Goal: Information Seeking & Learning: Find specific page/section

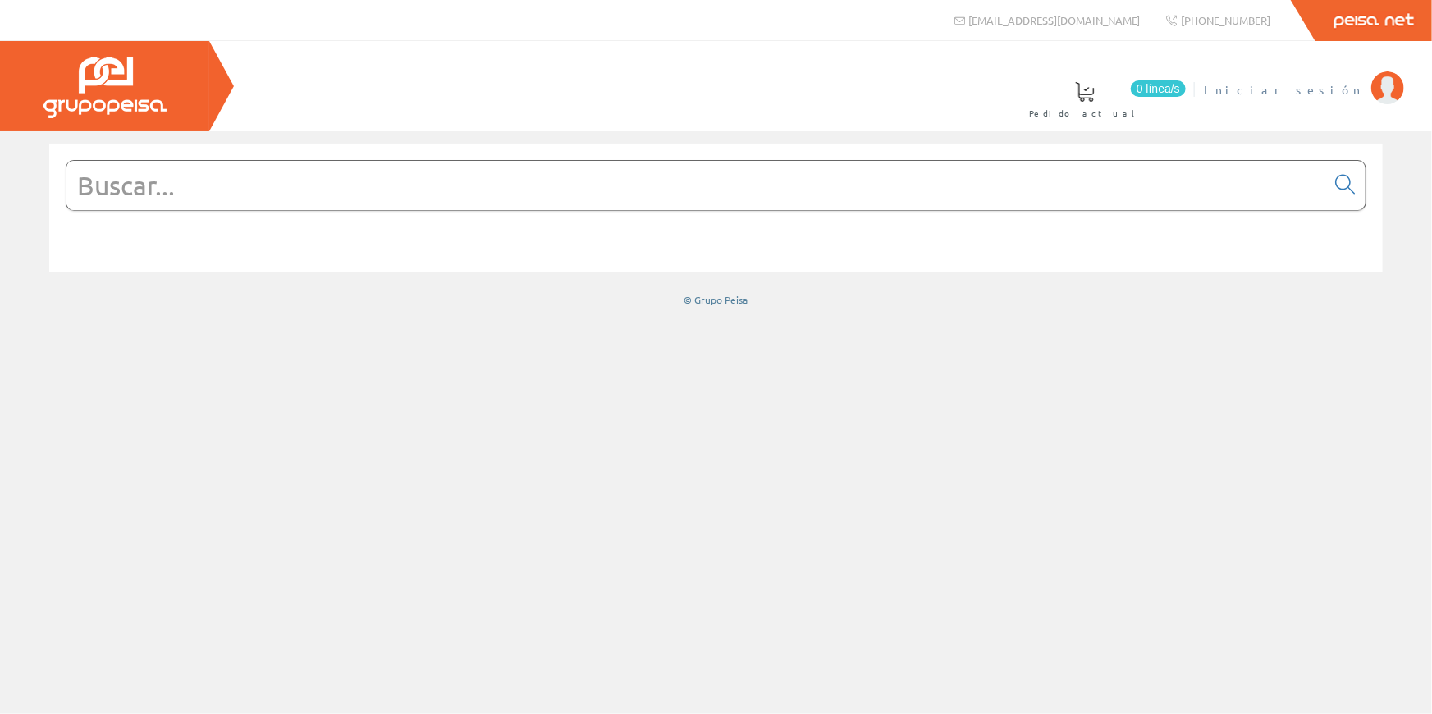
click at [1330, 86] on span "Iniciar sesión" at bounding box center [1283, 89] width 159 height 16
click at [1305, 82] on span "Pedro Moreno Mateu" at bounding box center [1208, 89] width 310 height 16
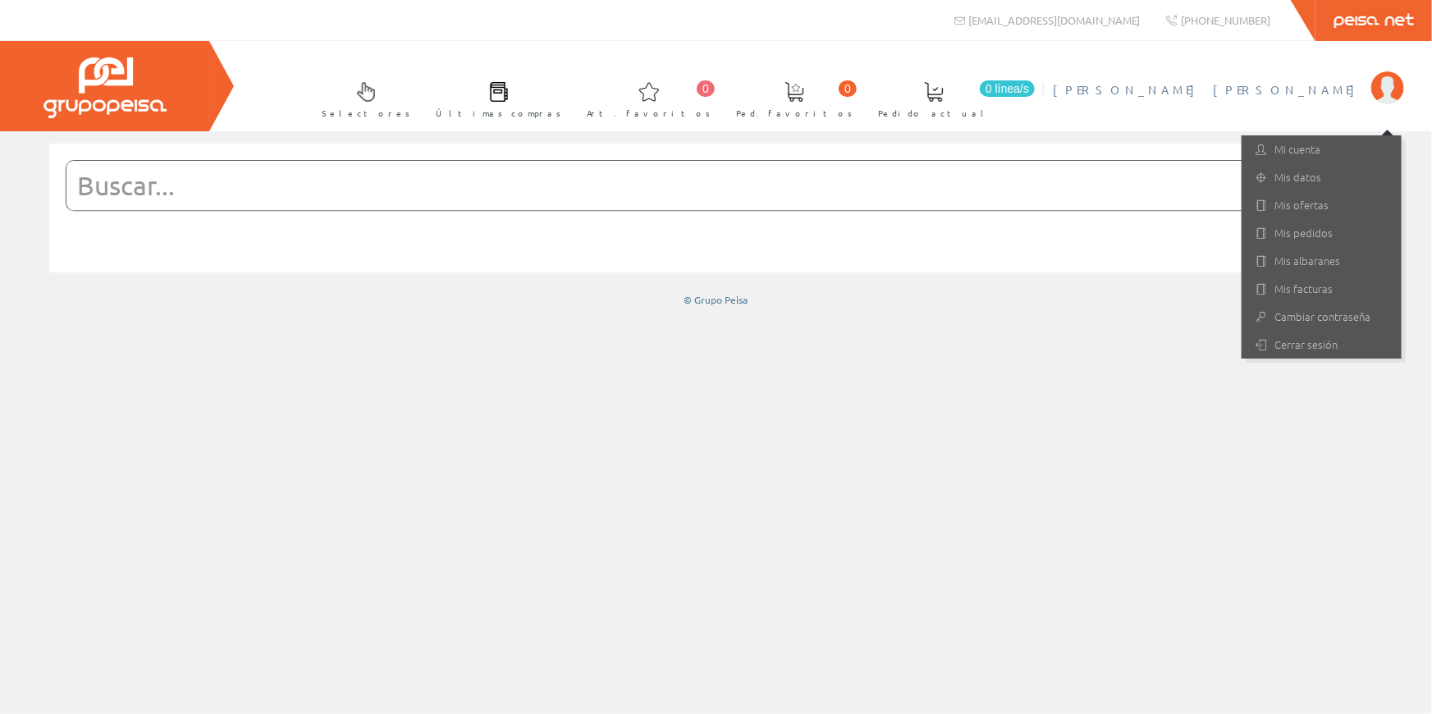
click at [937, 349] on div at bounding box center [716, 422] width 1432 height 583
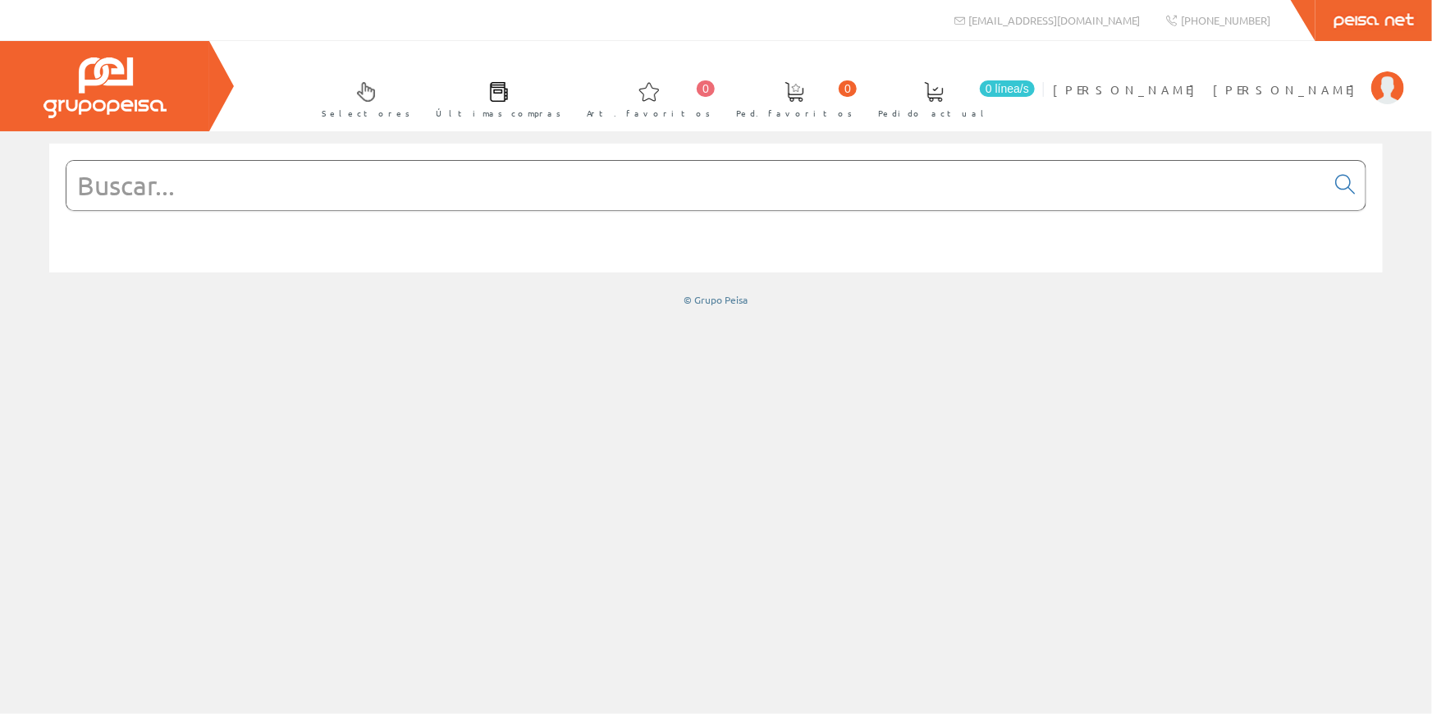
drag, startPoint x: 222, startPoint y: 167, endPoint x: 232, endPoint y: 182, distance: 18.2
click at [222, 167] on input "text" at bounding box center [695, 185] width 1259 height 49
click at [1331, 84] on span "Pedro Moreno Mateu" at bounding box center [1208, 89] width 310 height 16
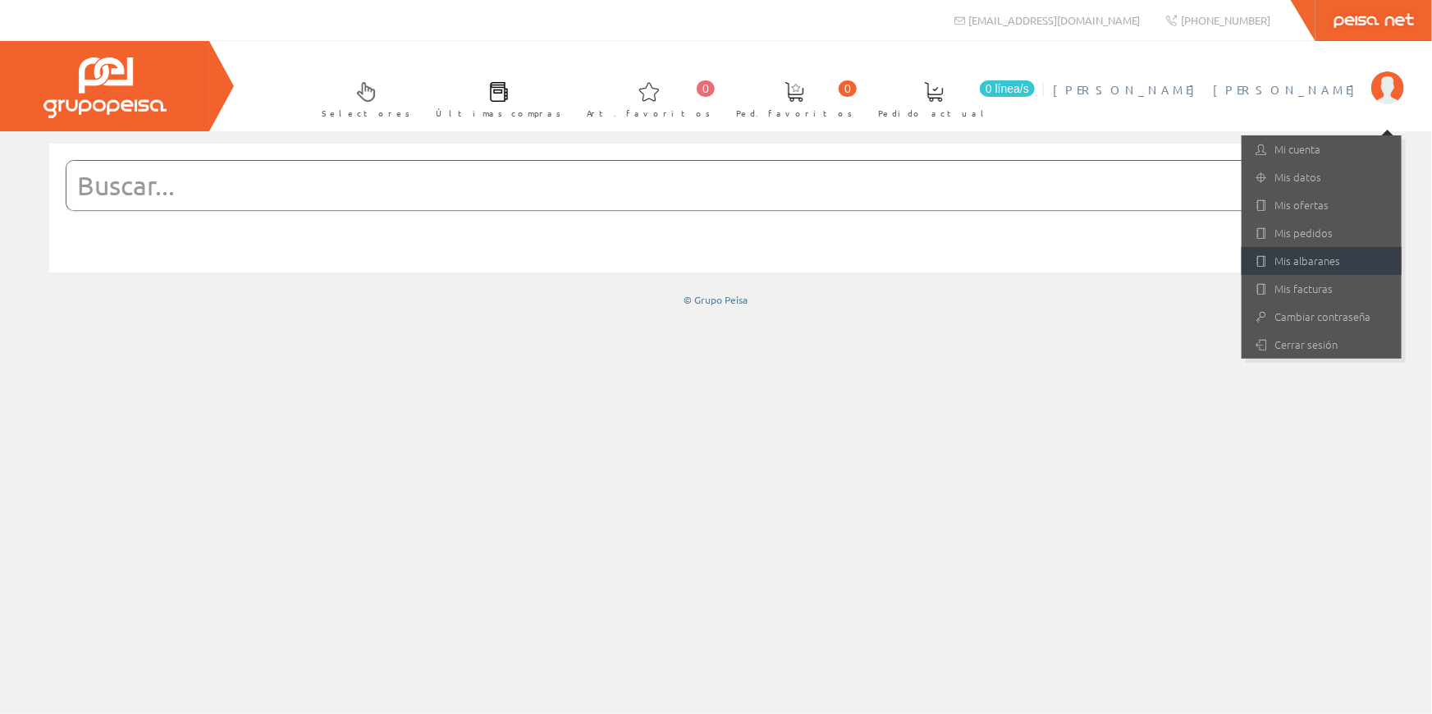
click at [1301, 255] on link "Mis albaranes" at bounding box center [1322, 261] width 160 height 28
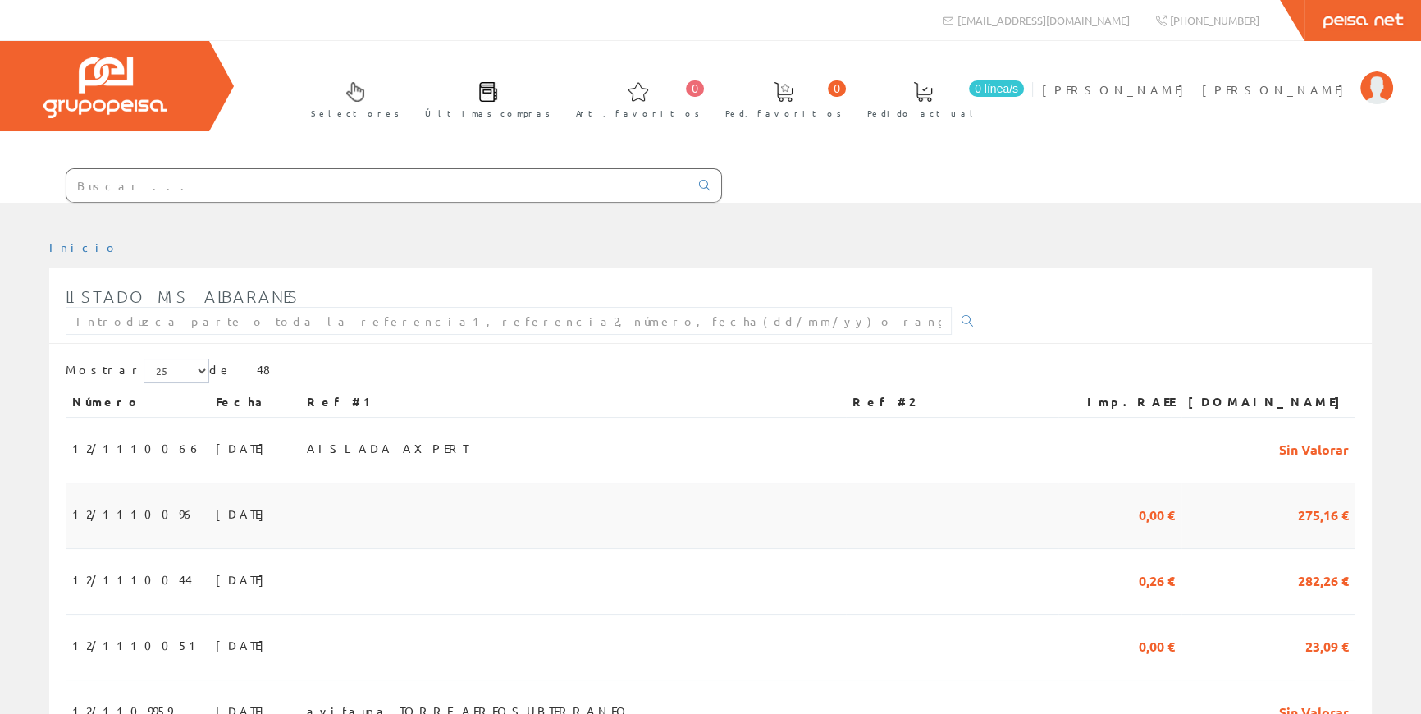
click at [141, 514] on td "12/1110096" at bounding box center [138, 516] width 144 height 66
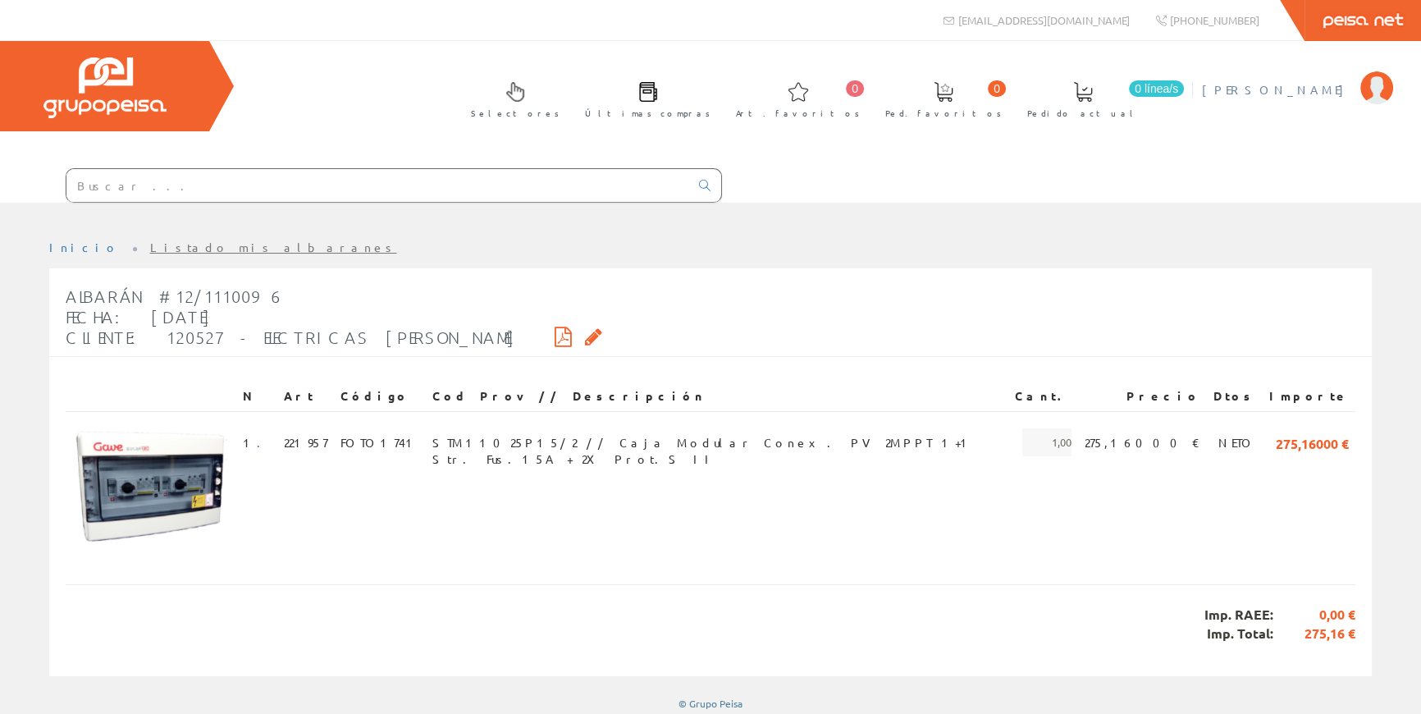
click at [1251, 86] on span "Pedro Moreno Mateu" at bounding box center [1277, 89] width 150 height 16
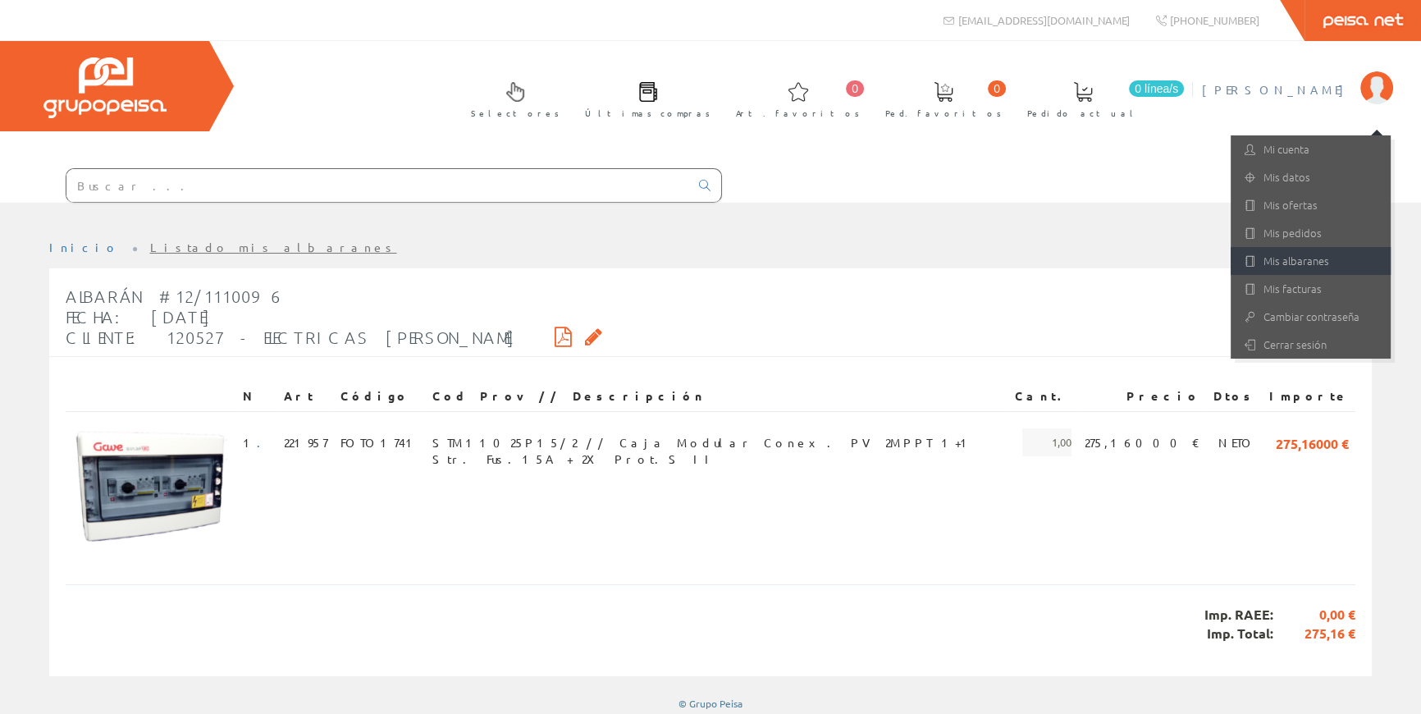
click at [1311, 253] on link "Mis albaranes" at bounding box center [1311, 261] width 160 height 28
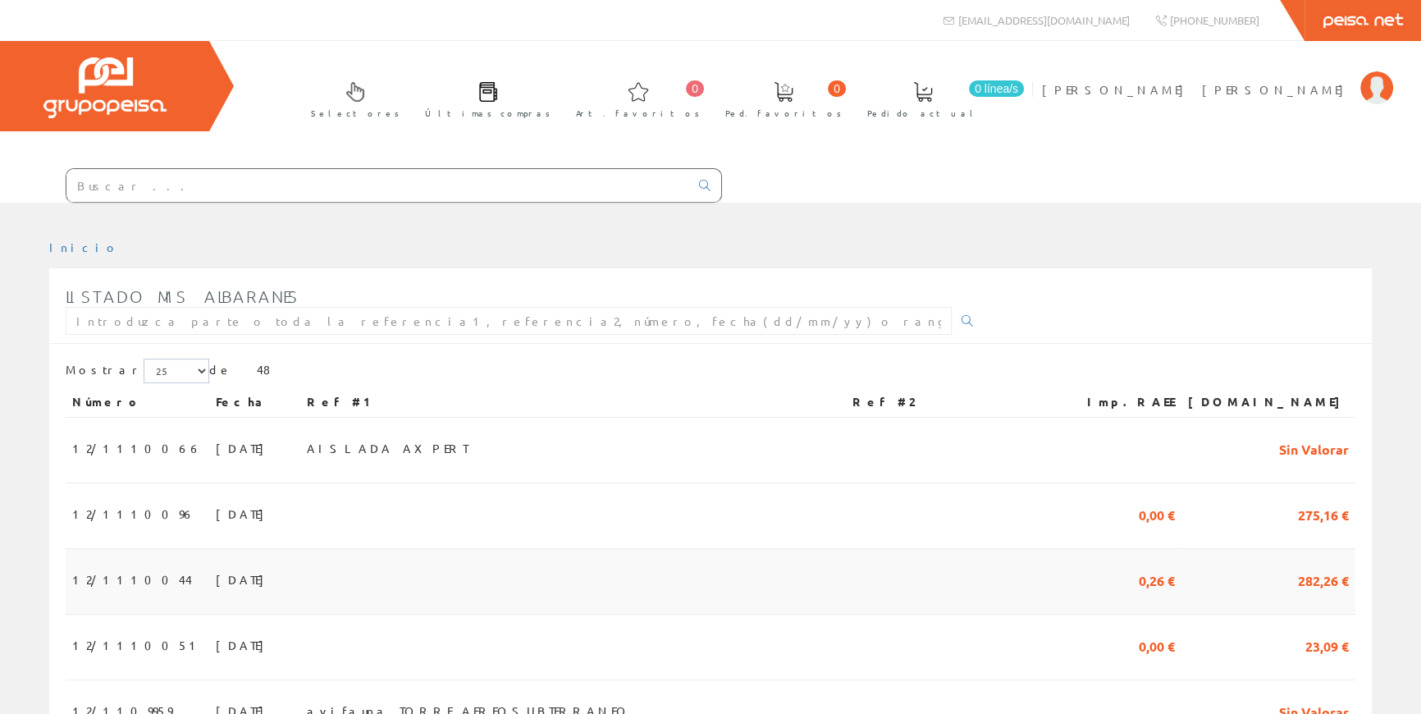
click at [216, 569] on span "17/09/2025" at bounding box center [244, 579] width 57 height 28
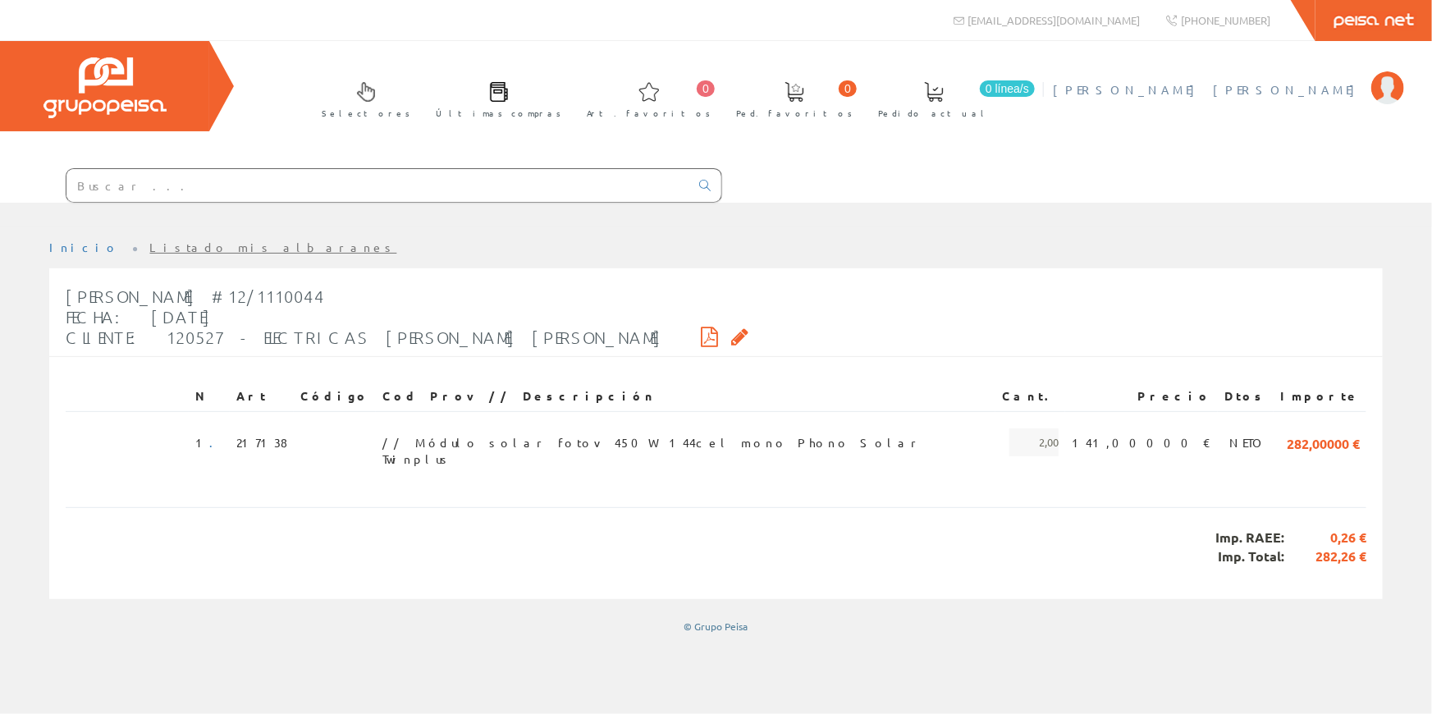
click at [1320, 87] on span "[PERSON_NAME] [PERSON_NAME]" at bounding box center [1208, 89] width 310 height 16
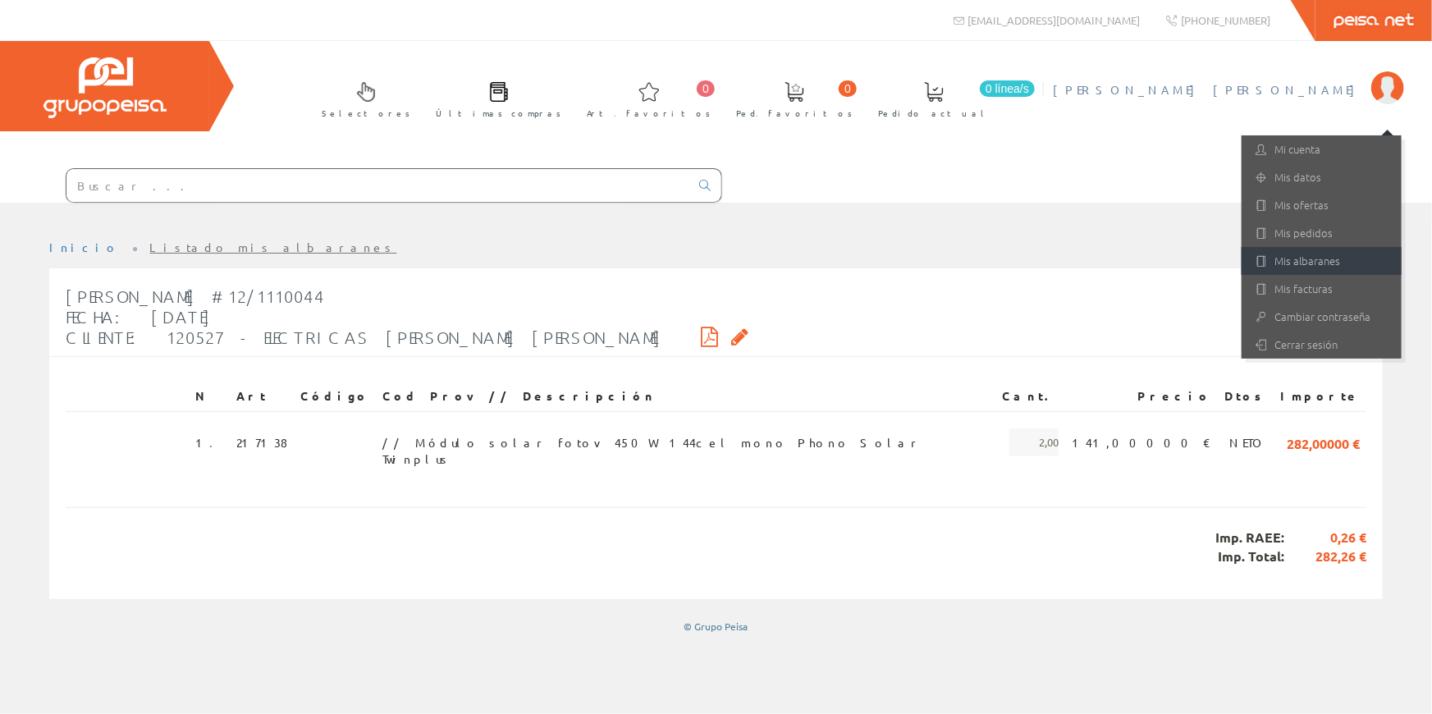
click at [1329, 257] on link "Mis albaranes" at bounding box center [1322, 261] width 160 height 28
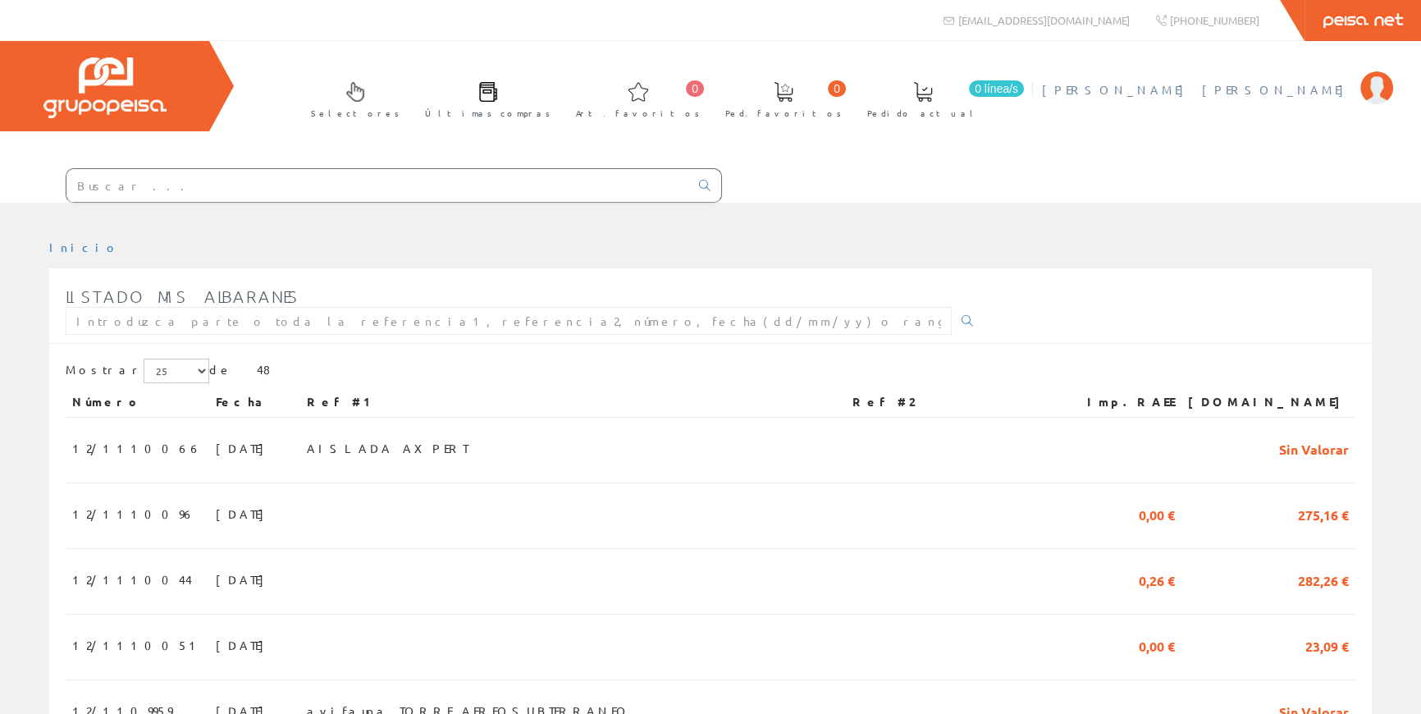
click at [1324, 84] on span "[PERSON_NAME] [PERSON_NAME]" at bounding box center [1197, 89] width 310 height 16
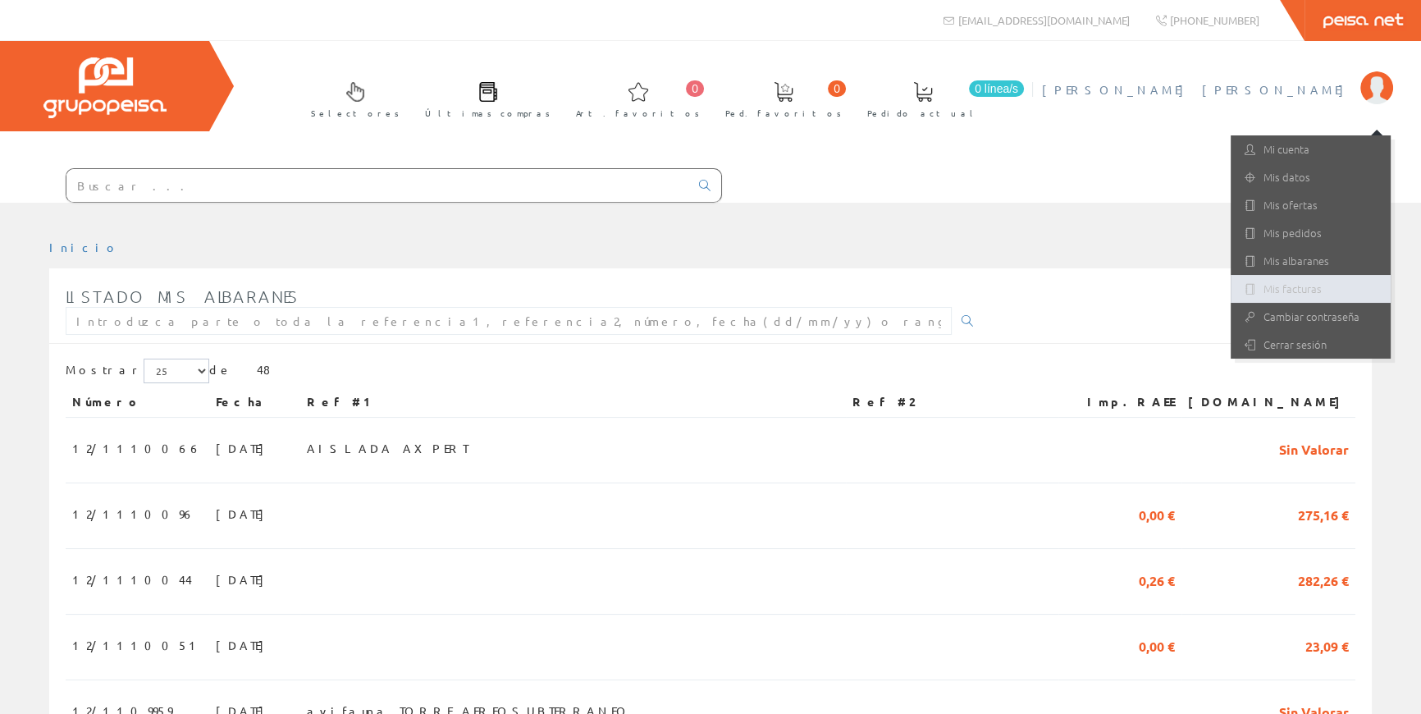
click at [1316, 281] on link "Mis facturas" at bounding box center [1311, 289] width 160 height 28
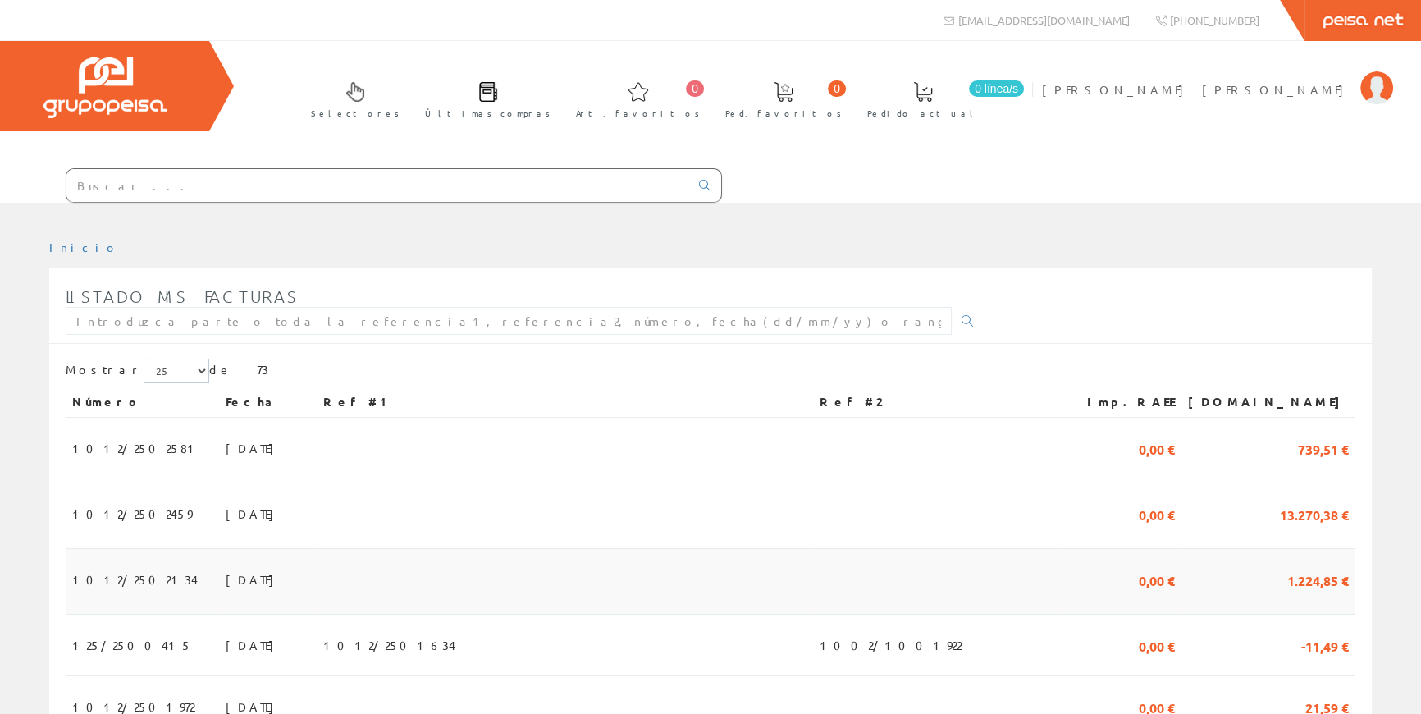
click at [151, 575] on td "1012/2502134" at bounding box center [142, 582] width 153 height 66
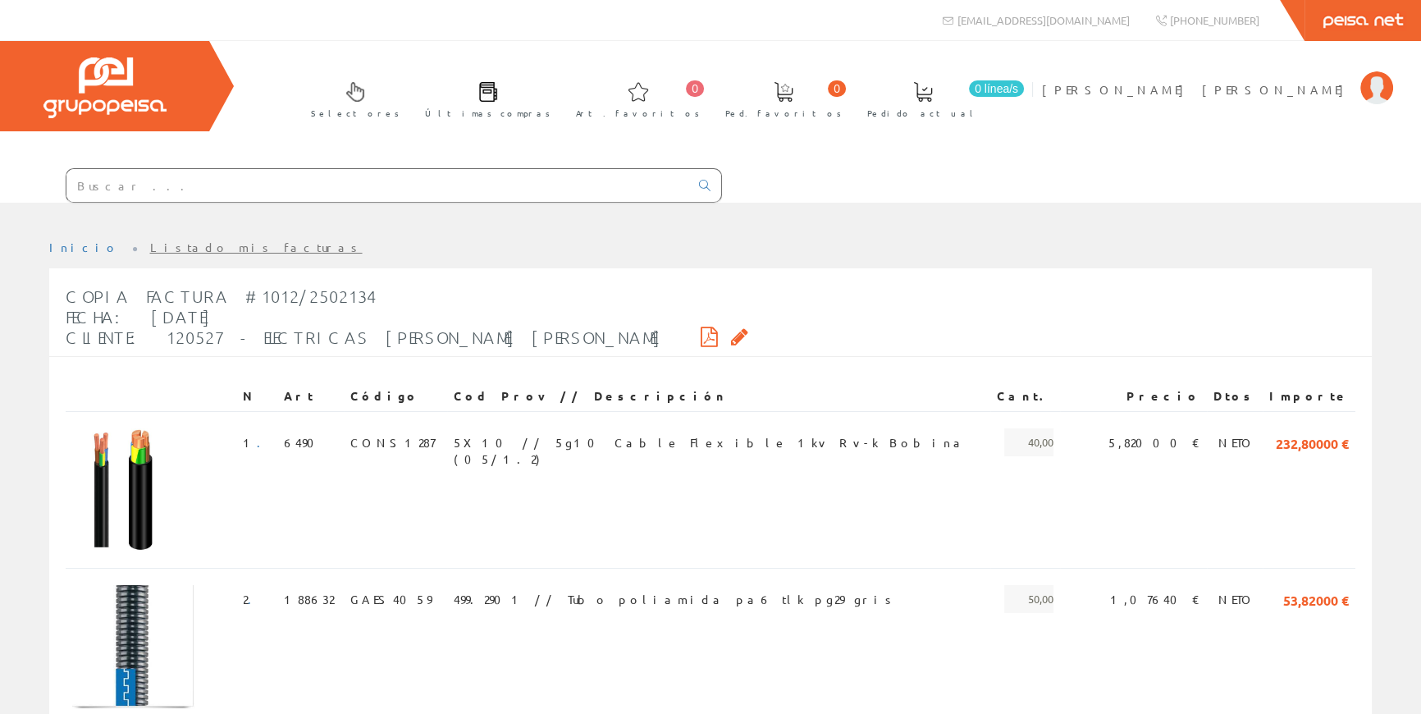
click at [443, 185] on input "text" at bounding box center [377, 185] width 623 height 33
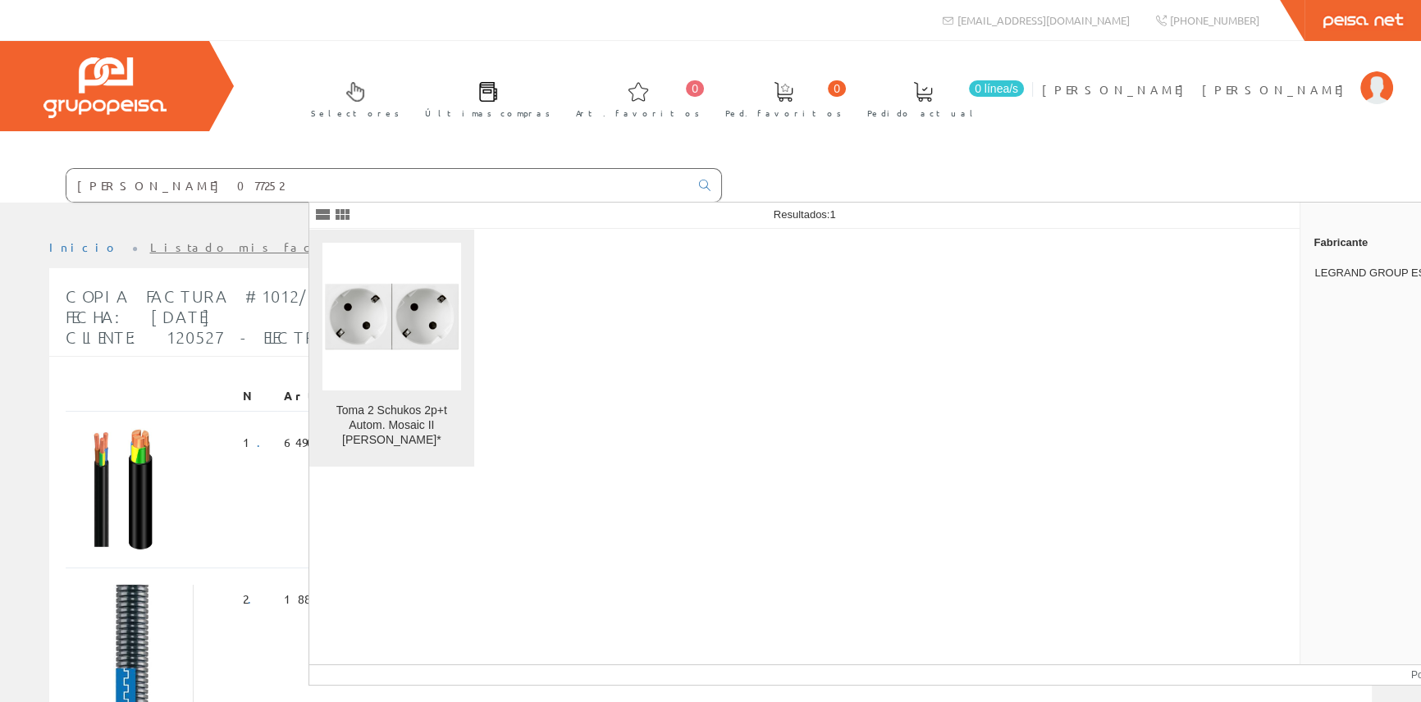
type input "legrand 077252"
click at [410, 317] on img at bounding box center [392, 317] width 139 height 139
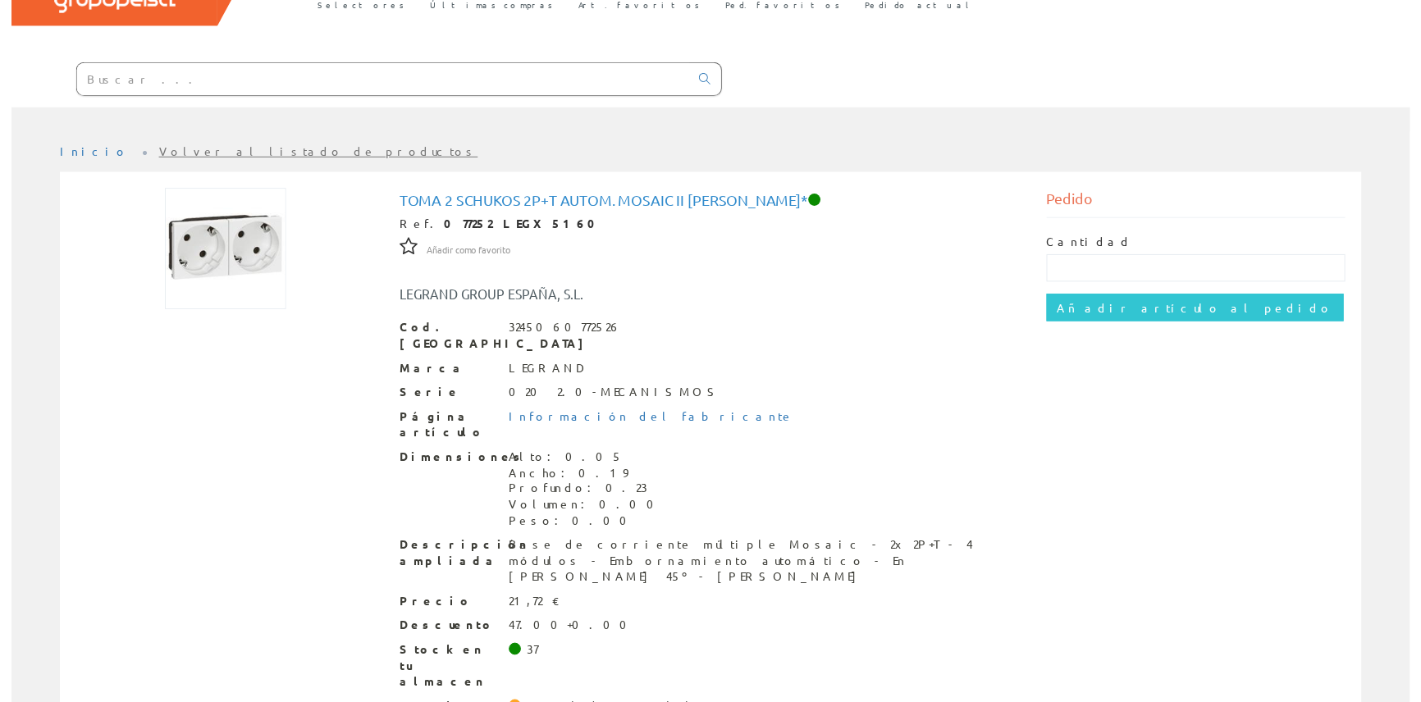
scroll to position [121, 0]
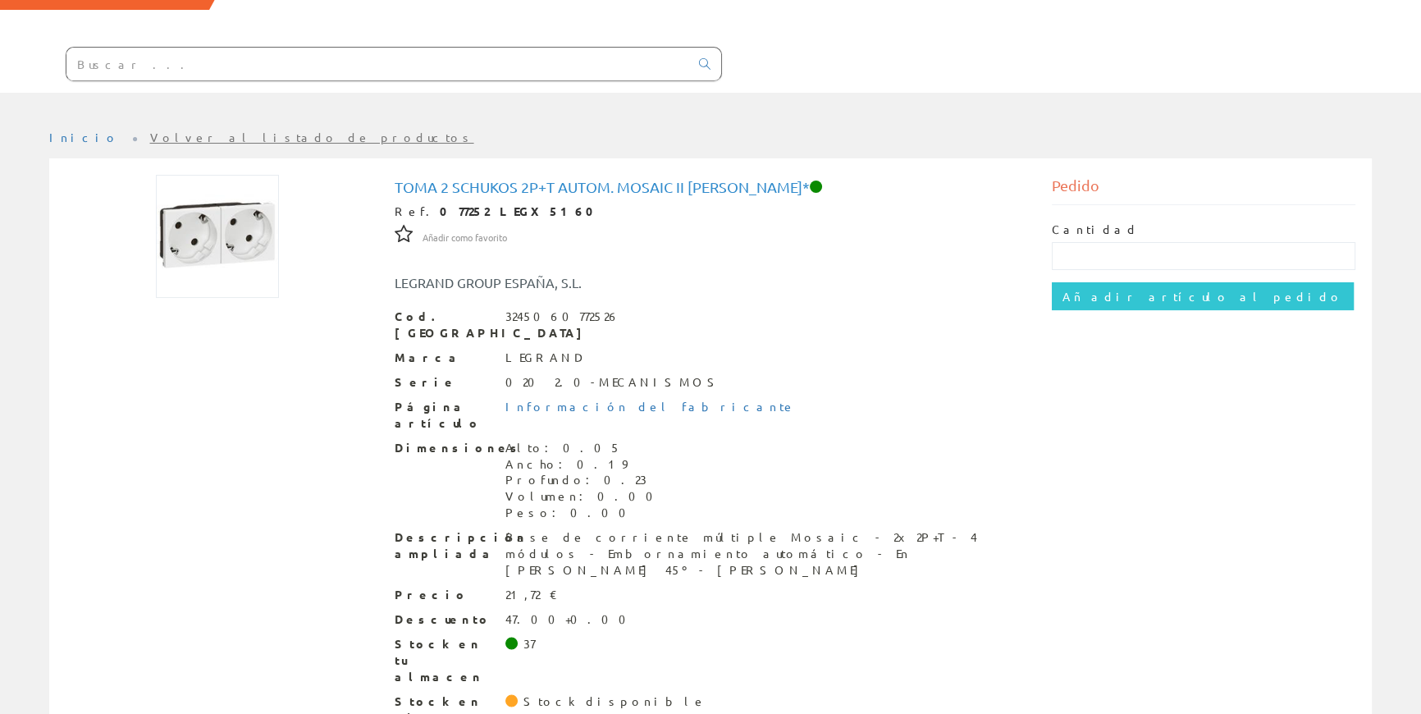
click at [405, 74] on input "text" at bounding box center [377, 64] width 623 height 33
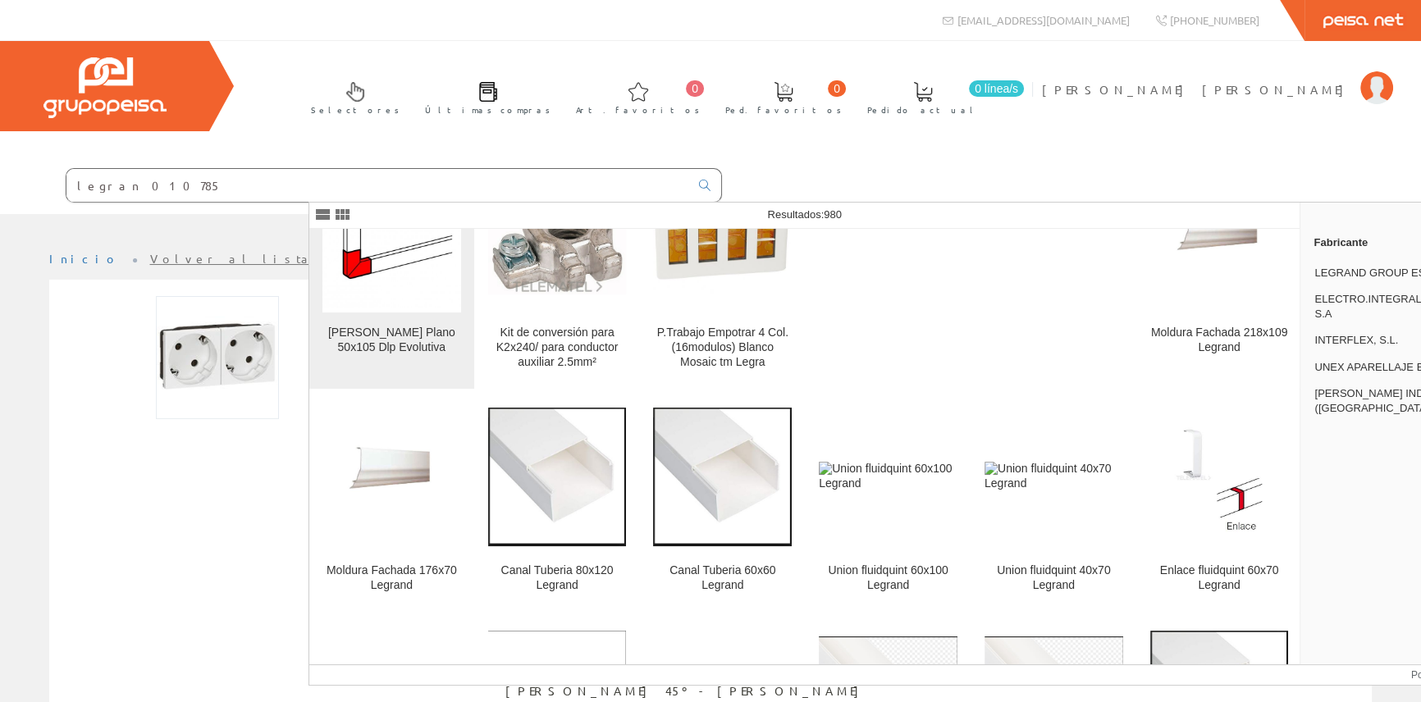
scroll to position [74, 0]
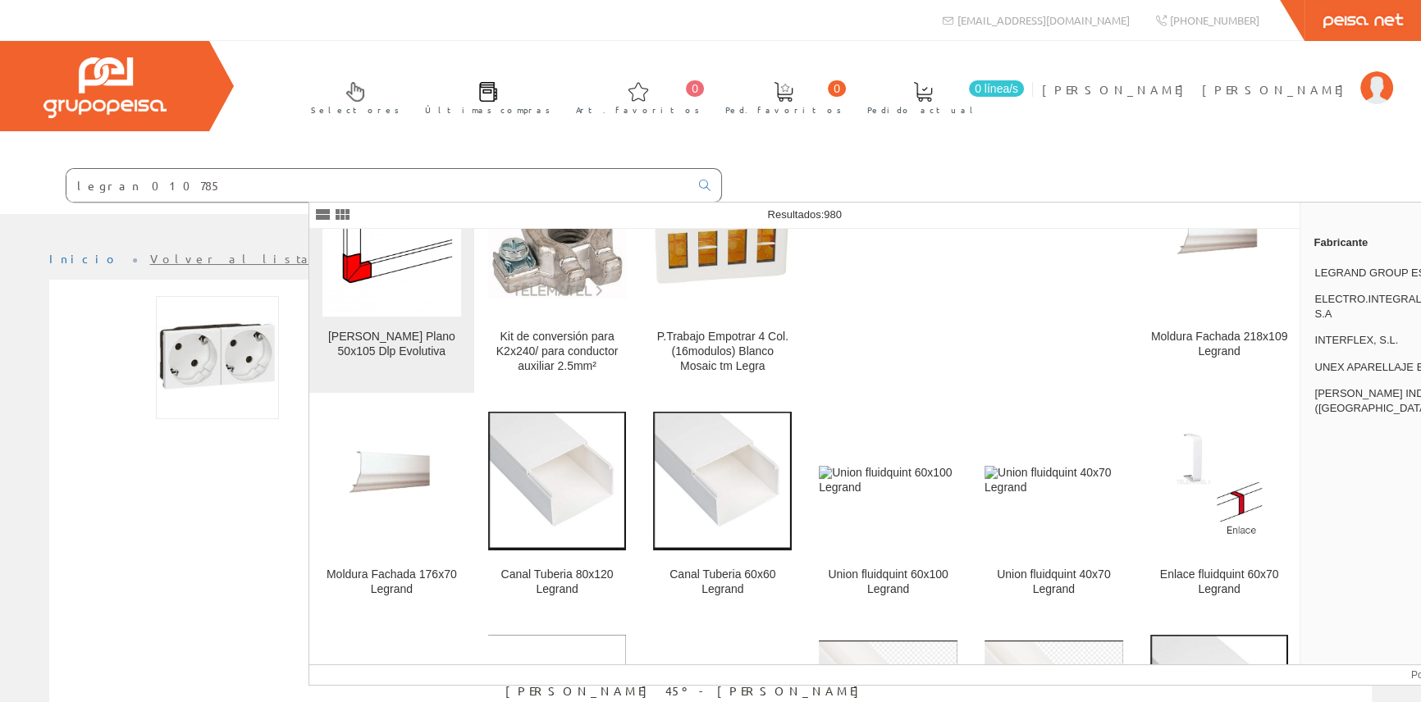
type input "legran 010785"
click at [396, 298] on img at bounding box center [392, 243] width 139 height 139
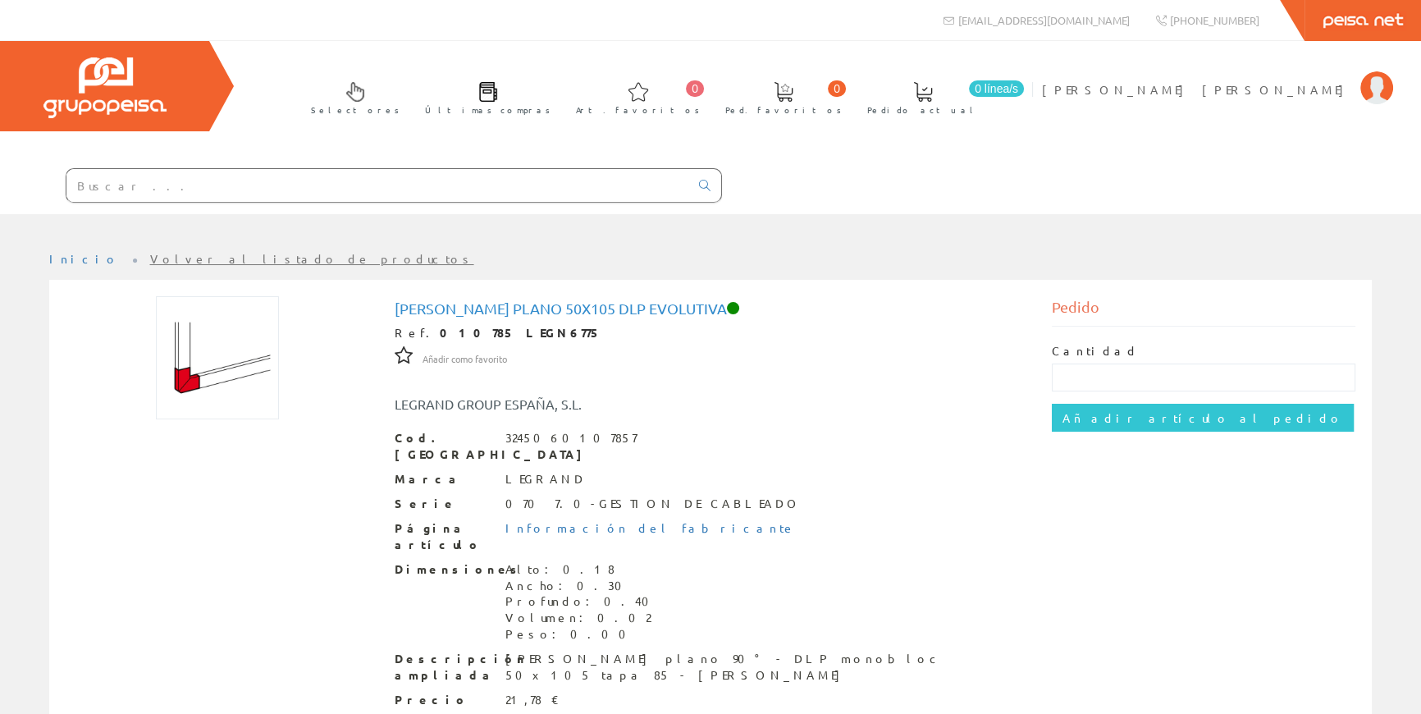
click at [393, 188] on input "text" at bounding box center [377, 185] width 623 height 33
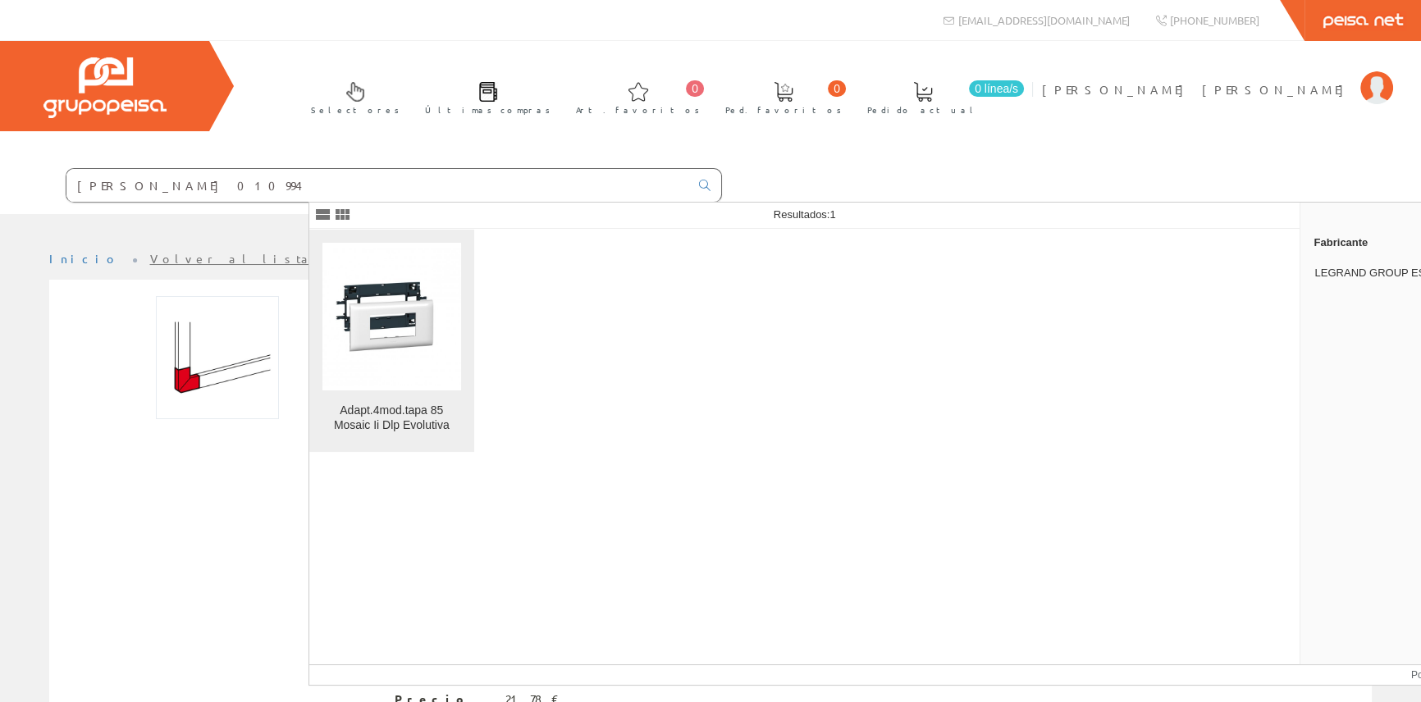
type input "legrand 010994"
click at [411, 334] on img at bounding box center [392, 317] width 139 height 139
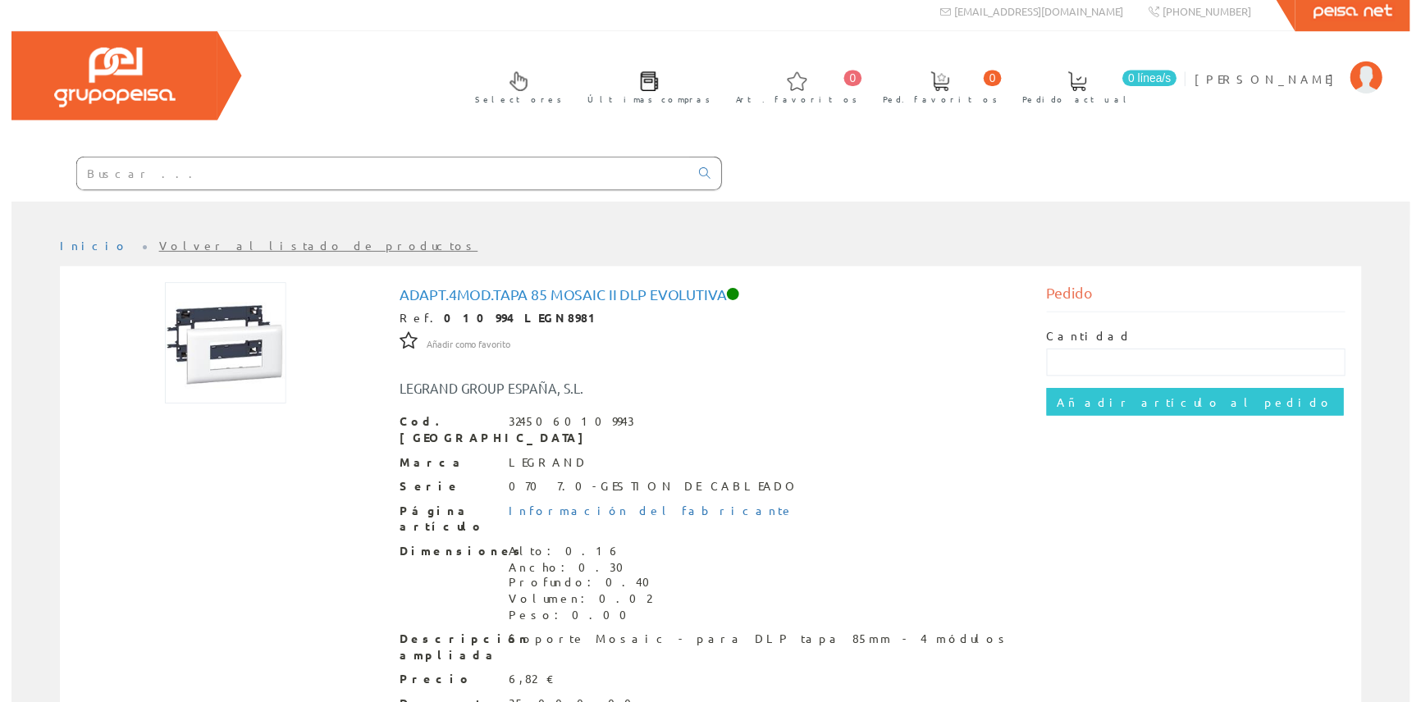
scroll to position [74, 0]
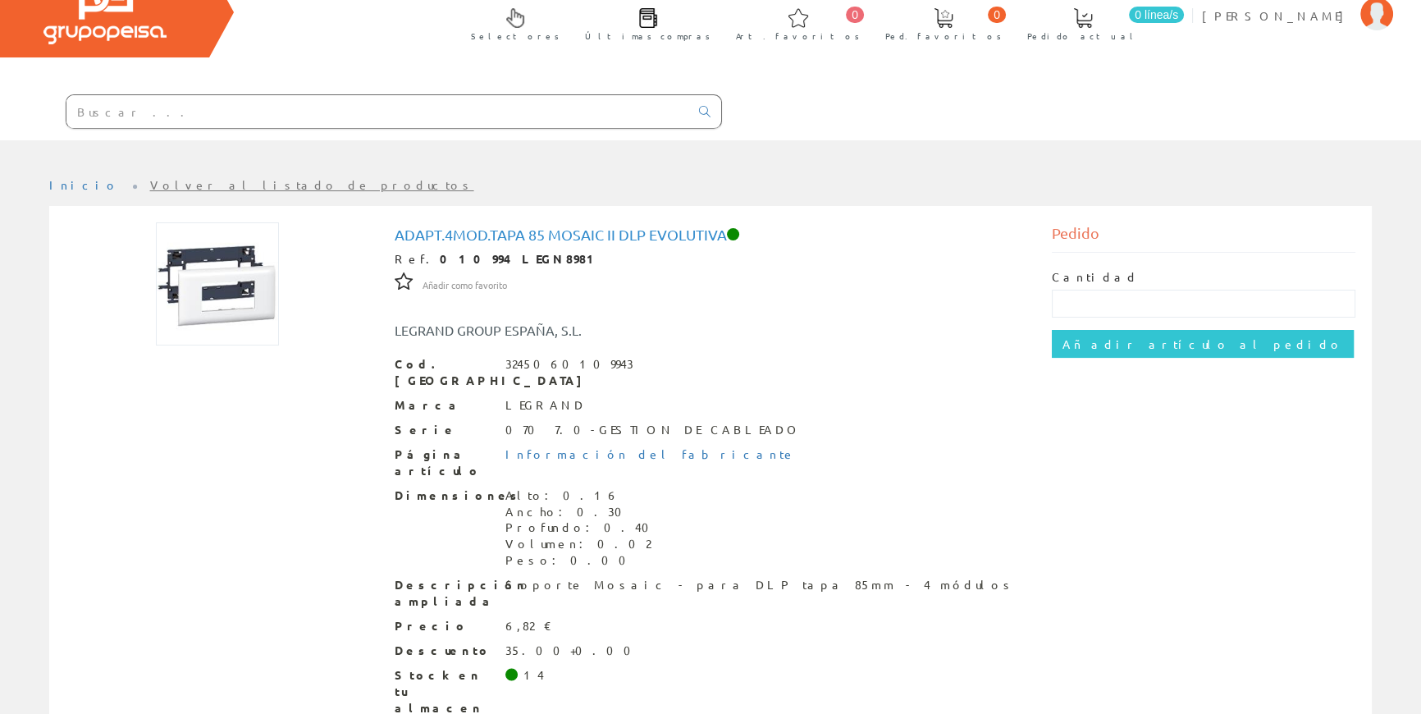
click at [378, 89] on div at bounding box center [361, 113] width 722 height 56
click at [380, 112] on input "text" at bounding box center [377, 111] width 623 height 33
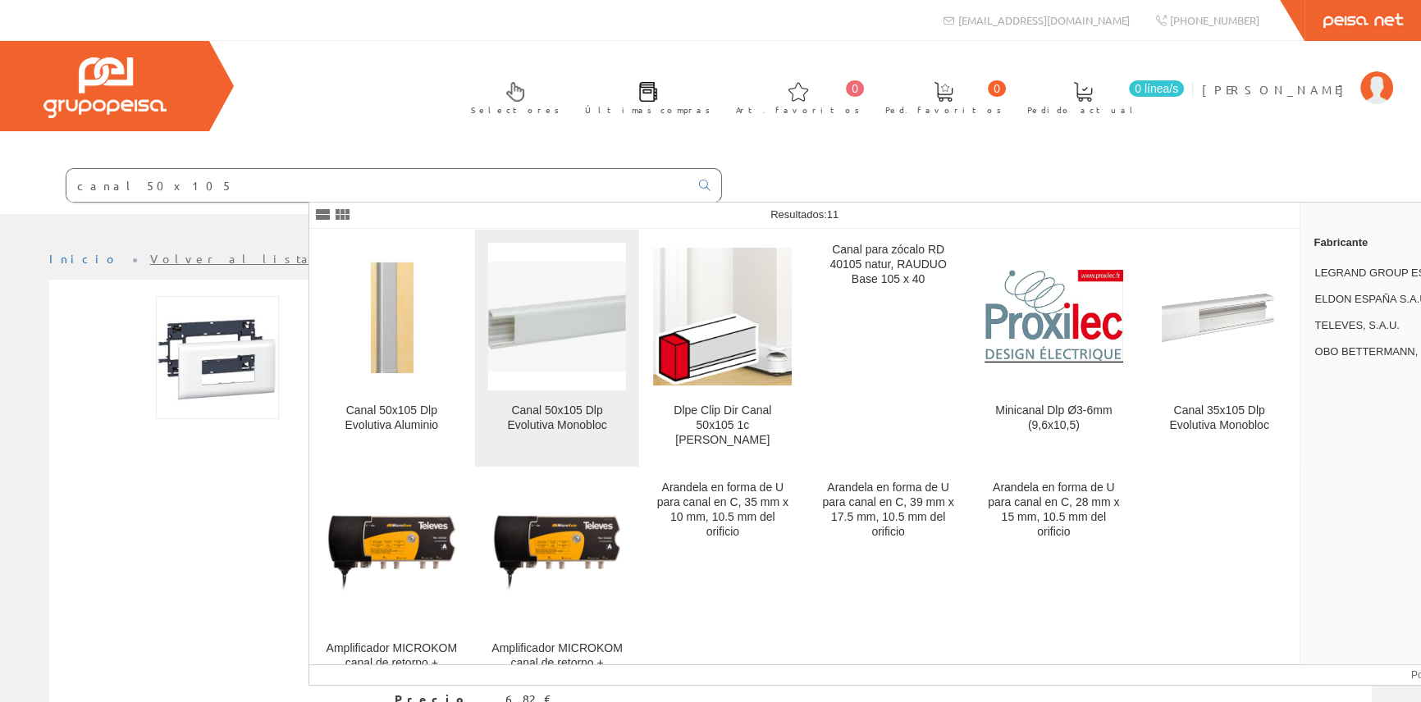
type input "canal 50x105"
click at [571, 324] on img at bounding box center [557, 317] width 139 height 110
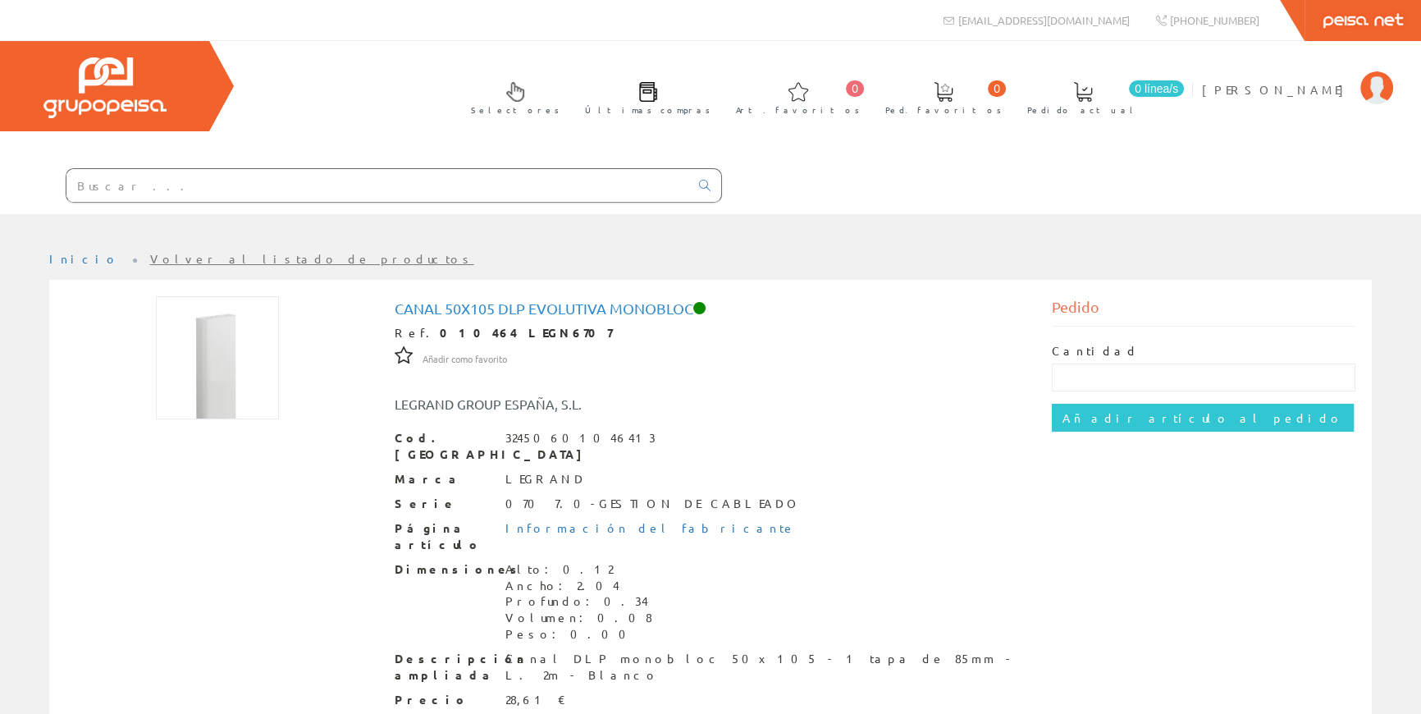
click at [401, 185] on input "text" at bounding box center [377, 185] width 623 height 33
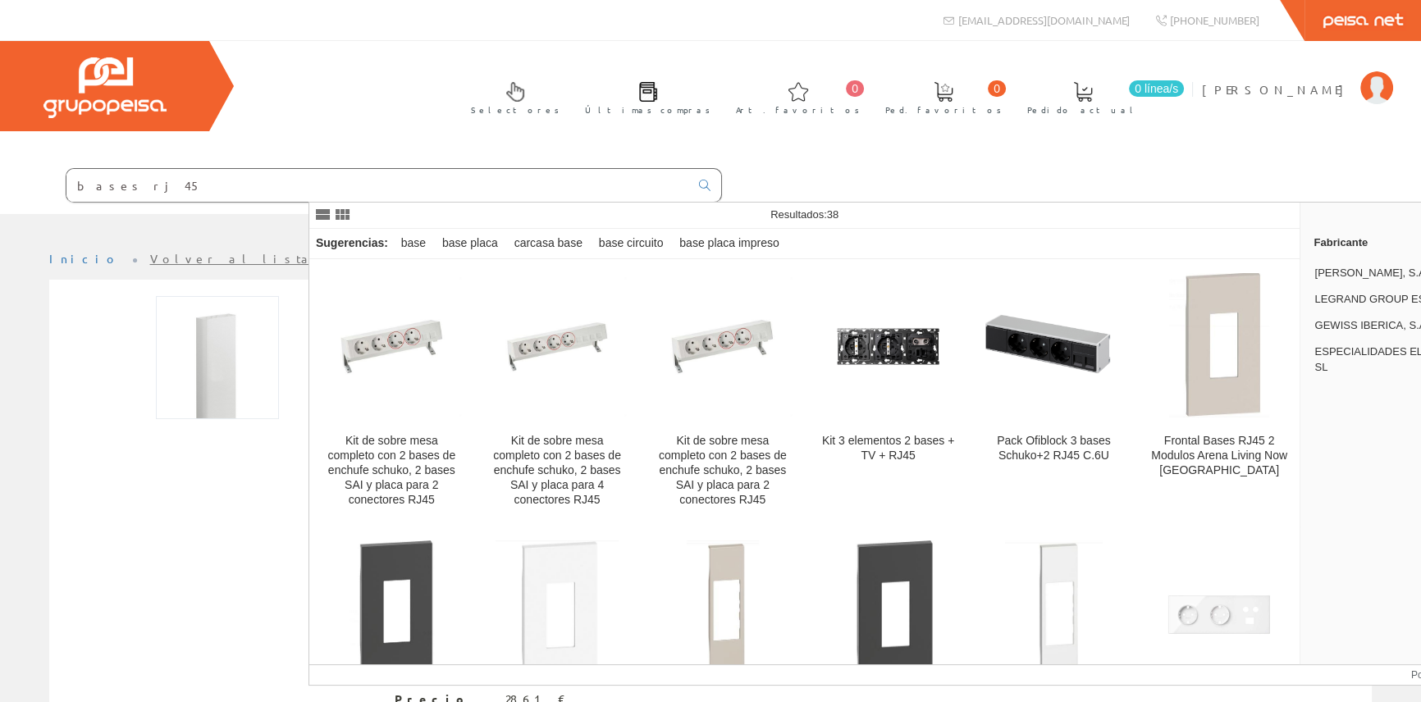
click at [389, 180] on input "bases rj 45" at bounding box center [377, 185] width 623 height 33
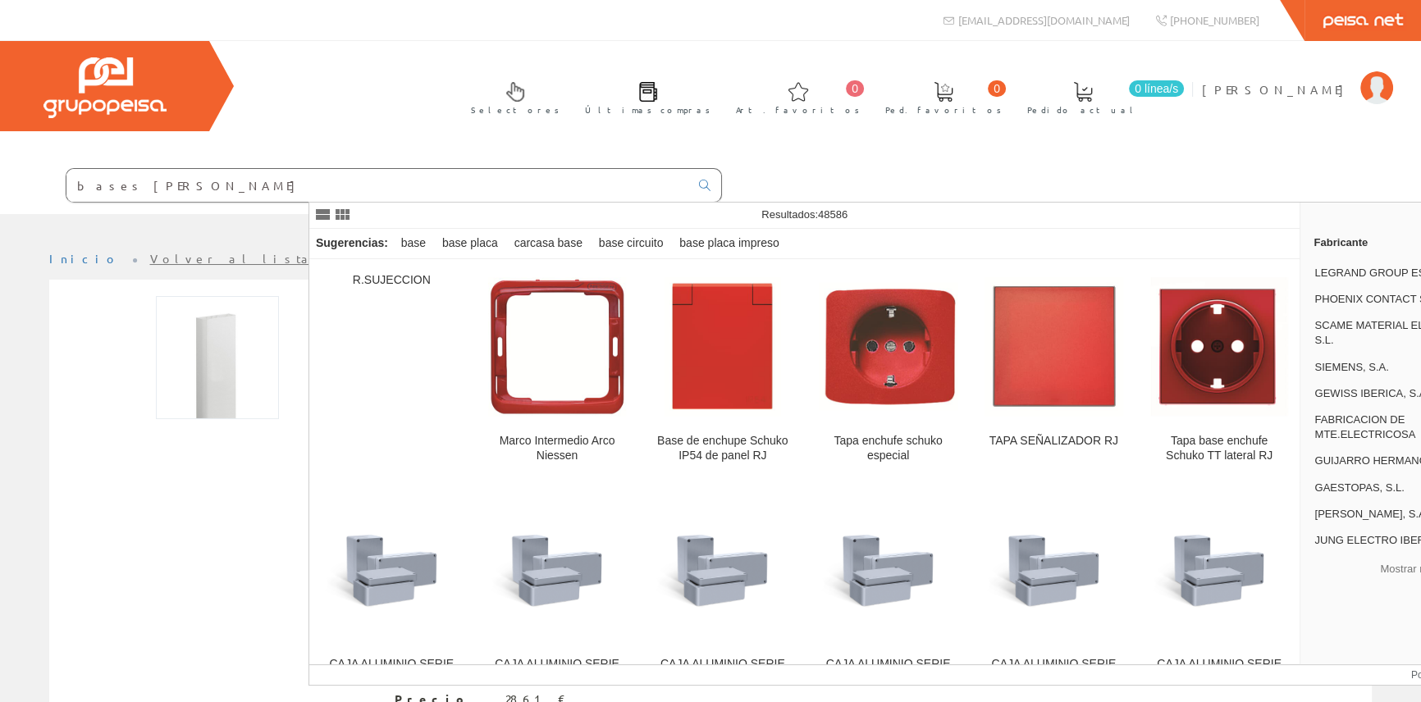
drag, startPoint x: 468, startPoint y: 186, endPoint x: 447, endPoint y: 175, distance: 23.5
click at [427, 180] on input "bases rj legrand" at bounding box center [377, 185] width 623 height 33
drag, startPoint x: 345, startPoint y: 186, endPoint x: 538, endPoint y: 185, distance: 192.9
click at [538, 185] on input "bases rj legrand" at bounding box center [377, 185] width 623 height 33
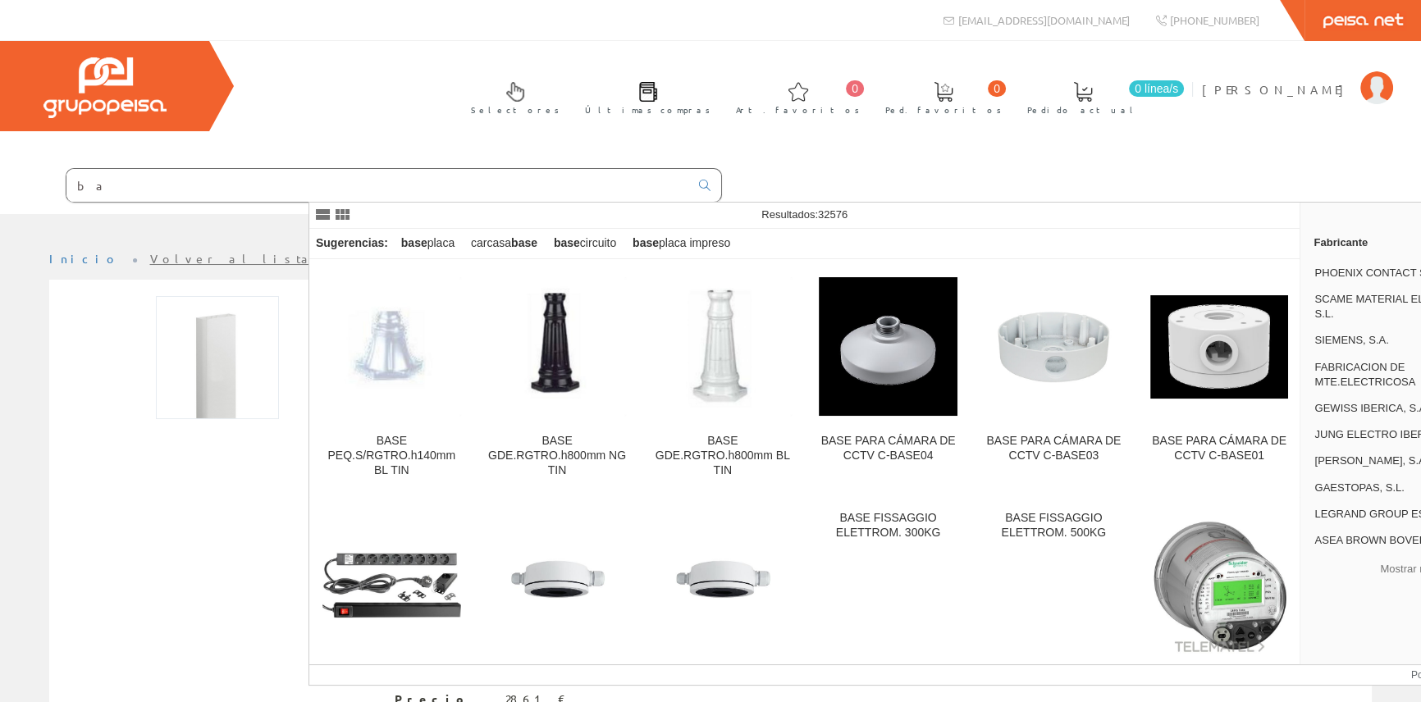
type input "b"
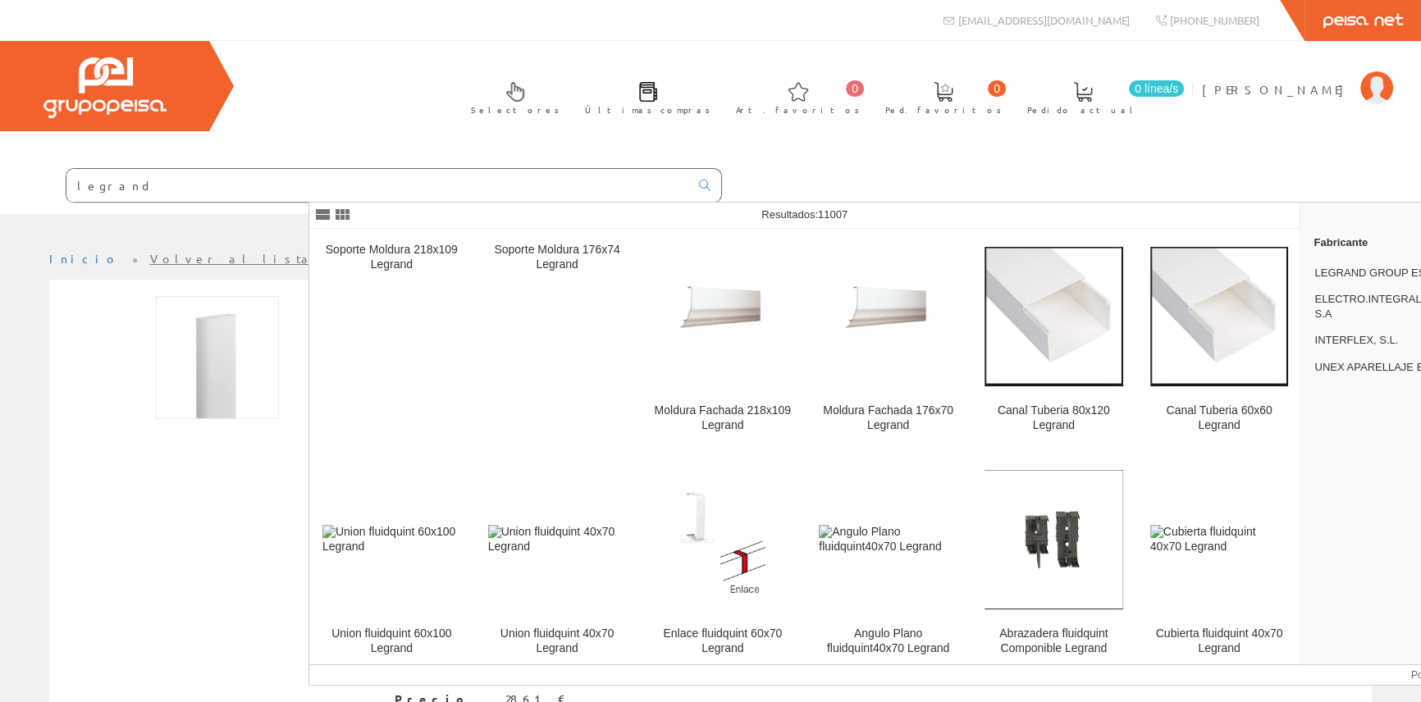
type input "legrand"
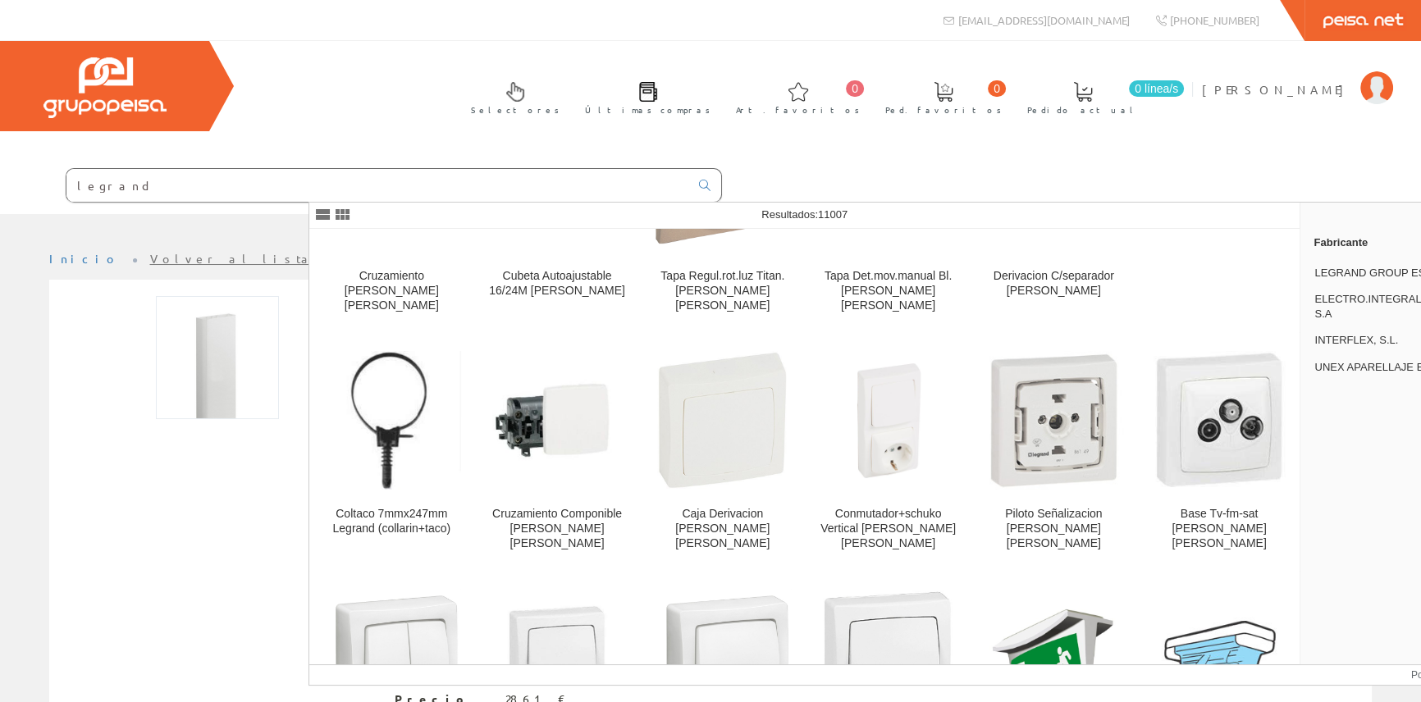
scroll to position [1142, 0]
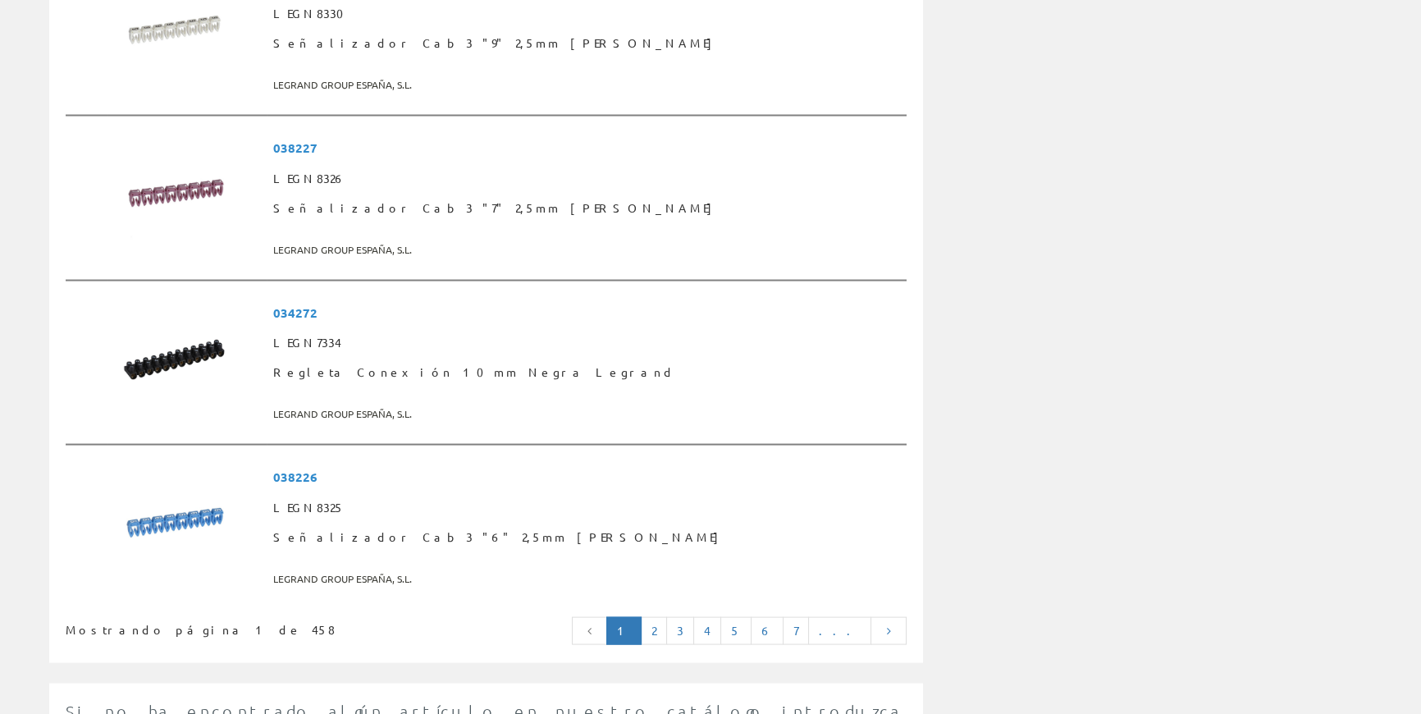
scroll to position [4267, 0]
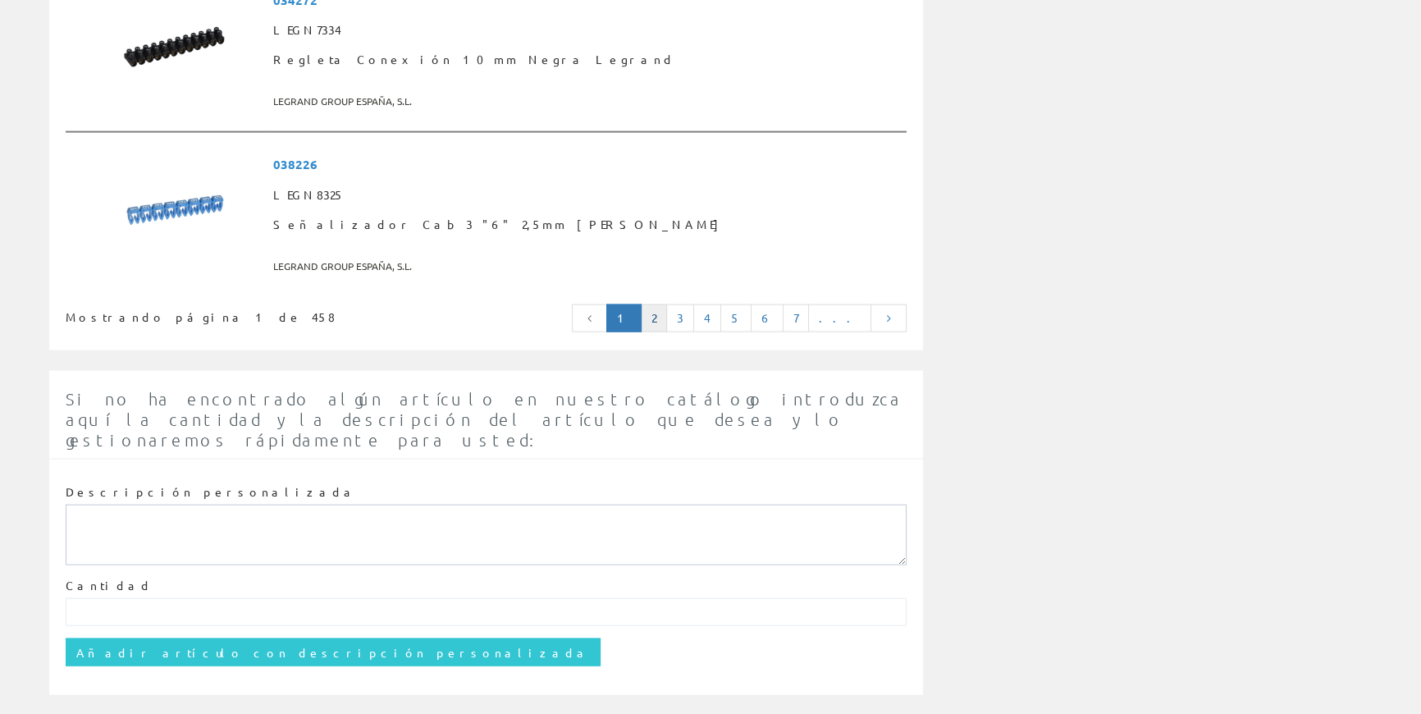
click at [667, 316] on link "2" at bounding box center [654, 318] width 26 height 28
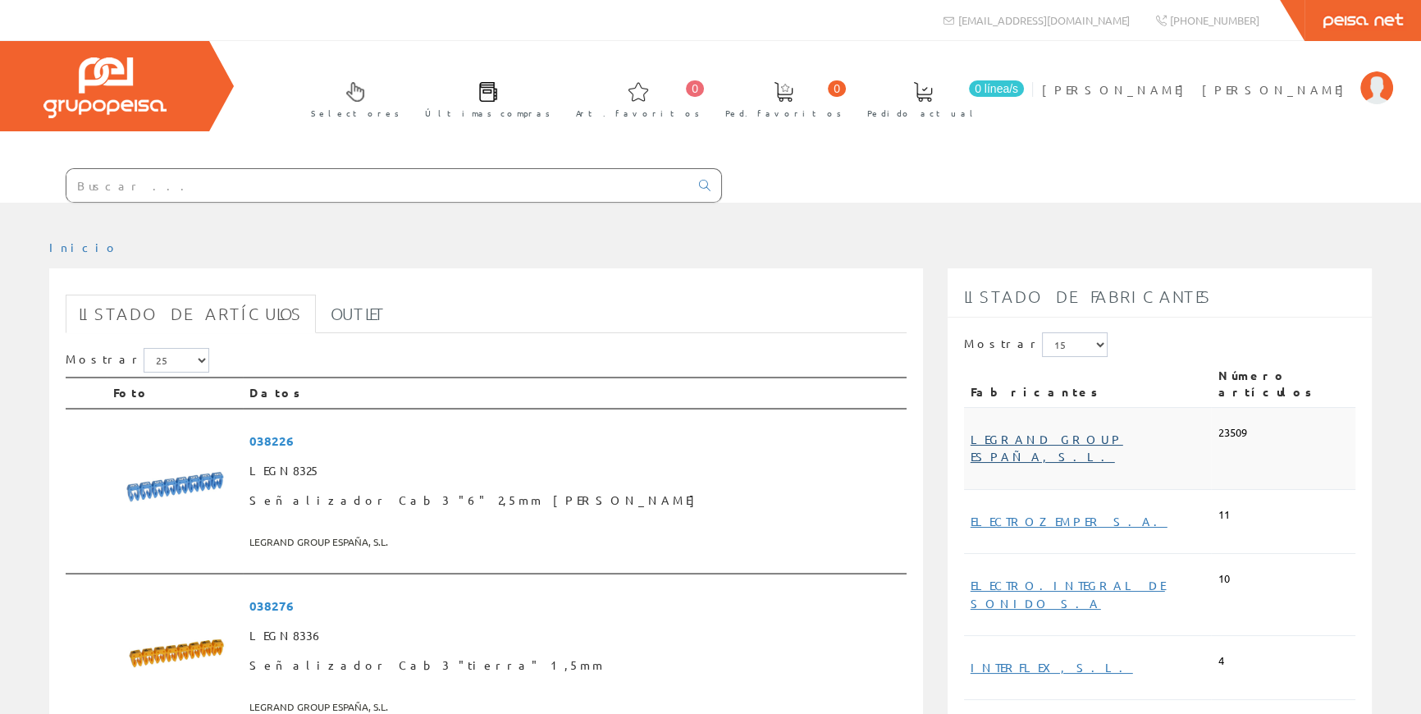
click at [1049, 432] on link "LEGRAND GROUP ESPAÑA, S.L." at bounding box center [1047, 448] width 153 height 32
click at [1026, 432] on link "LEGRAND GROUP ESPAÑA, S.L." at bounding box center [1047, 448] width 153 height 32
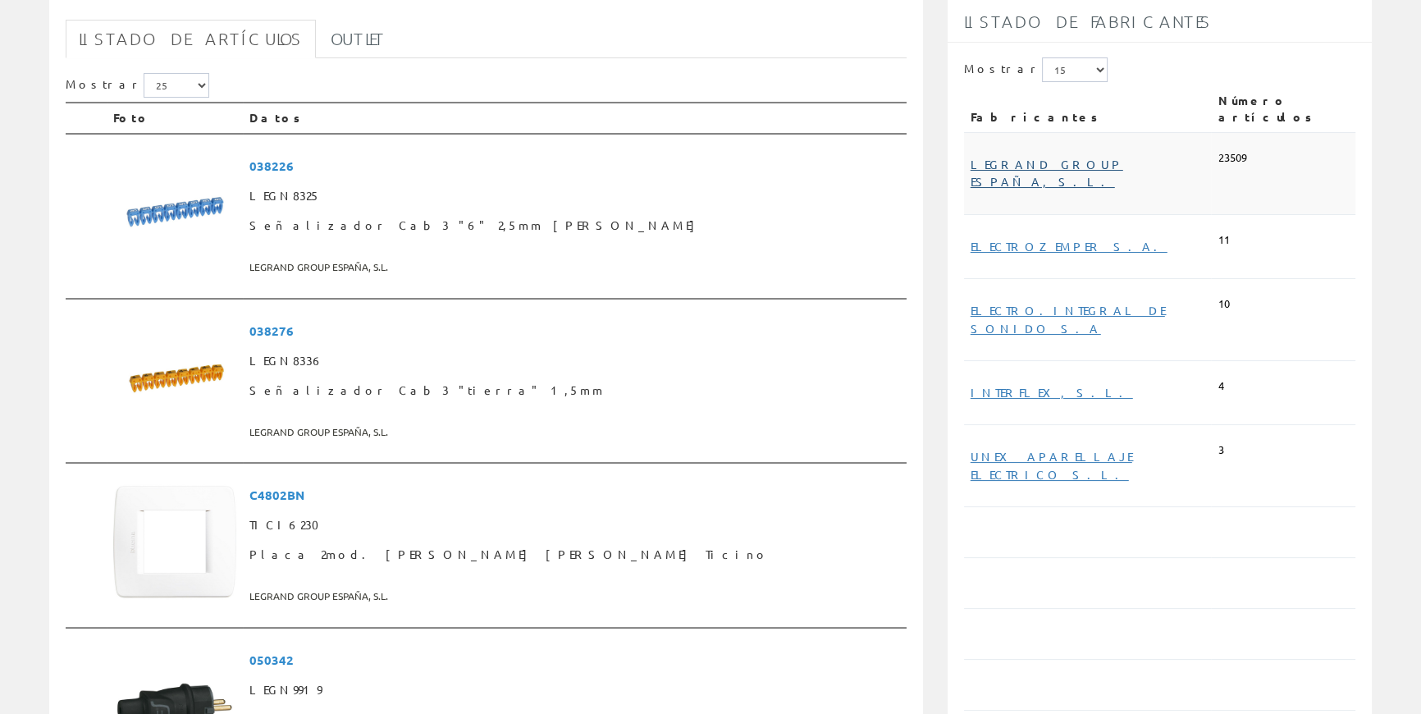
scroll to position [522, 0]
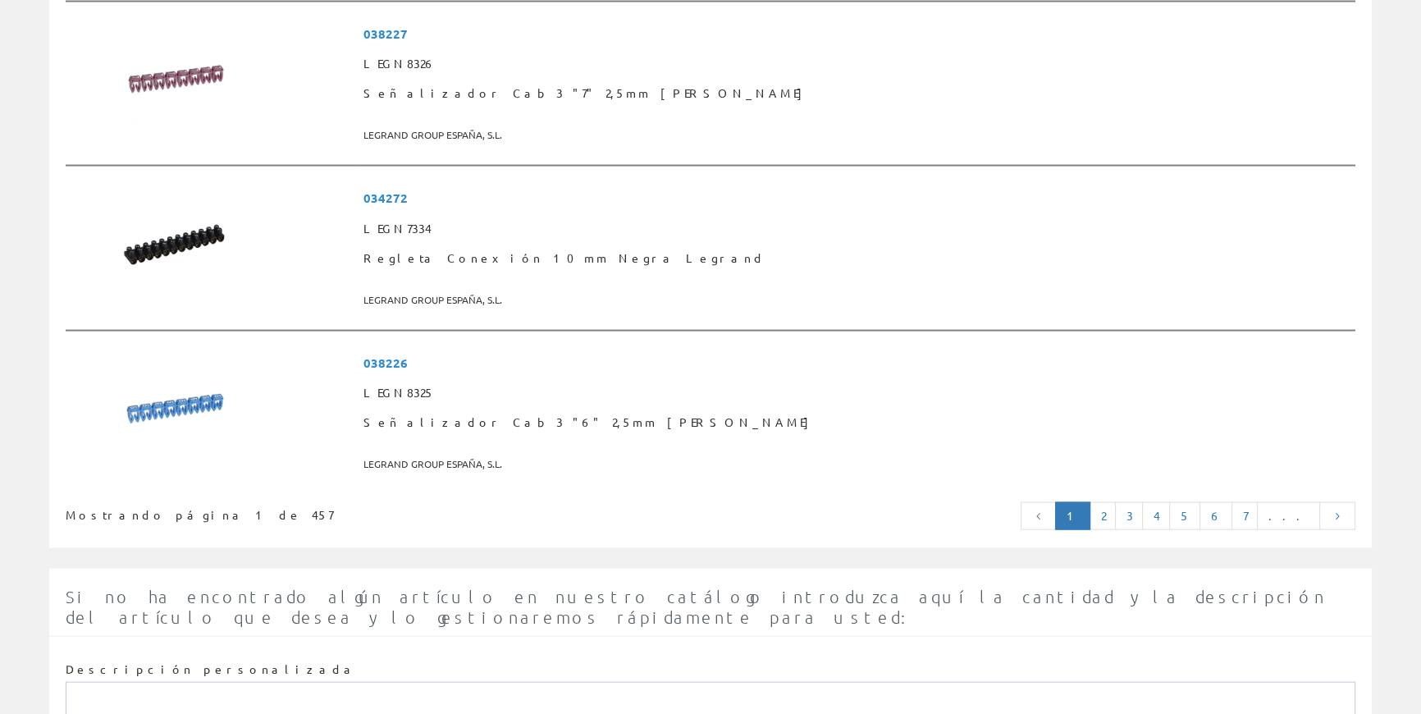
scroll to position [4029, 0]
click at [1116, 509] on link "2" at bounding box center [1103, 515] width 26 height 28
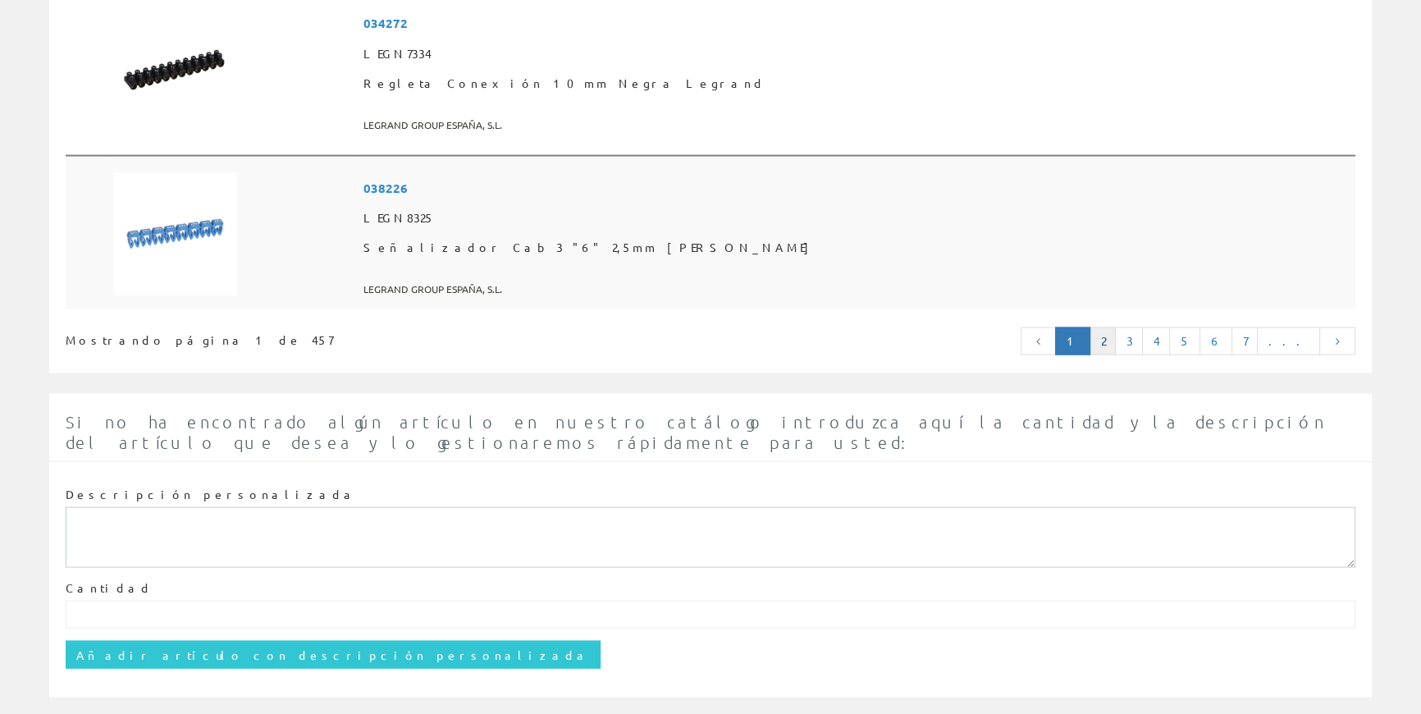
scroll to position [4209, 0]
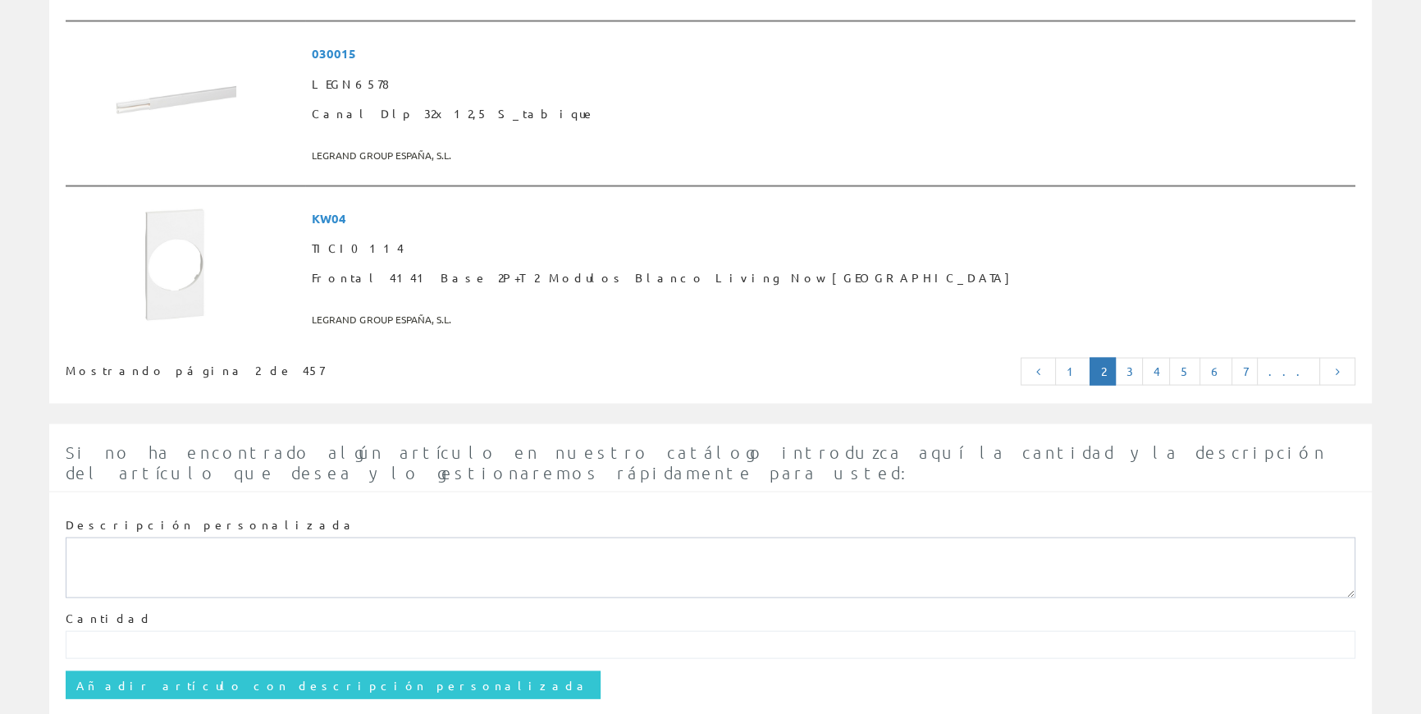
scroll to position [4177, 0]
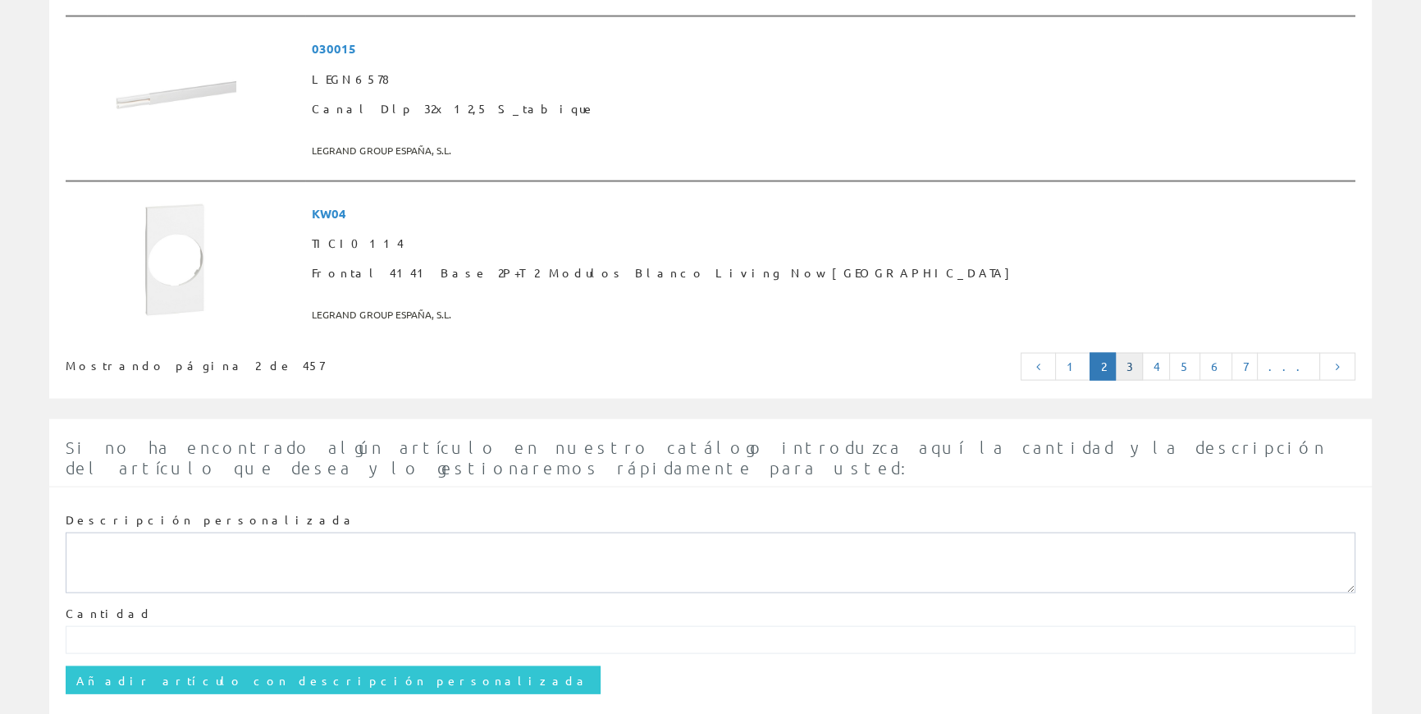
click at [1143, 359] on link "3" at bounding box center [1129, 367] width 28 height 28
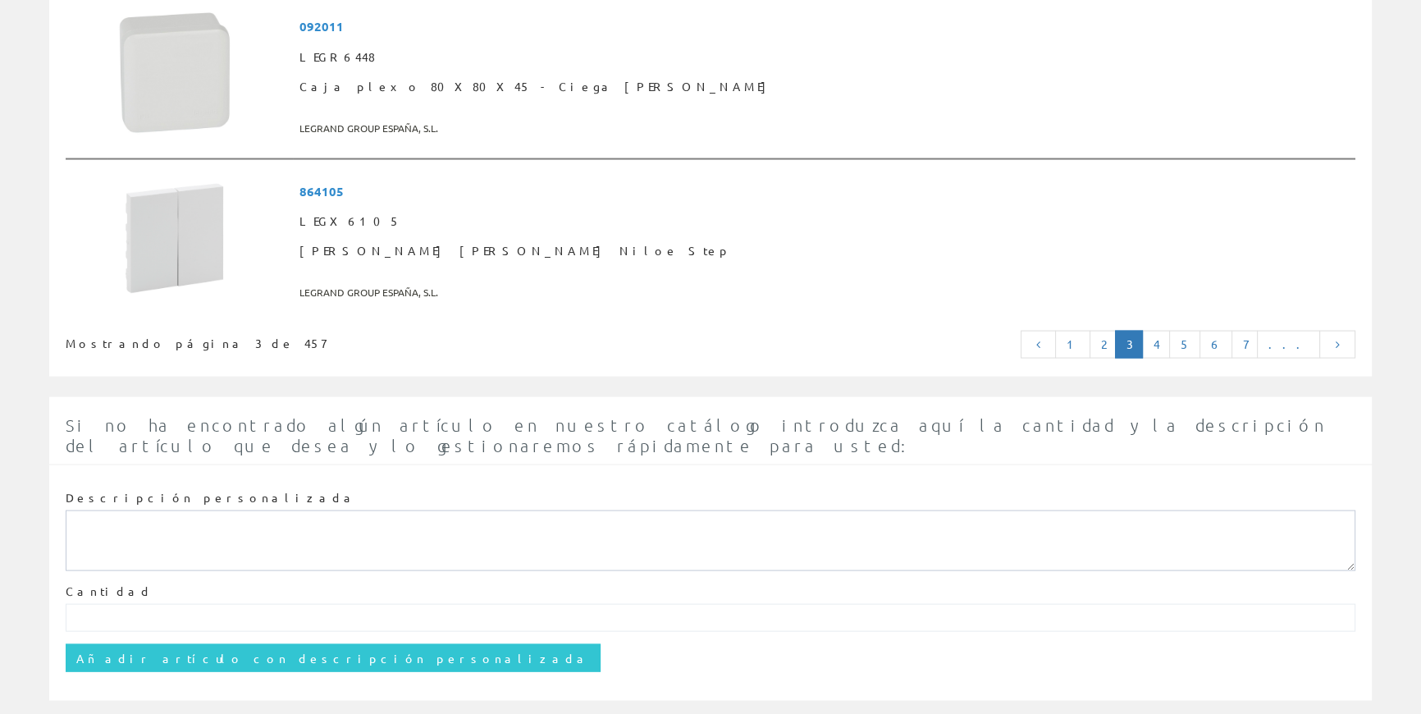
scroll to position [4209, 0]
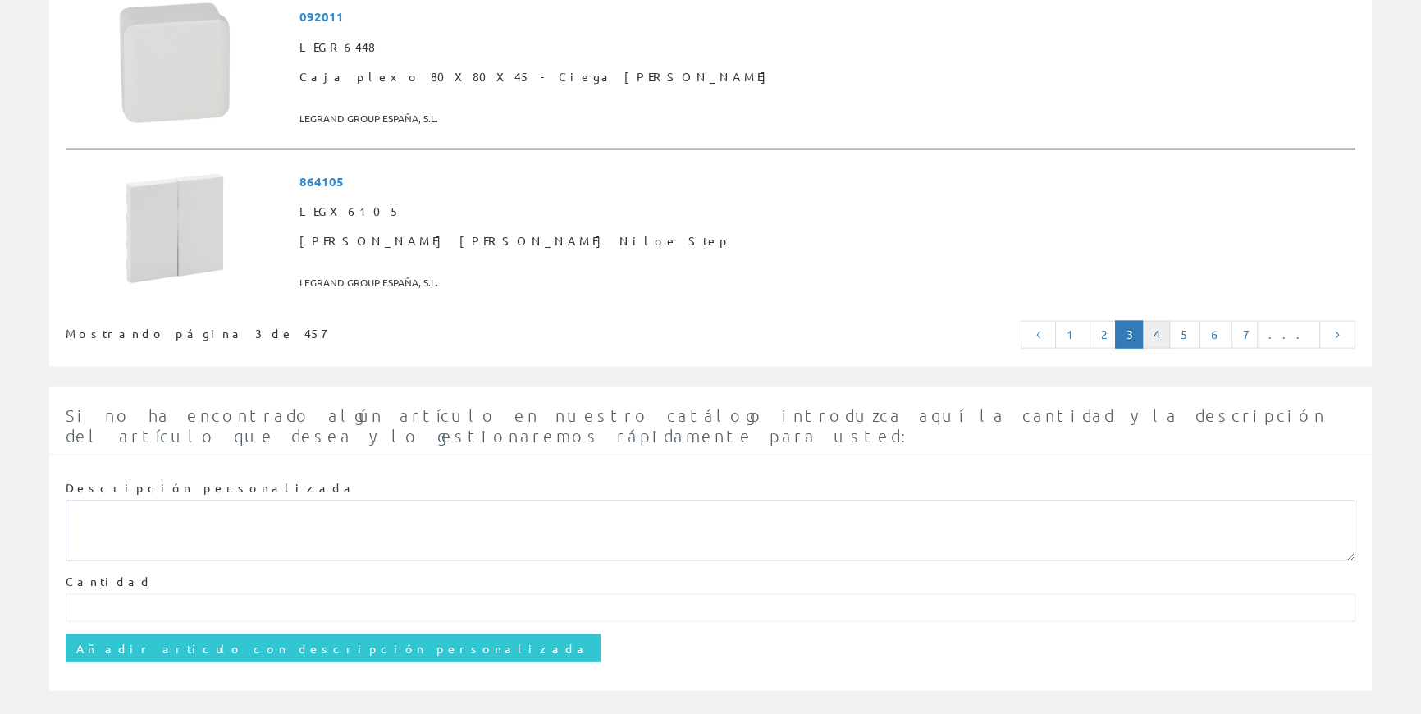
click at [1170, 331] on link "4" at bounding box center [1156, 335] width 28 height 28
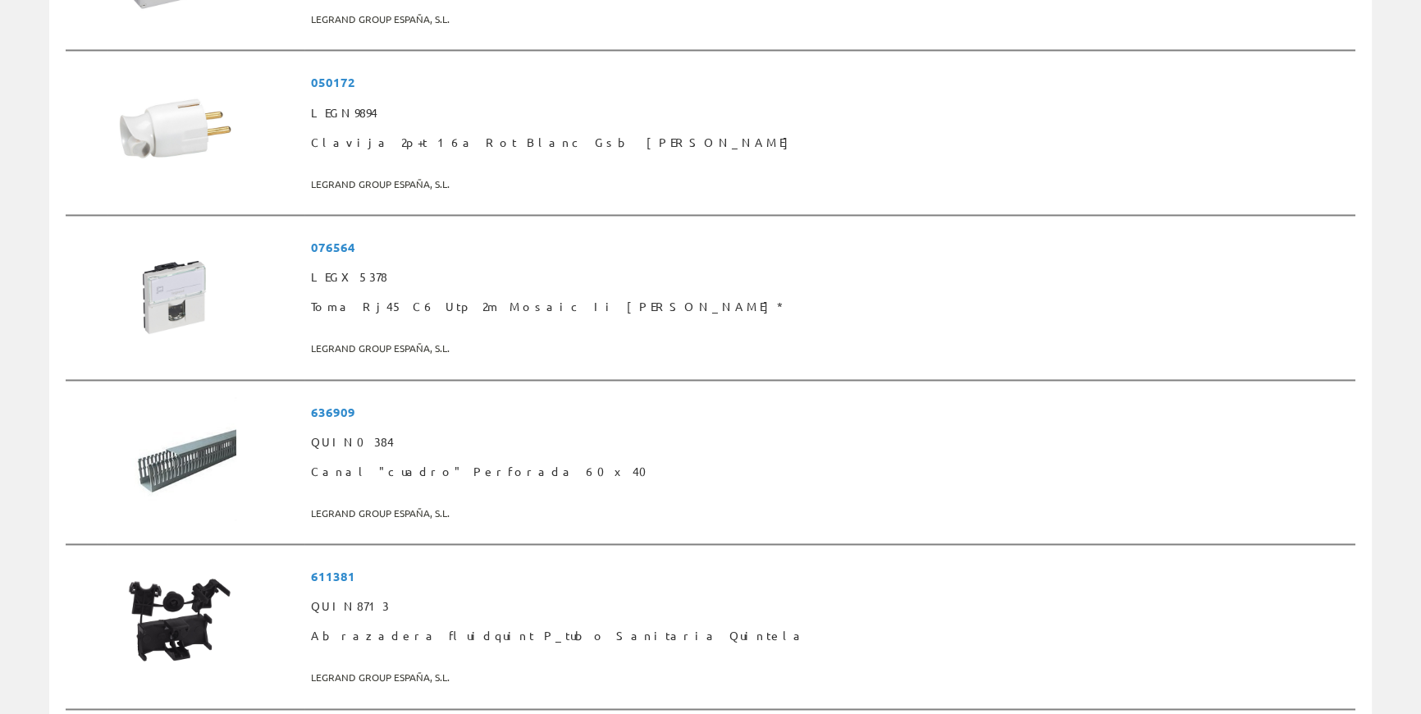
scroll to position [3059, 0]
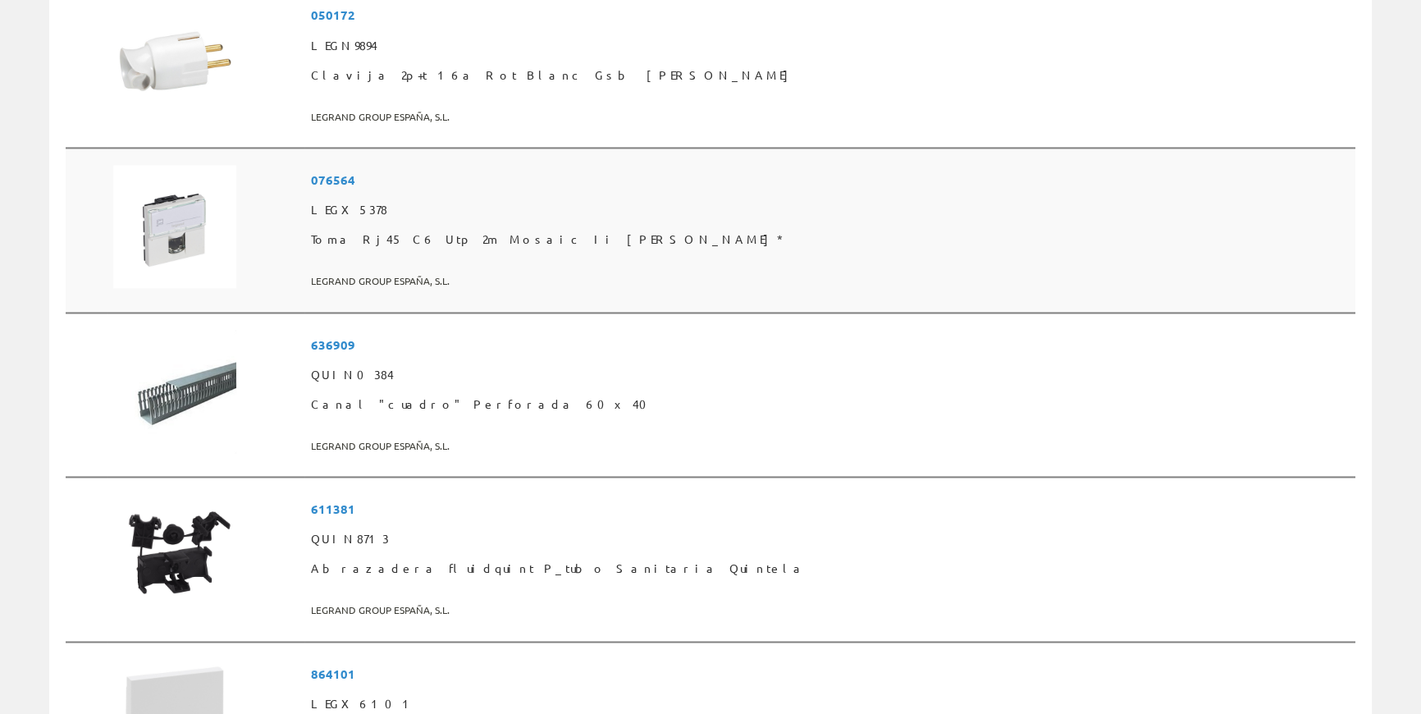
click at [620, 236] on span "Toma Rj45 C6 Utp 2m Mosaic Ii Blanco Legrand*" at bounding box center [830, 240] width 1038 height 30
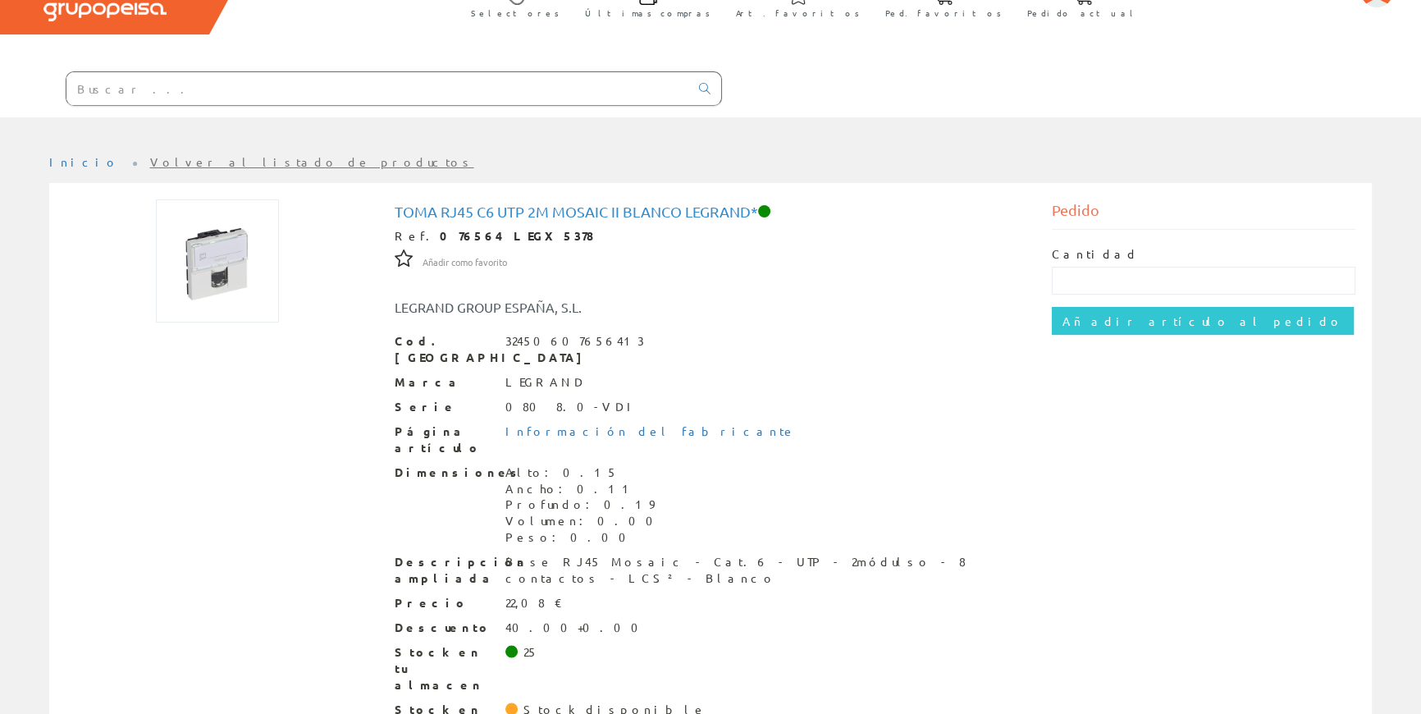
scroll to position [121, 0]
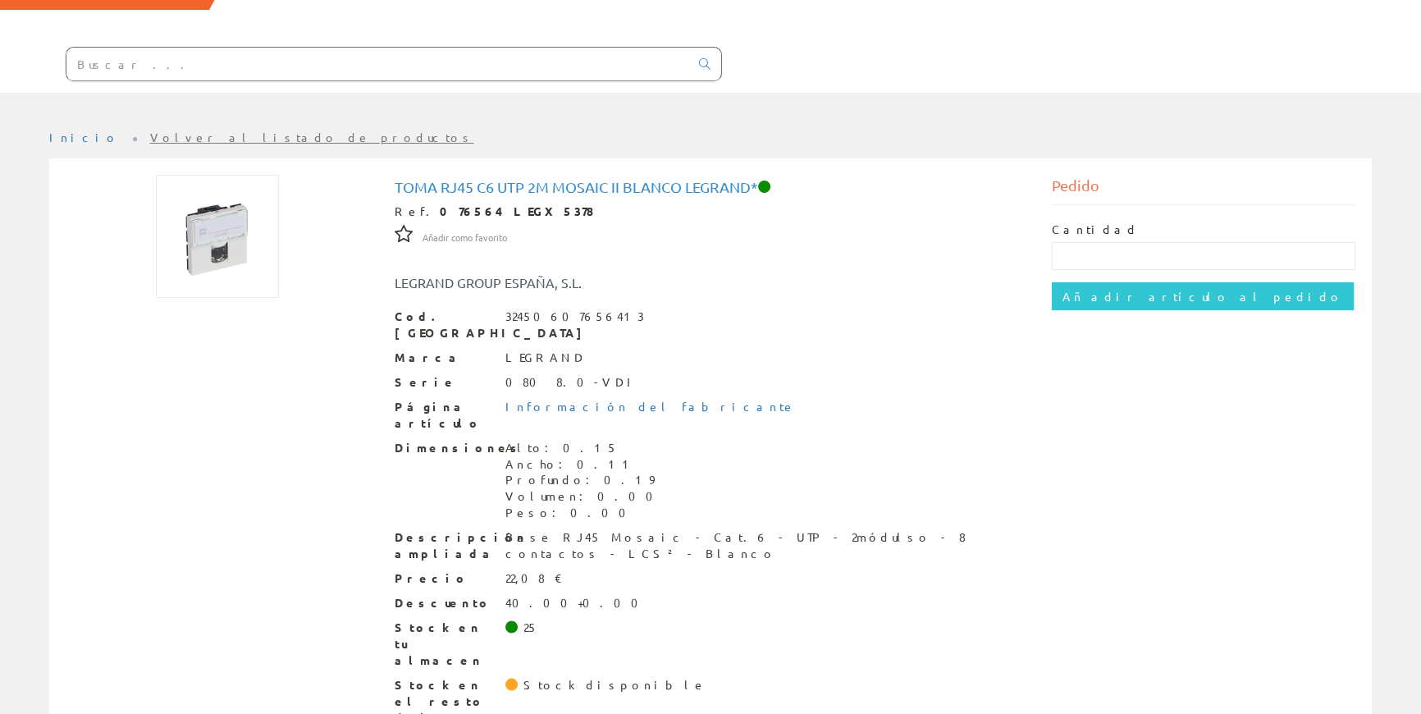
click at [493, 66] on input "text" at bounding box center [377, 64] width 623 height 33
click at [517, 30] on div "Selectores Últimas compras 0 0" at bounding box center [710, 6] width 1421 height 173
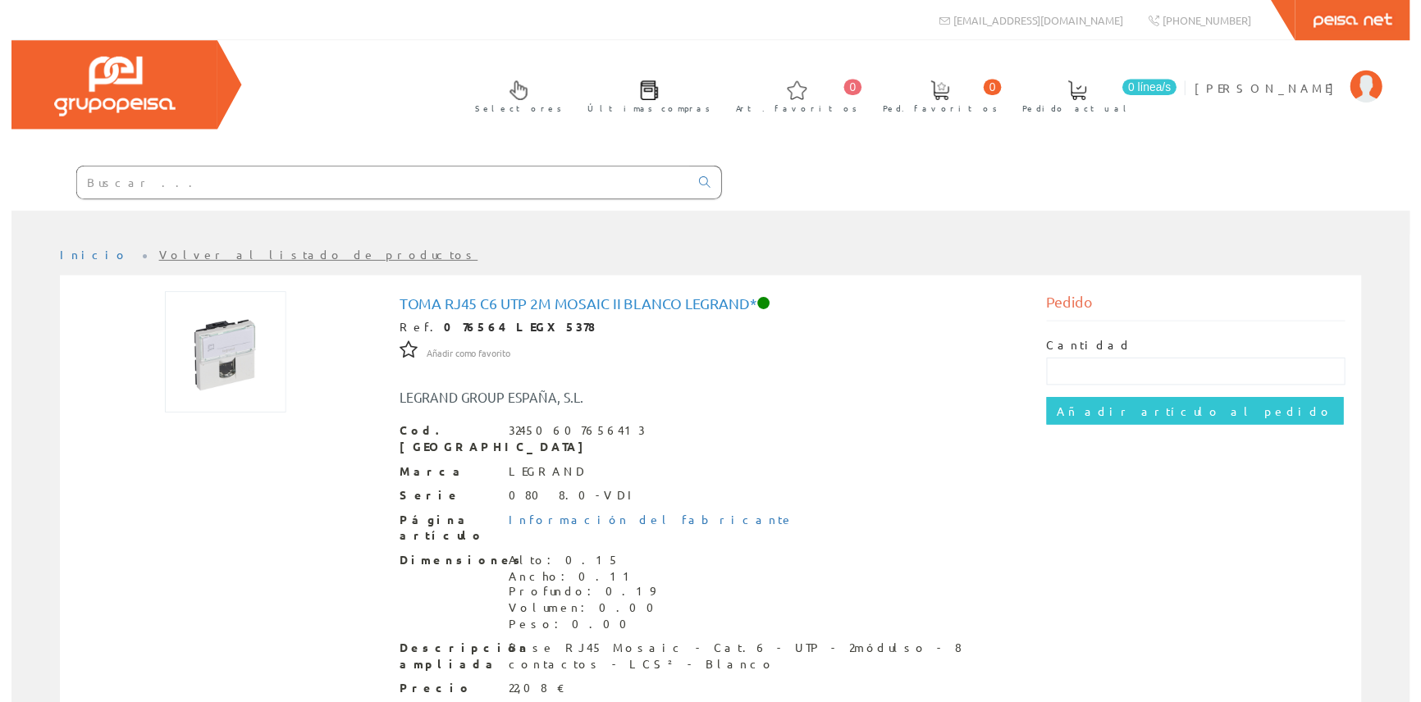
scroll to position [74, 0]
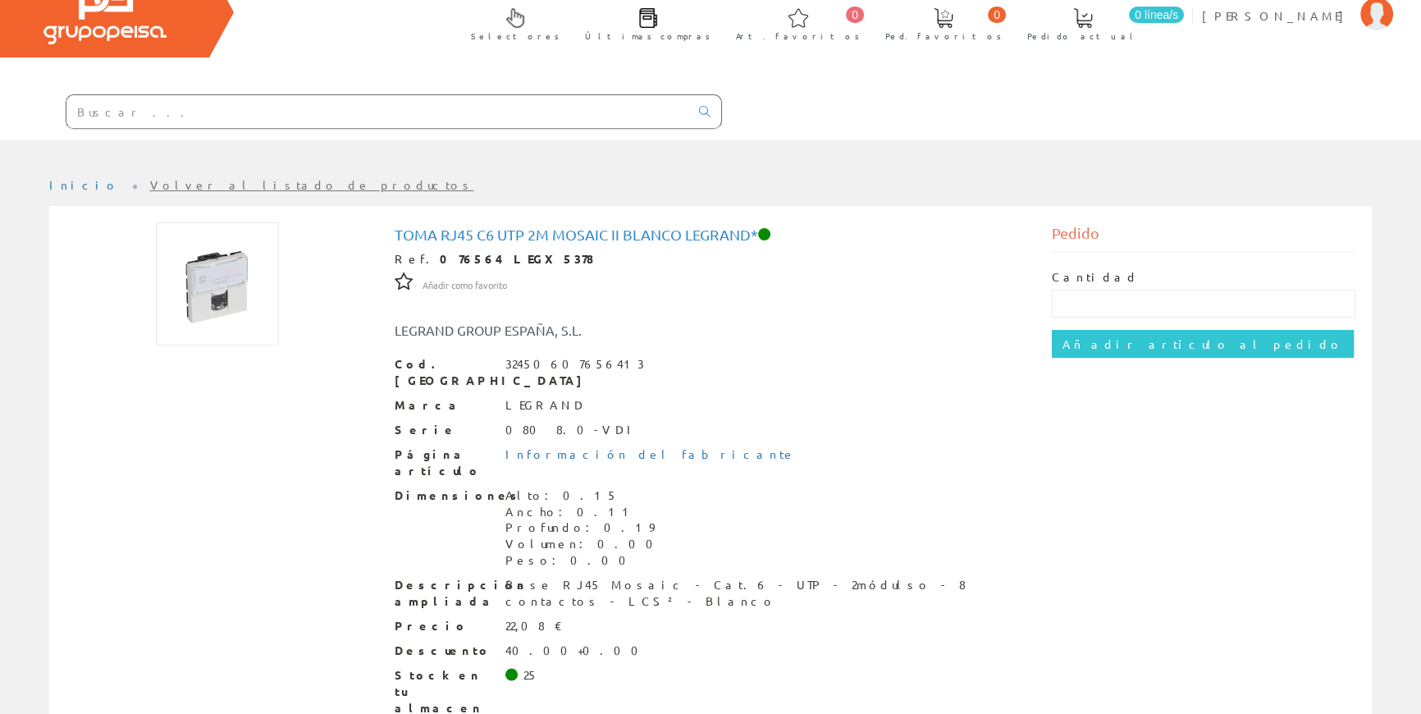
click at [456, 103] on input "text" at bounding box center [377, 111] width 623 height 33
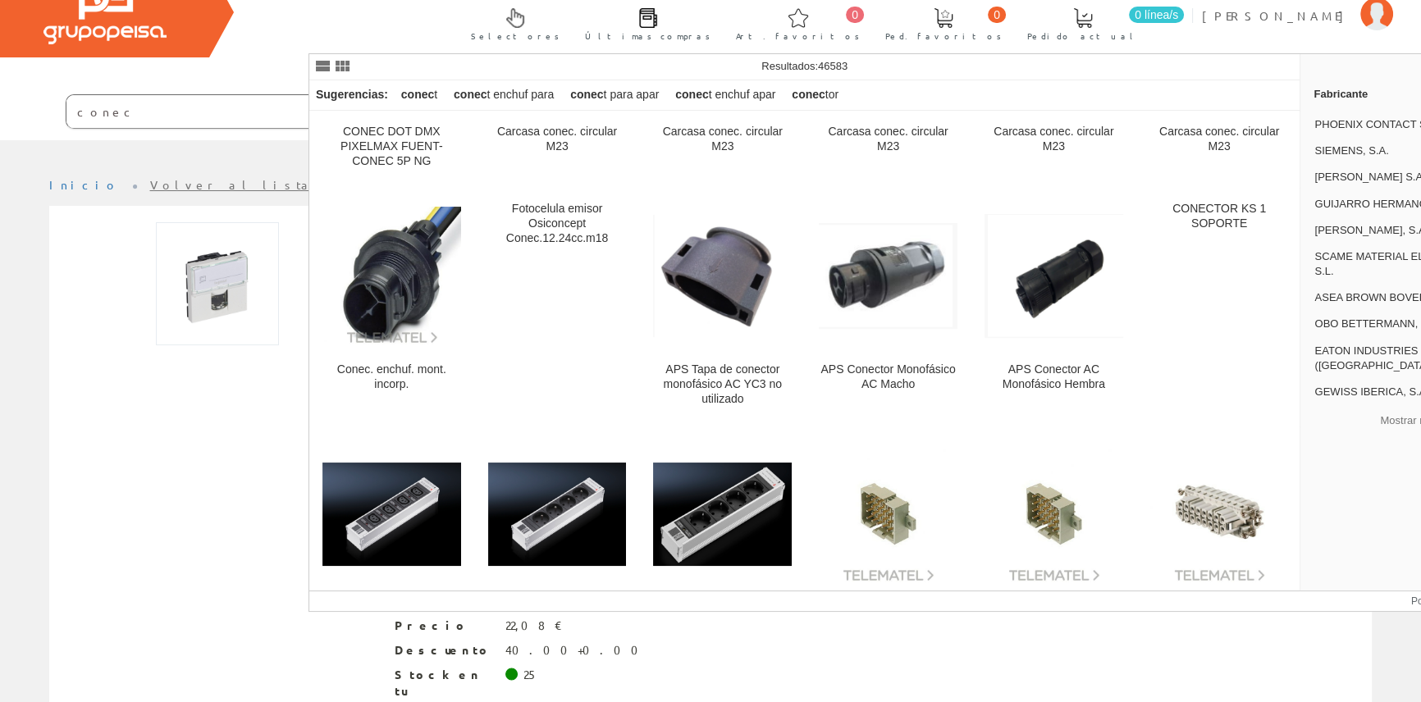
type input "conec"
click at [244, 74] on div "Selectores Últimas compras 0 0" at bounding box center [710, 53] width 1421 height 173
click at [41, 277] on div "Toma Rj45 C6 Utp 2m Mosaic Ii Blanco Legrand* Ref. 076564 LEGX5378 Añadir como …" at bounding box center [711, 510] width 1348 height 609
click at [221, 181] on link "Volver al listado de productos" at bounding box center [312, 184] width 324 height 15
click at [185, 445] on div "Toma Rj45 C6 Utp 2m Mosaic Ii Blanco Legrand* Ref. 076564 LEGX5378 Añadir como …" at bounding box center [710, 502] width 1315 height 560
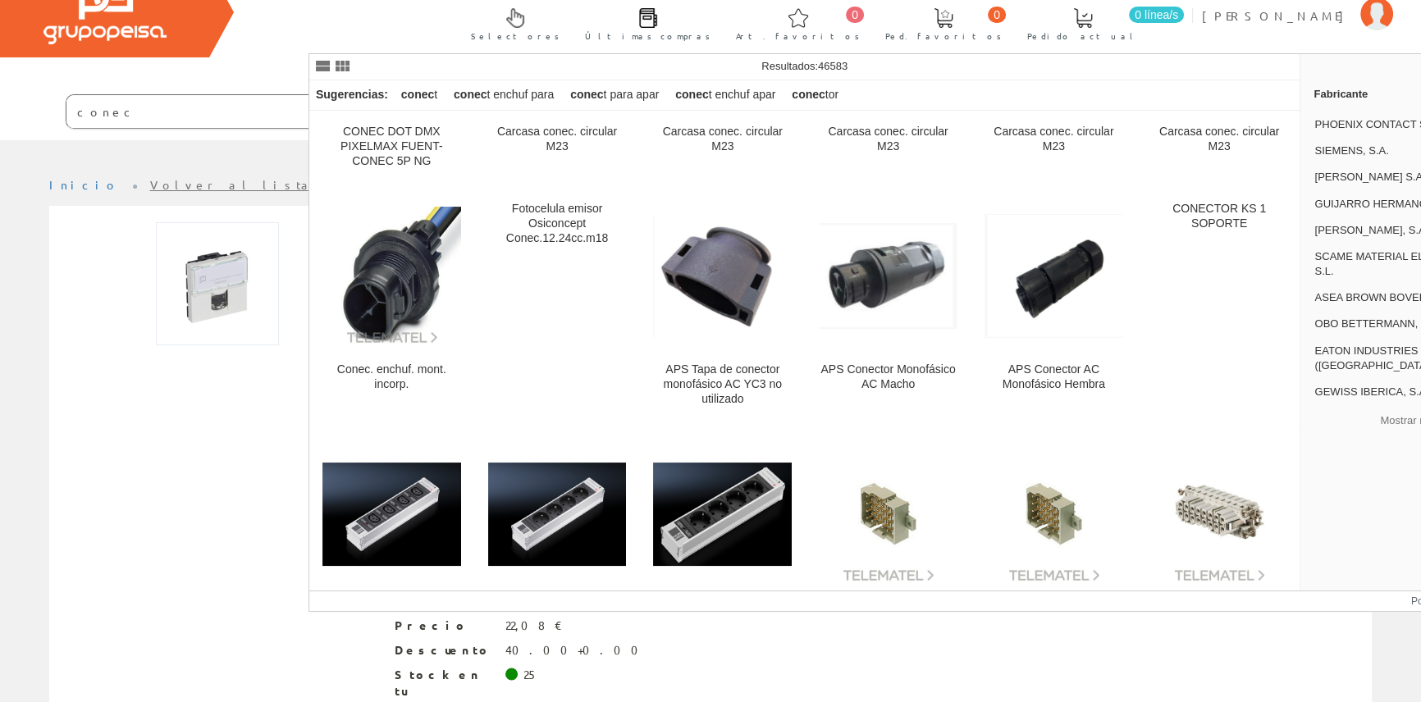
click at [238, 88] on div "Selectores Últimas compras 0 0" at bounding box center [710, 53] width 1421 height 173
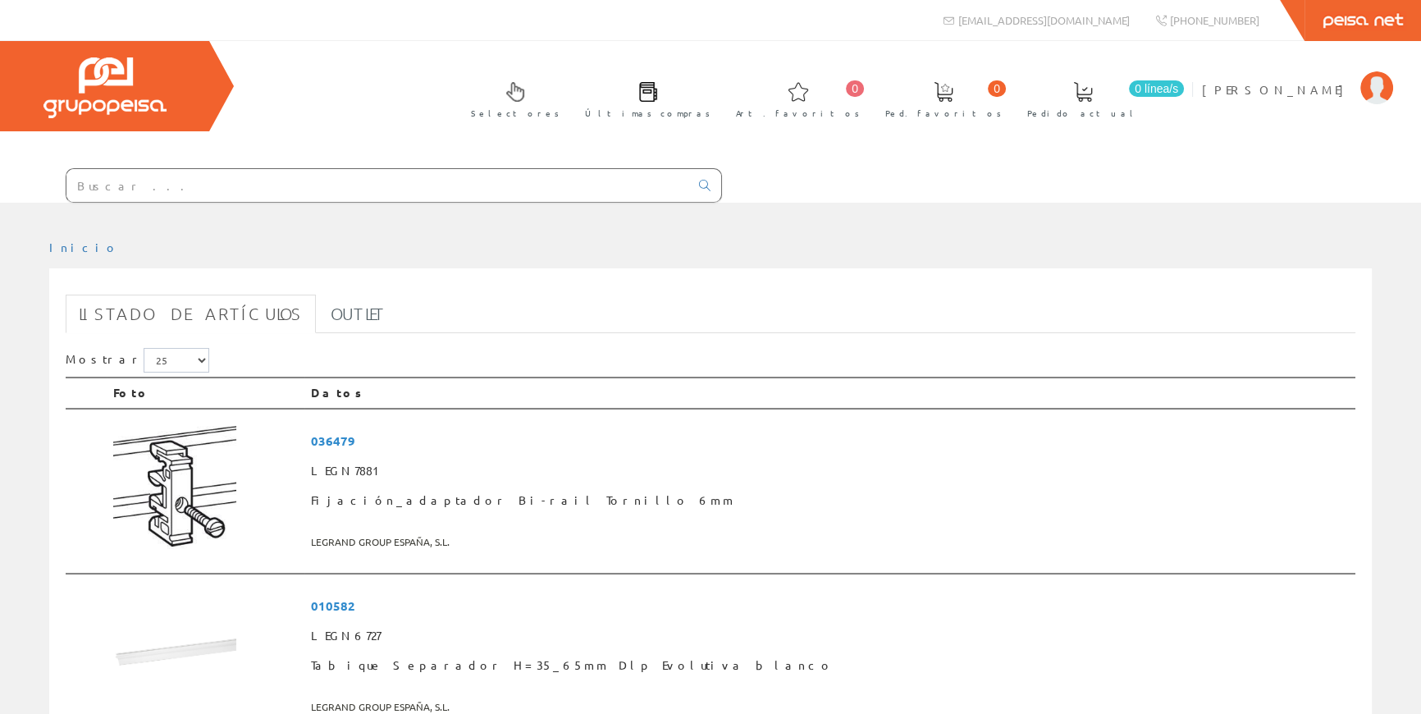
click at [392, 183] on input "text" at bounding box center [377, 185] width 623 height 33
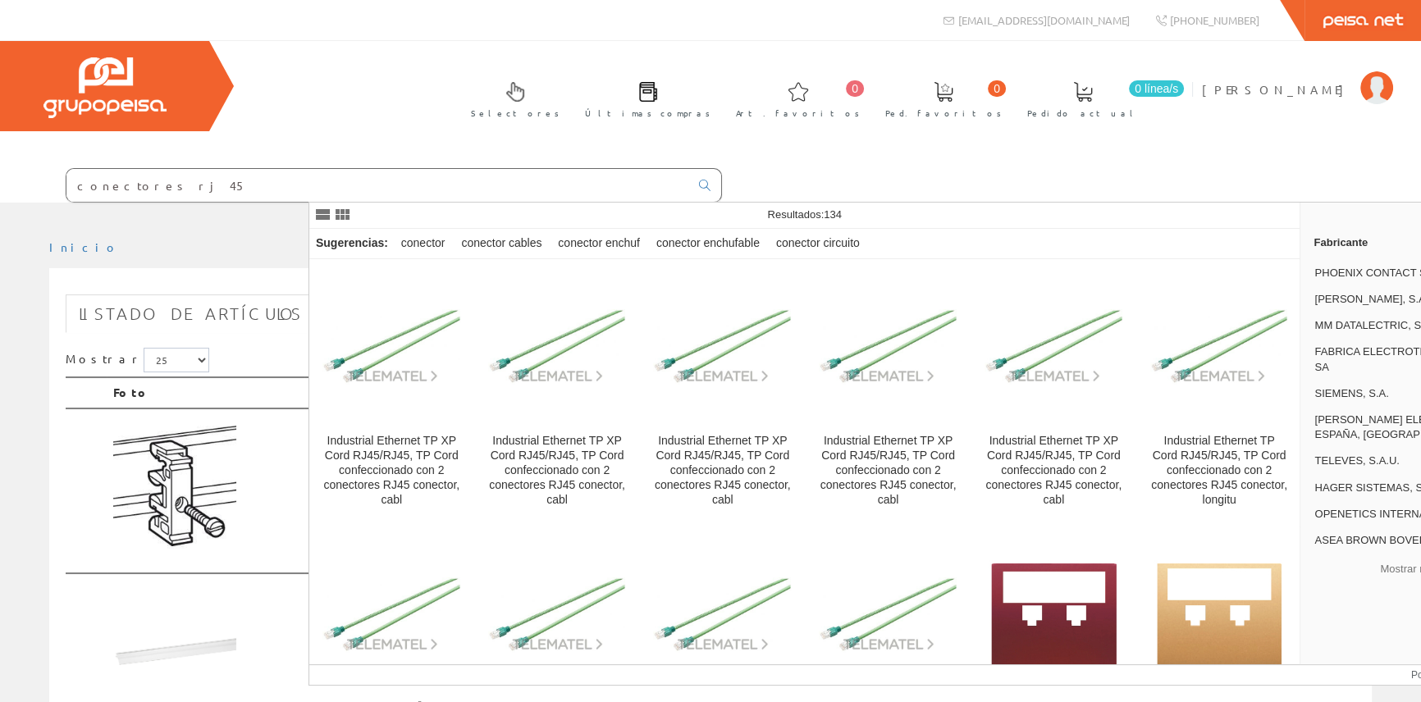
type input "conectores rj 45"
drag, startPoint x: 652, startPoint y: 110, endPoint x: 726, endPoint y: 115, distance: 74.0
click at [652, 111] on div "Selectores Últimas compras 0 0" at bounding box center [710, 122] width 1421 height 162
click at [1045, 170] on div "Selectores Últimas compras 0 0" at bounding box center [710, 122] width 1421 height 162
click at [437, 181] on input "conectores rj 45" at bounding box center [377, 185] width 623 height 33
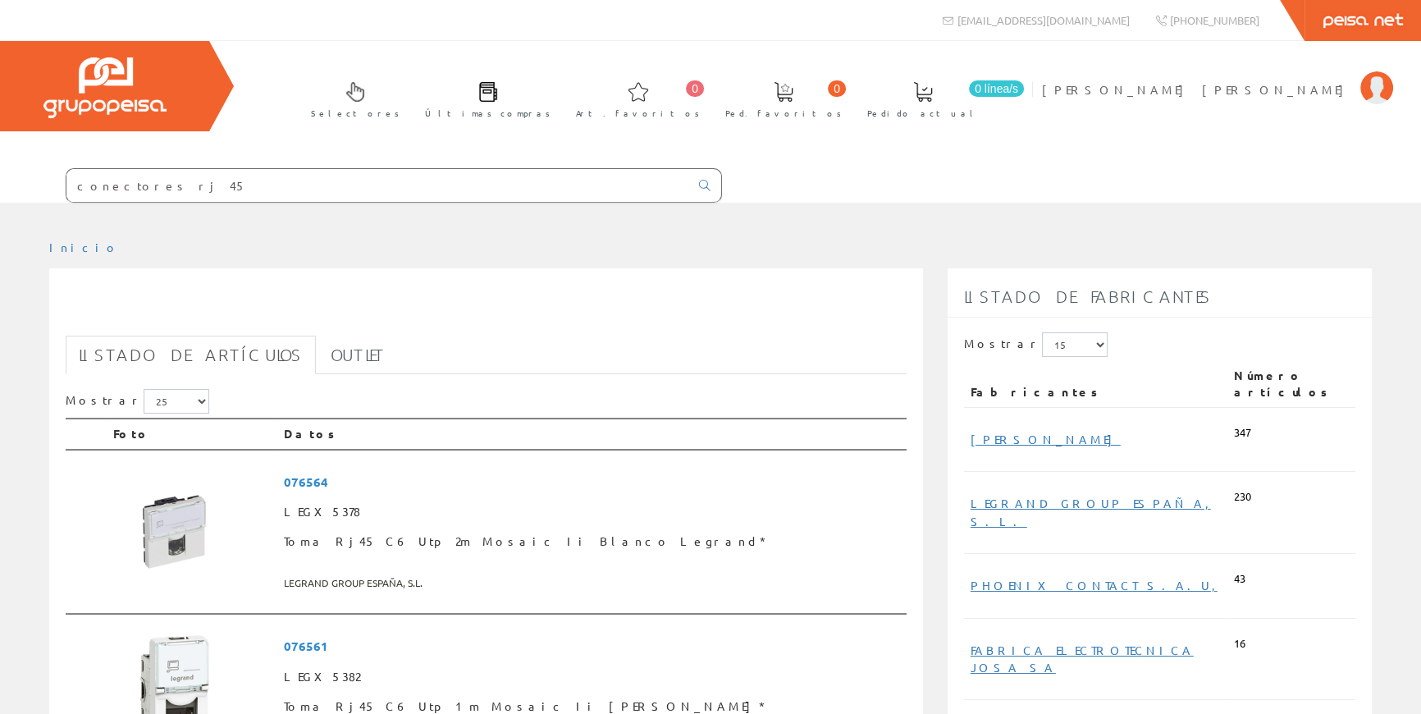
click at [403, 187] on input "conectores rj 45" at bounding box center [377, 185] width 623 height 33
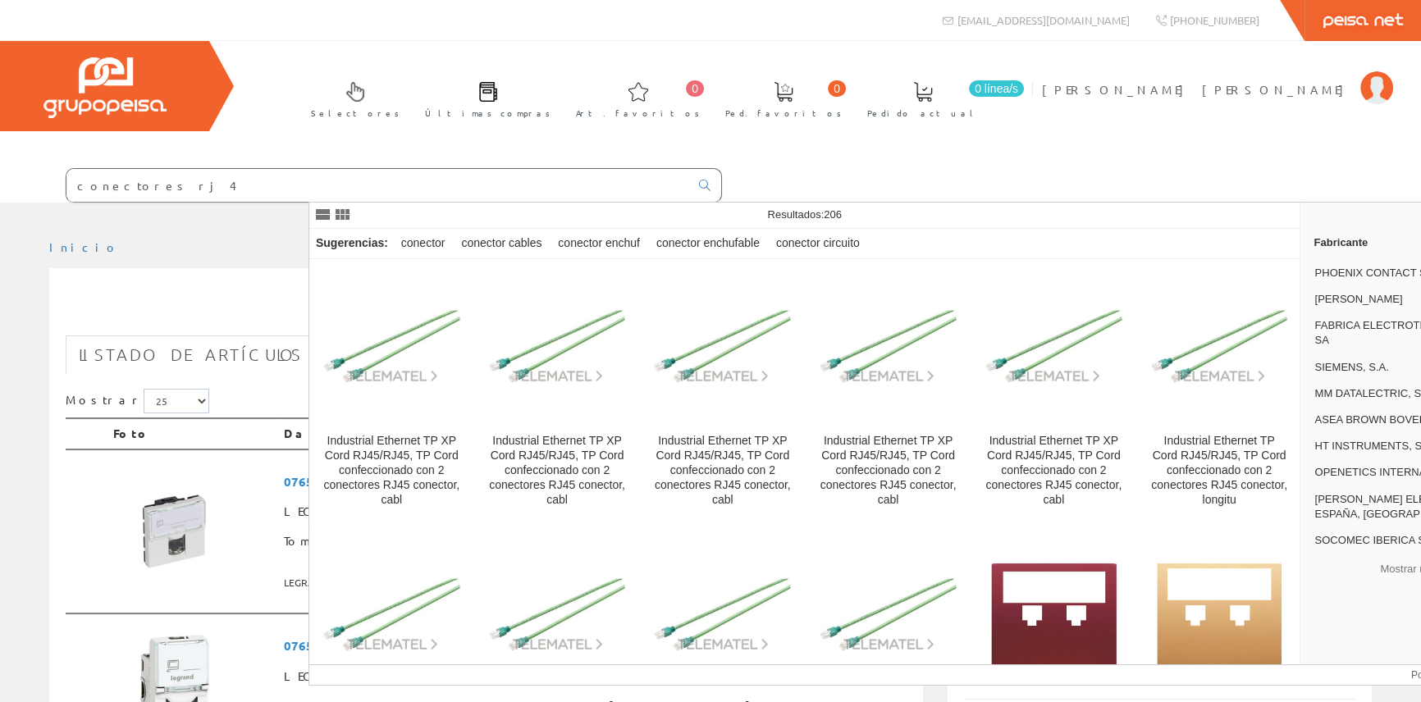
type input "conectores rj 45"
click at [711, 183] on icon at bounding box center [704, 185] width 11 height 11
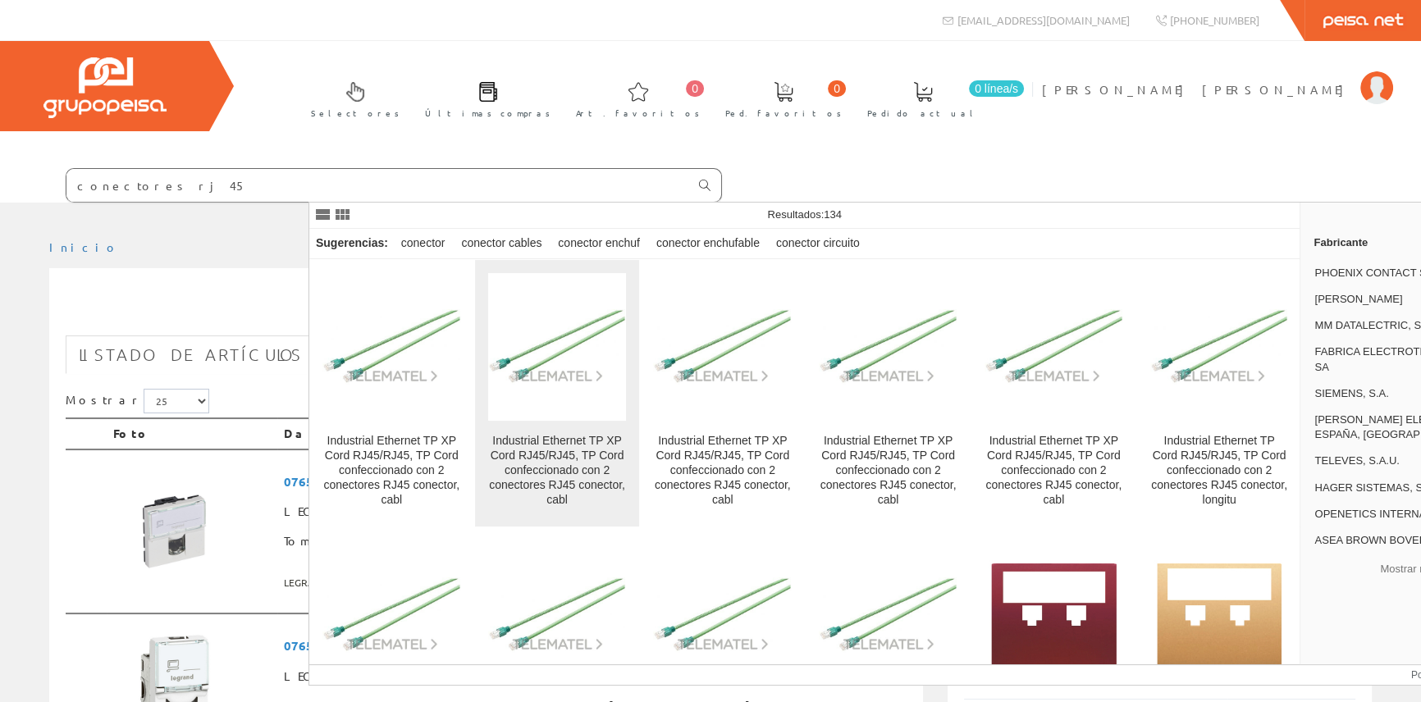
scroll to position [373, 0]
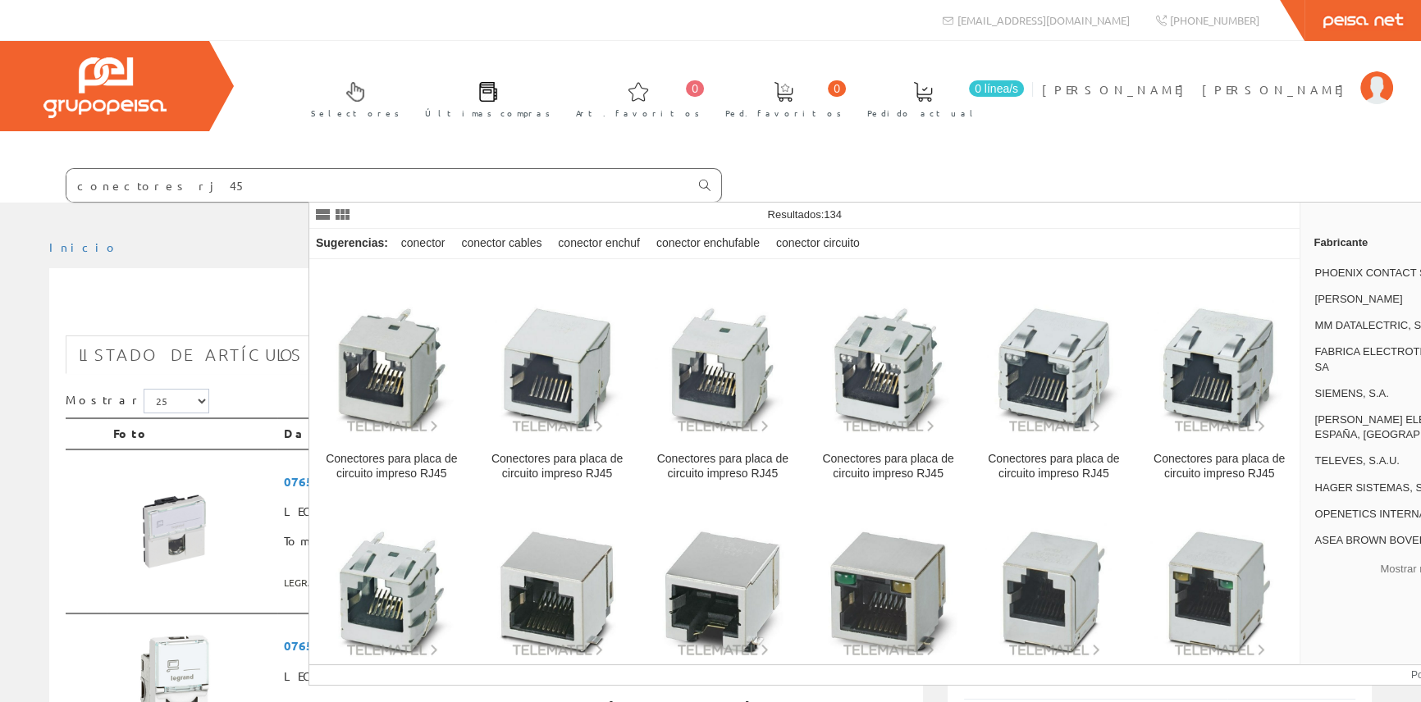
scroll to position [1268, 0]
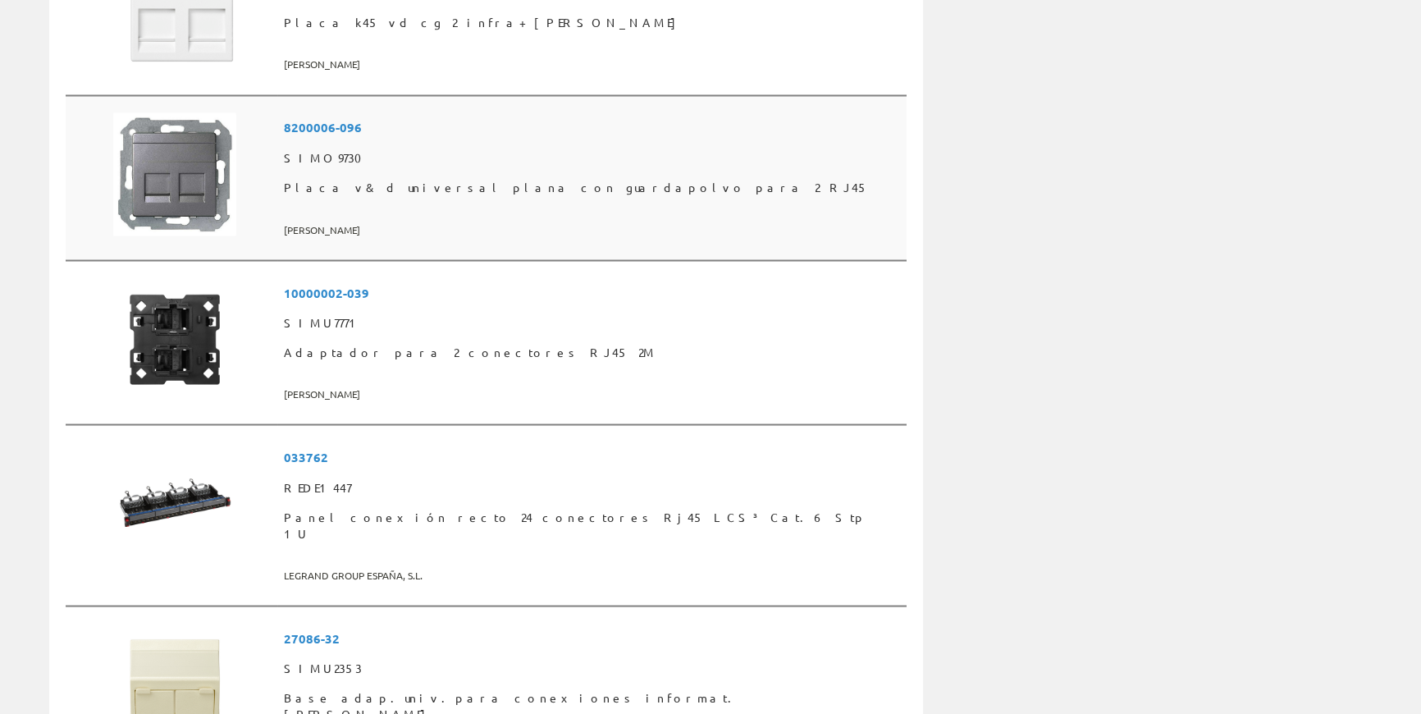
scroll to position [3954, 0]
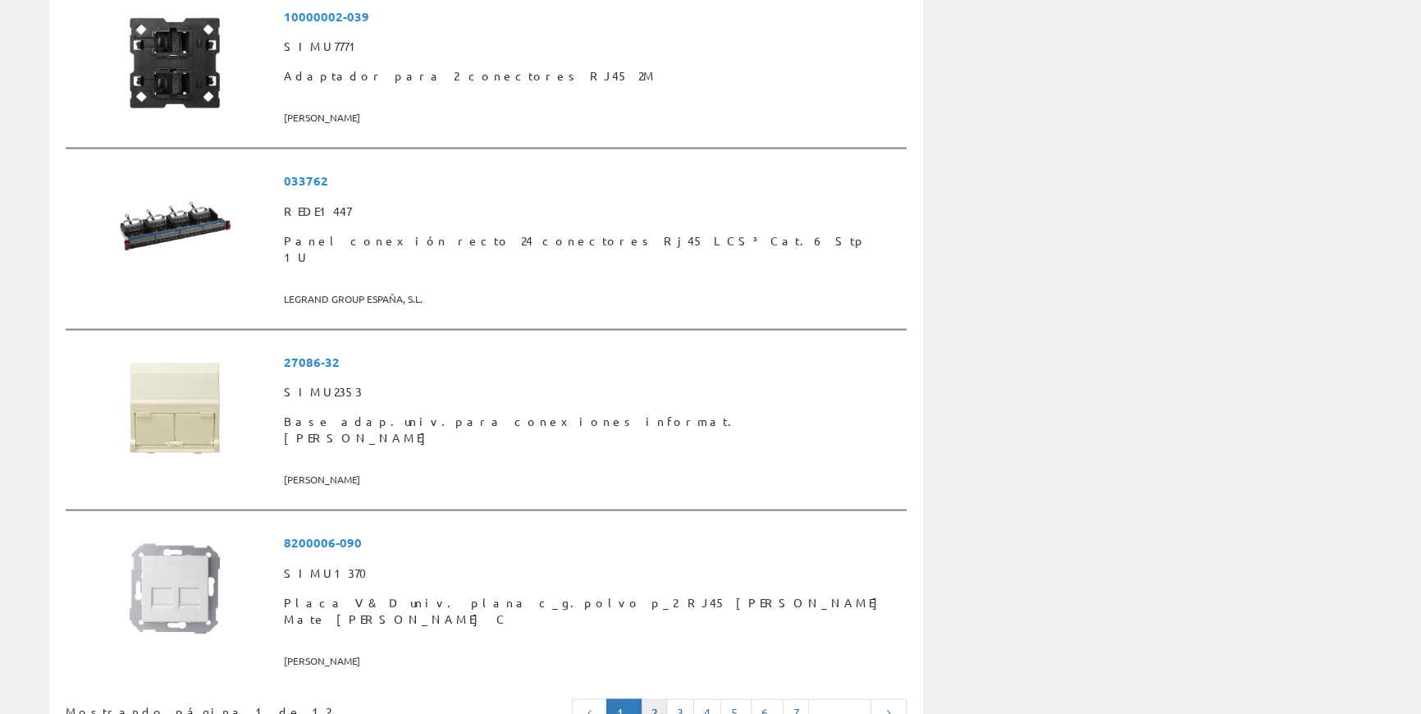
click at [667, 699] on link "2" at bounding box center [654, 713] width 26 height 28
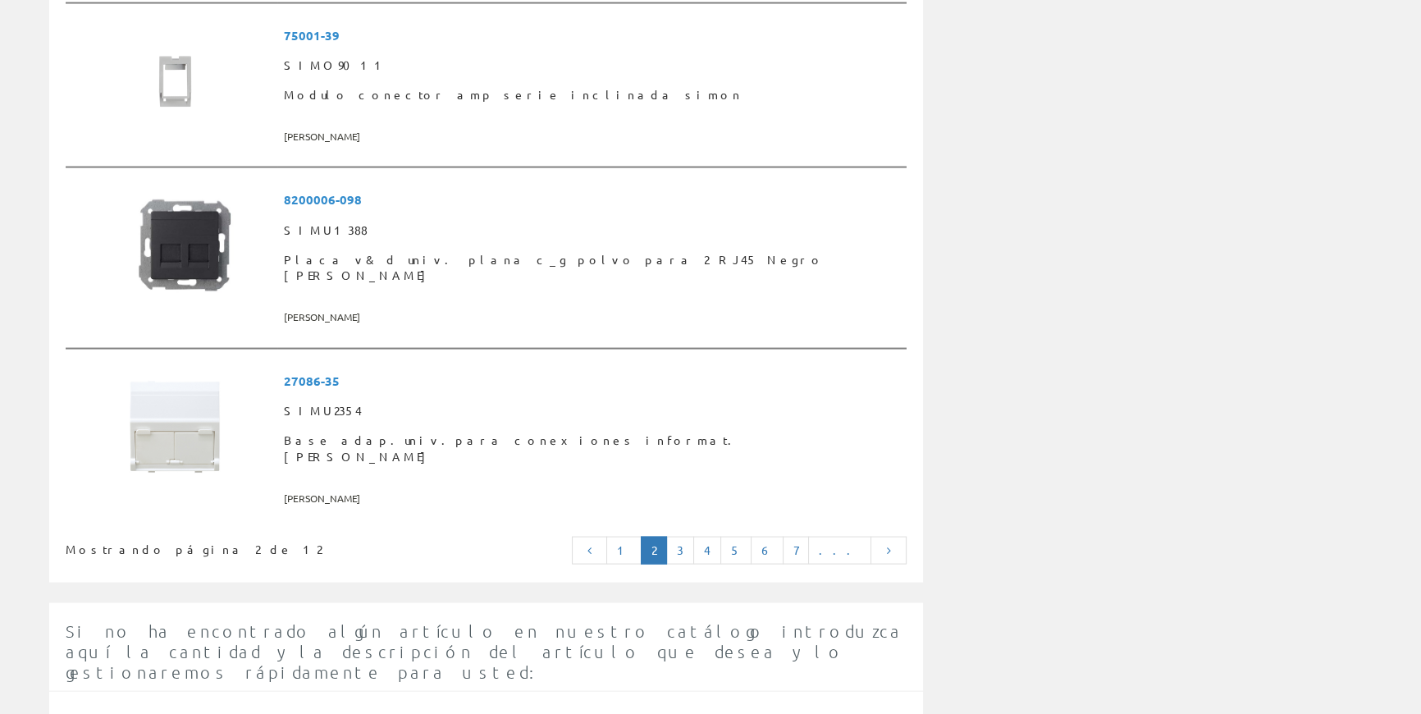
scroll to position [4226, 0]
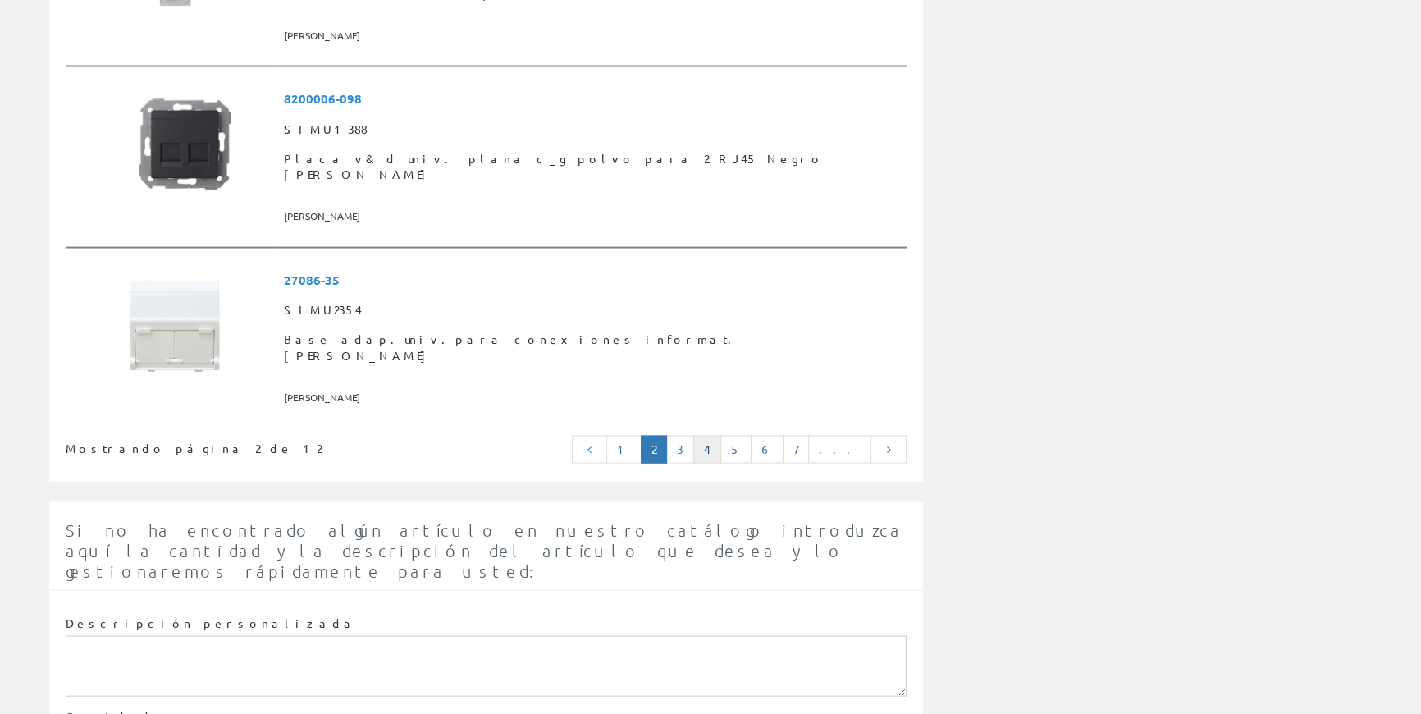
click at [721, 436] on link "4" at bounding box center [707, 450] width 28 height 28
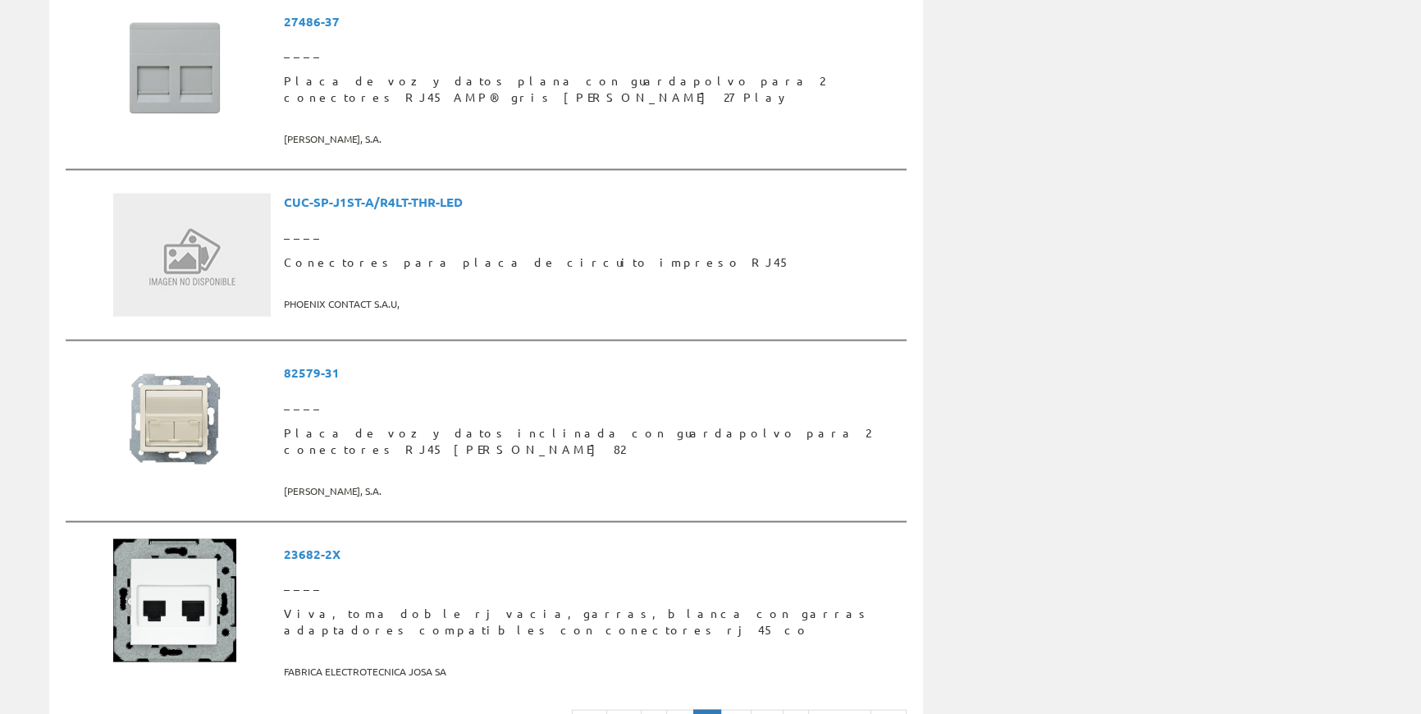
scroll to position [4237, 0]
click at [752, 709] on link "5" at bounding box center [736, 723] width 31 height 28
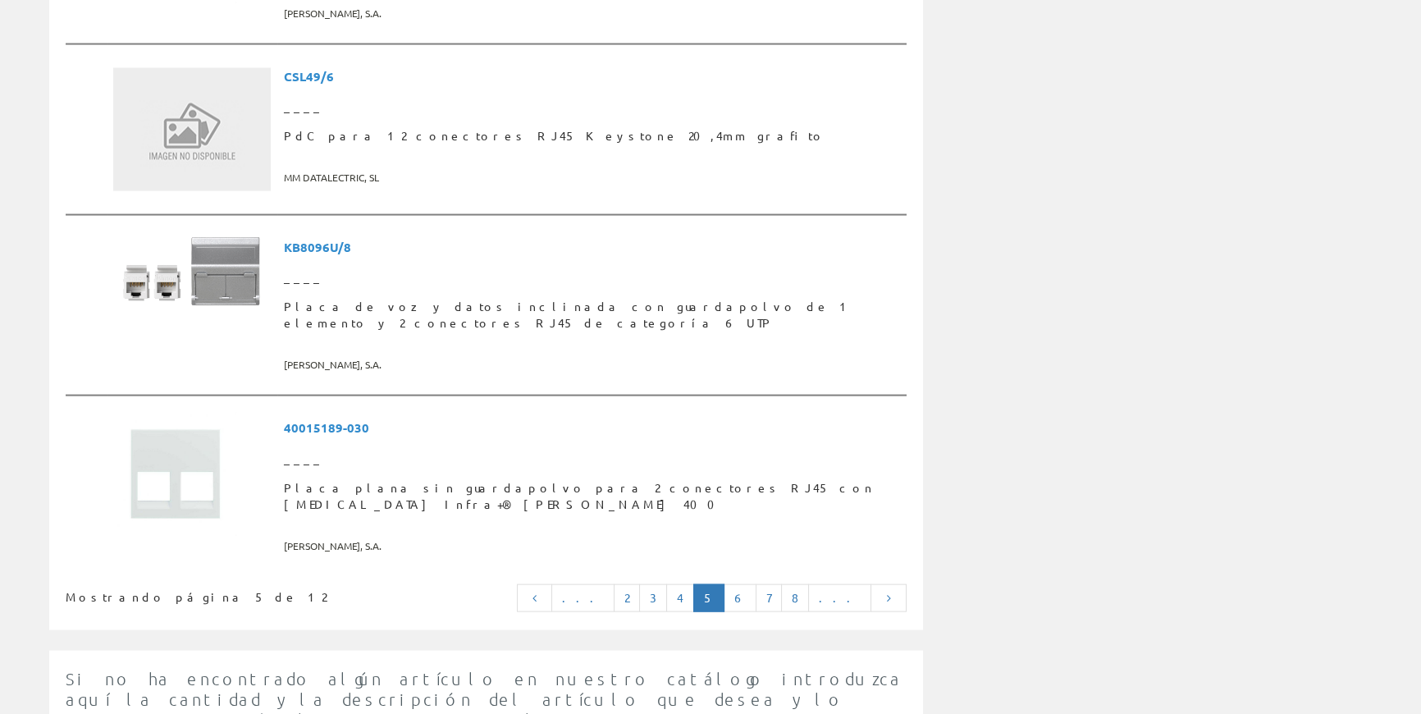
scroll to position [4250, 0]
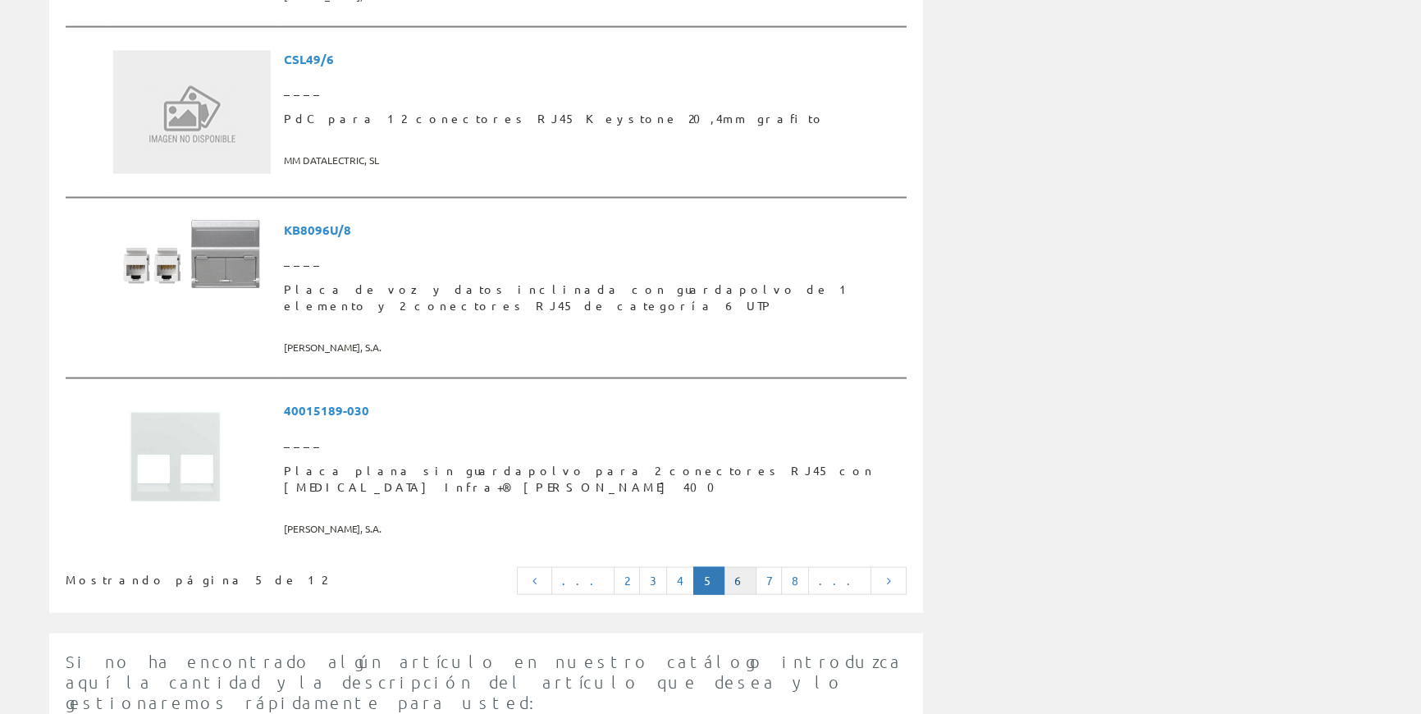
click at [757, 567] on link "6" at bounding box center [740, 581] width 33 height 28
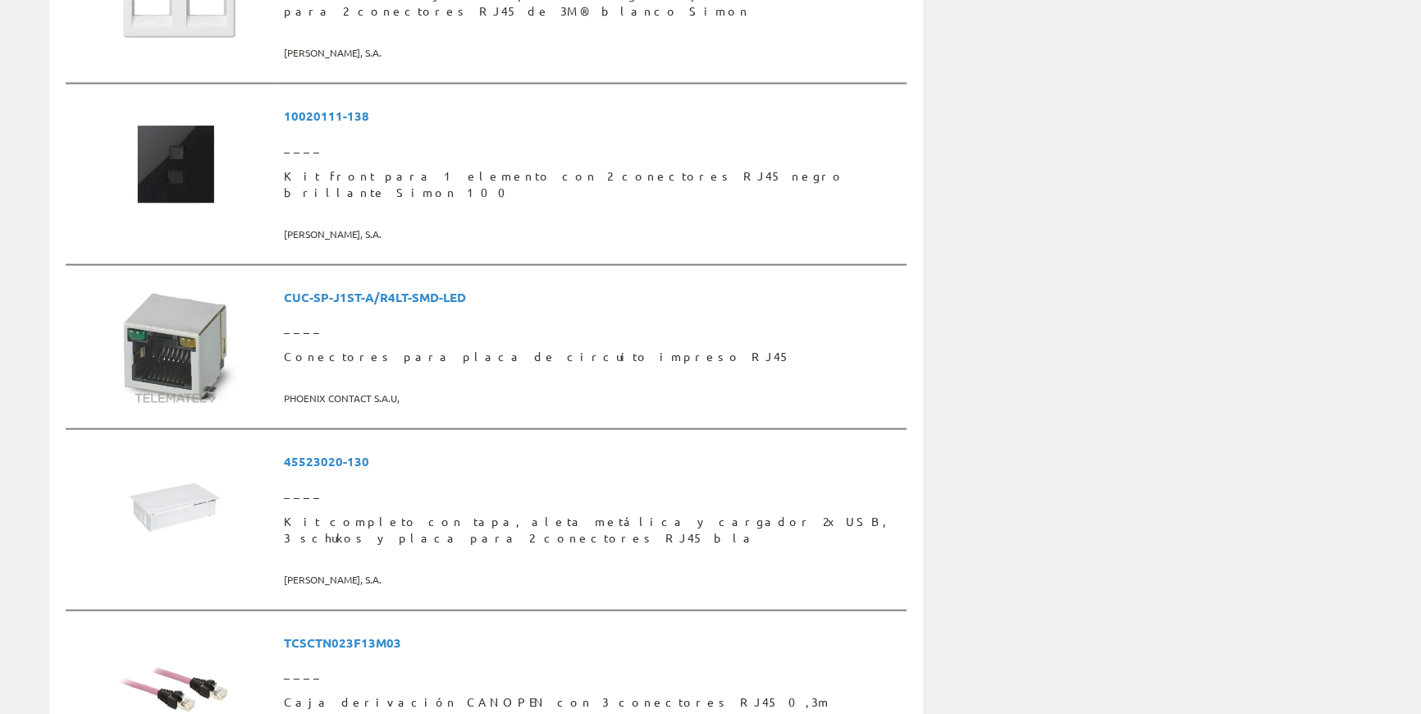
scroll to position [4244, 0]
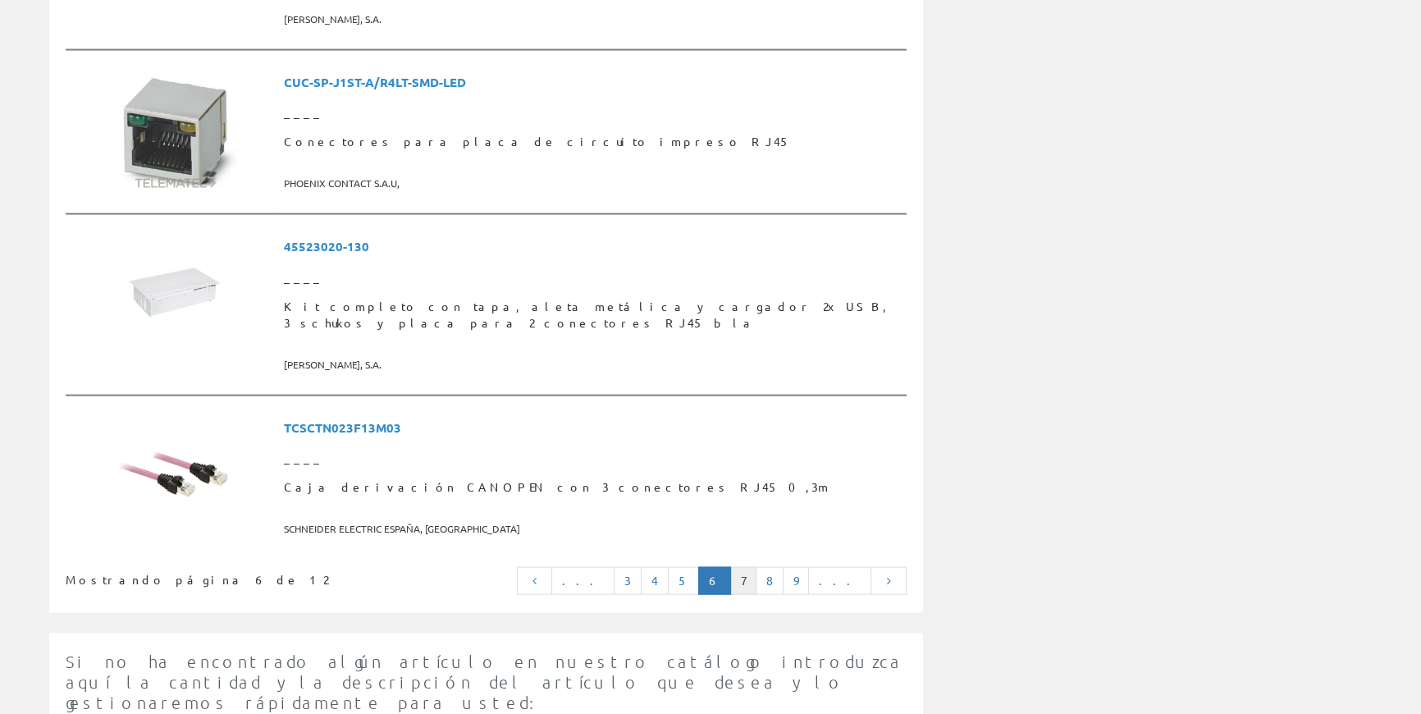
click at [757, 567] on link "7" at bounding box center [743, 581] width 26 height 28
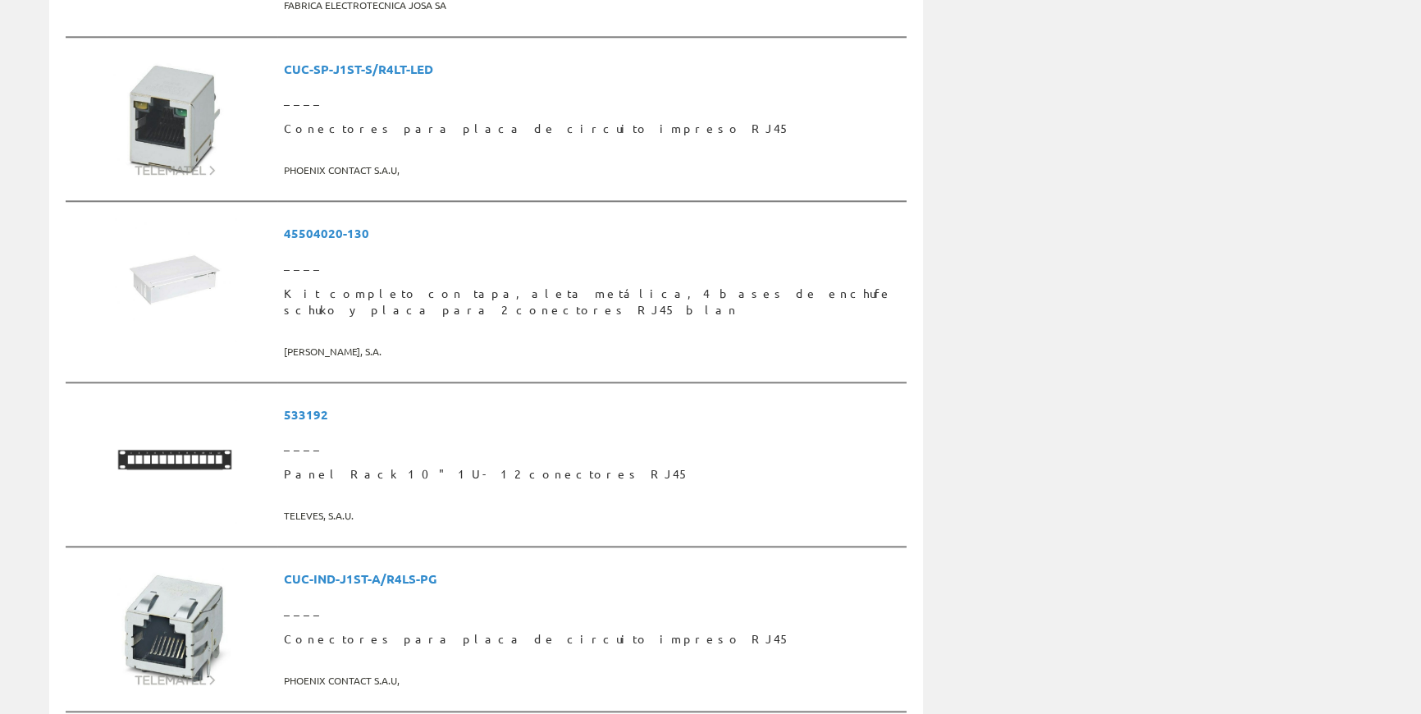
scroll to position [1874, 0]
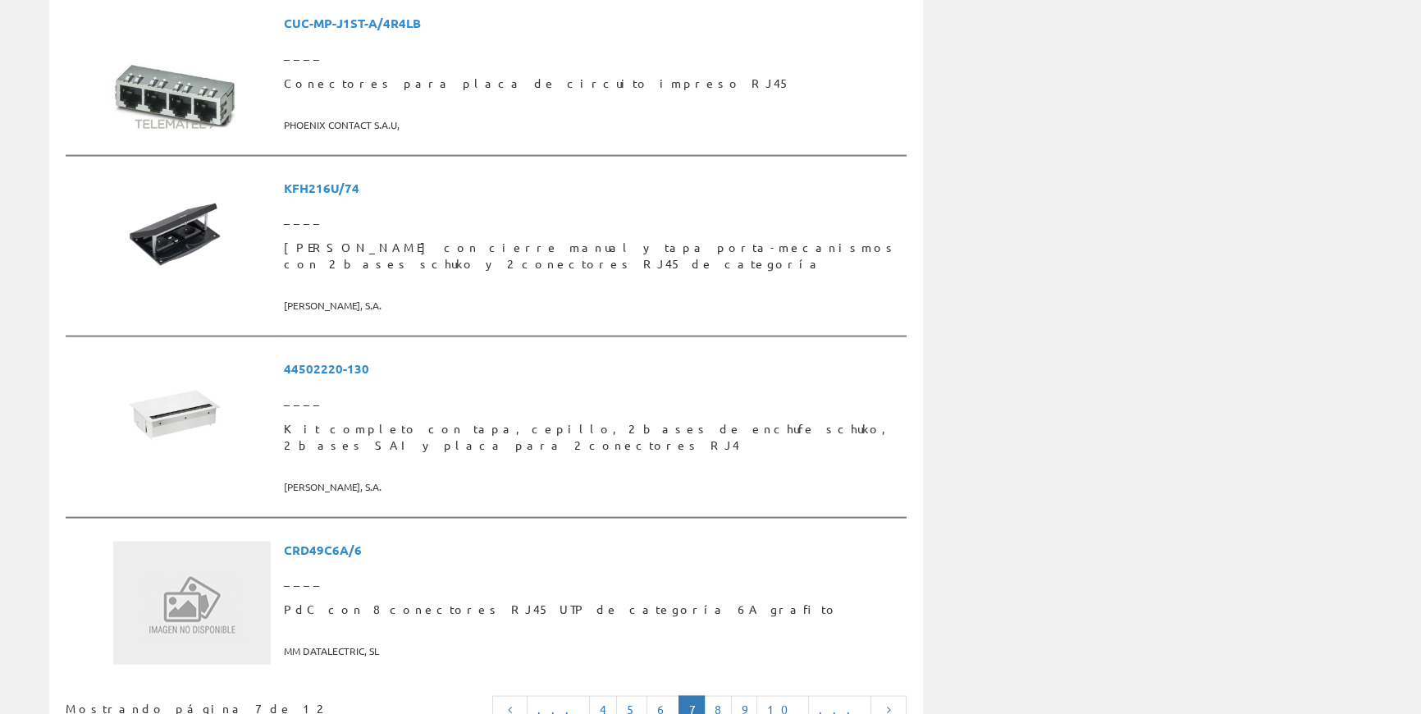
scroll to position [4177, 0]
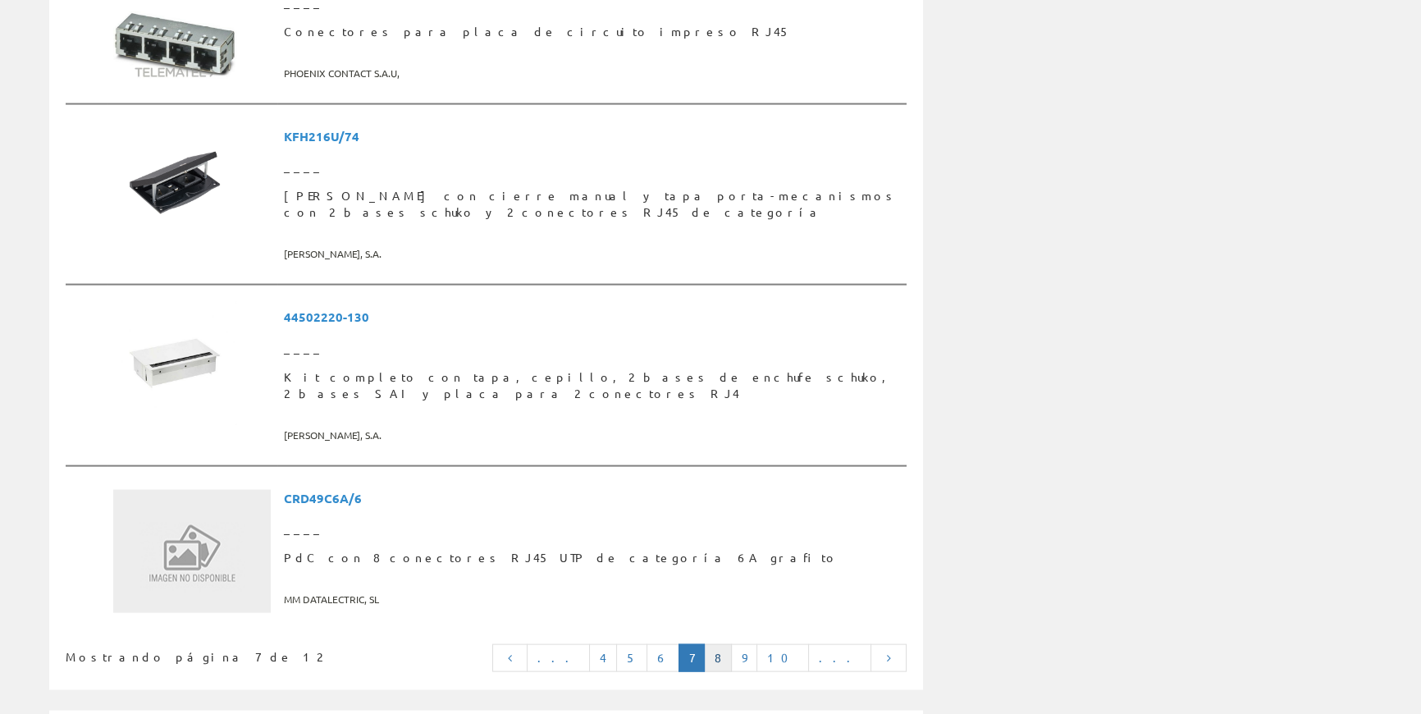
click at [732, 644] on link "8" at bounding box center [718, 658] width 28 height 28
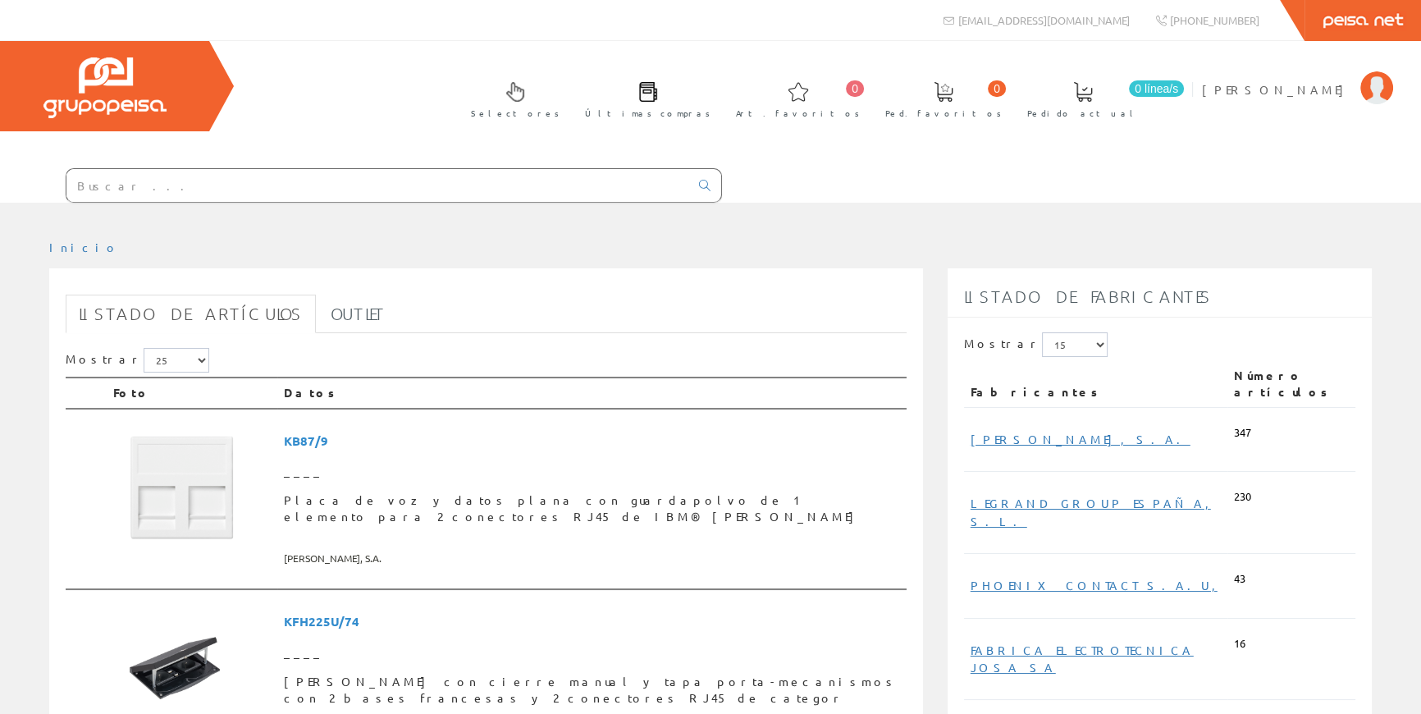
click at [458, 191] on input "text" at bounding box center [377, 185] width 623 height 33
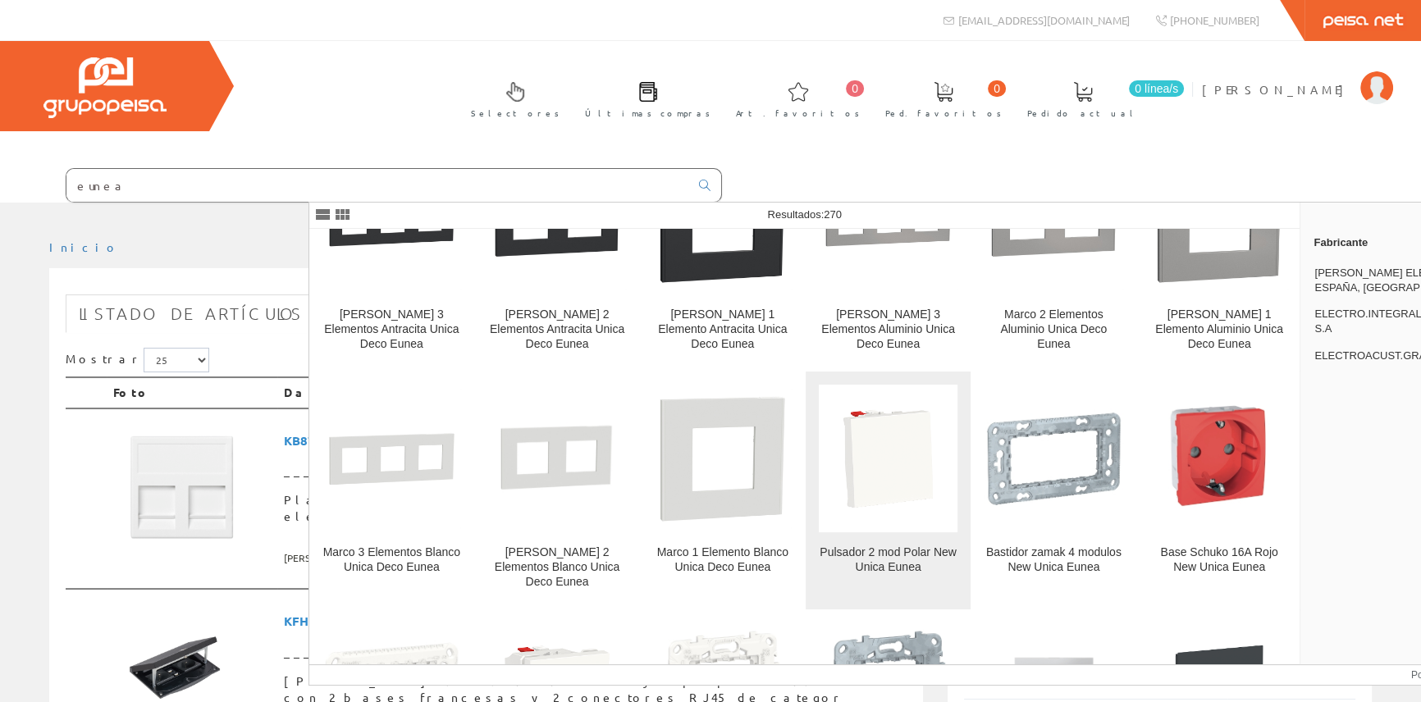
scroll to position [5818, 0]
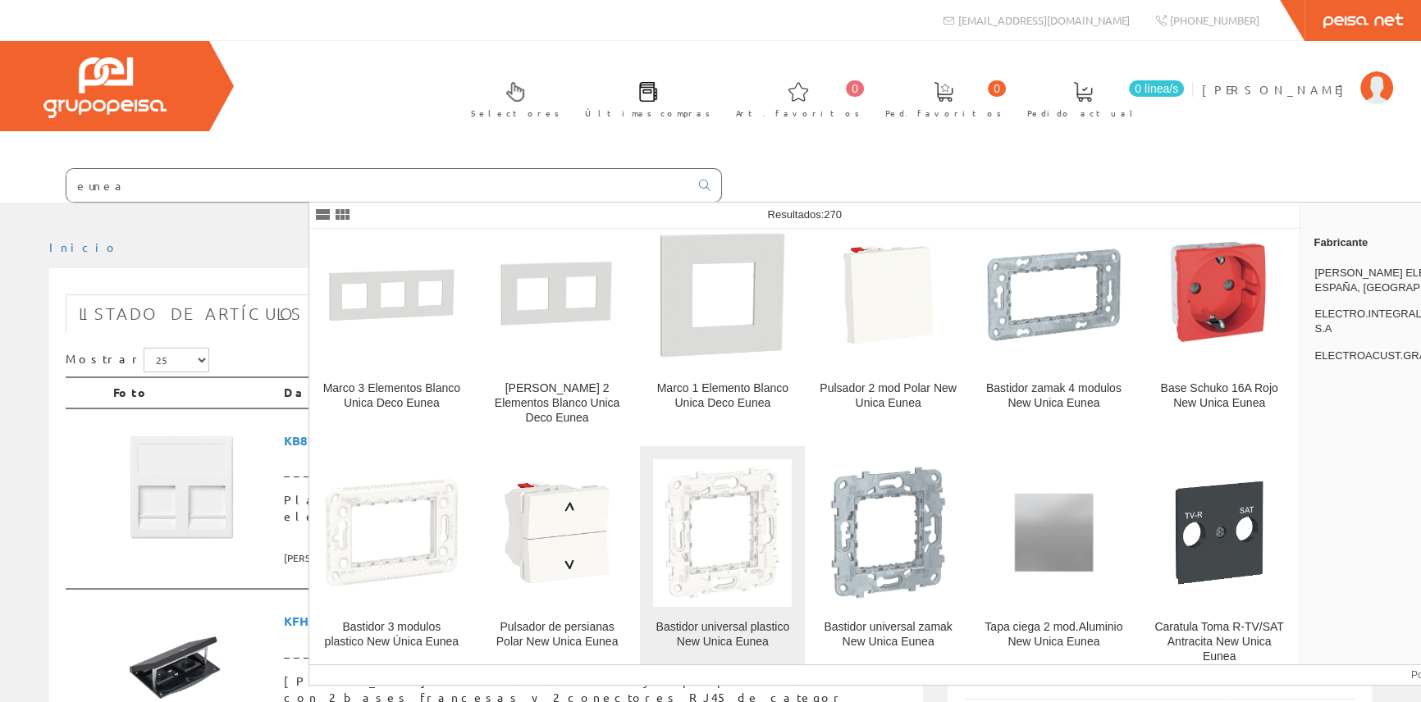
type input "eunea"
click at [741, 464] on img at bounding box center [722, 533] width 139 height 139
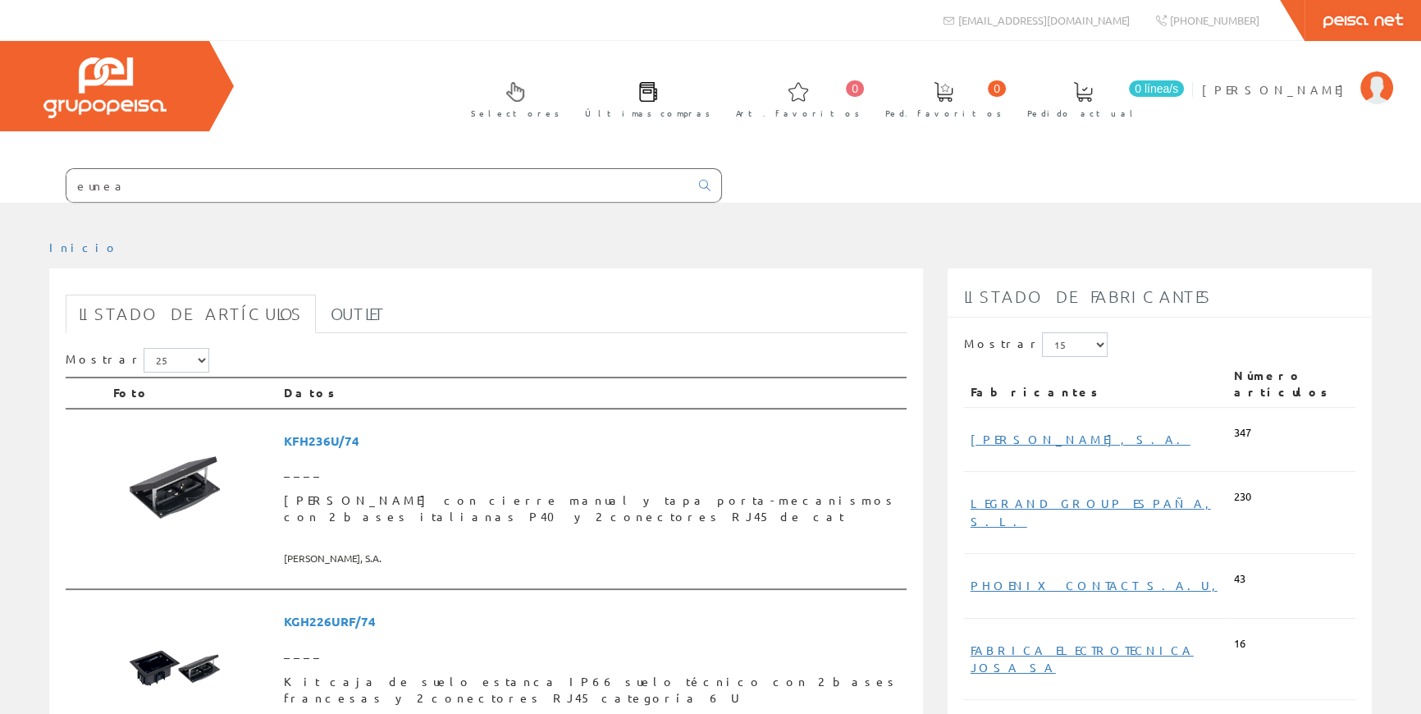
click at [451, 183] on input "eunea" at bounding box center [377, 185] width 623 height 33
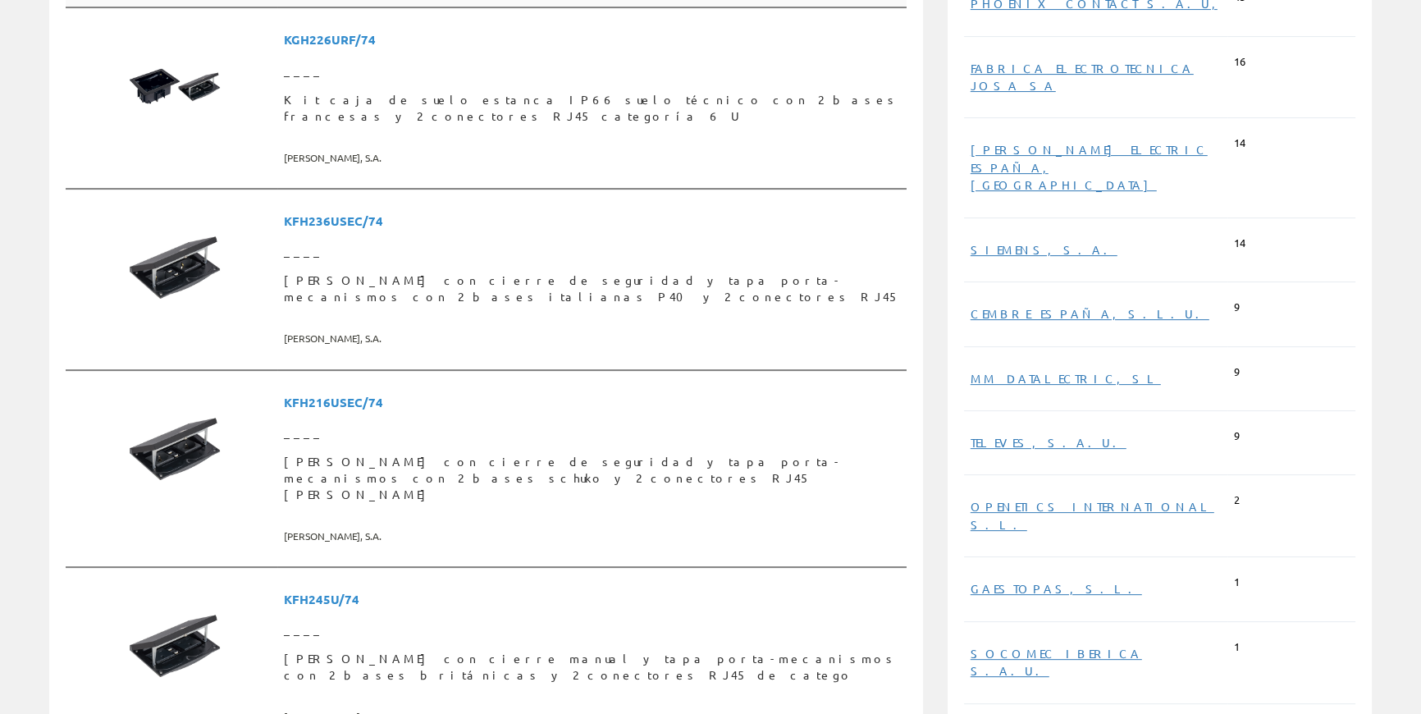
scroll to position [895, 0]
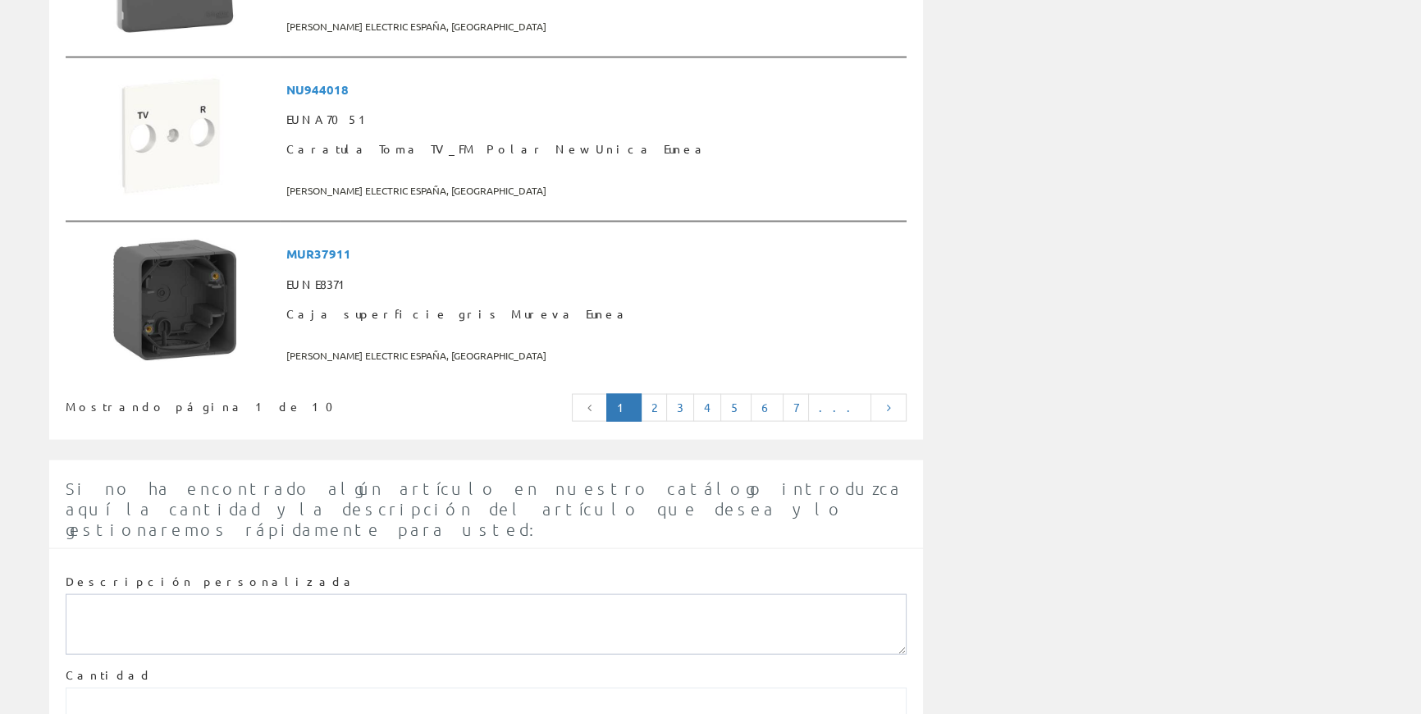
scroll to position [4267, 0]
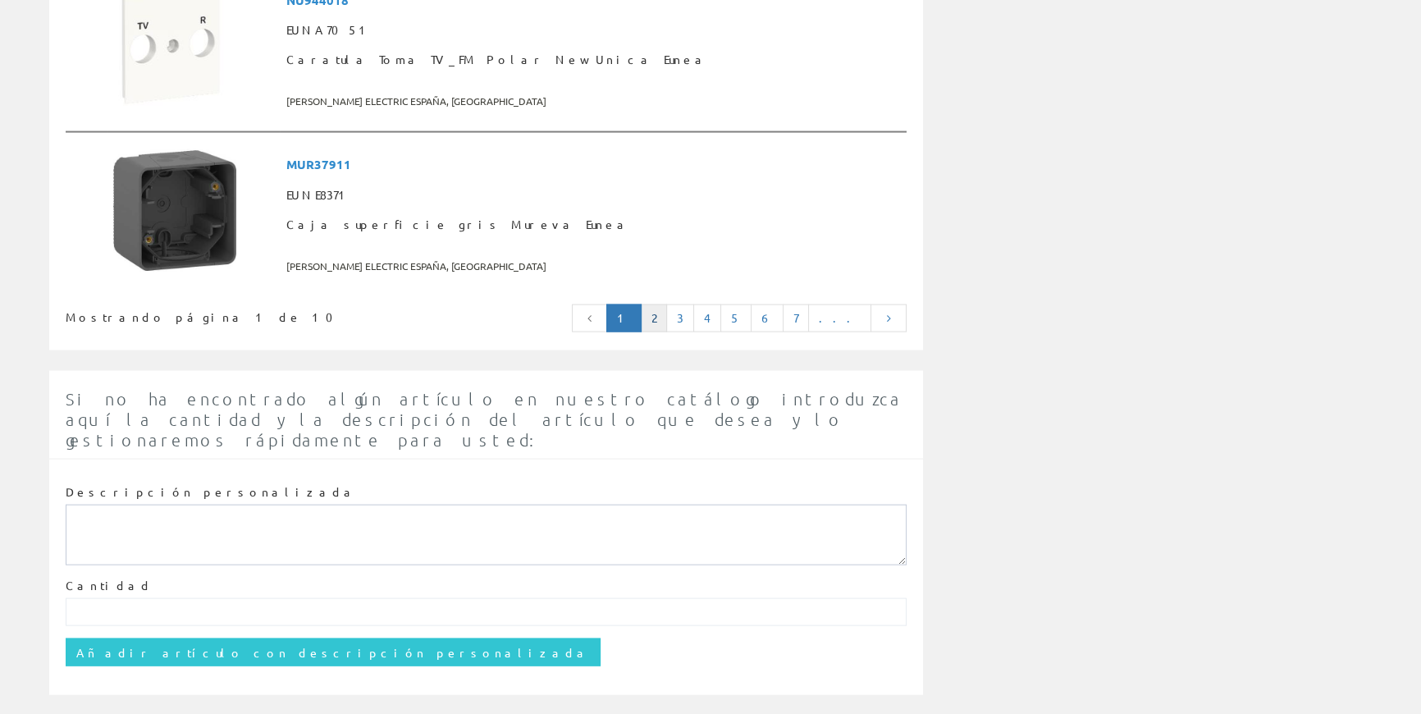
click at [667, 314] on link "2" at bounding box center [654, 318] width 26 height 28
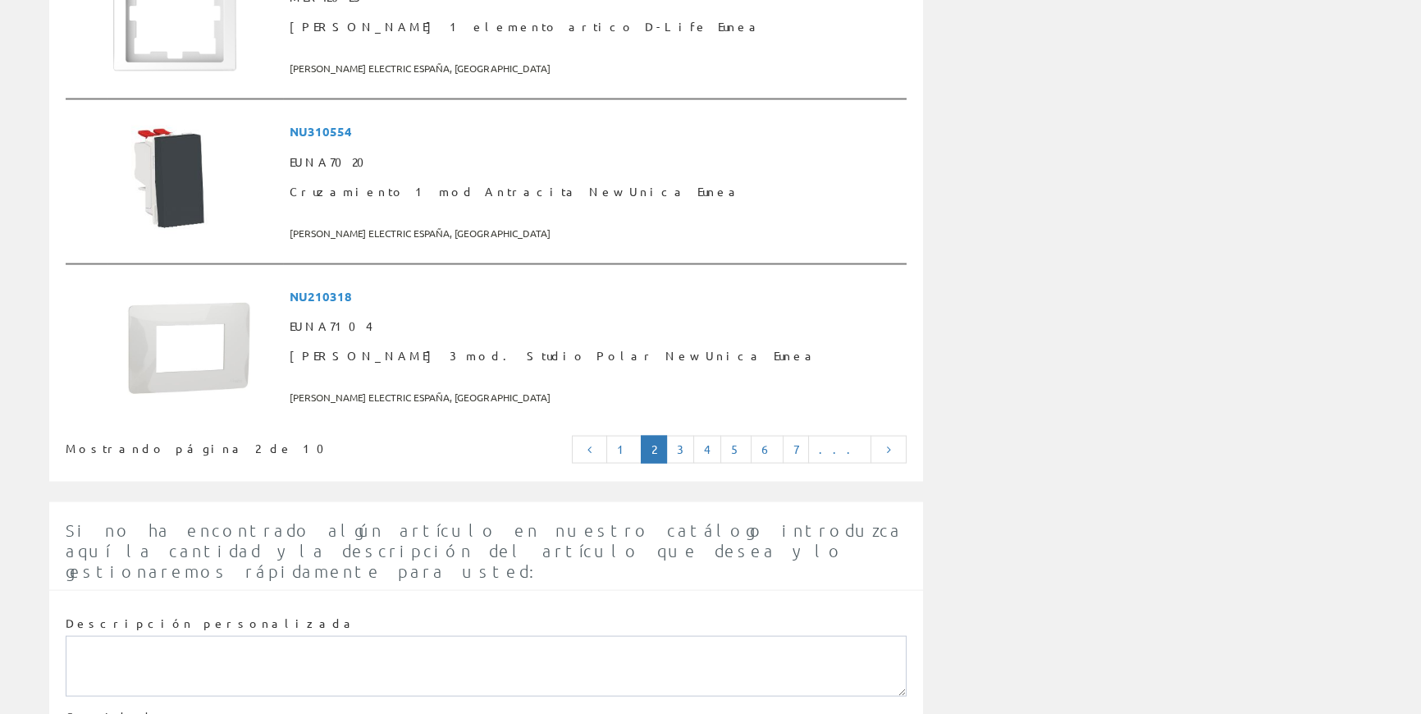
scroll to position [4103, 0]
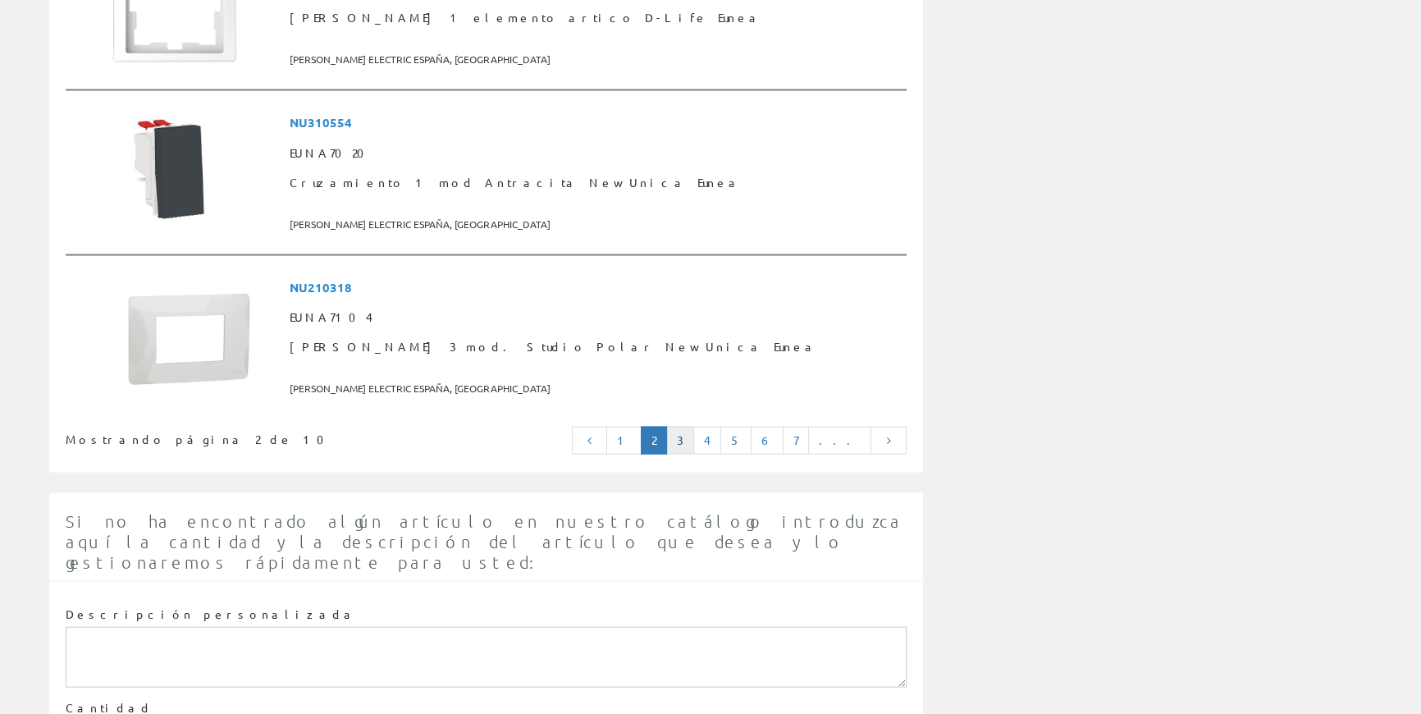
click at [694, 442] on link "3" at bounding box center [680, 441] width 28 height 28
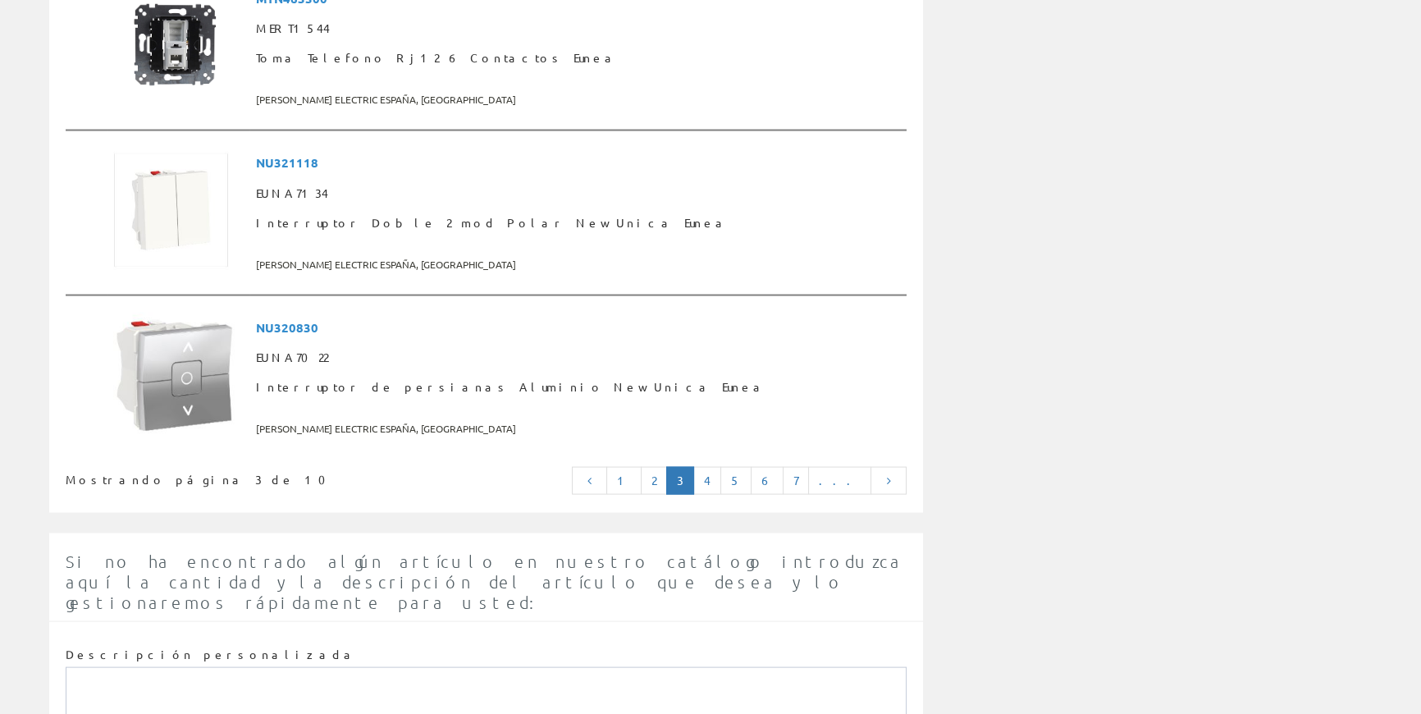
scroll to position [4103, 0]
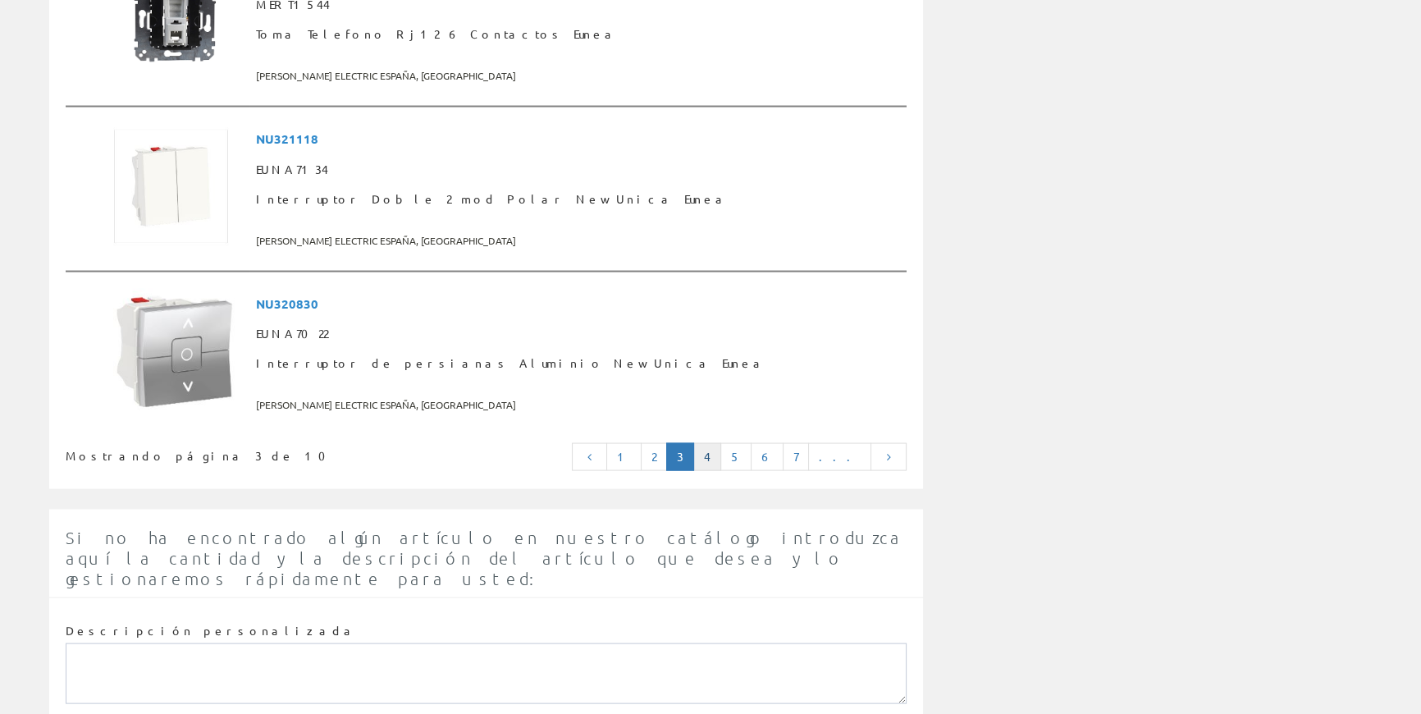
click at [721, 443] on link "4" at bounding box center [707, 457] width 28 height 28
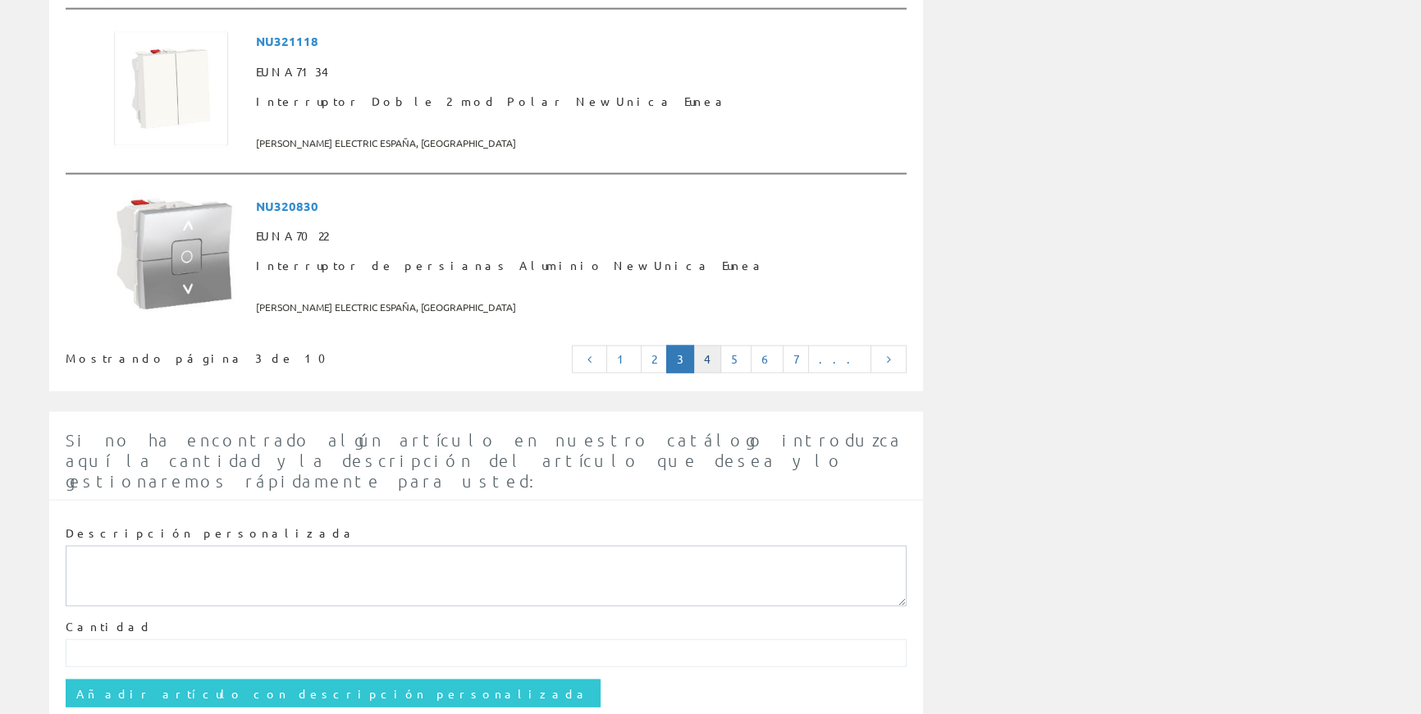
scroll to position [4226, 0]
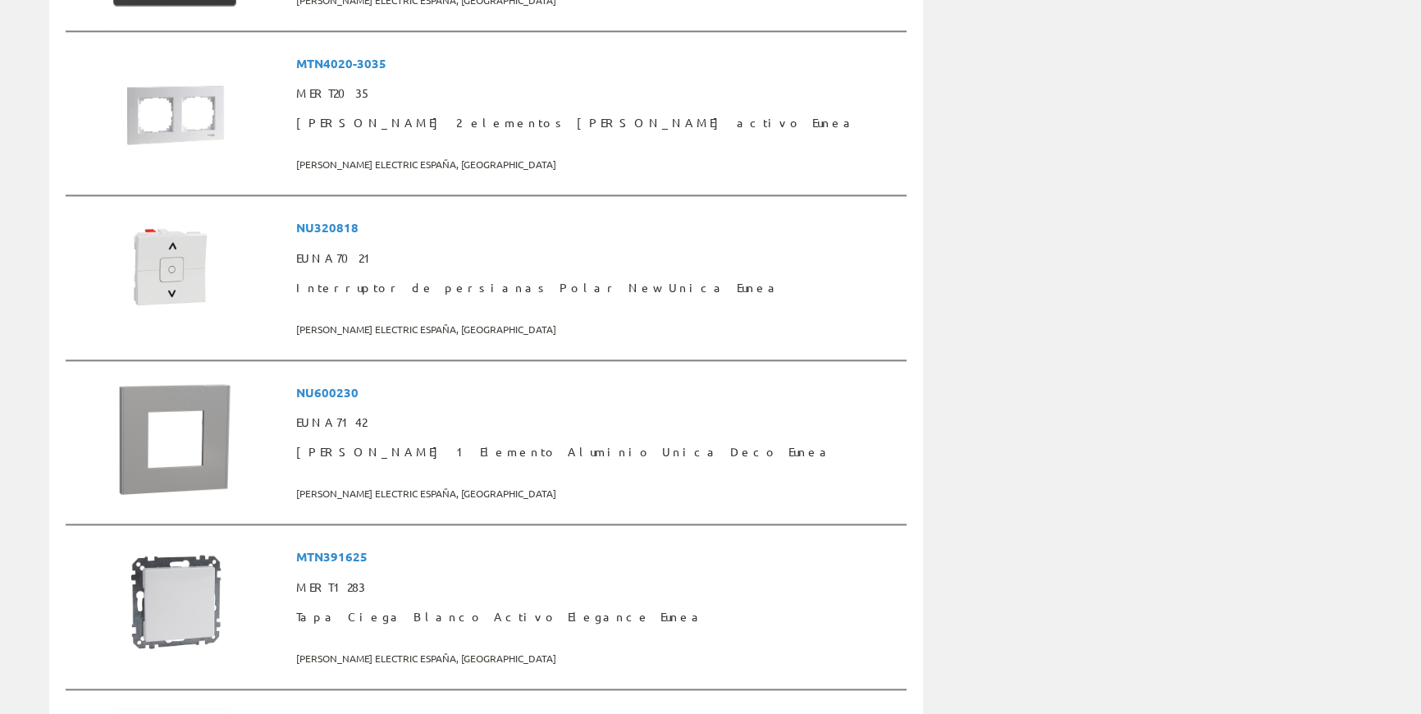
scroll to position [2536, 0]
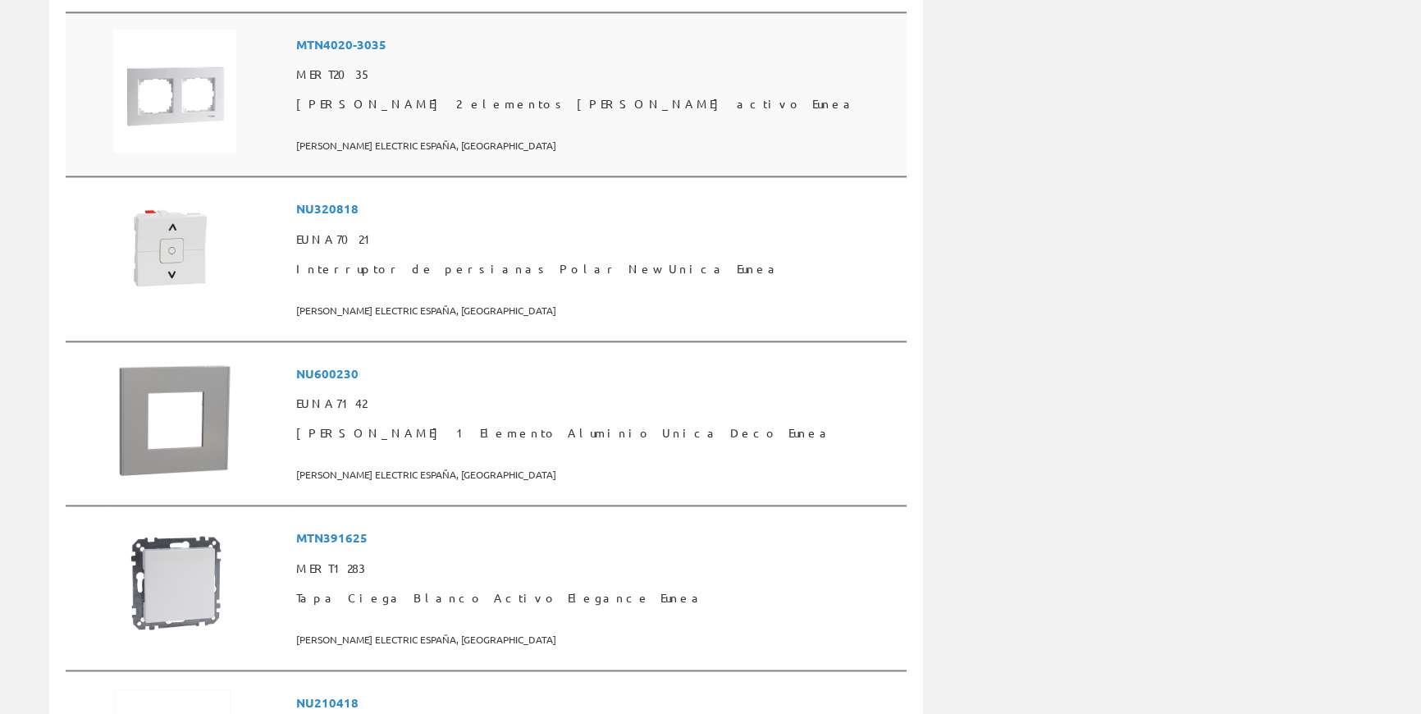
click at [567, 98] on span "[PERSON_NAME] 2 elementos [PERSON_NAME] activo Eunea" at bounding box center [598, 104] width 604 height 30
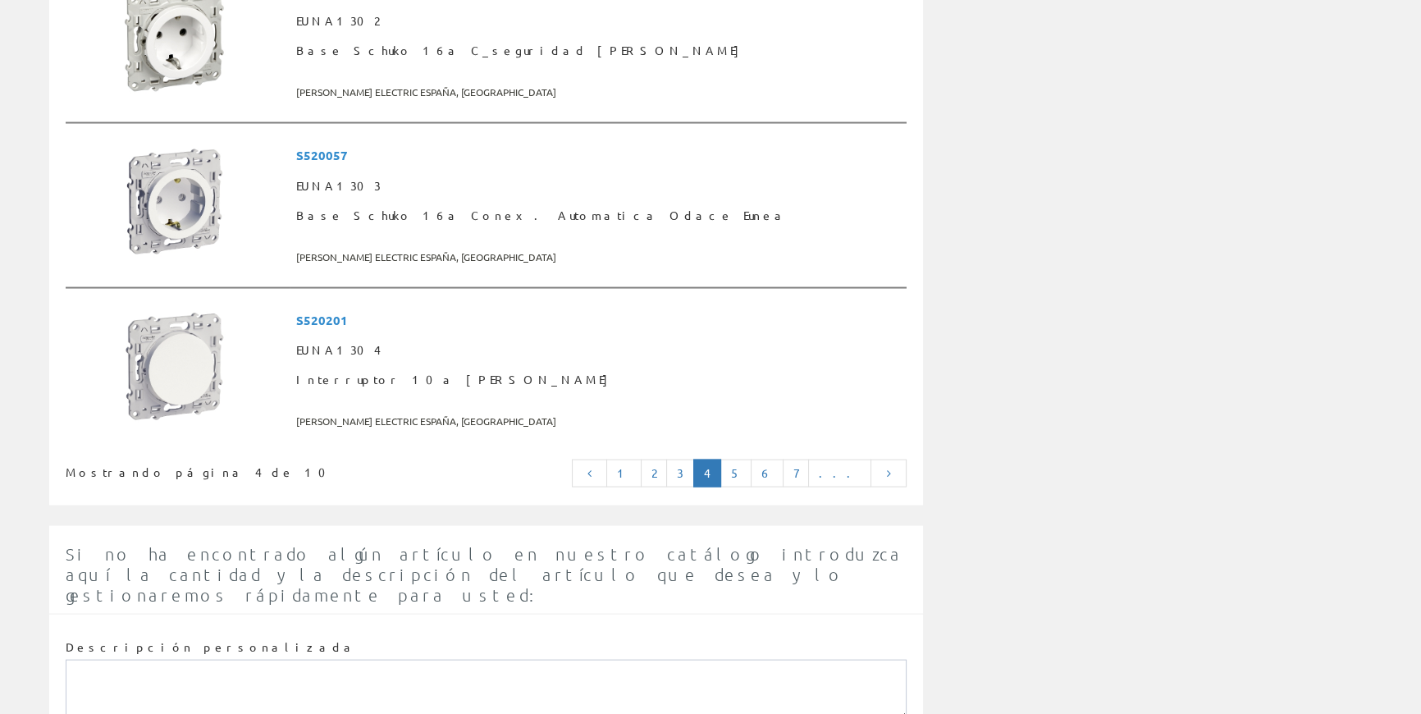
scroll to position [4226, 0]
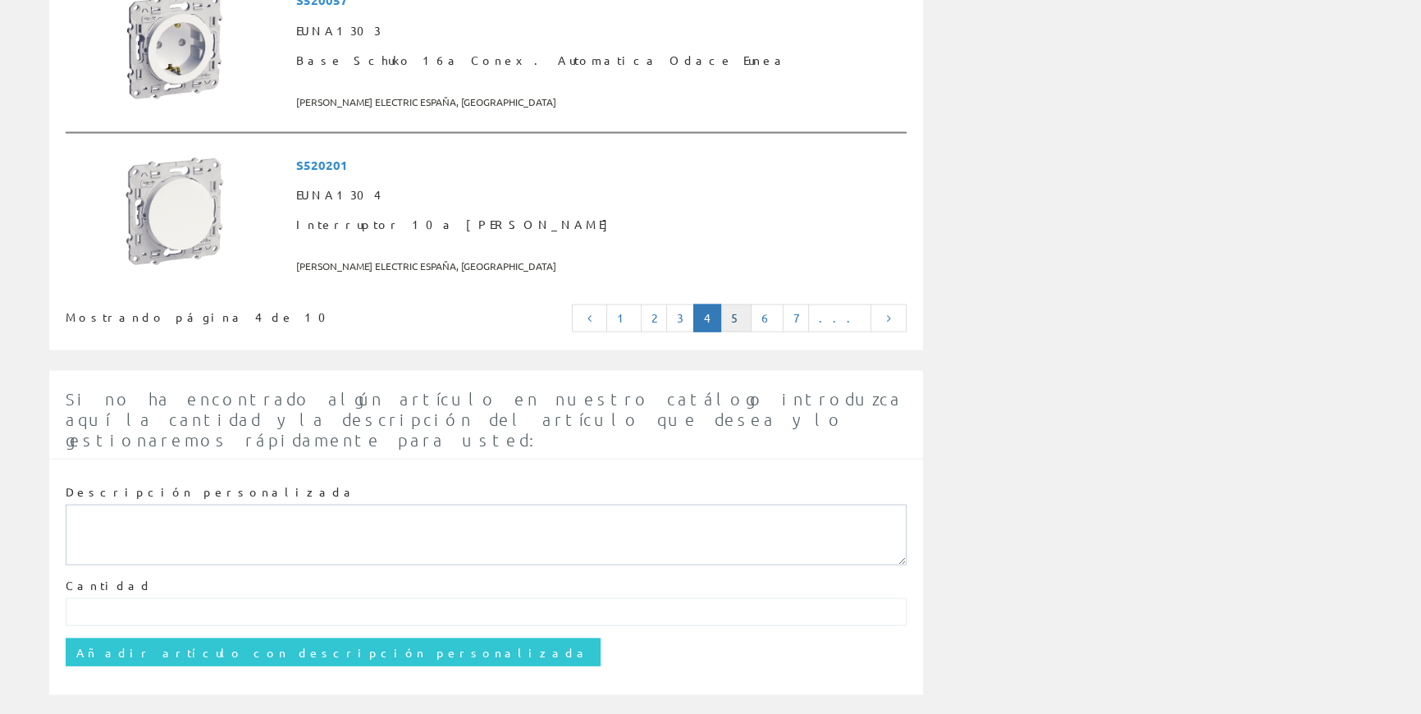
click at [752, 318] on link "5" at bounding box center [736, 318] width 31 height 28
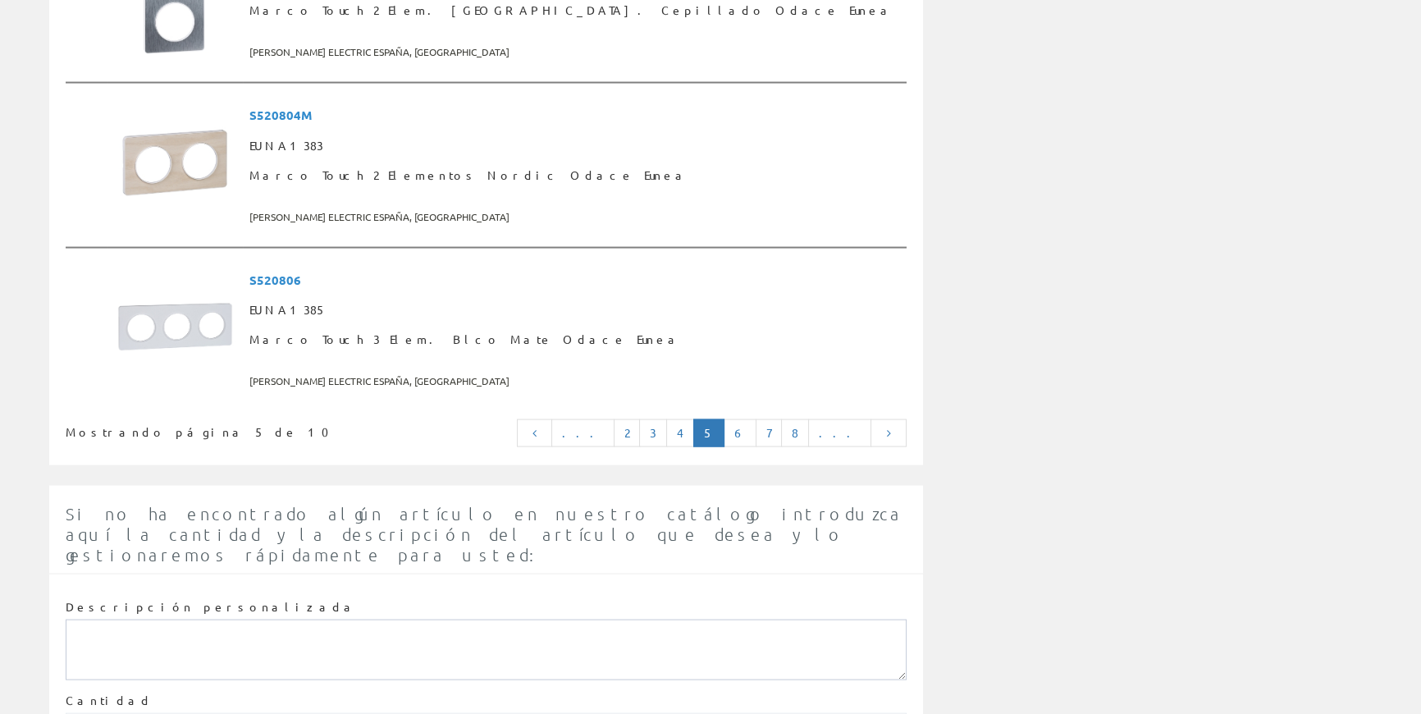
scroll to position [4226, 0]
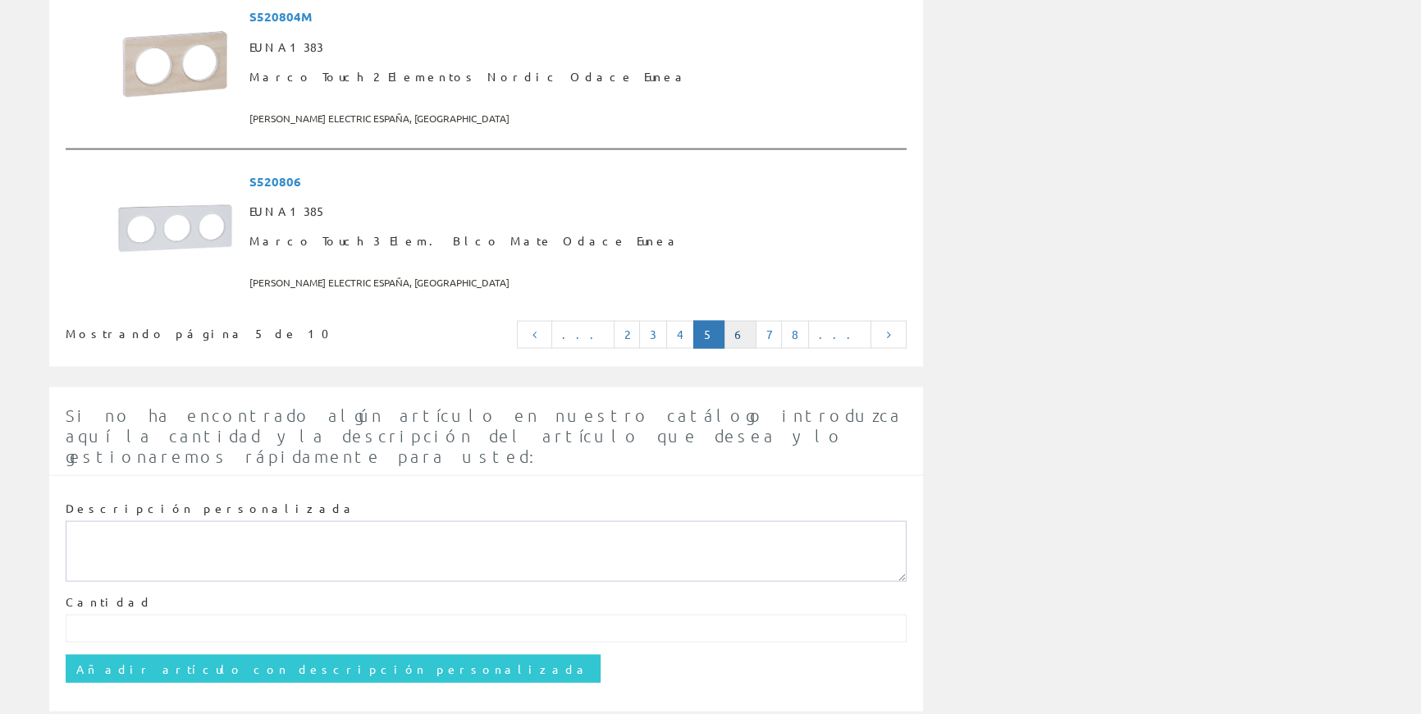
click at [757, 321] on link "6" at bounding box center [740, 335] width 33 height 28
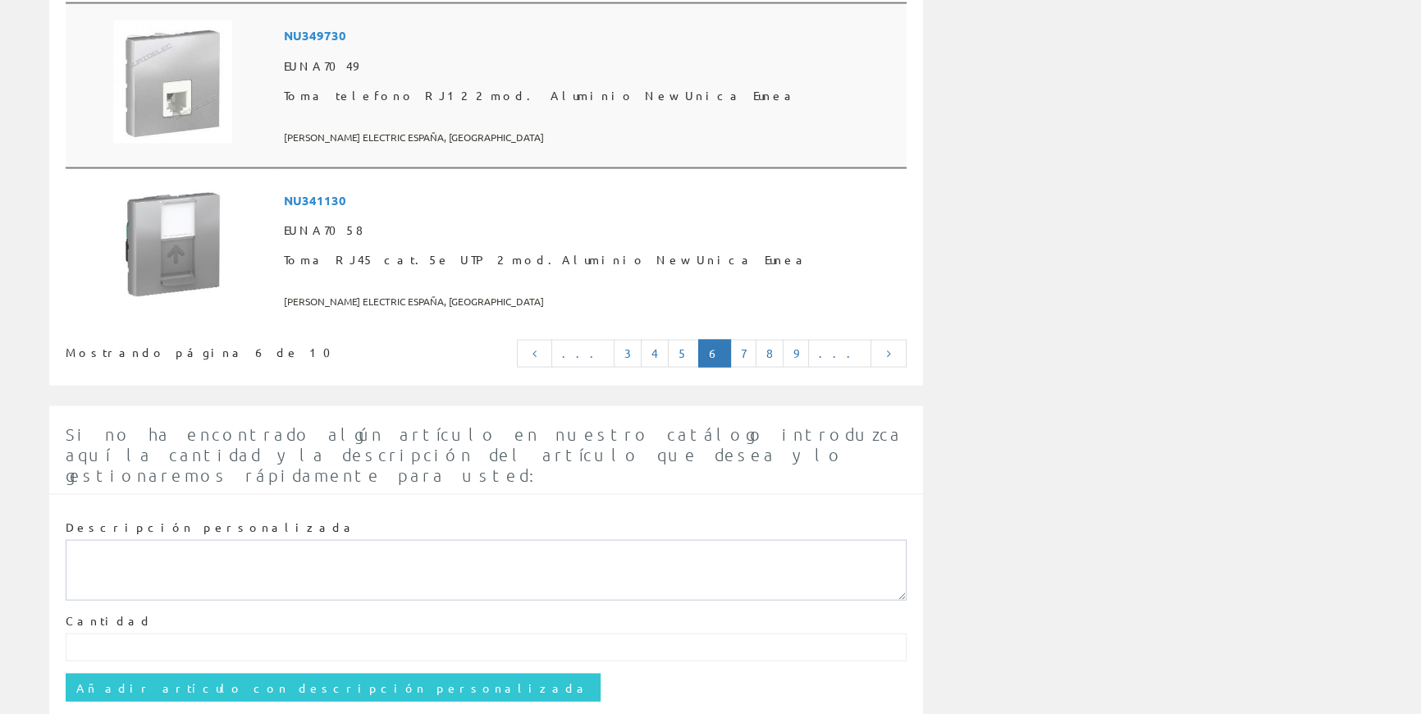
scroll to position [4226, 0]
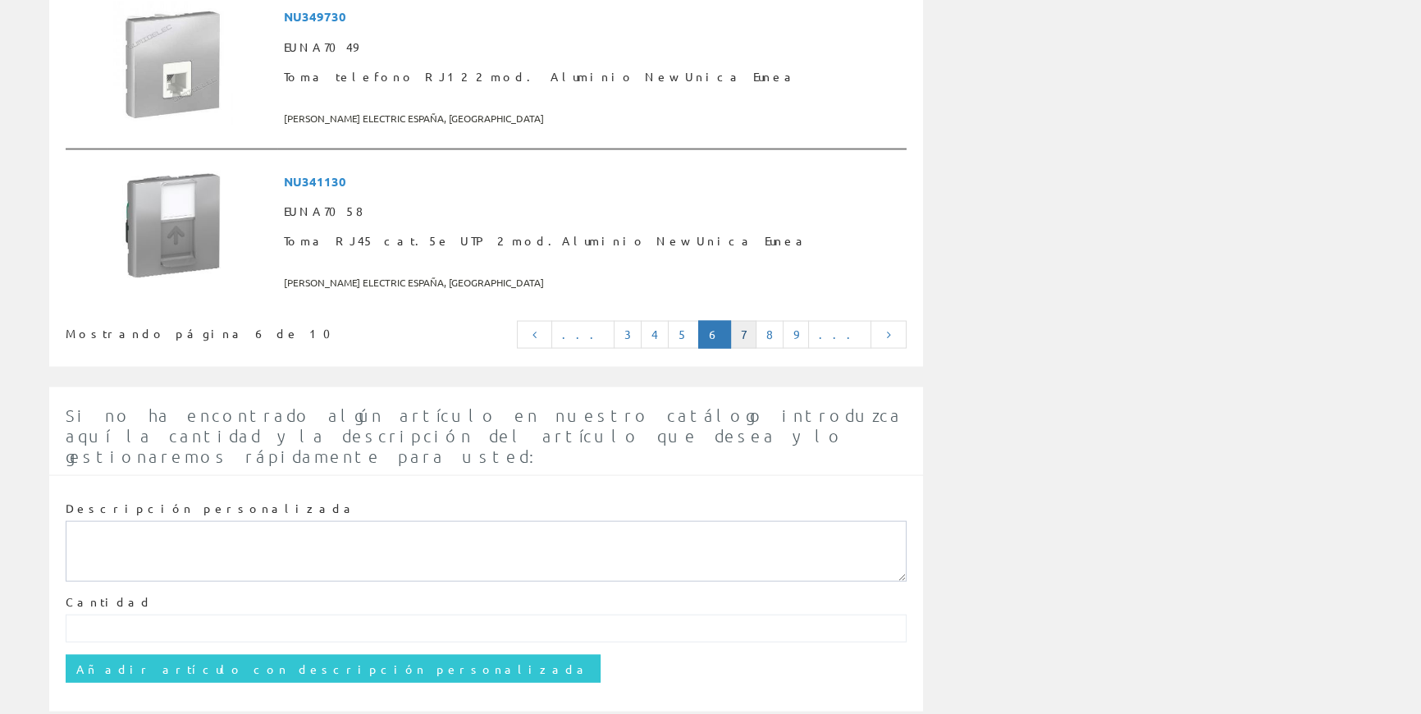
click at [757, 321] on link "7" at bounding box center [743, 335] width 26 height 28
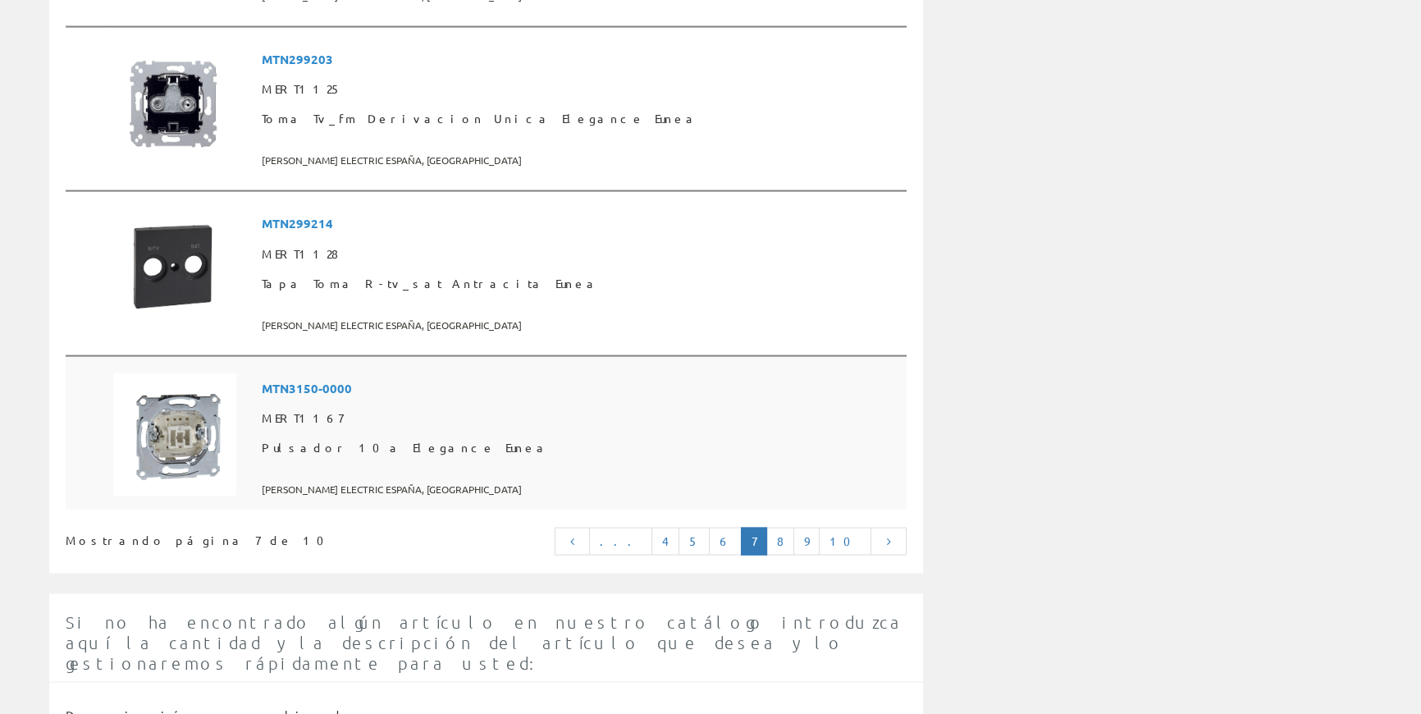
scroll to position [4029, 0]
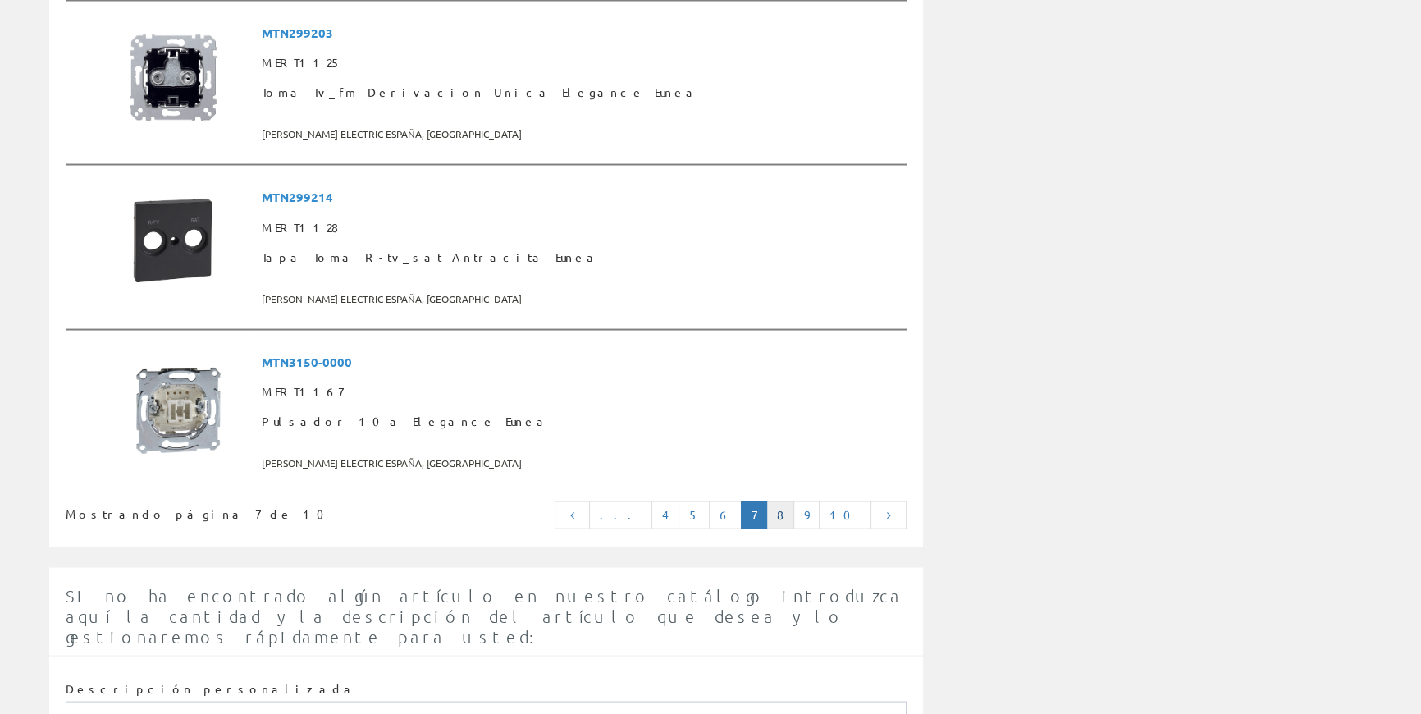
click at [794, 501] on link "8" at bounding box center [780, 515] width 28 height 28
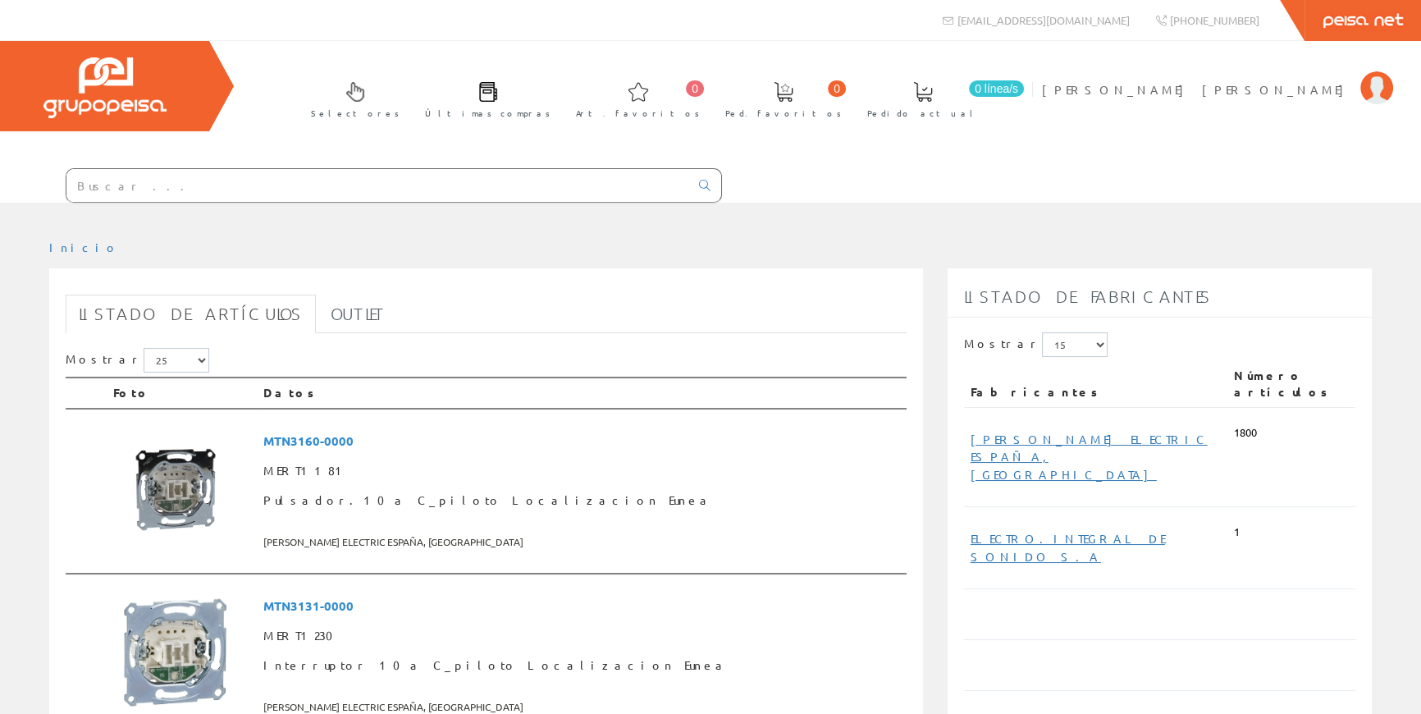
click at [796, 510] on span "Pulsador.10a C_piloto Localizacion Eunea" at bounding box center [581, 501] width 637 height 30
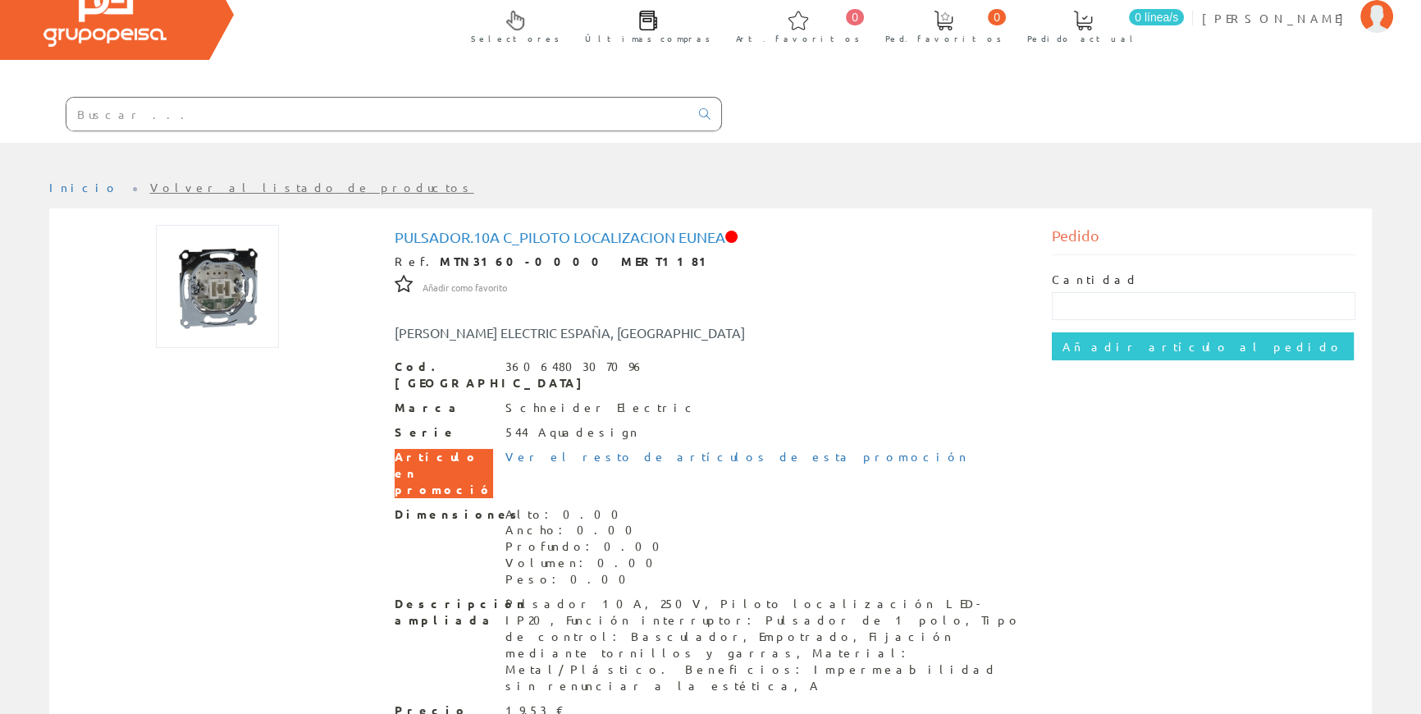
scroll to position [154, 0]
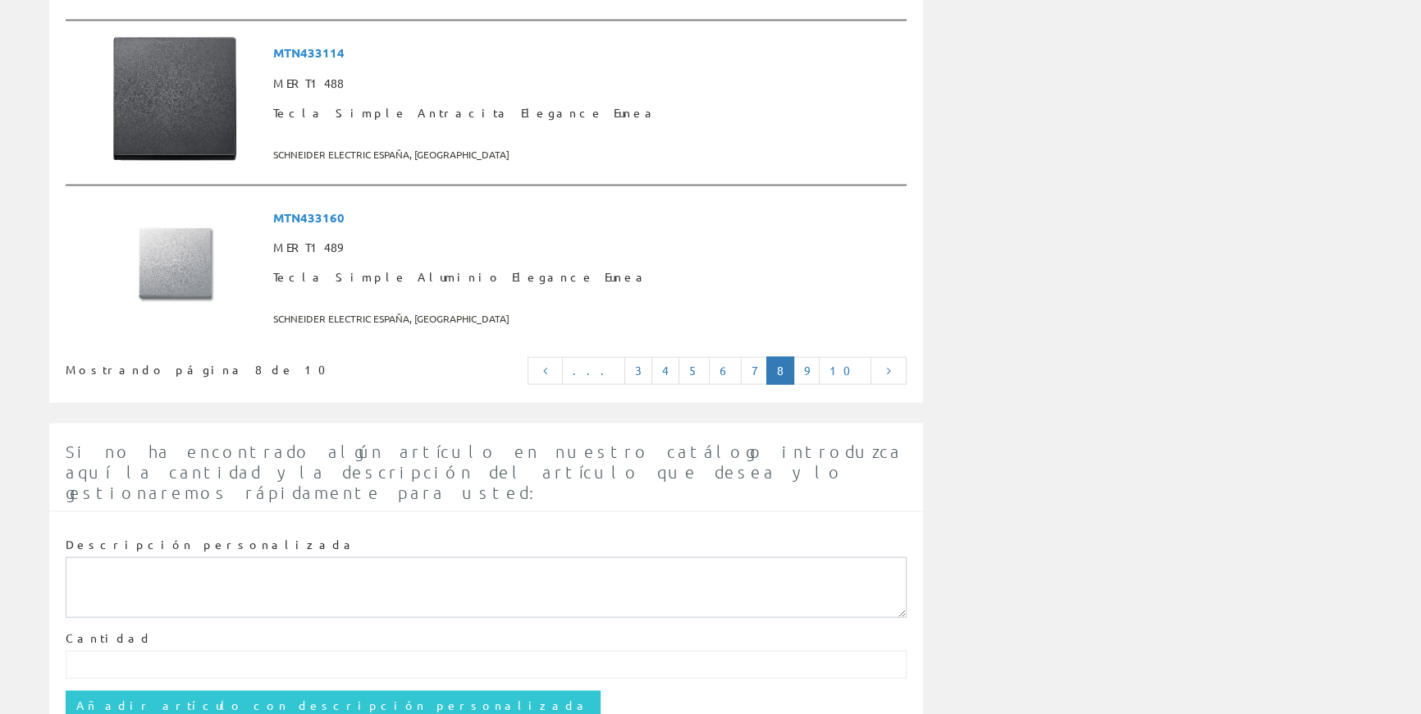
scroll to position [4177, 0]
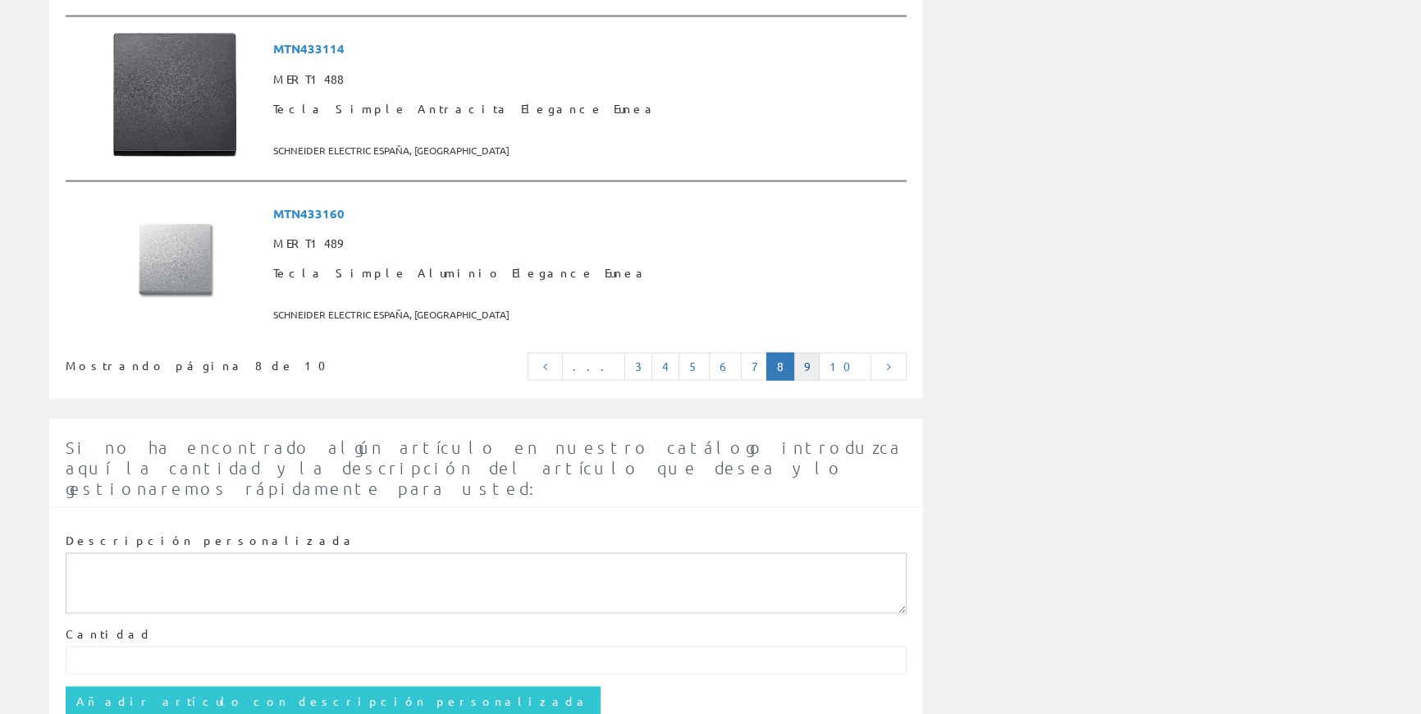
click at [820, 361] on link "9" at bounding box center [807, 367] width 26 height 28
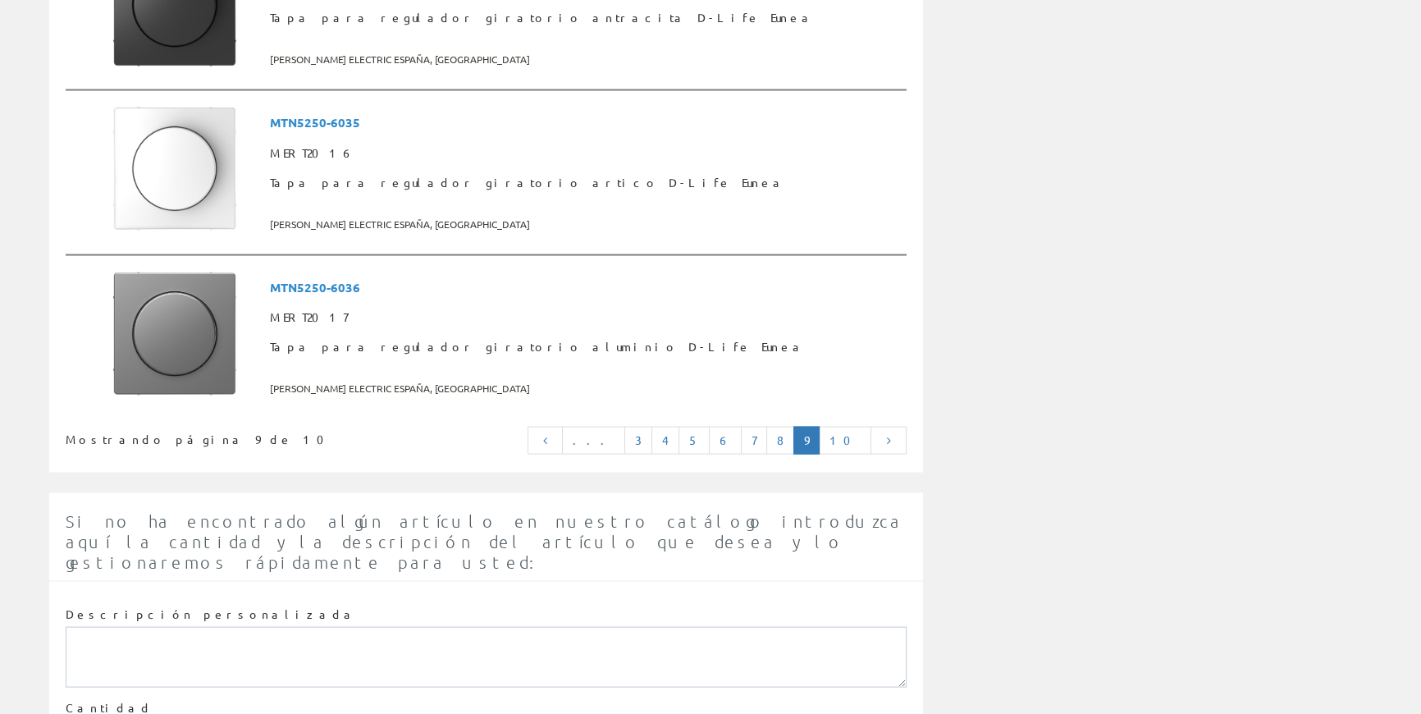
scroll to position [4226, 0]
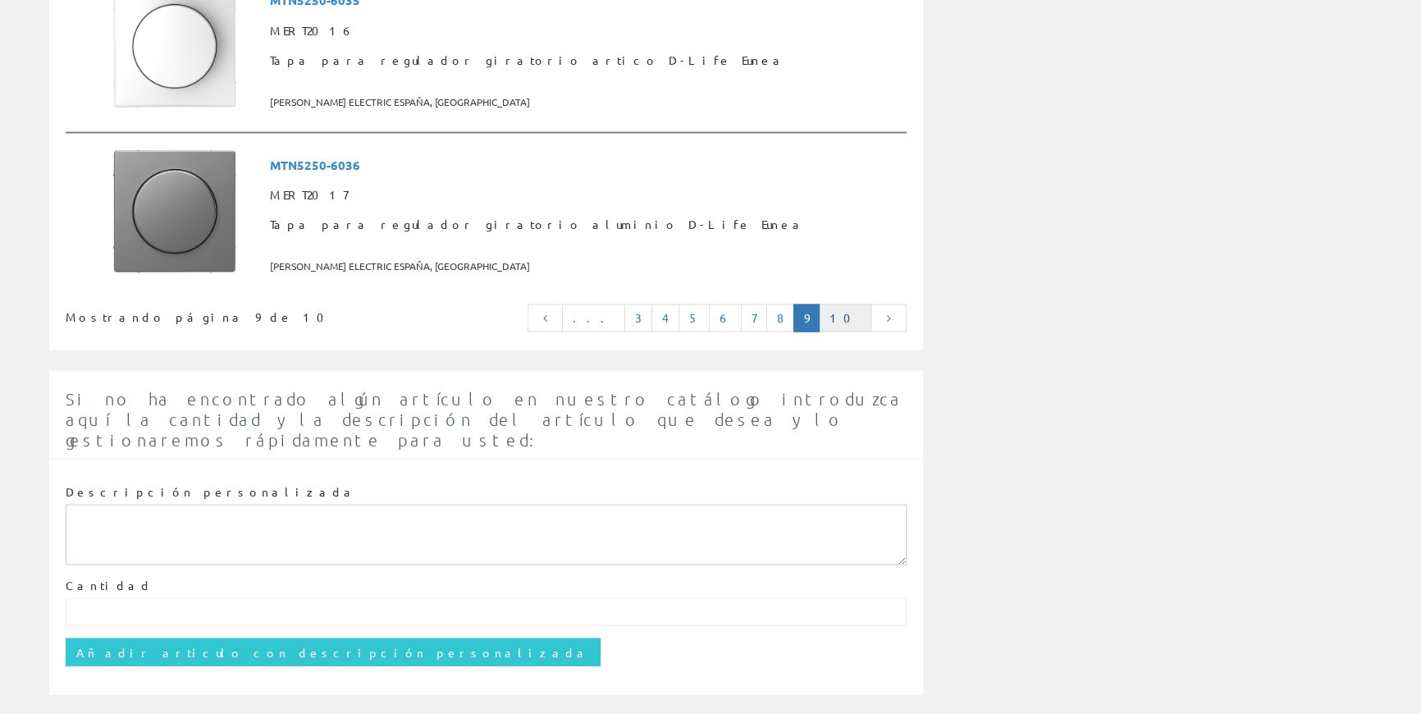
click at [857, 319] on link "10" at bounding box center [845, 318] width 53 height 28
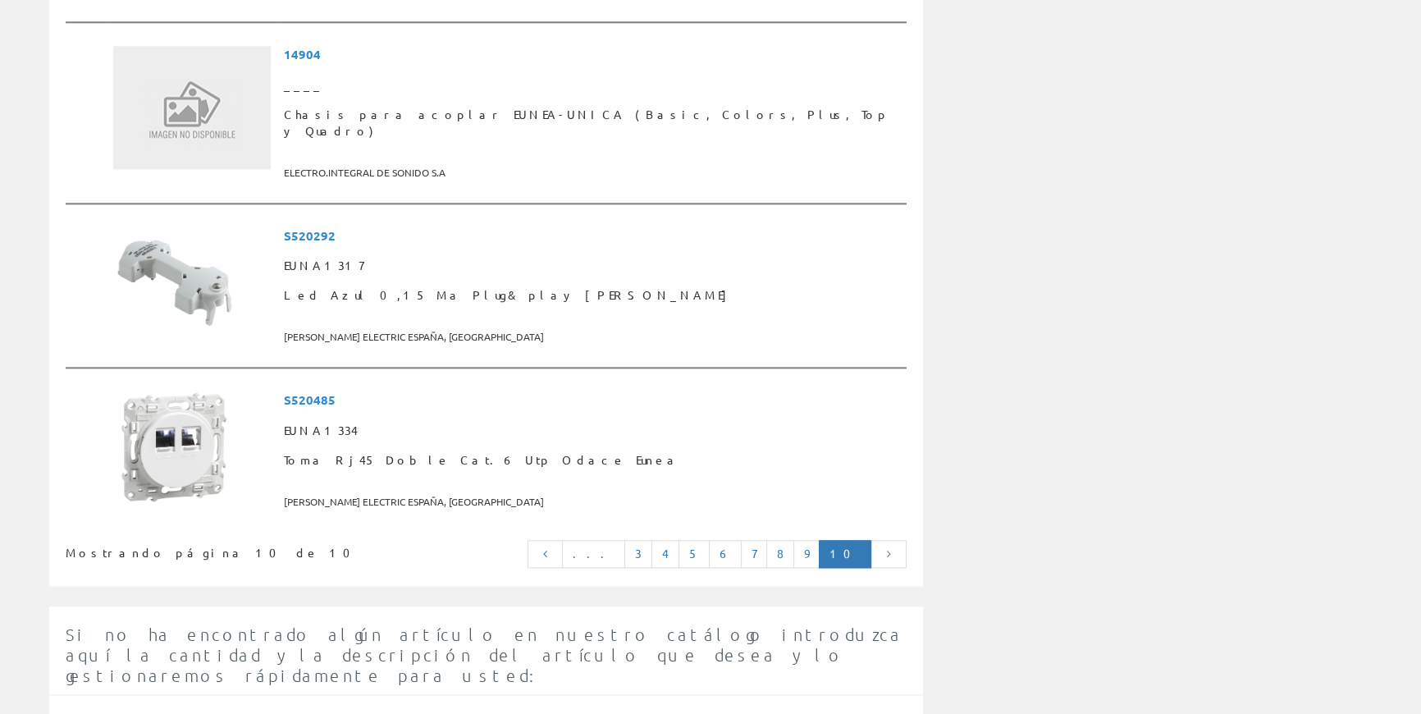
scroll to position [2387, 0]
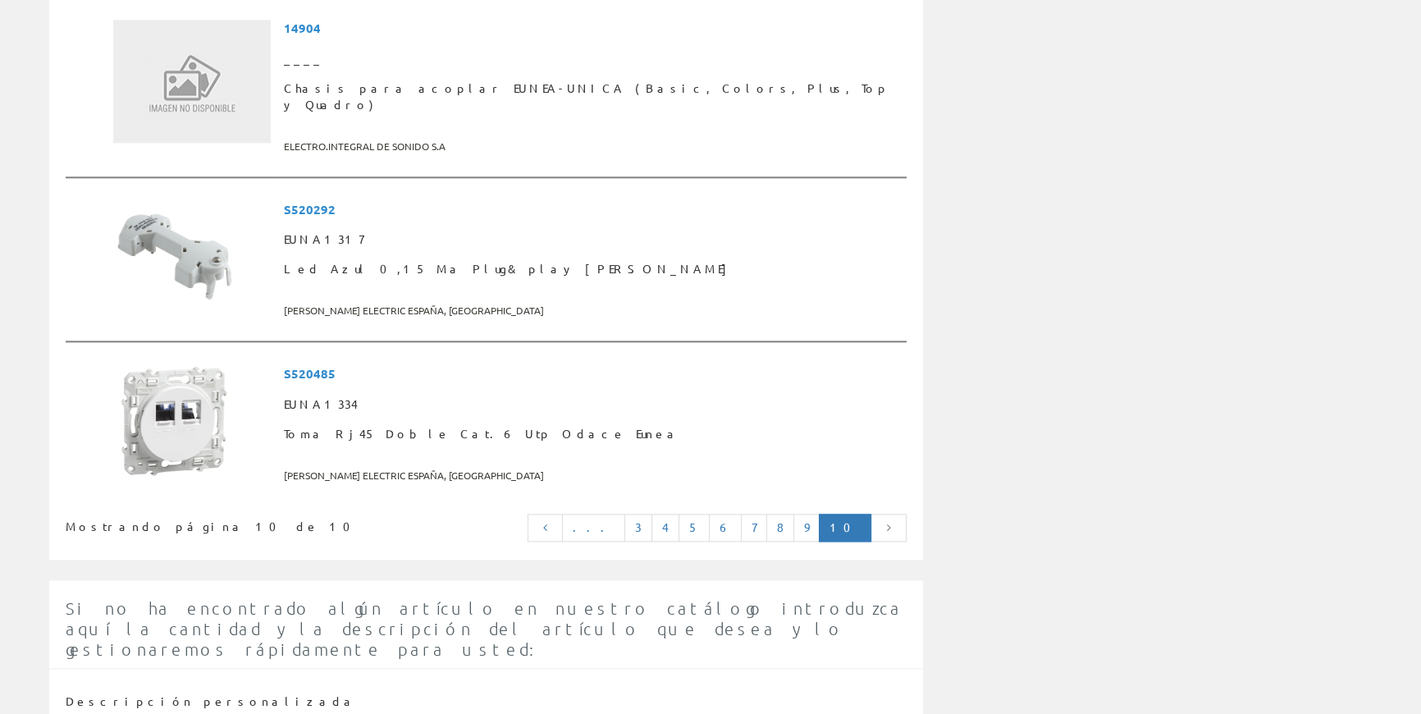
click at [877, 515] on link at bounding box center [889, 528] width 36 height 28
click at [553, 522] on icon at bounding box center [545, 527] width 15 height 11
click at [624, 514] on link "..." at bounding box center [593, 528] width 63 height 28
click at [625, 514] on link "..." at bounding box center [593, 528] width 63 height 28
click at [652, 514] on link "3" at bounding box center [639, 528] width 28 height 28
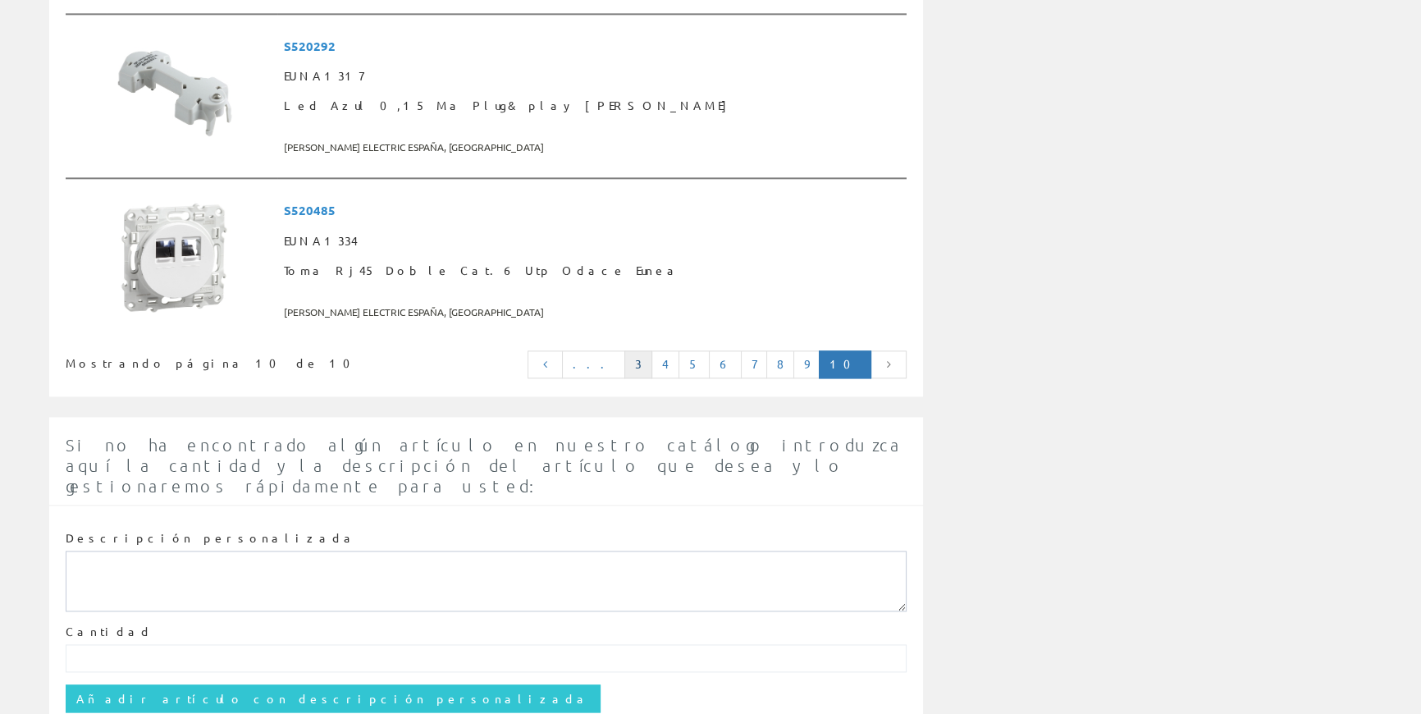
scroll to position [2587, 0]
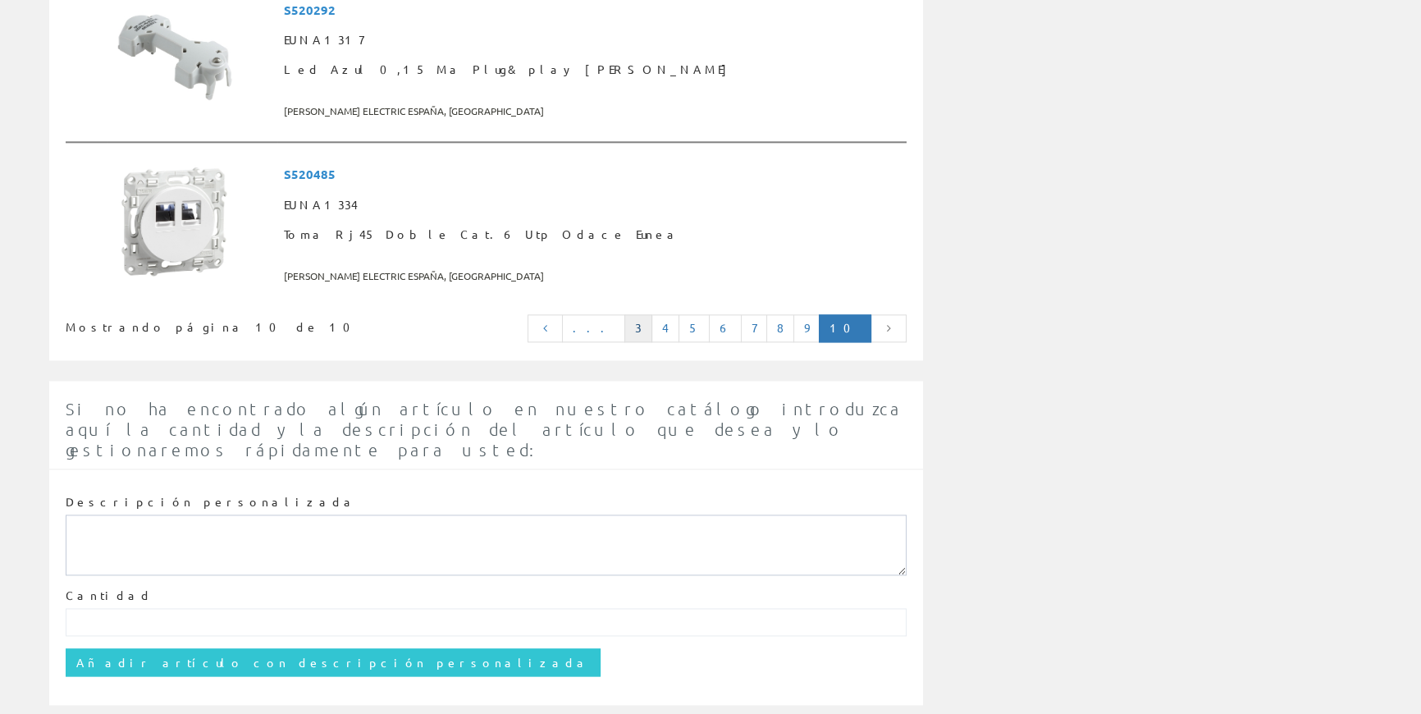
click at [652, 315] on link "3" at bounding box center [639, 328] width 28 height 28
click at [680, 314] on link "4" at bounding box center [666, 328] width 28 height 28
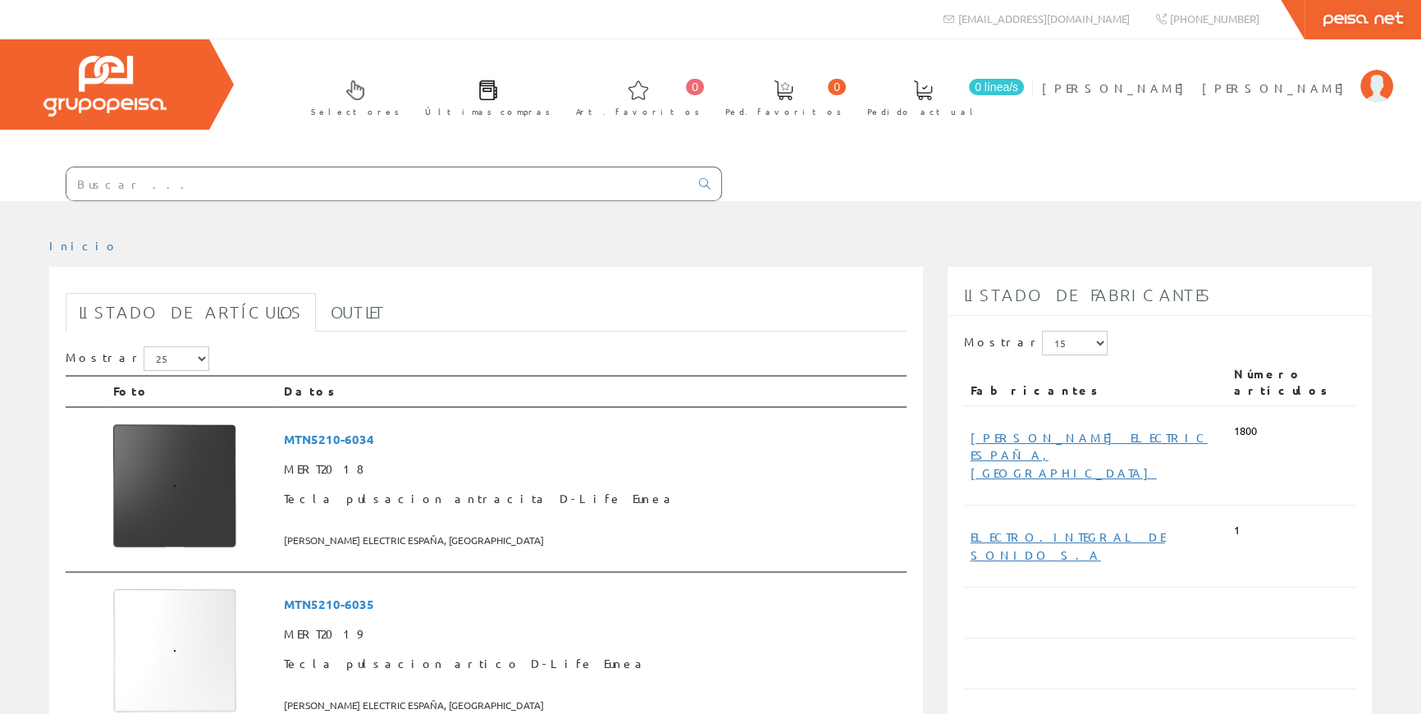
scroll to position [0, 0]
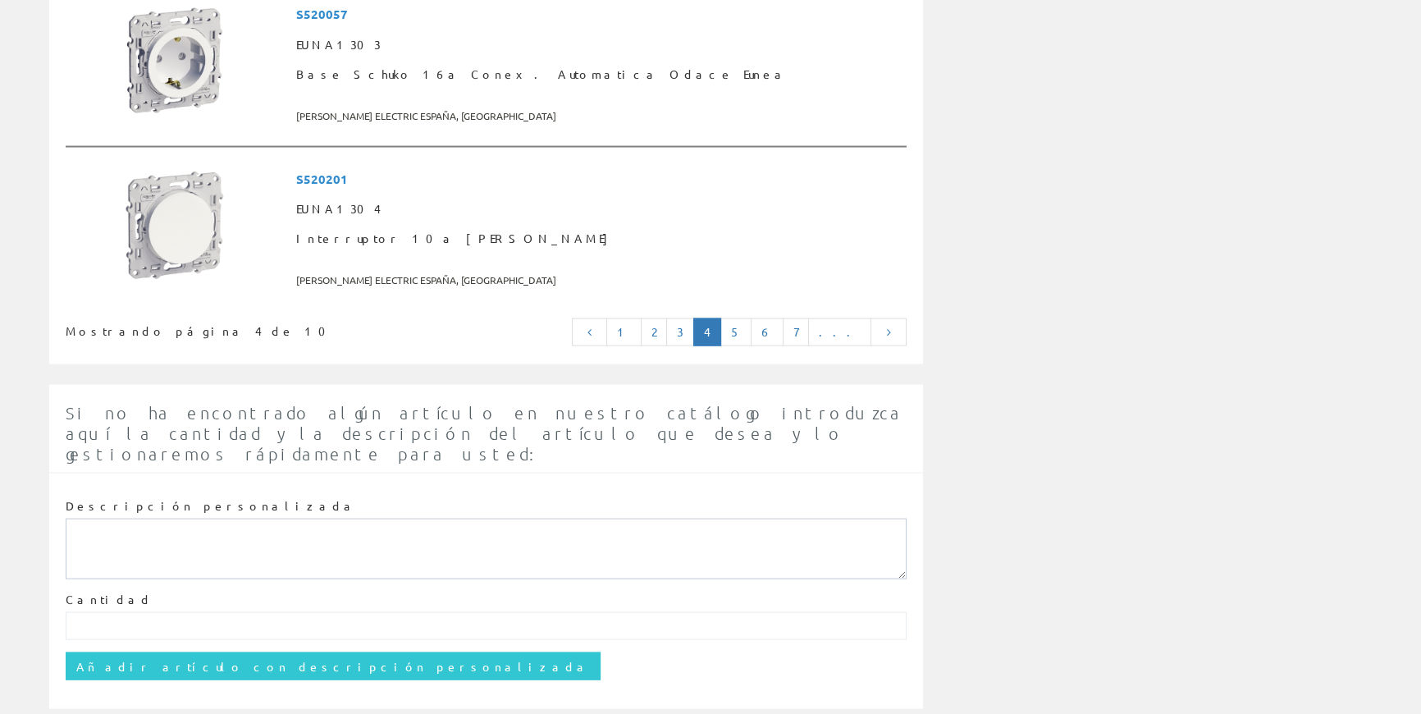
scroll to position [4226, 0]
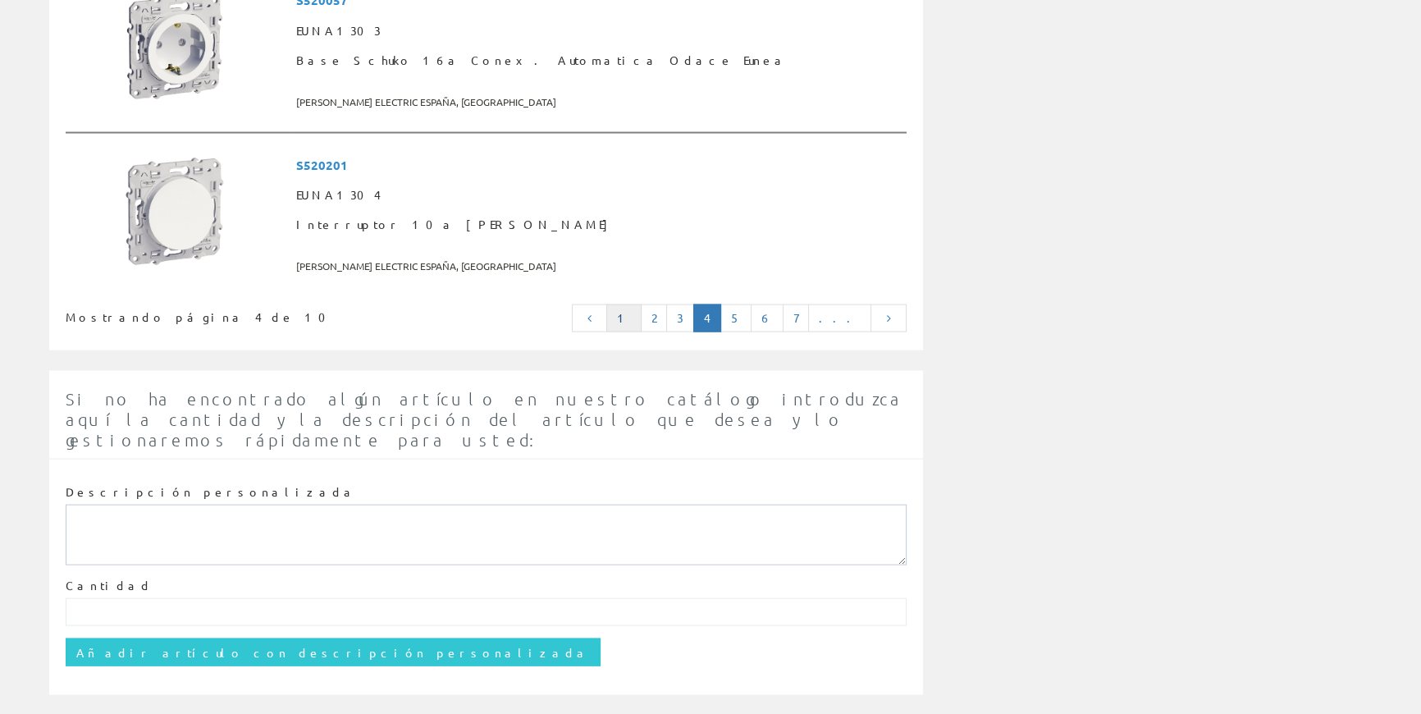
click at [642, 317] on link "1" at bounding box center [623, 318] width 35 height 28
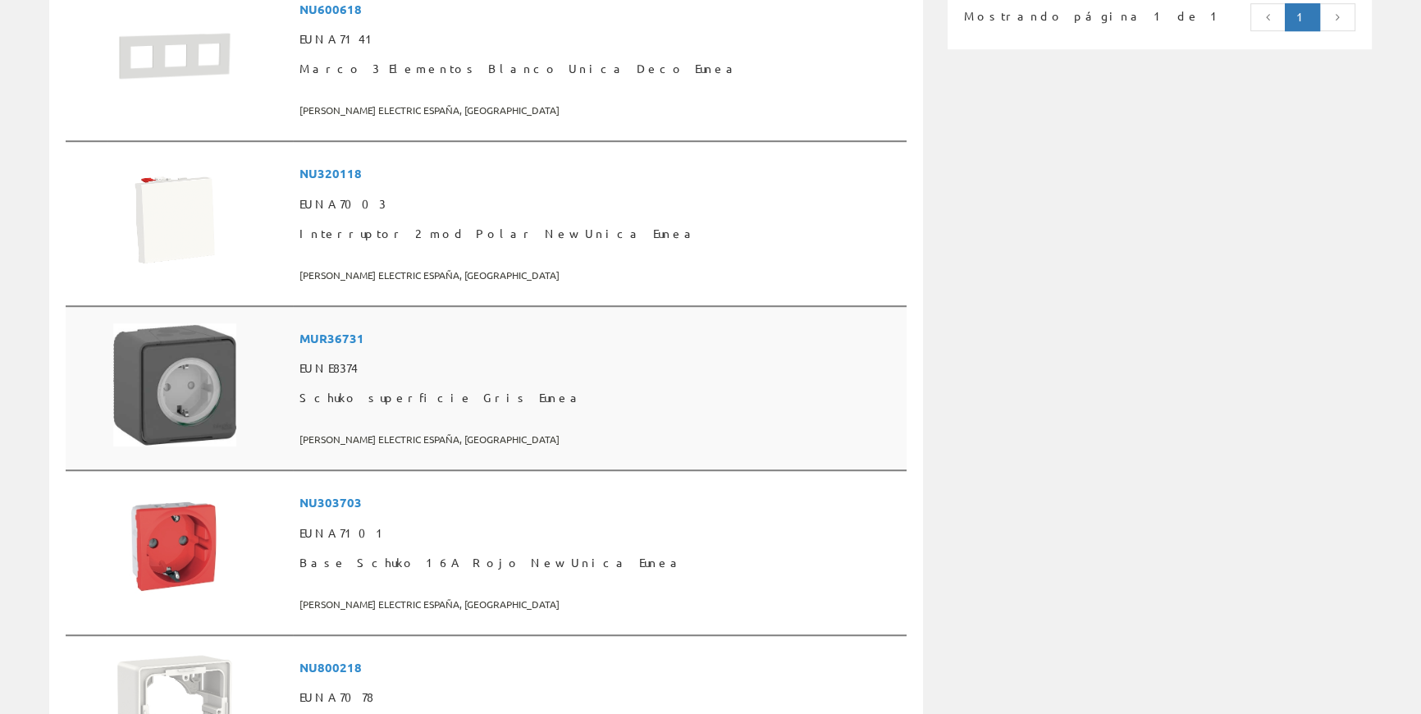
scroll to position [1268, 0]
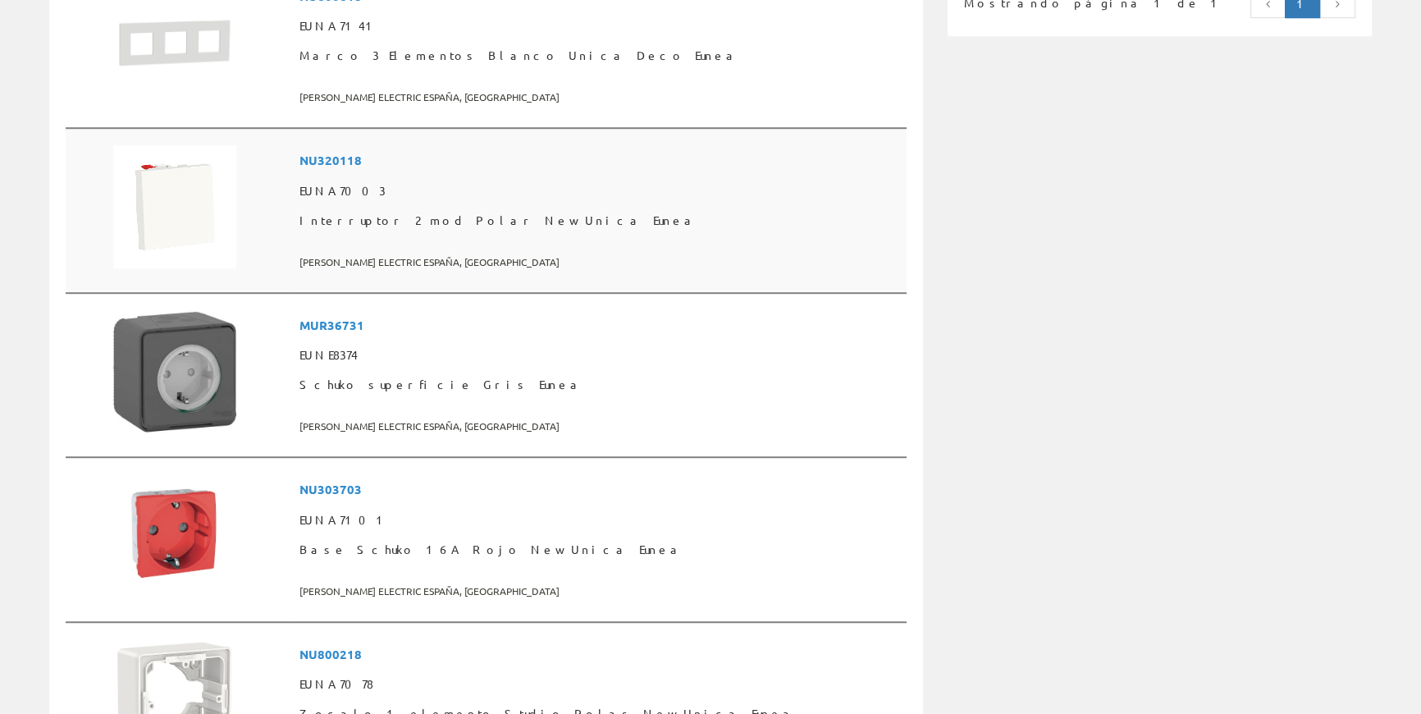
click at [509, 220] on span "Interruptor 2 mod Polar New Unica Eunea" at bounding box center [600, 221] width 600 height 30
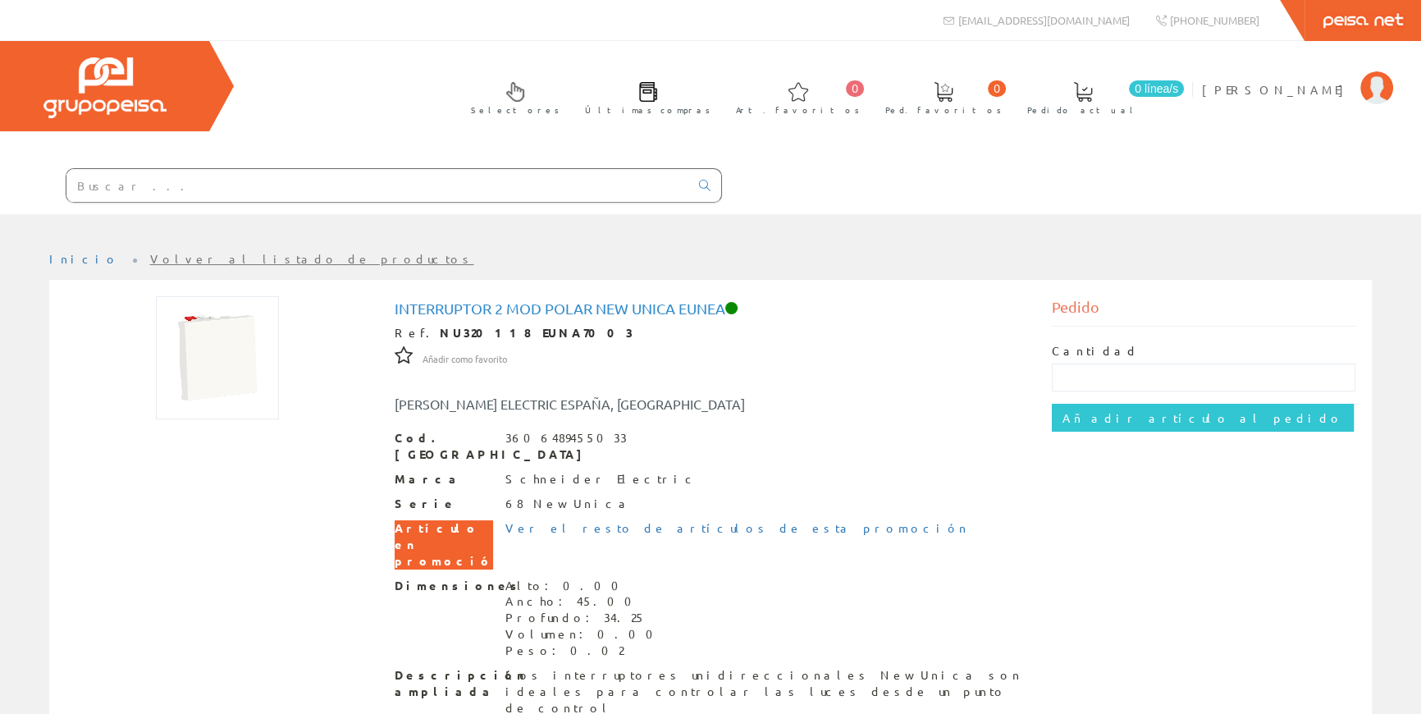
click at [156, 84] on img at bounding box center [104, 87] width 123 height 61
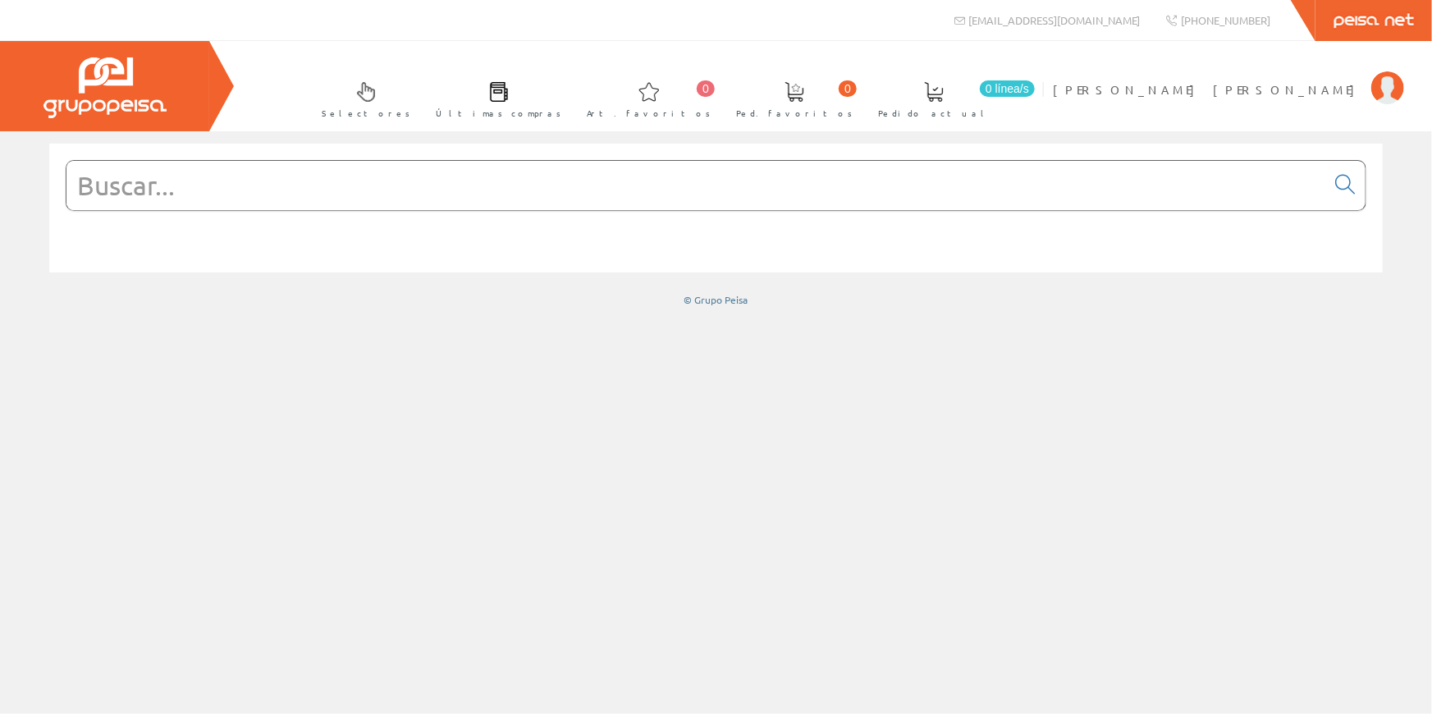
click at [355, 196] on input "text" at bounding box center [695, 185] width 1259 height 49
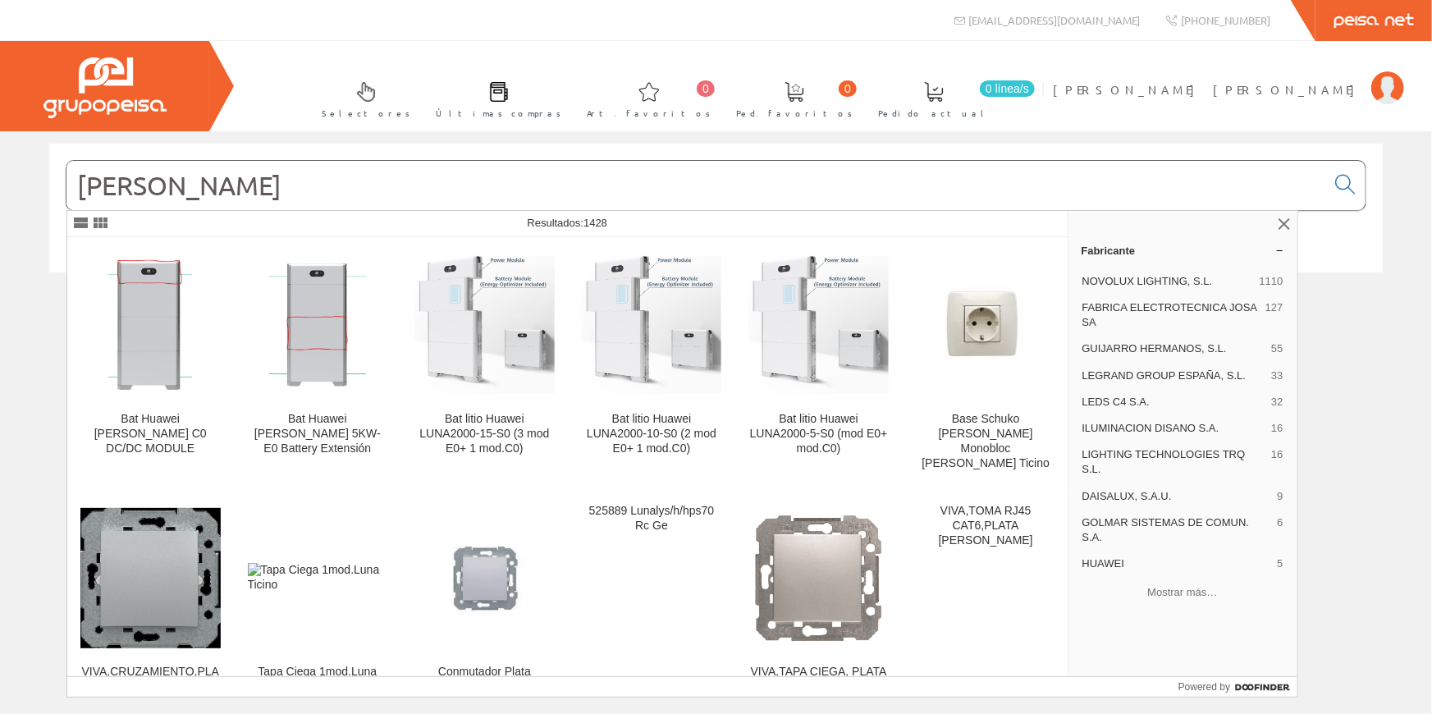
click at [203, 182] on input "luna" at bounding box center [695, 185] width 1259 height 49
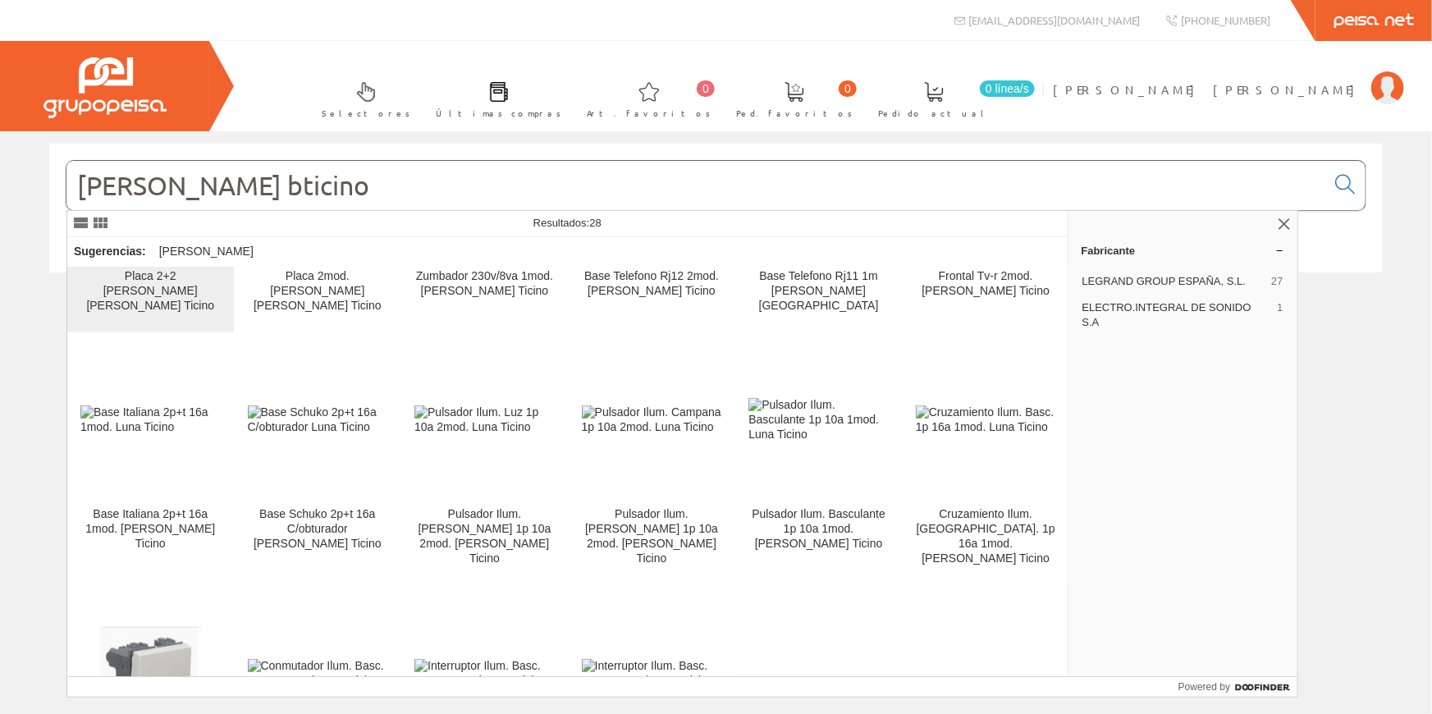
scroll to position [708, 0]
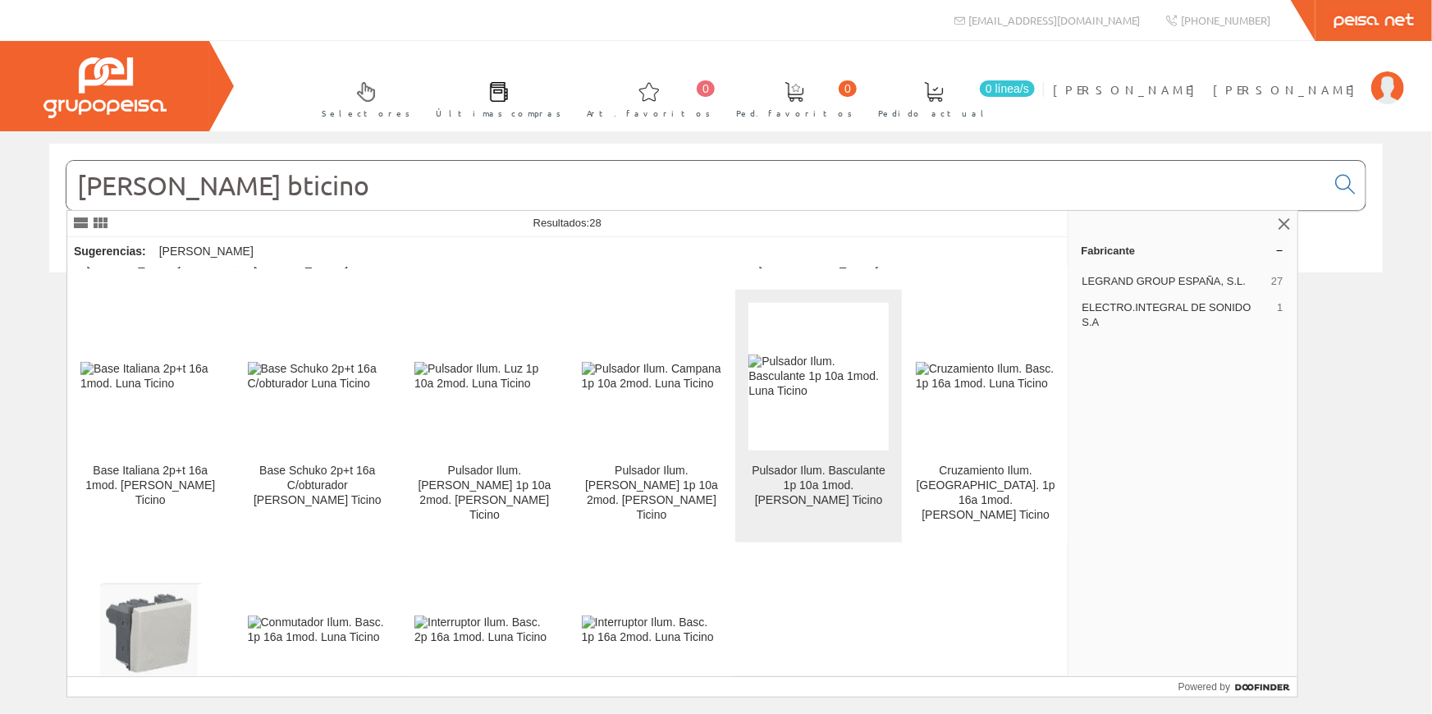
type input "luna bticino"
click at [763, 355] on img at bounding box center [818, 377] width 140 height 44
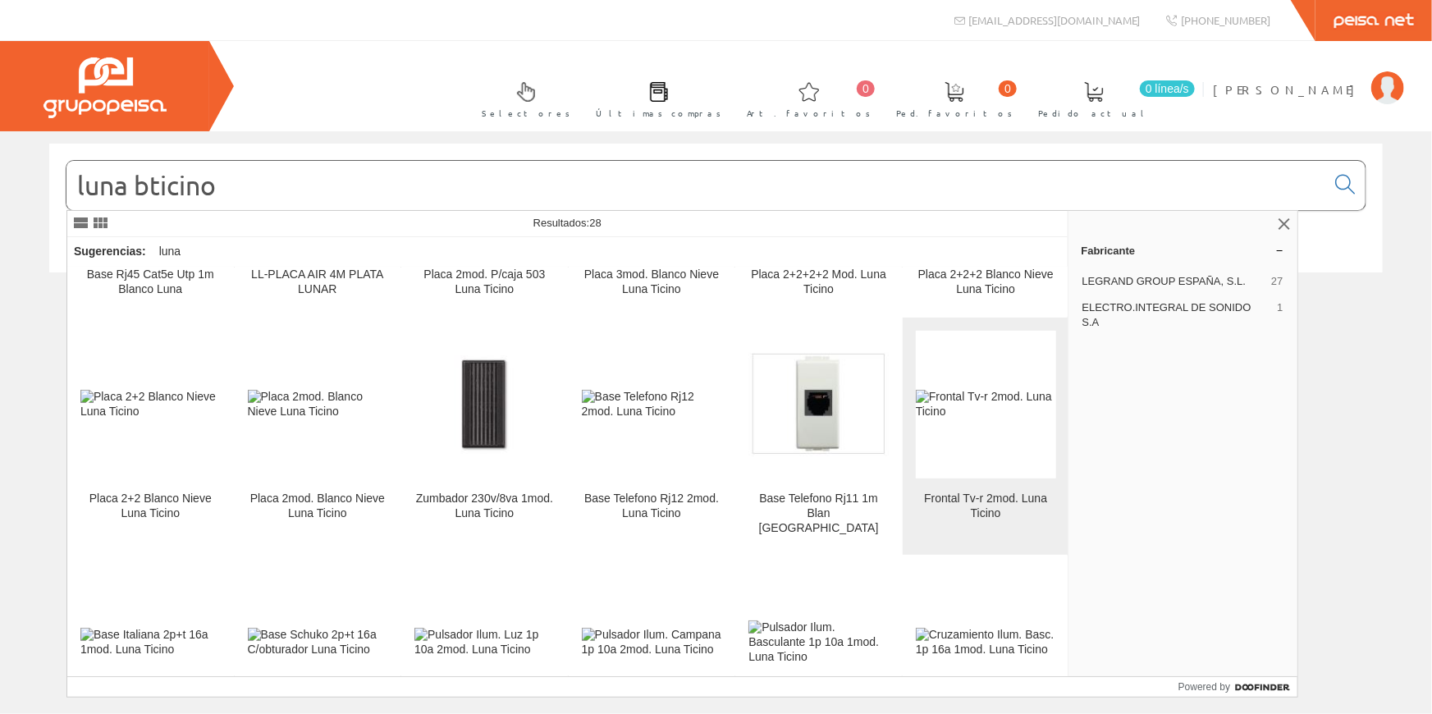
scroll to position [447, 0]
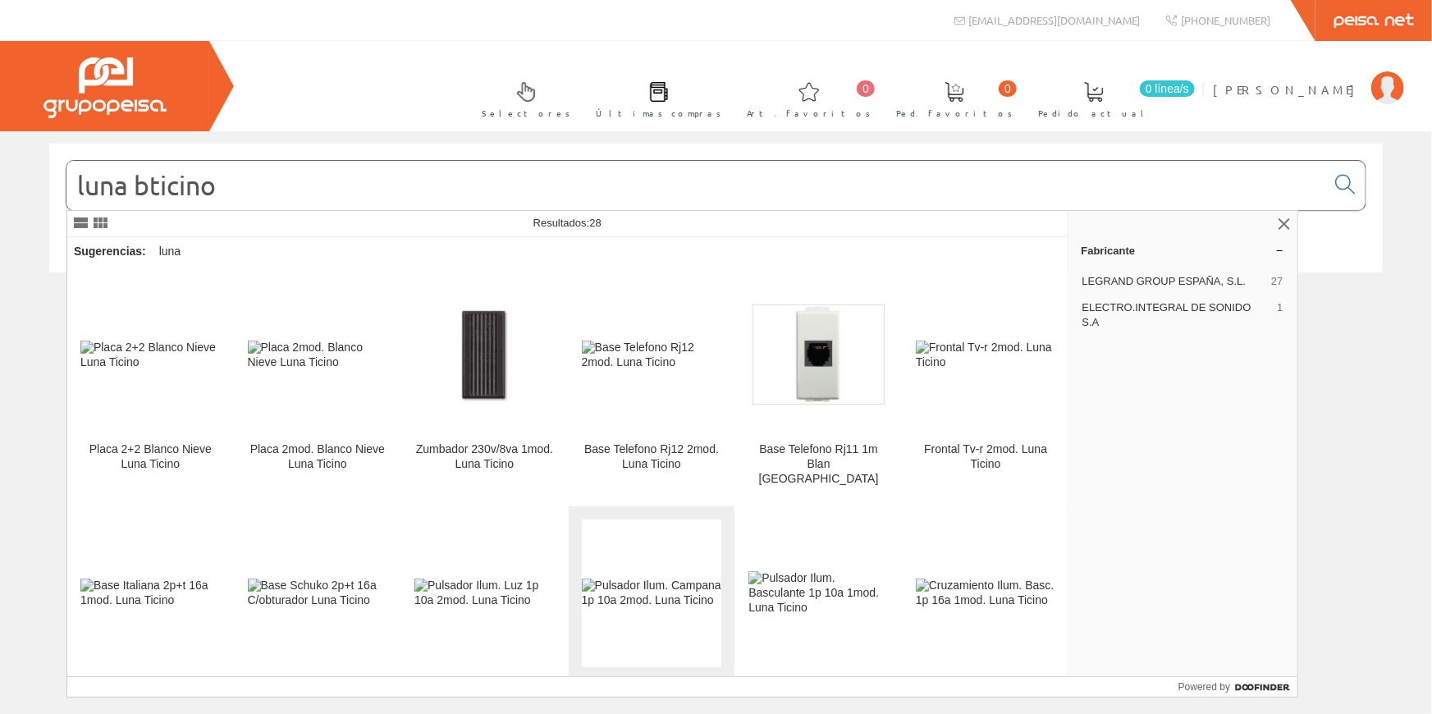
click at [611, 579] on img at bounding box center [652, 594] width 140 height 30
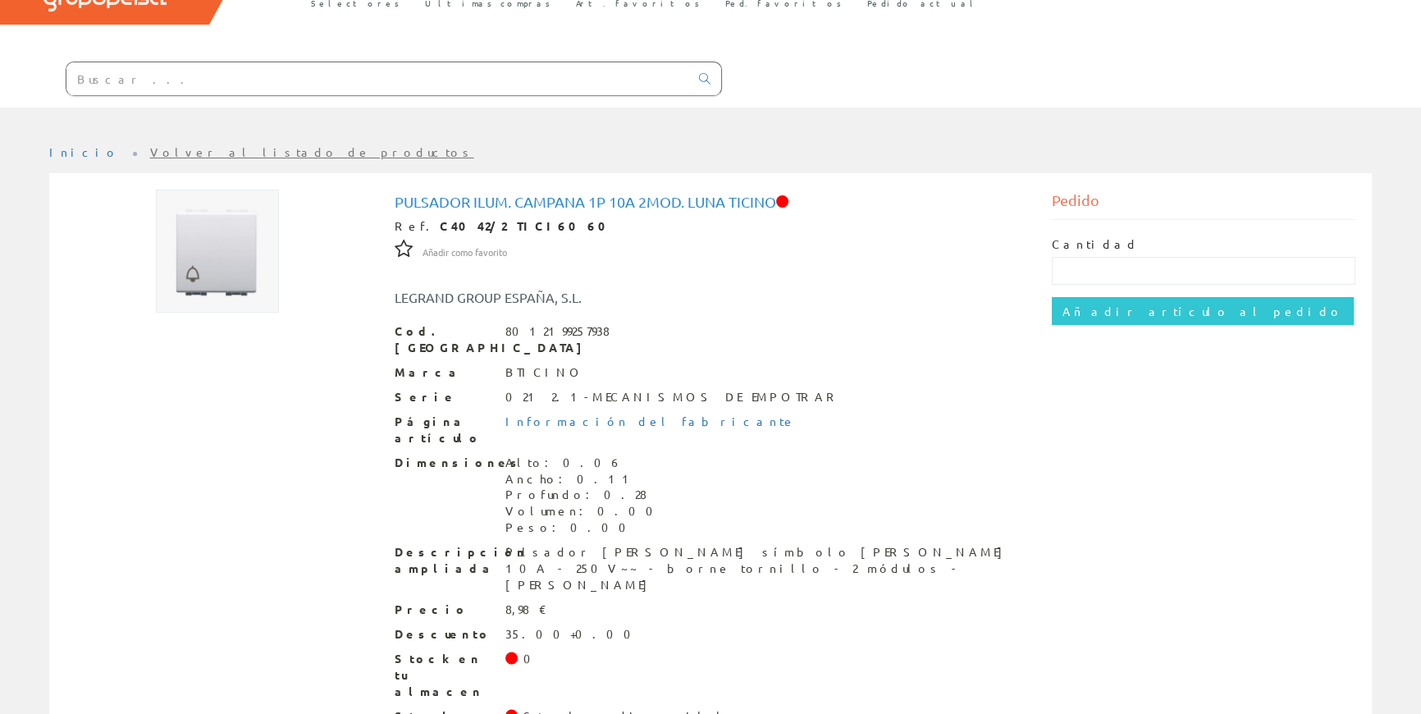
scroll to position [121, 0]
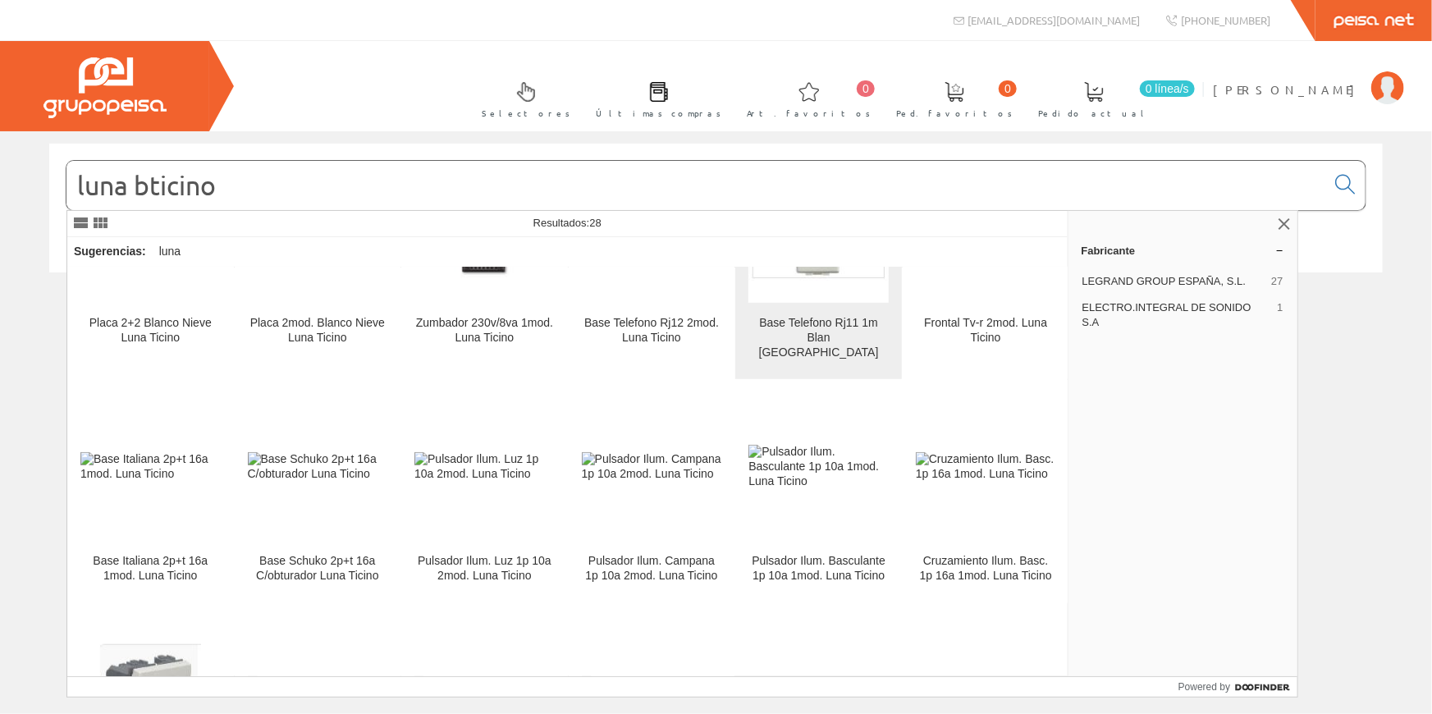
scroll to position [597, 0]
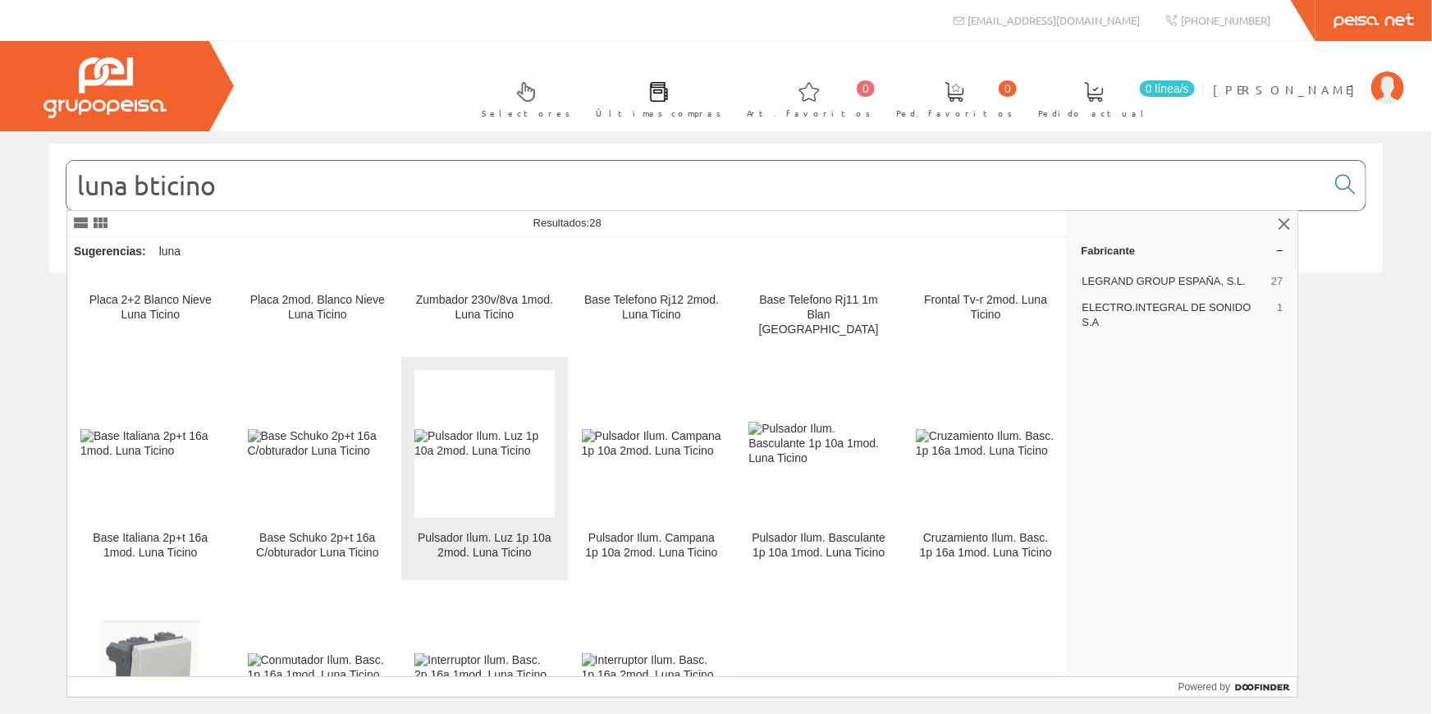
click at [480, 429] on img at bounding box center [484, 444] width 140 height 30
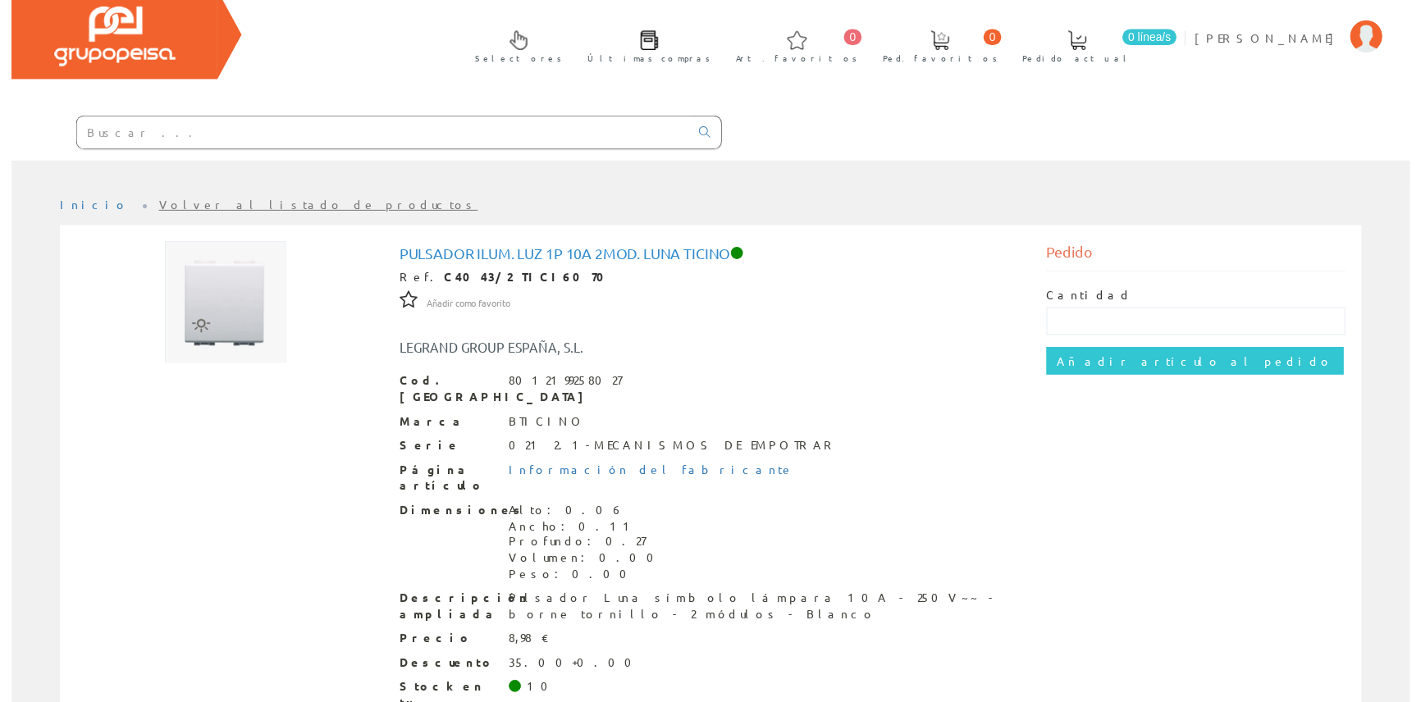
scroll to position [74, 0]
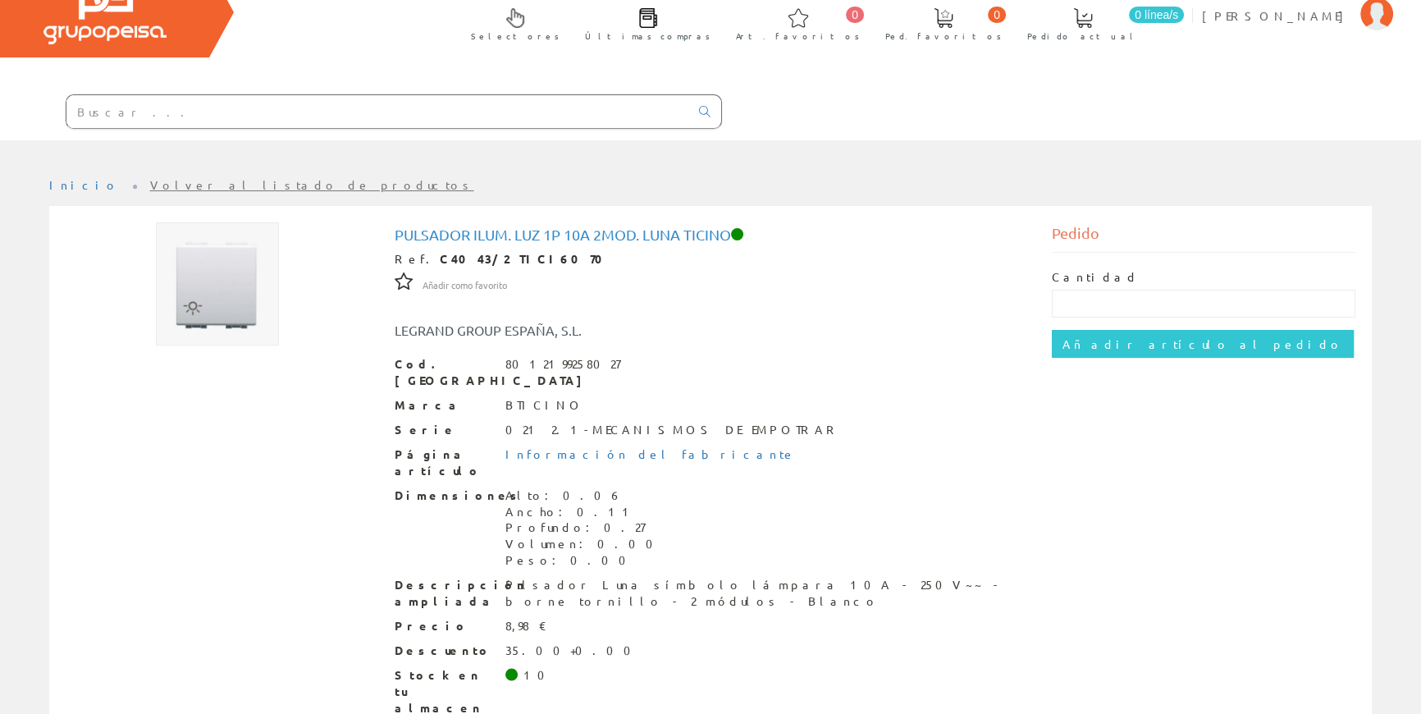
click at [510, 108] on input "text" at bounding box center [377, 111] width 623 height 33
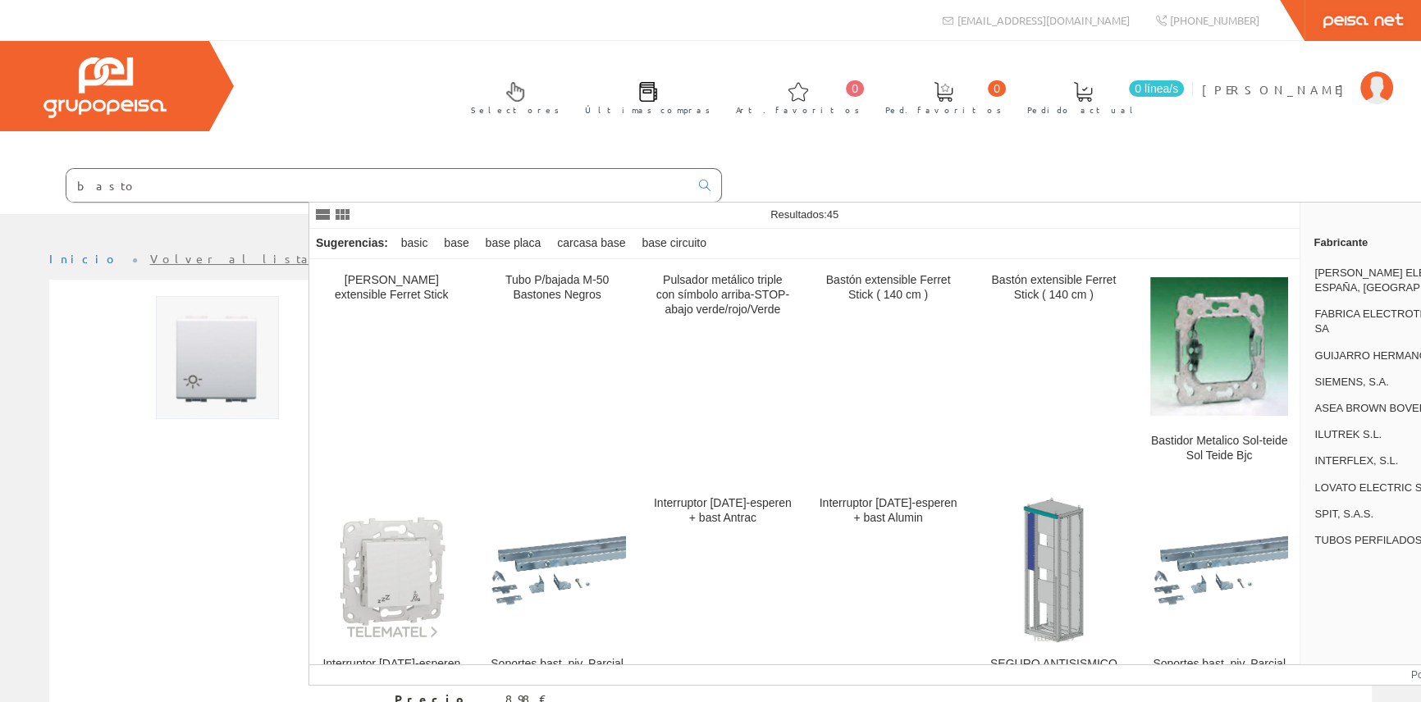
click at [442, 185] on input "basto" at bounding box center [377, 185] width 623 height 33
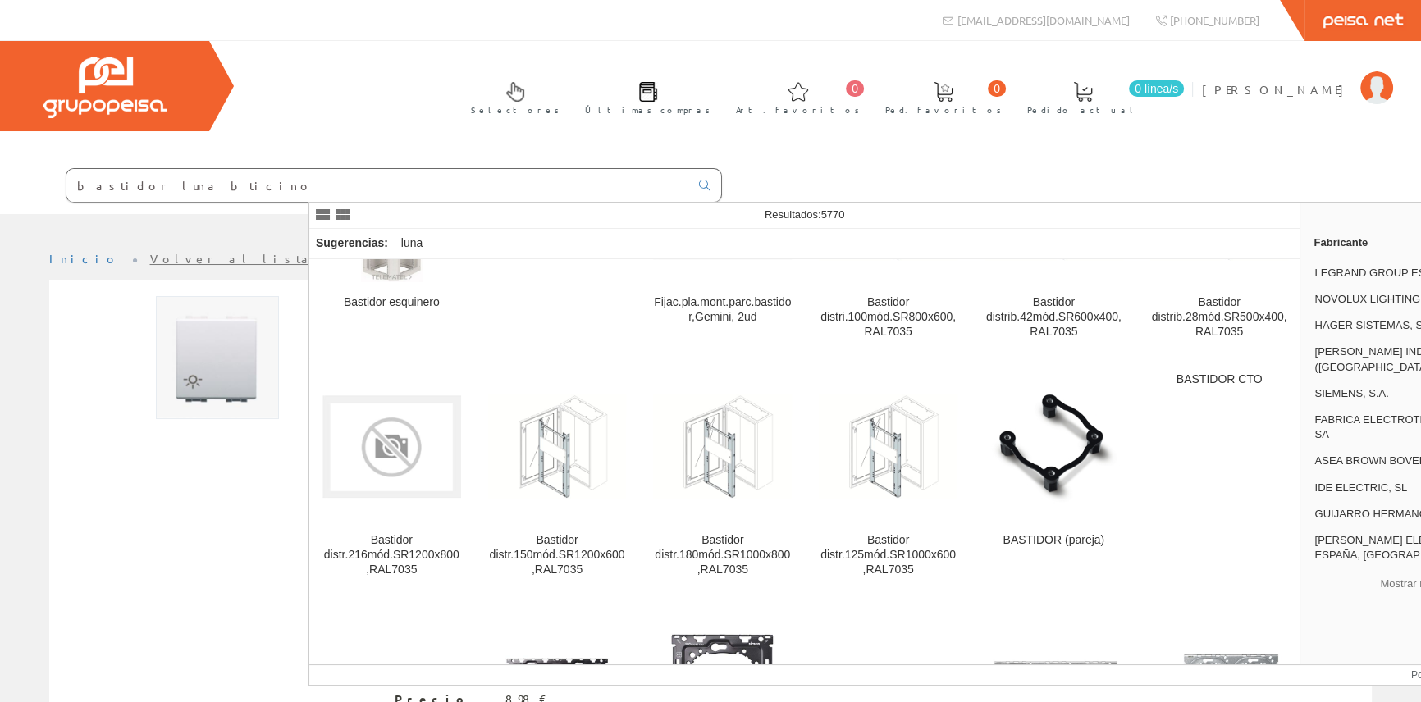
scroll to position [1119, 0]
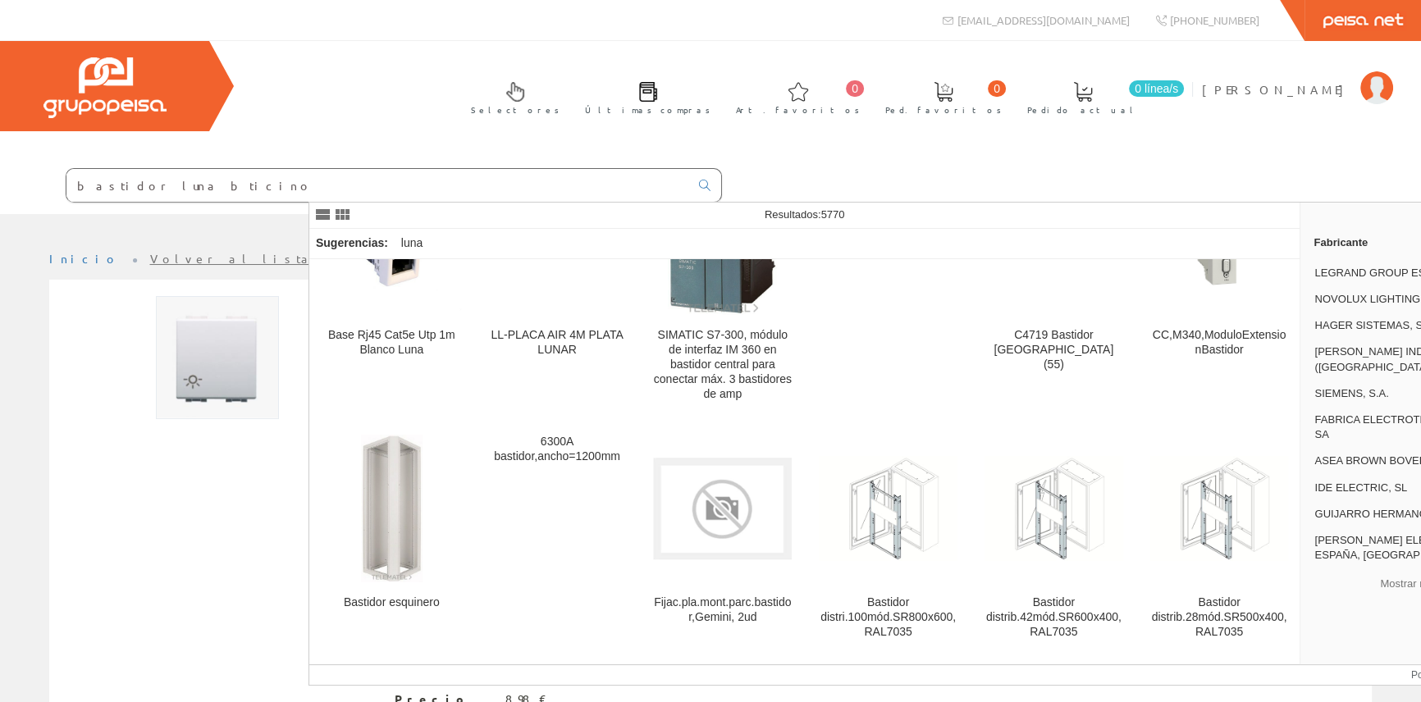
drag, startPoint x: 363, startPoint y: 178, endPoint x: 385, endPoint y: 184, distance: 22.9
click at [385, 184] on input "bastidor luna bticino" at bounding box center [377, 185] width 623 height 33
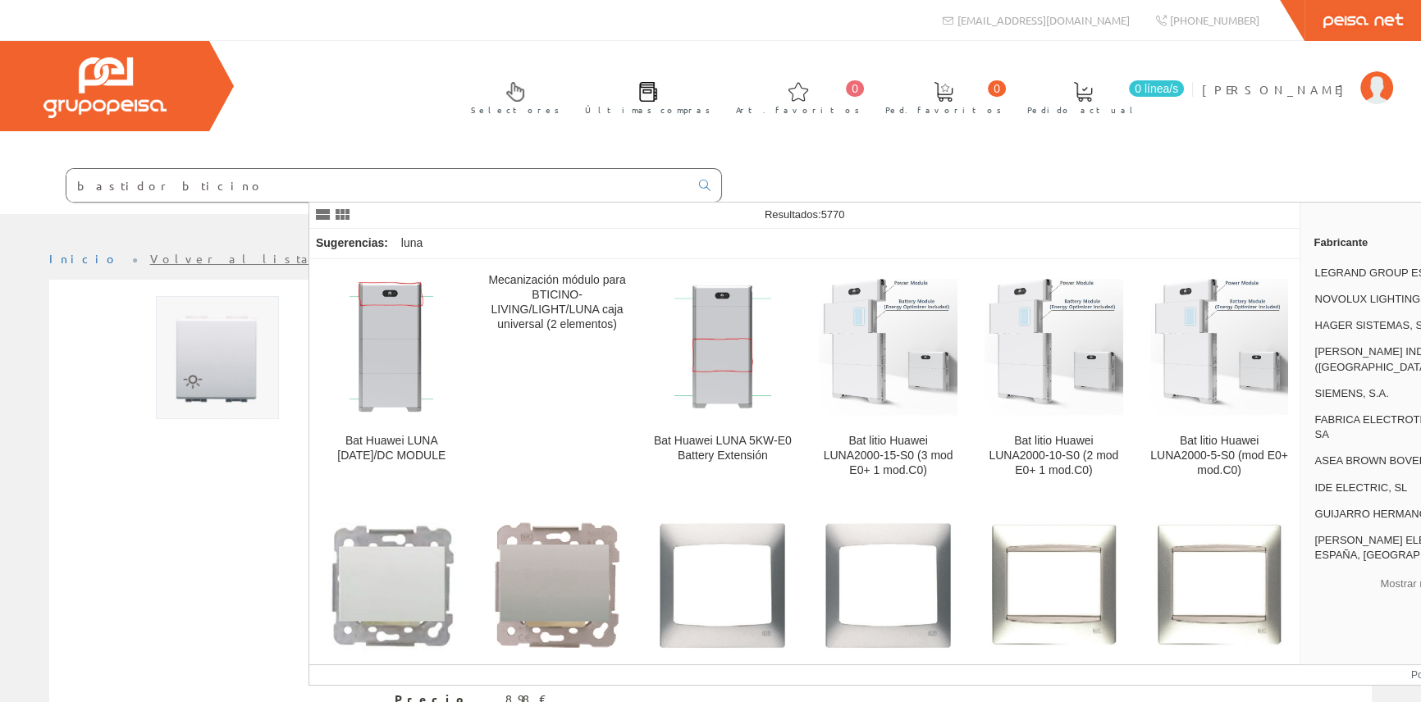
type input "bastidor bticino"
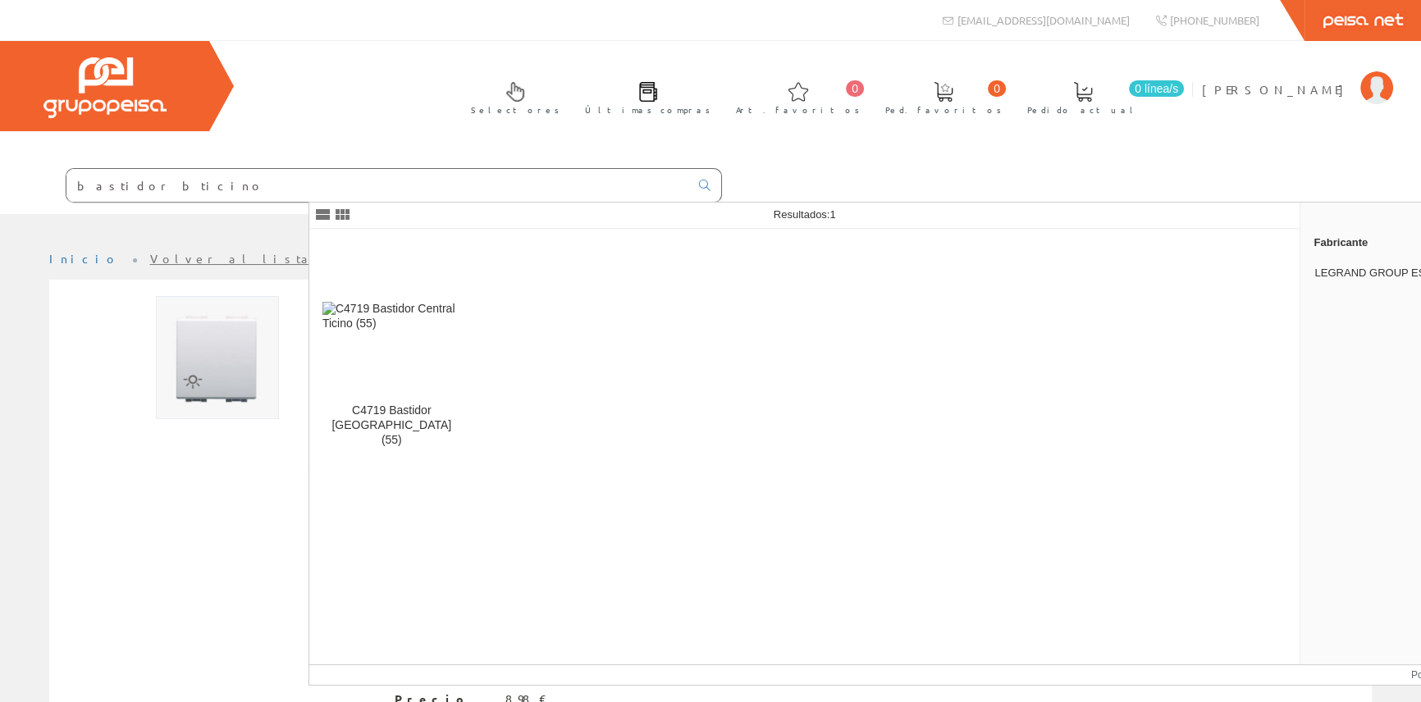
click at [469, 196] on input "bastidor bticino" at bounding box center [377, 185] width 623 height 33
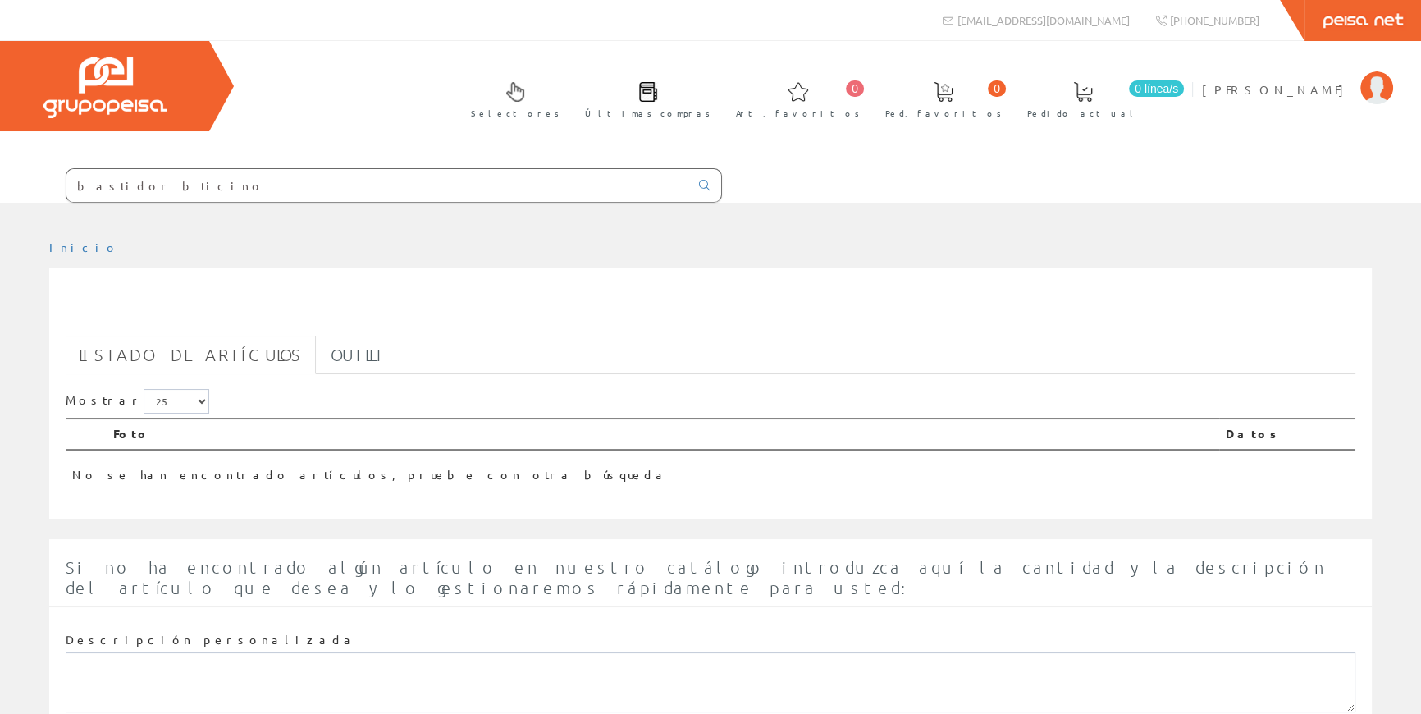
drag, startPoint x: 424, startPoint y: 176, endPoint x: 366, endPoint y: 181, distance: 58.5
click at [366, 181] on input "bastidor bticino" at bounding box center [377, 185] width 623 height 33
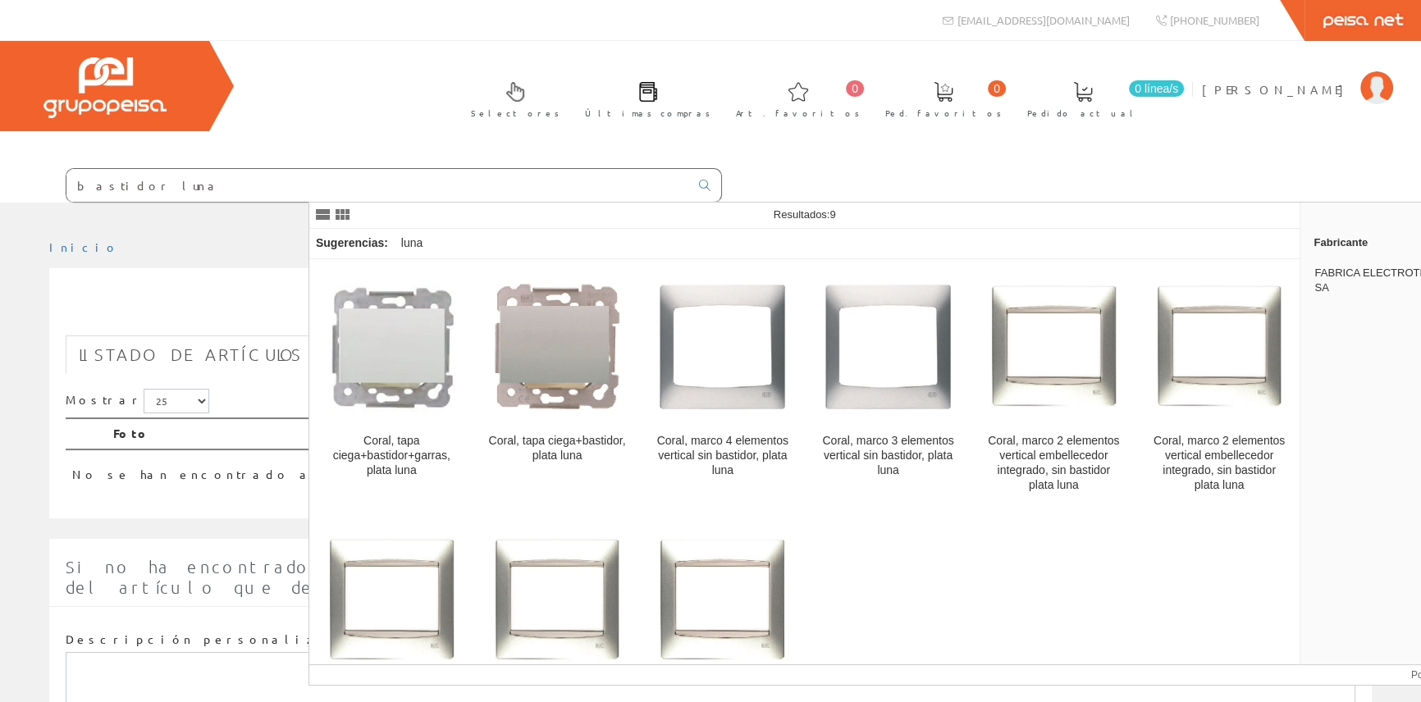
click at [414, 178] on input "bastidor luna" at bounding box center [377, 185] width 623 height 33
drag, startPoint x: 401, startPoint y: 184, endPoint x: 135, endPoint y: 176, distance: 266.8
click at [135, 176] on div "Selectores Últimas compras 0 0" at bounding box center [710, 122] width 1421 height 162
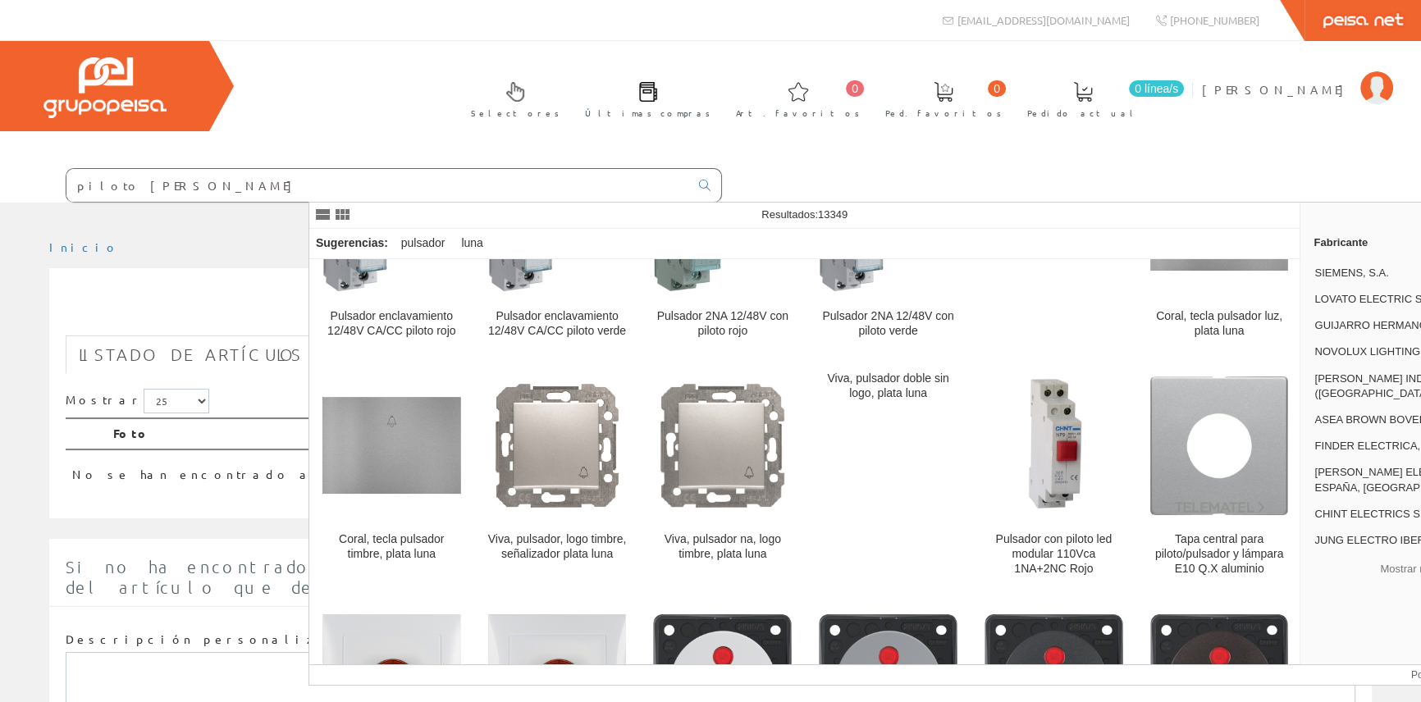
scroll to position [3730, 0]
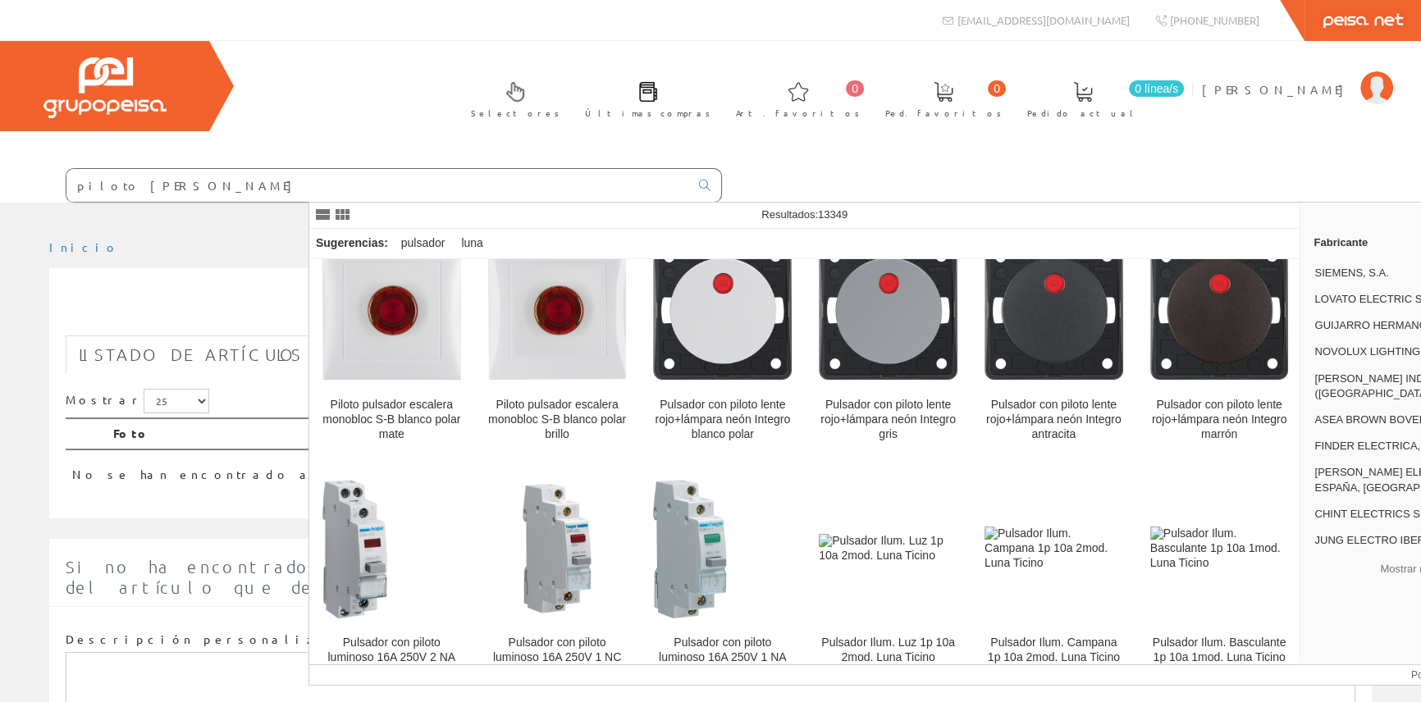
drag, startPoint x: 438, startPoint y: 190, endPoint x: 206, endPoint y: 178, distance: 232.6
click at [206, 178] on div "Selectores Últimas compras 0 0" at bounding box center [710, 122] width 1421 height 162
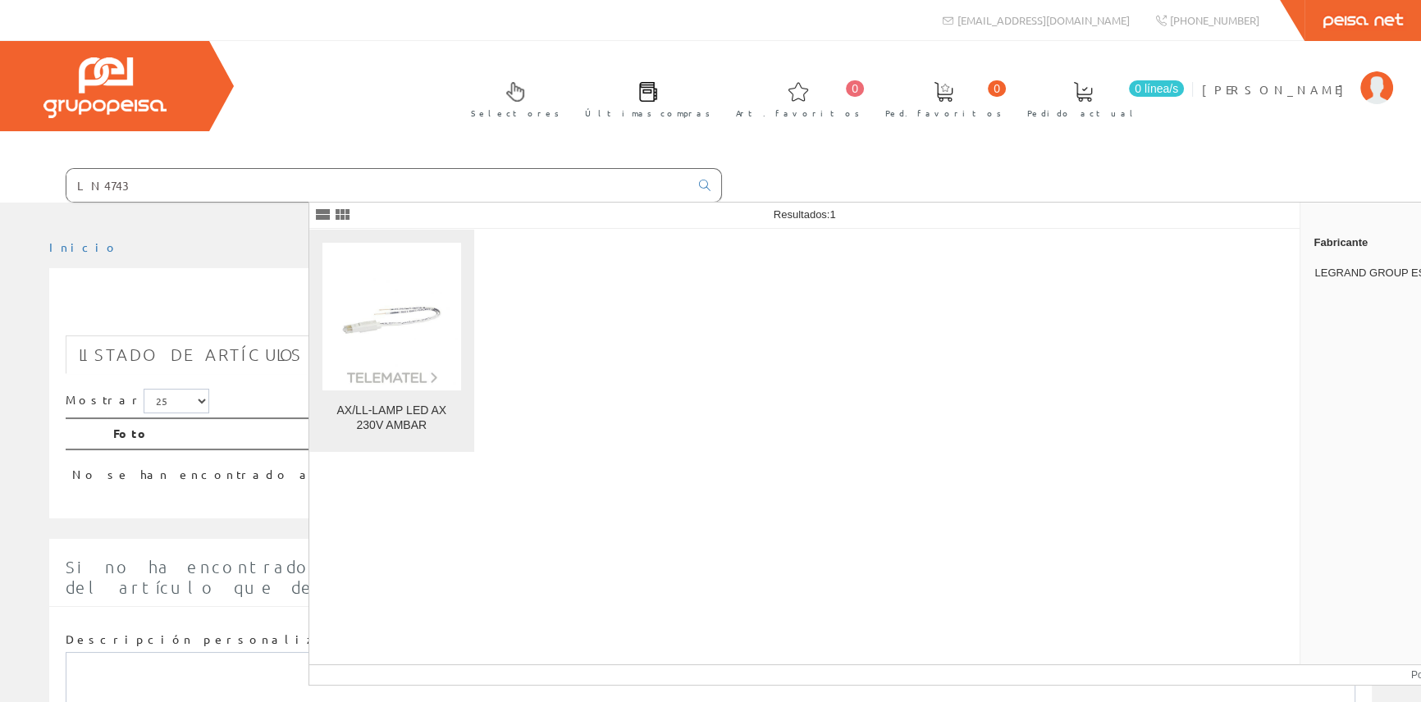
type input "LN4743"
click at [388, 335] on img at bounding box center [392, 317] width 139 height 139
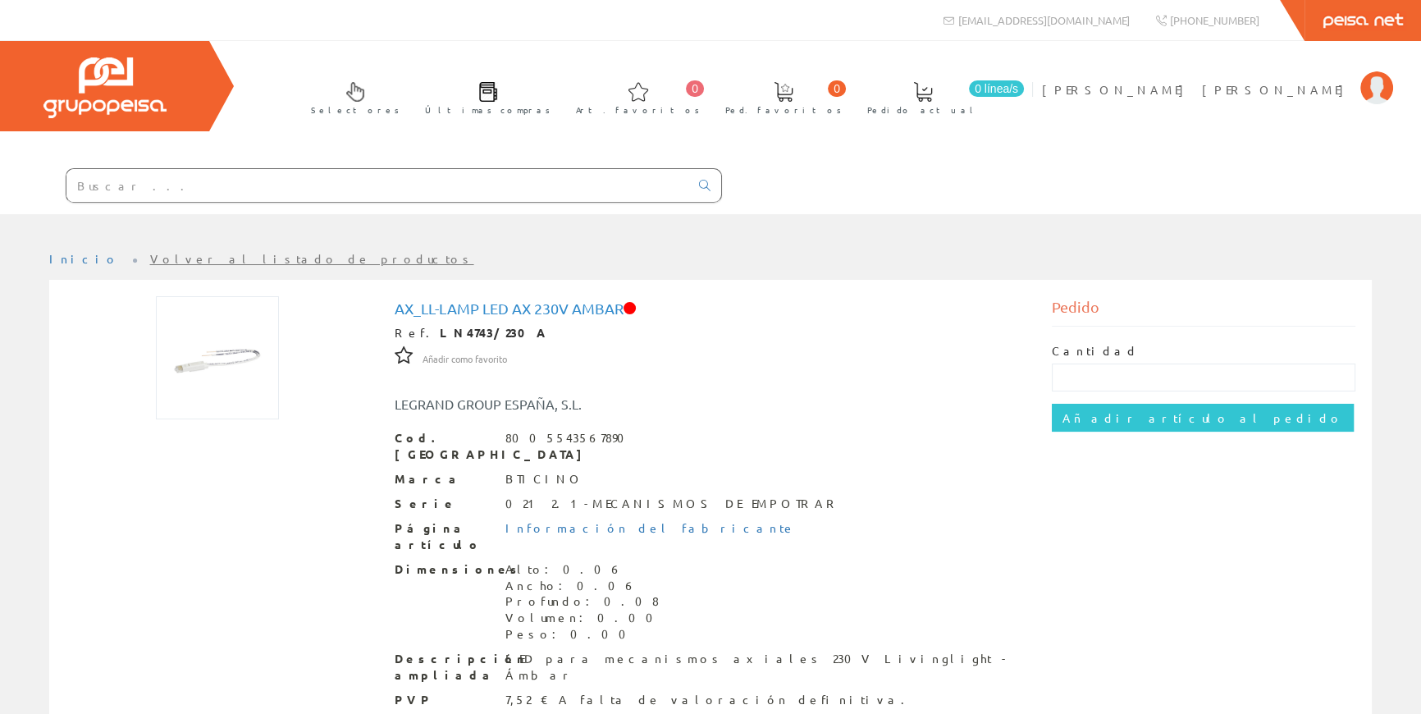
click at [455, 185] on input "text" at bounding box center [377, 185] width 623 height 33
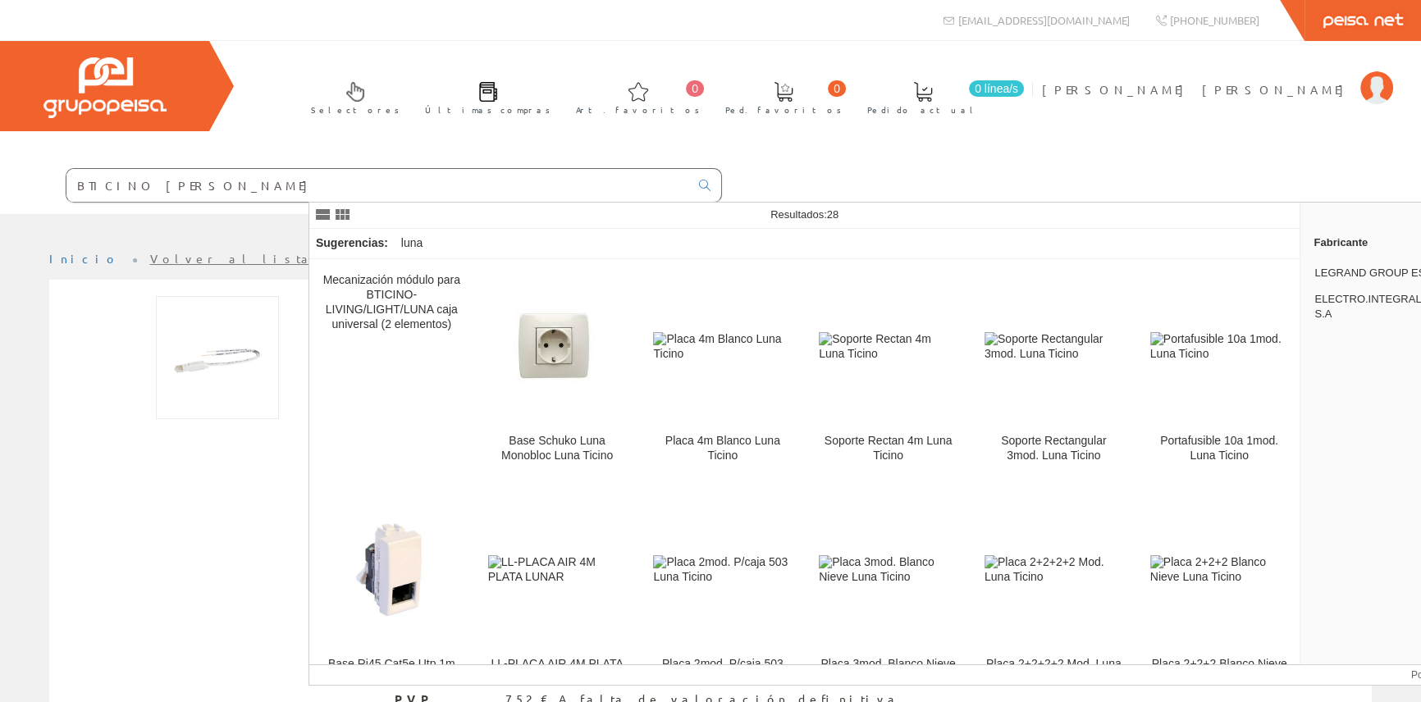
drag, startPoint x: 478, startPoint y: 181, endPoint x: 192, endPoint y: 189, distance: 286.5
click at [192, 189] on div "Selectores Últimas compras 0 0" at bounding box center [710, 127] width 1421 height 173
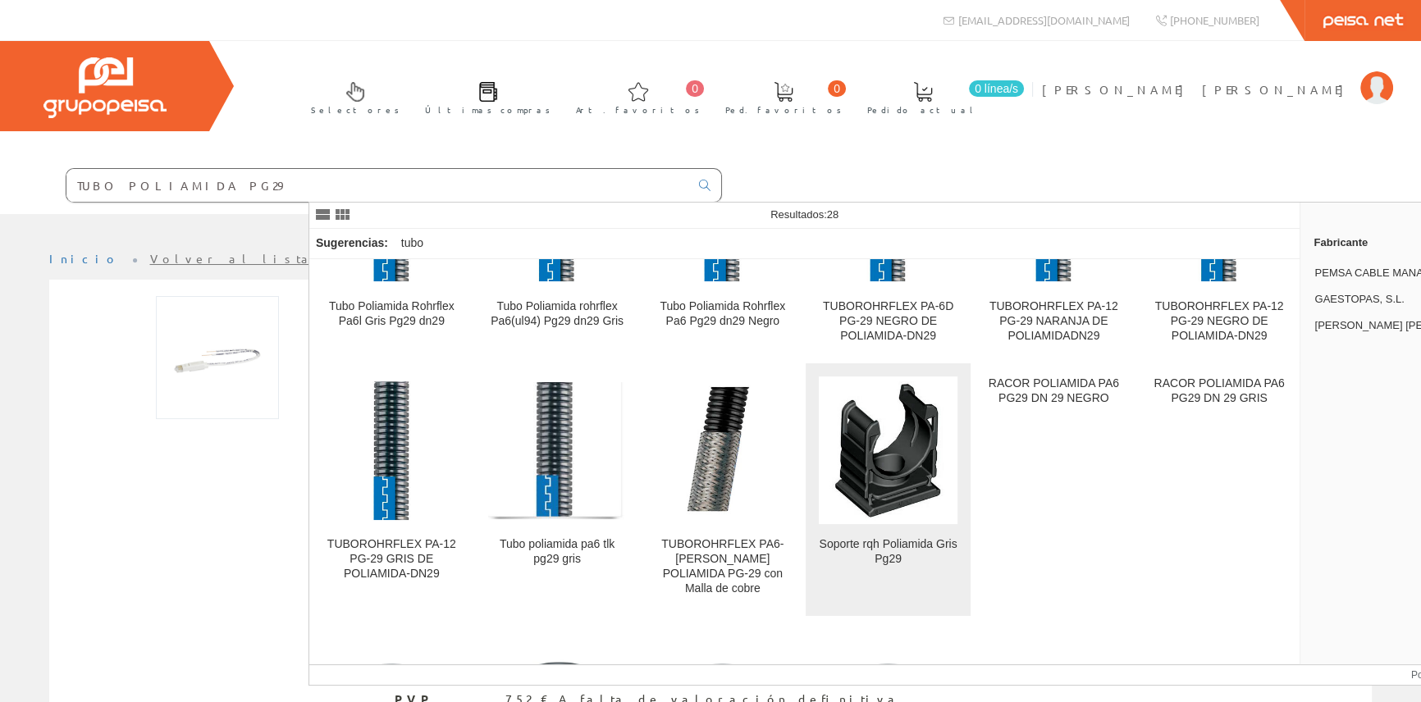
scroll to position [298, 0]
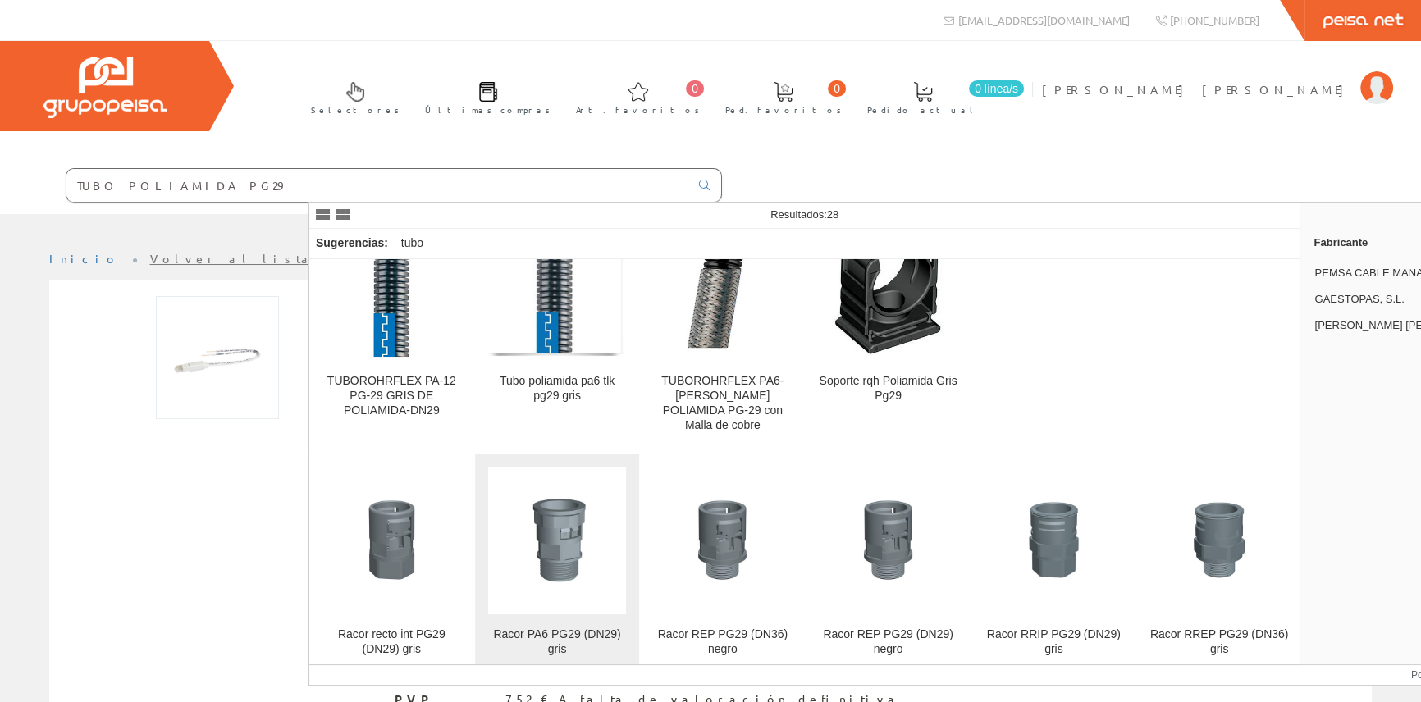
type input "TUBO POLIAMIDA PG29"
click at [562, 544] on img at bounding box center [557, 540] width 139 height 139
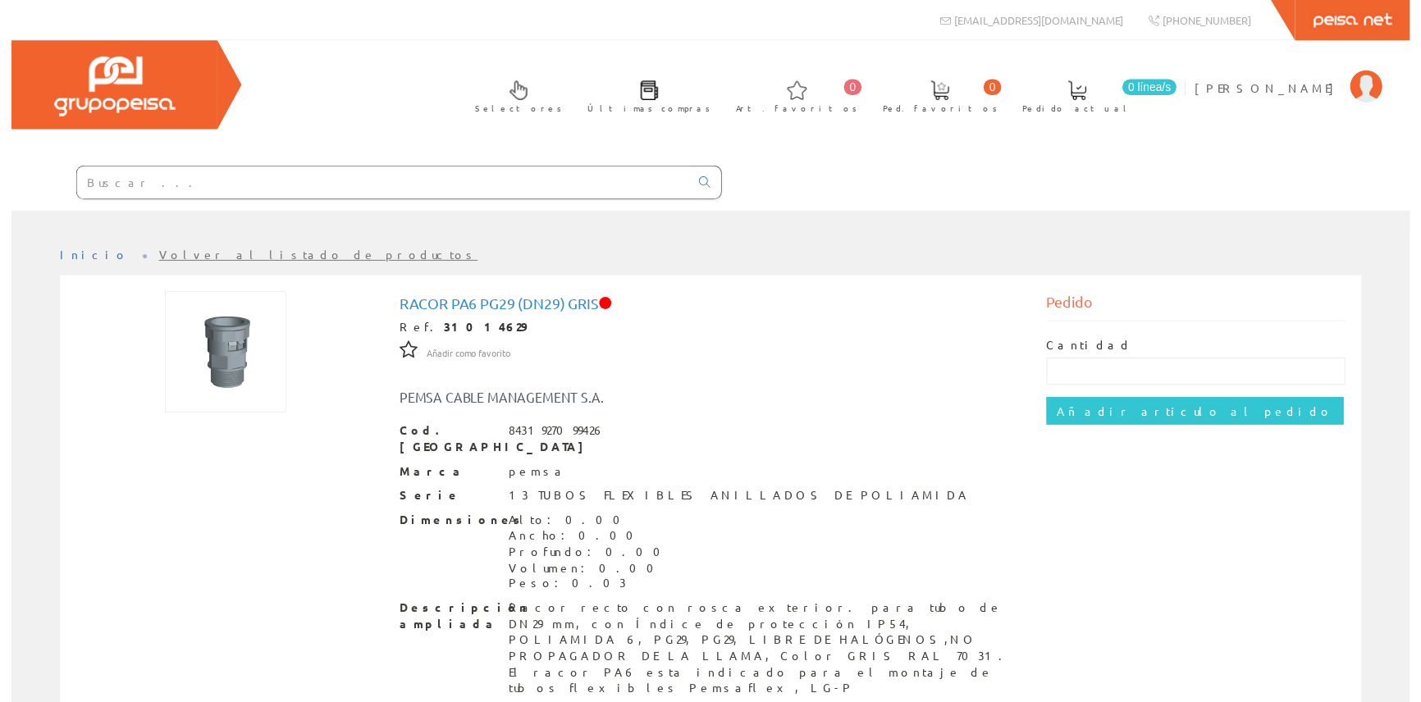
scroll to position [74, 0]
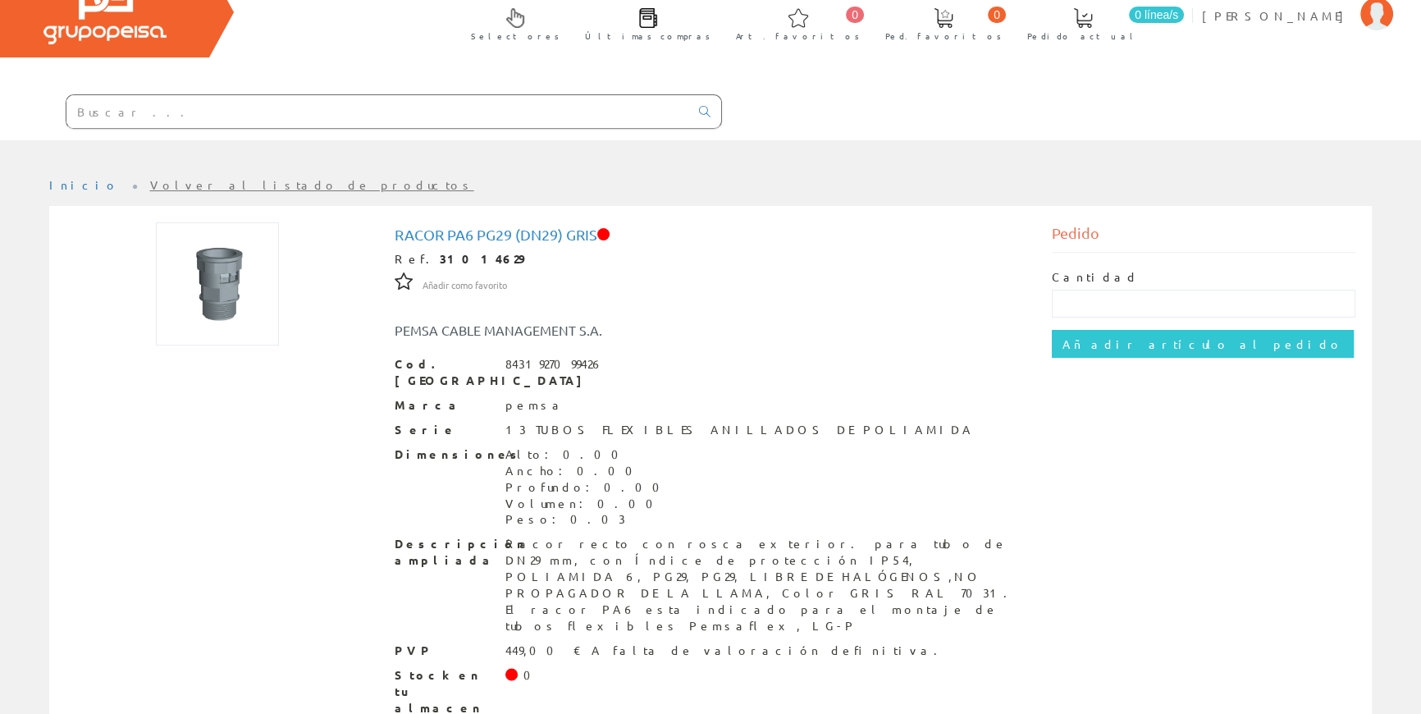
drag, startPoint x: 162, startPoint y: 16, endPoint x: 455, endPoint y: 107, distance: 306.0
click at [455, 107] on input "text" at bounding box center [377, 111] width 623 height 33
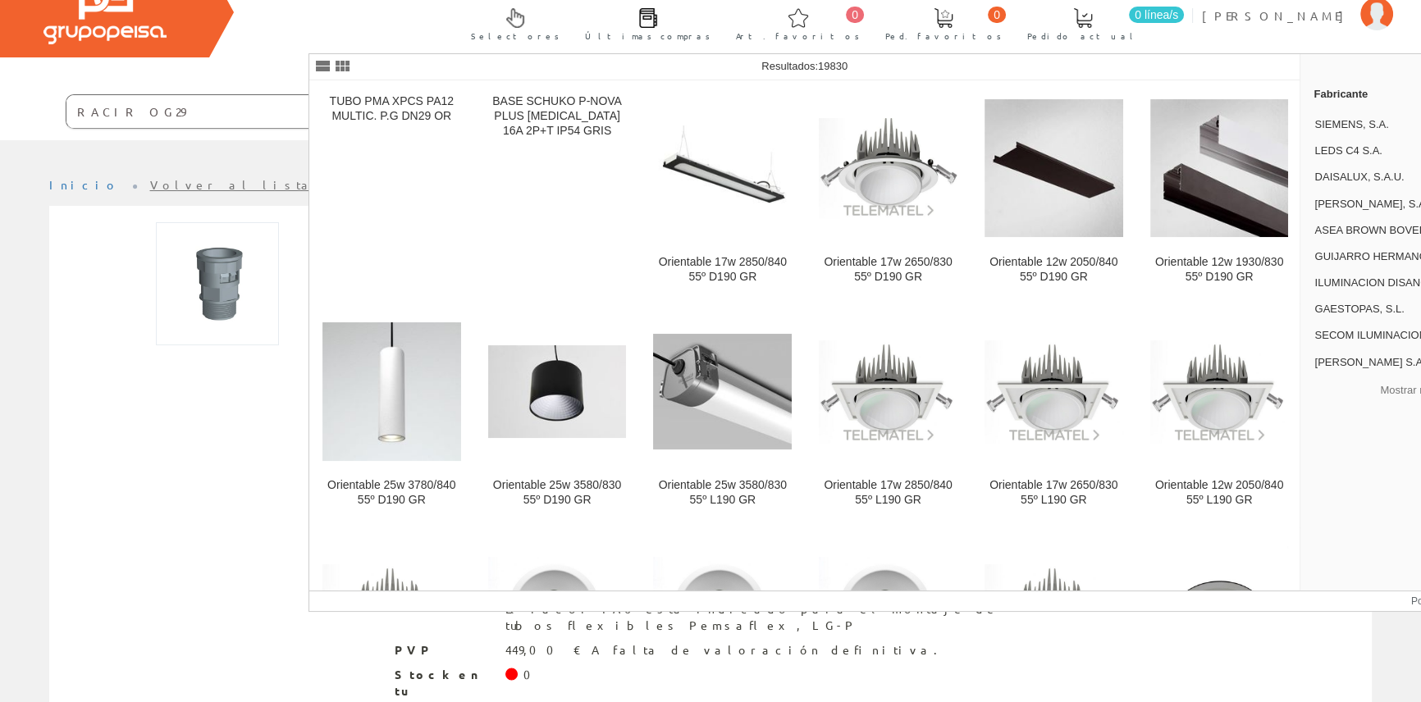
type input "RACIR OG29"
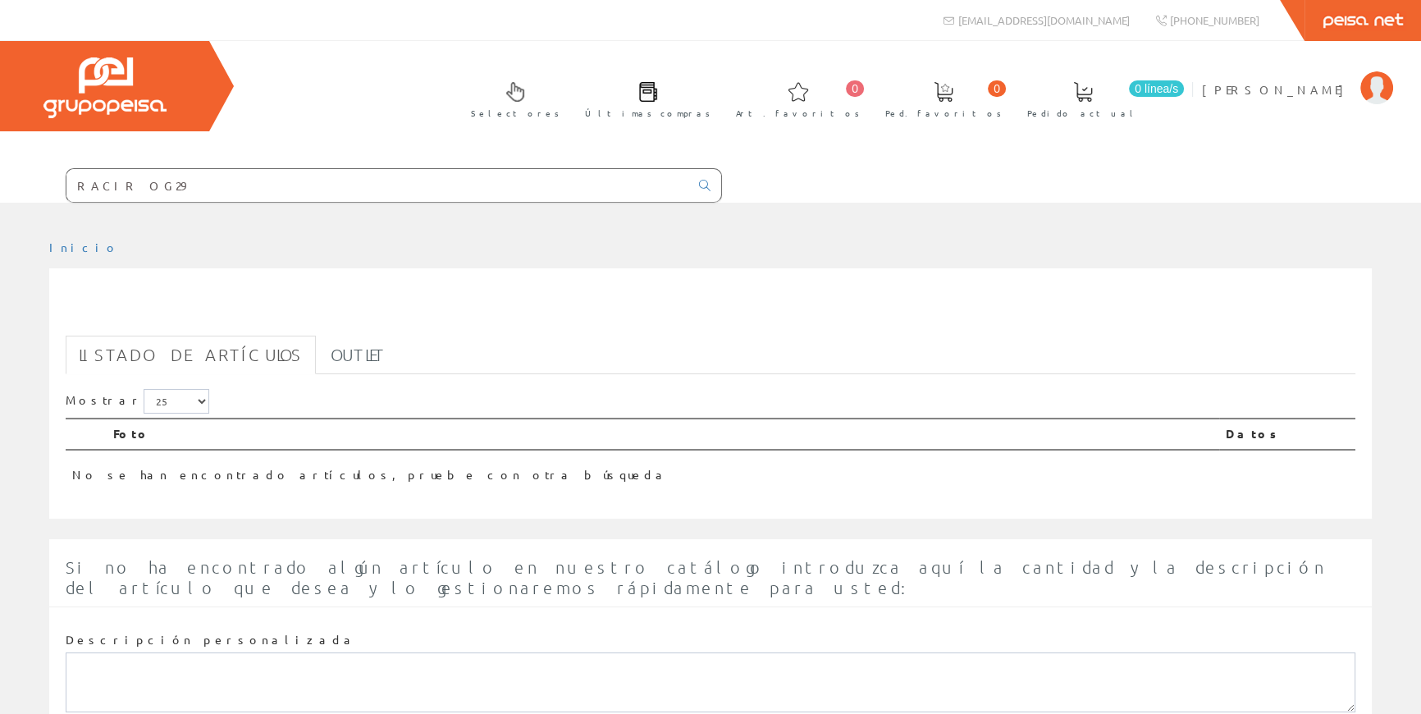
click at [429, 187] on input "RACIR OG29" at bounding box center [377, 185] width 623 height 33
drag, startPoint x: 224, startPoint y: 172, endPoint x: 215, endPoint y: 174, distance: 9.2
click at [215, 172] on div "Selectores Últimas compras 0 0" at bounding box center [710, 122] width 1421 height 162
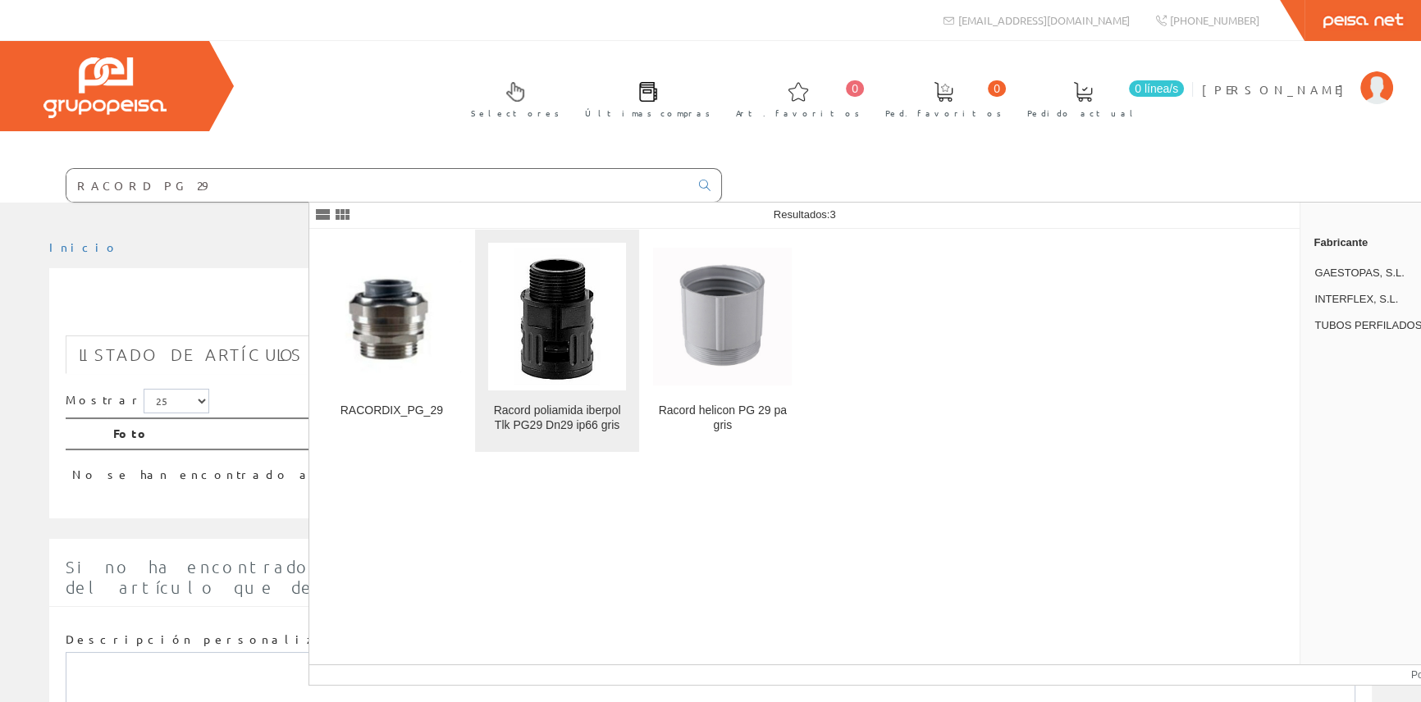
type input "RACORD PG 29"
click at [552, 328] on img at bounding box center [557, 317] width 139 height 139
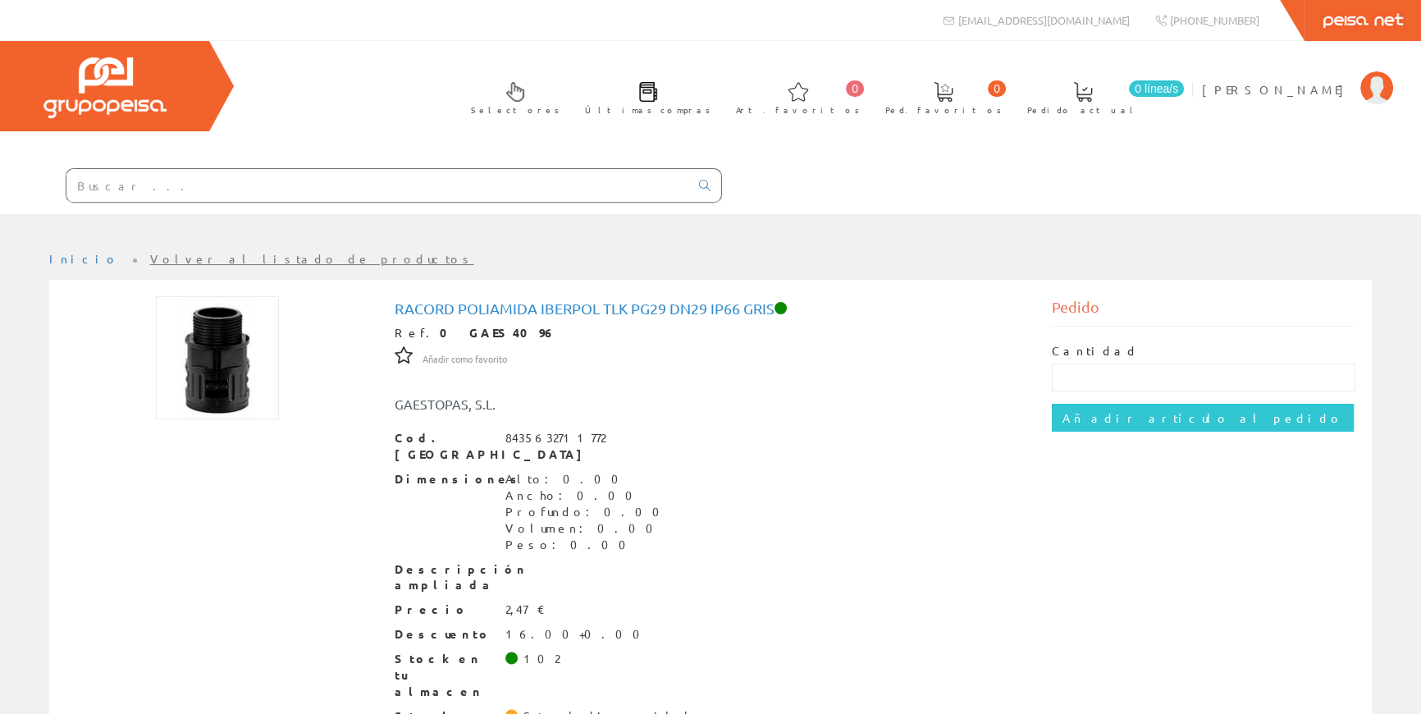
click at [377, 179] on input "text" at bounding box center [377, 185] width 623 height 33
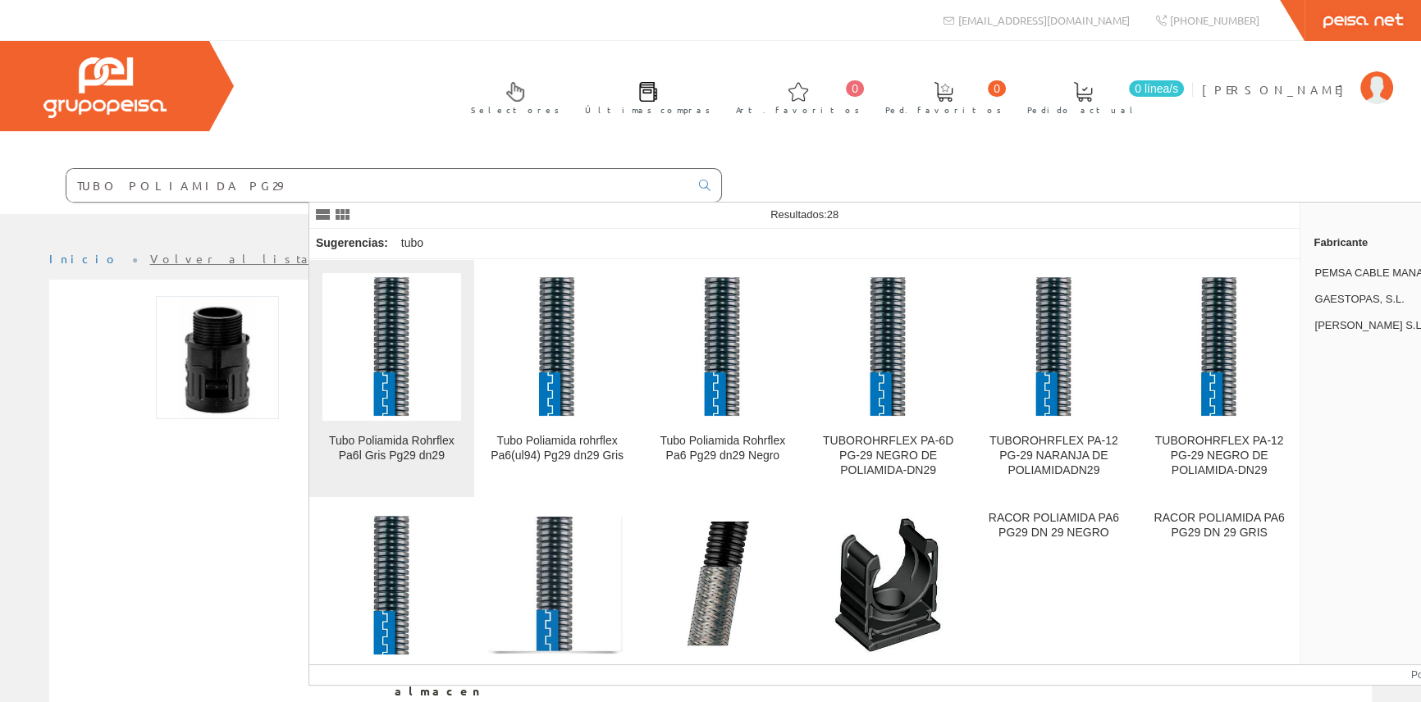
type input "TUBO POLIAMIDA PG29"
click at [387, 326] on img at bounding box center [392, 346] width 139 height 139
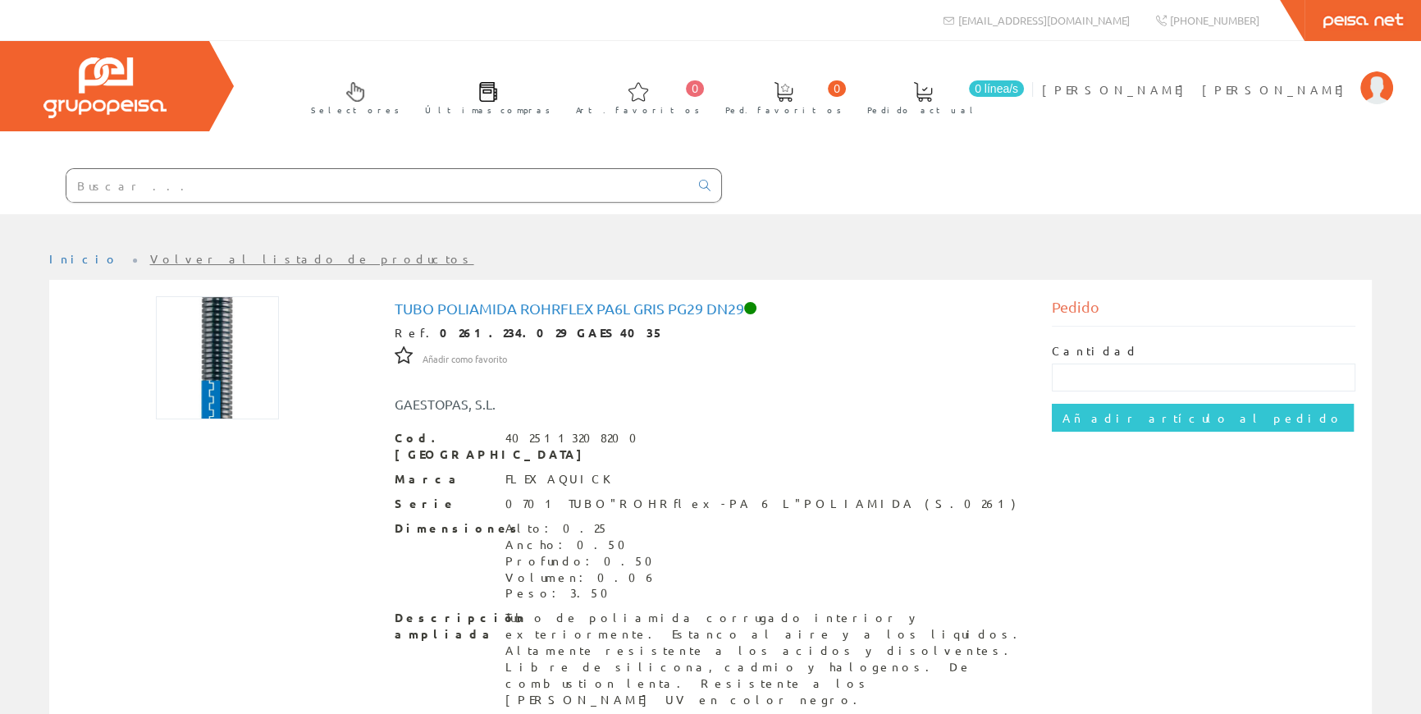
click at [437, 184] on input "text" at bounding box center [377, 185] width 623 height 33
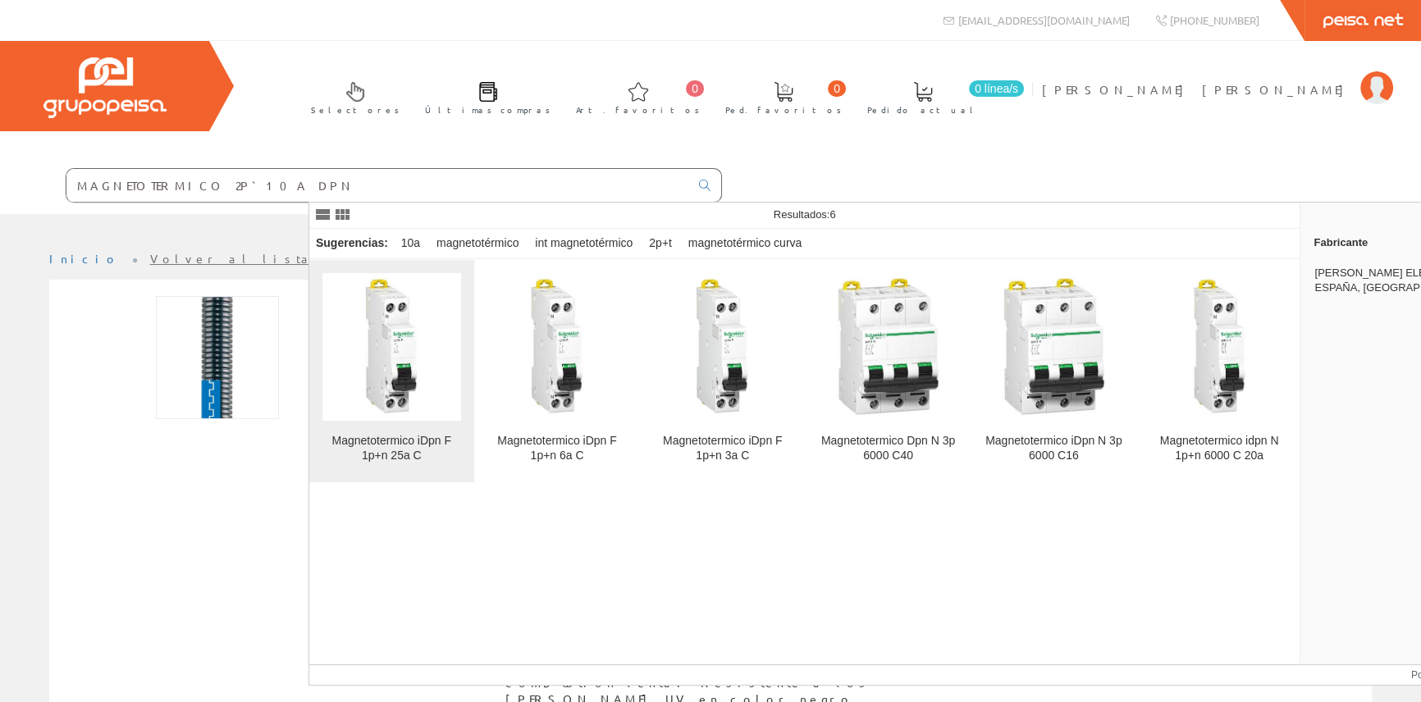
type input "MAGNETOTERMICO 2P`10A DPN"
click at [401, 345] on img at bounding box center [392, 346] width 139 height 139
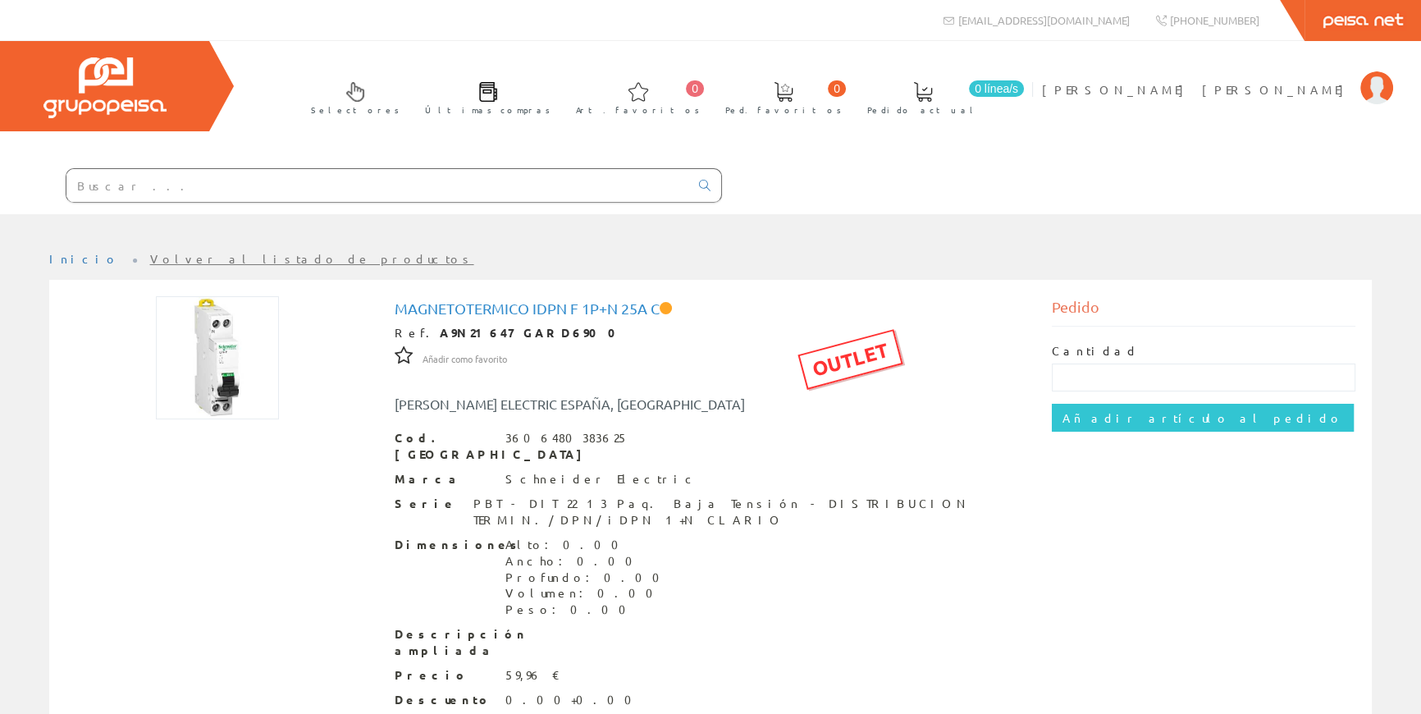
click at [176, 253] on link "Volver al listado de productos" at bounding box center [312, 258] width 324 height 15
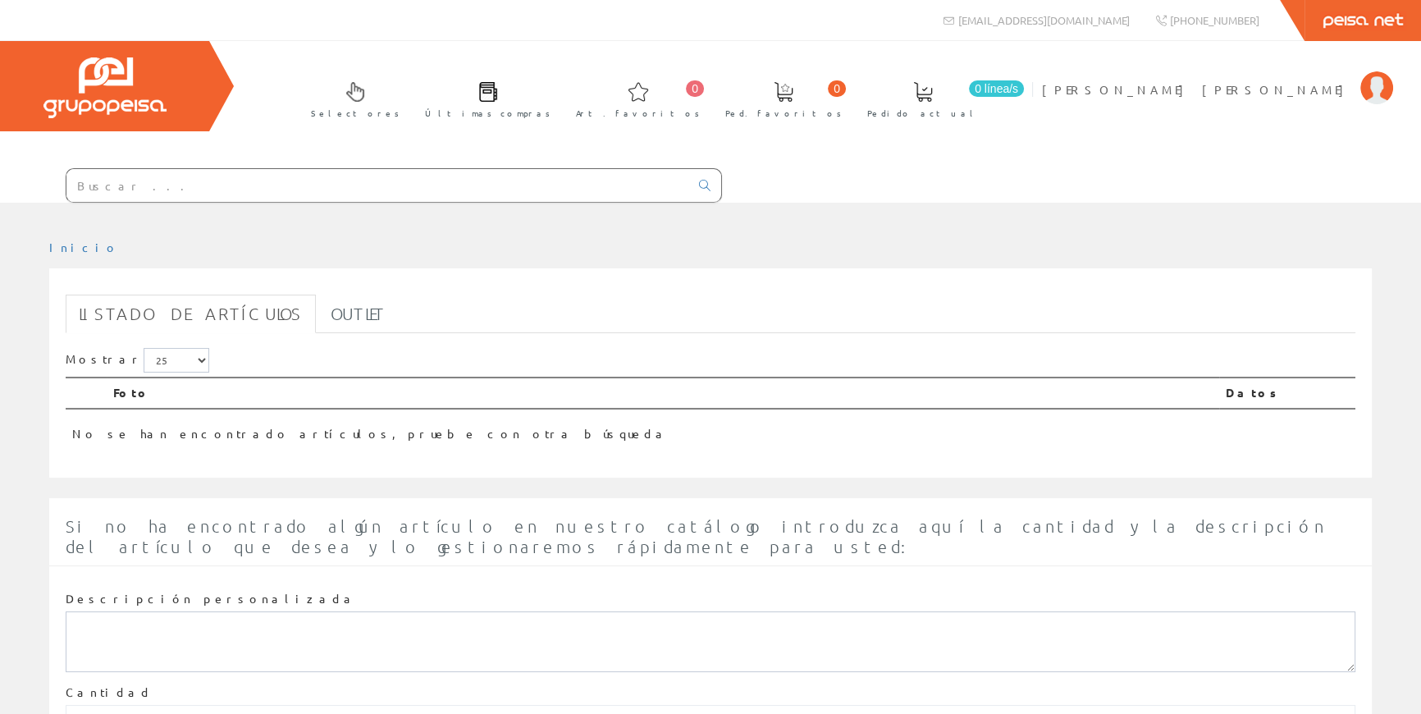
click at [506, 184] on input "text" at bounding box center [377, 185] width 623 height 33
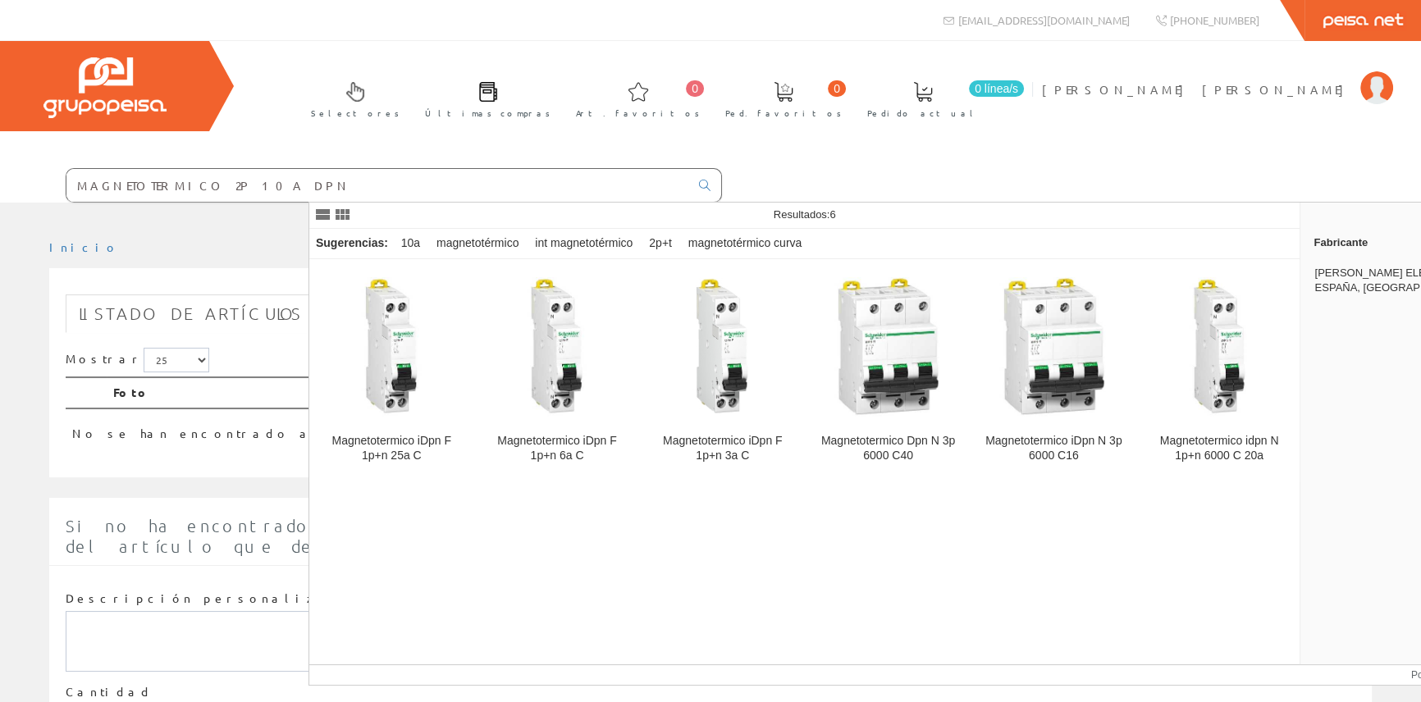
drag, startPoint x: 474, startPoint y: 182, endPoint x: 234, endPoint y: 190, distance: 239.8
click at [234, 190] on div "Selectores Últimas compras 0 0" at bounding box center [710, 122] width 1421 height 162
type input "MAGNETOTERMICO 2P 10A DPN"
